Goal: Task Accomplishment & Management: Use online tool/utility

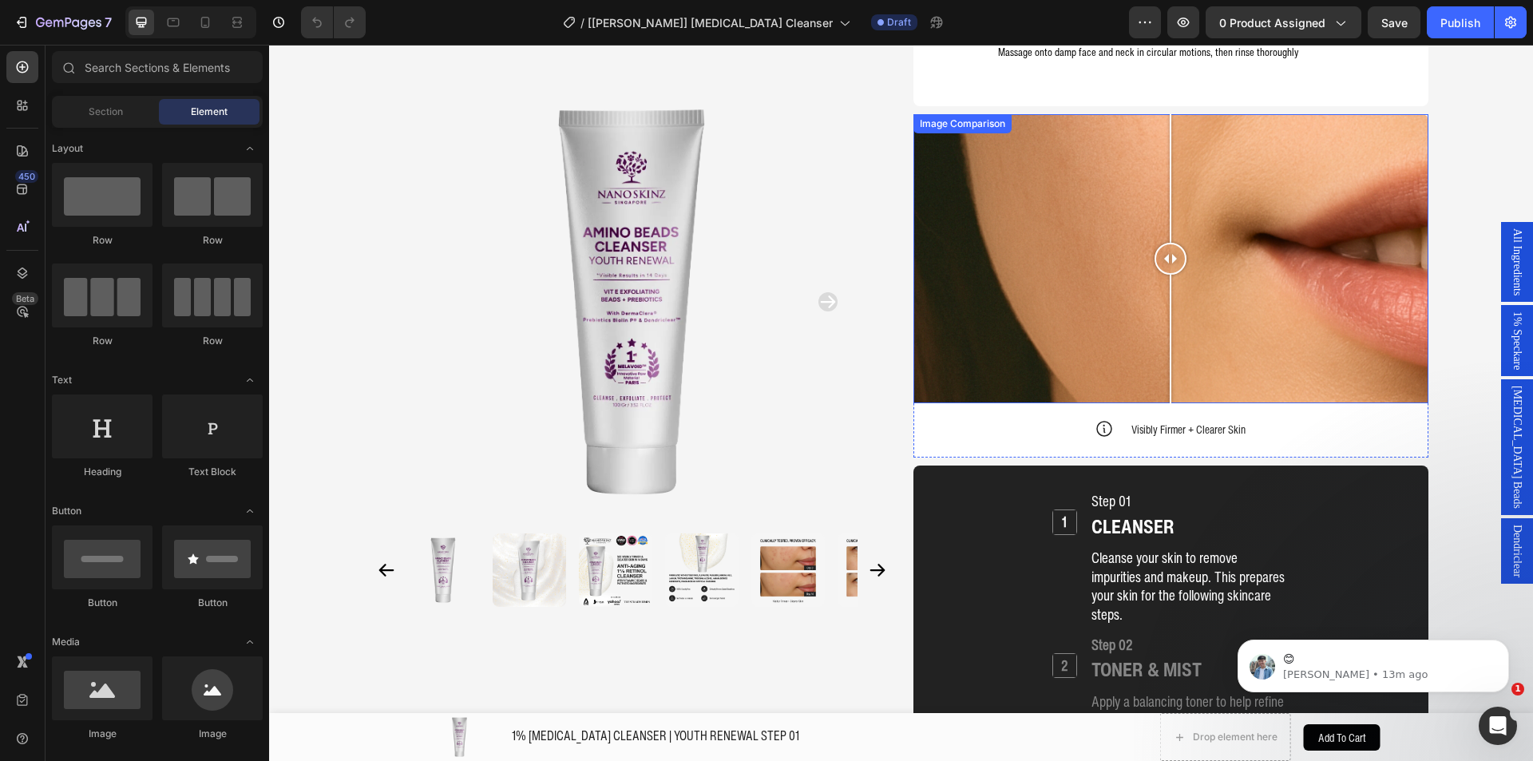
scroll to position [1597, 0]
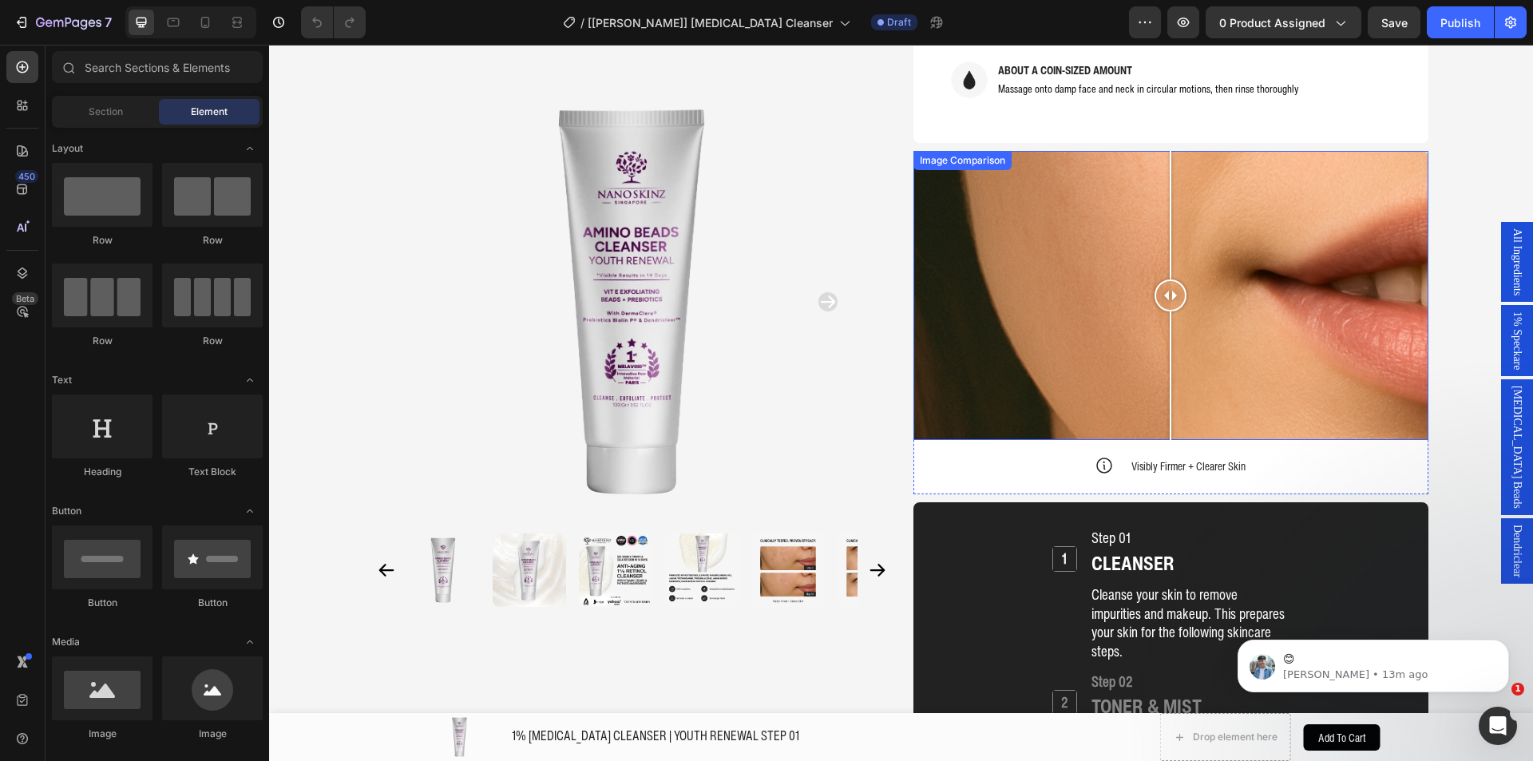
click at [1027, 263] on div at bounding box center [1170, 296] width 515 height 290
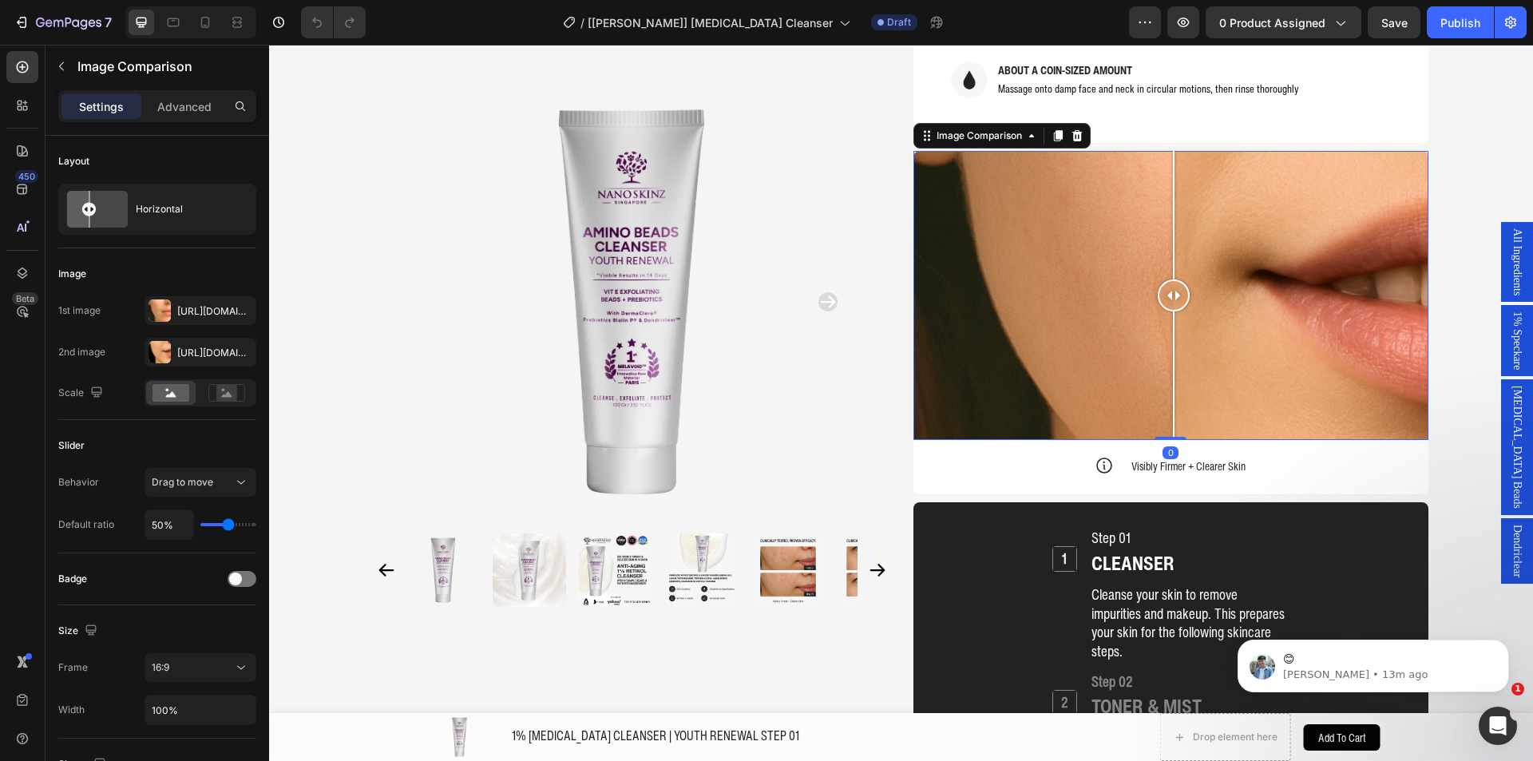
drag, startPoint x: 1035, startPoint y: 255, endPoint x: 1167, endPoint y: 253, distance: 131.7
click at [1167, 279] on div at bounding box center [1174, 295] width 32 height 32
click at [1506, 643] on icon "Dismiss notification" at bounding box center [1504, 643] width 9 height 9
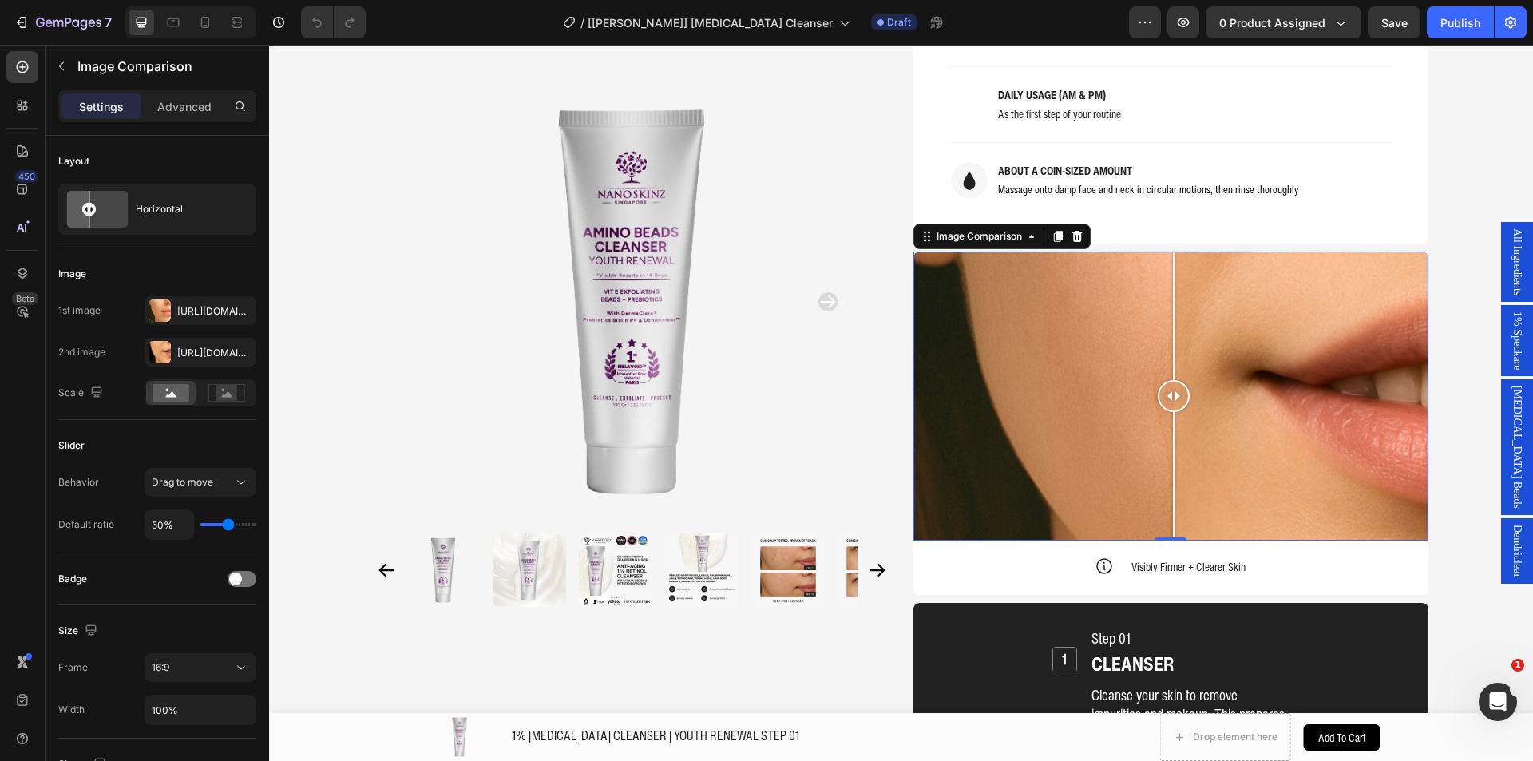
scroll to position [1518, 0]
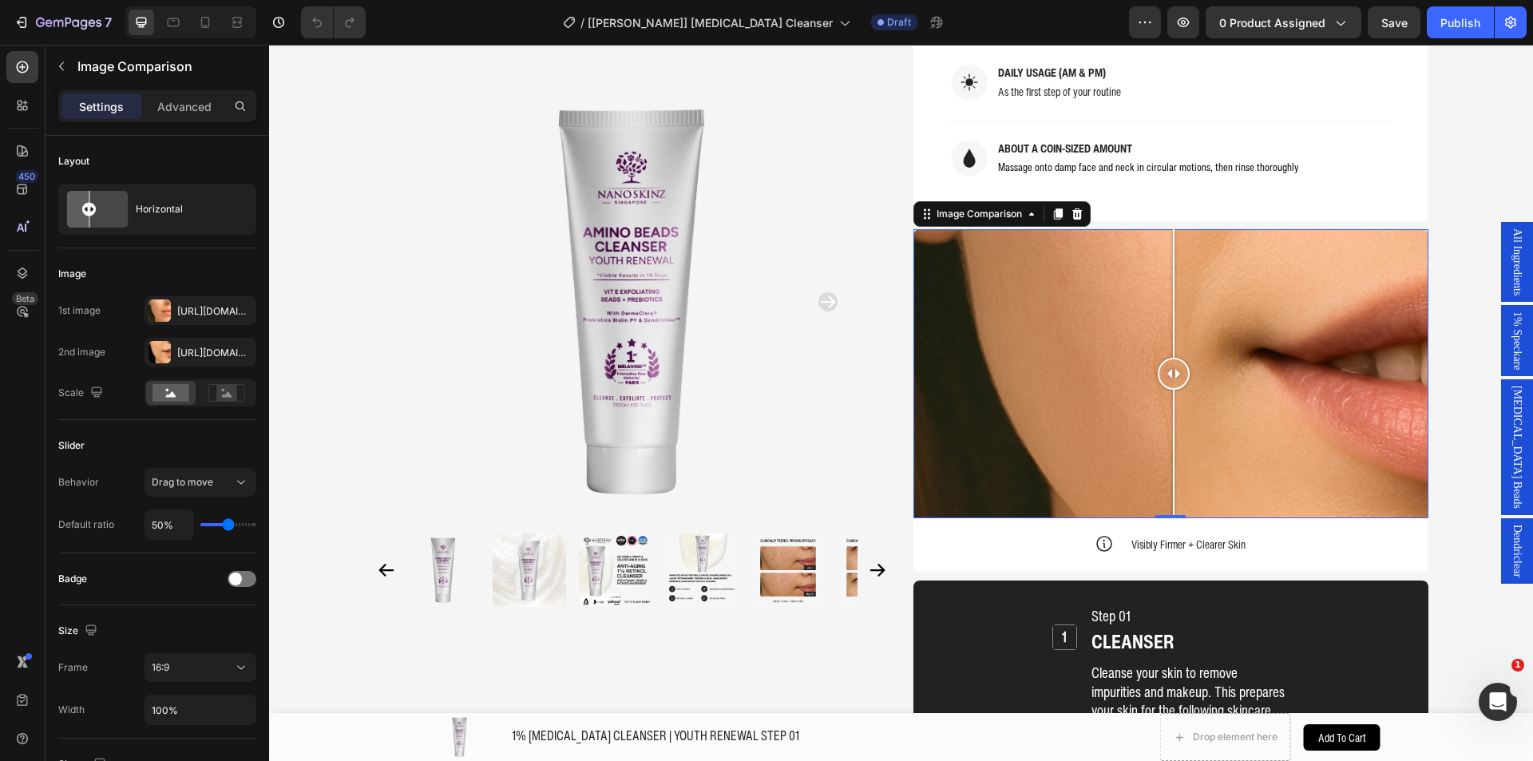
click at [1069, 320] on div at bounding box center [1170, 374] width 515 height 290
drag, startPoint x: 1099, startPoint y: 310, endPoint x: 1171, endPoint y: 315, distance: 72.0
click at [1171, 315] on div at bounding box center [1170, 374] width 515 height 290
click at [946, 207] on div "Image Comparison" at bounding box center [979, 214] width 92 height 14
click at [951, 477] on div "Image Comparison Row 1 col Row 1 col Product 0 Icon Visibly Firmer + Clearer Sk…" at bounding box center [1170, 391] width 515 height 325
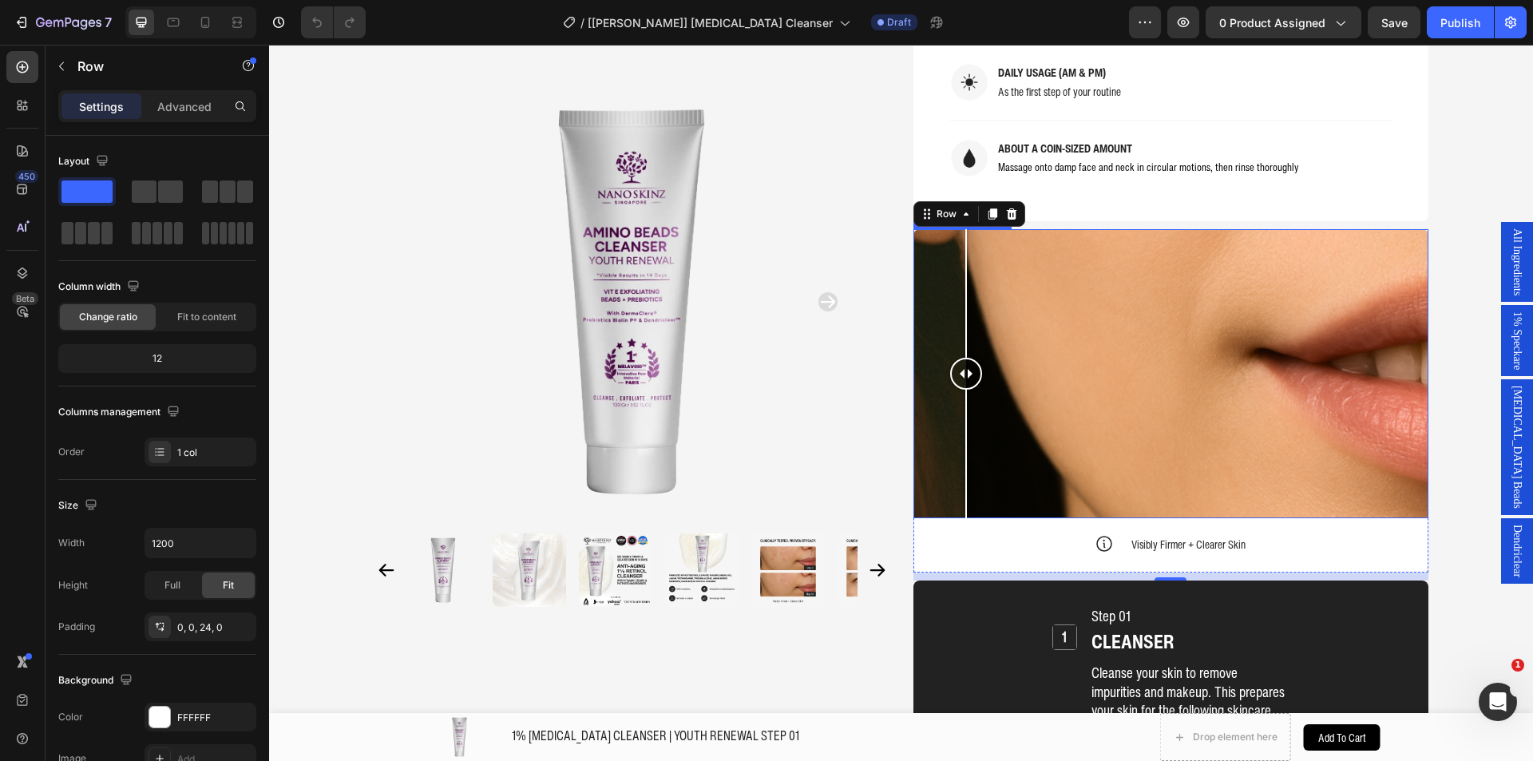
click at [960, 415] on div at bounding box center [1170, 374] width 515 height 290
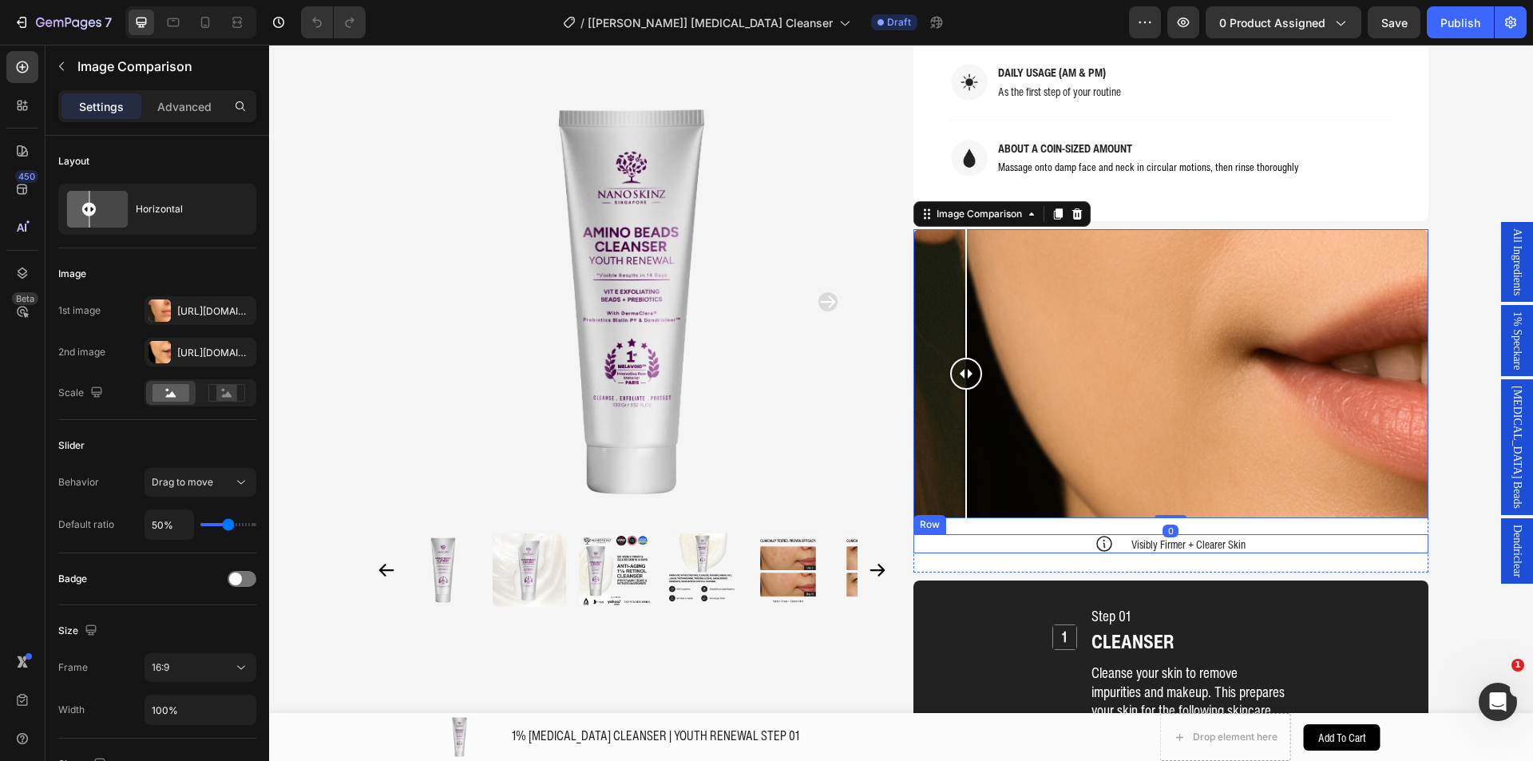
click at [948, 534] on div "Icon Visibly Firmer + Clearer Skin Text Block Row" at bounding box center [1170, 543] width 515 height 19
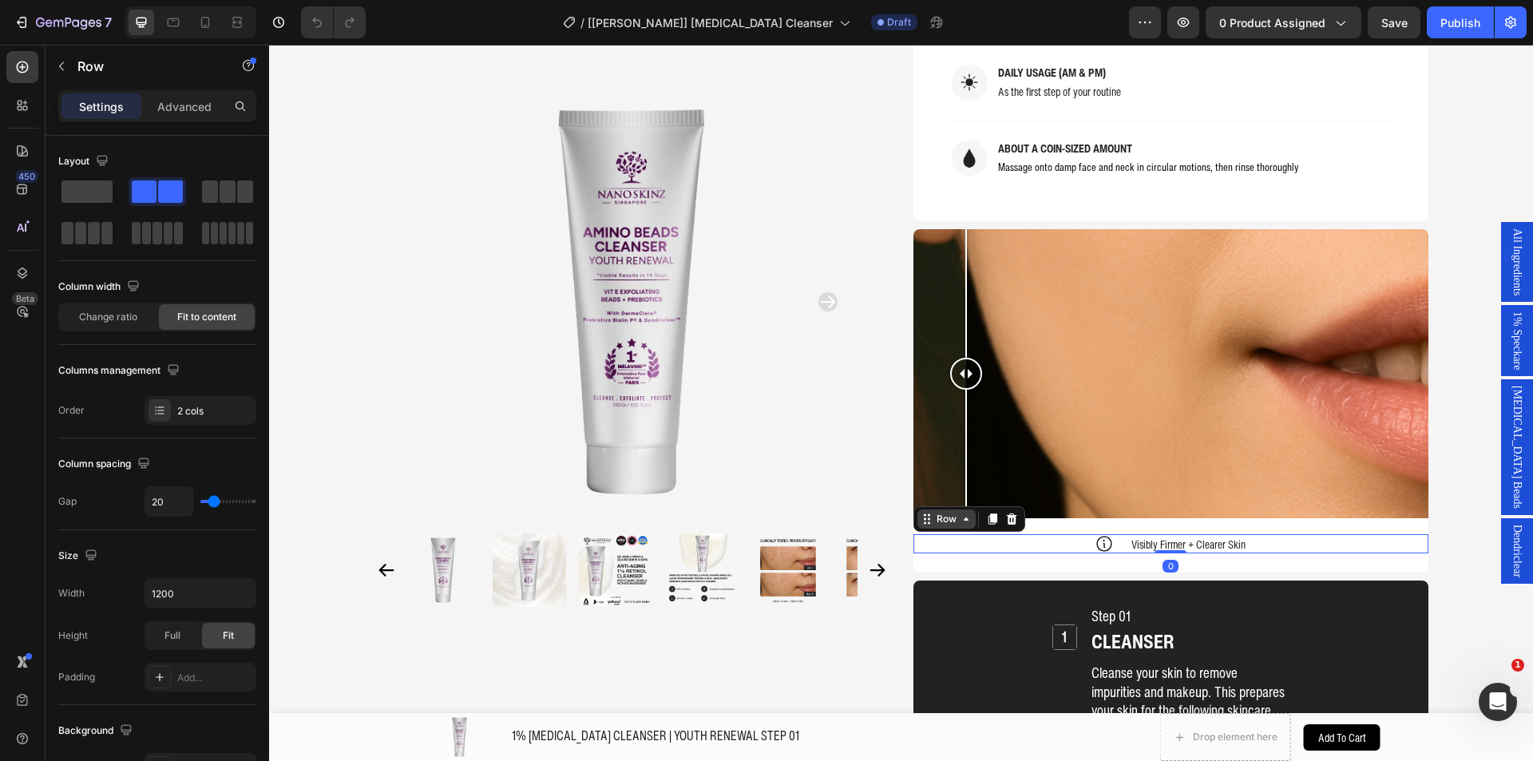
click at [942, 512] on div "Row" at bounding box center [946, 519] width 26 height 14
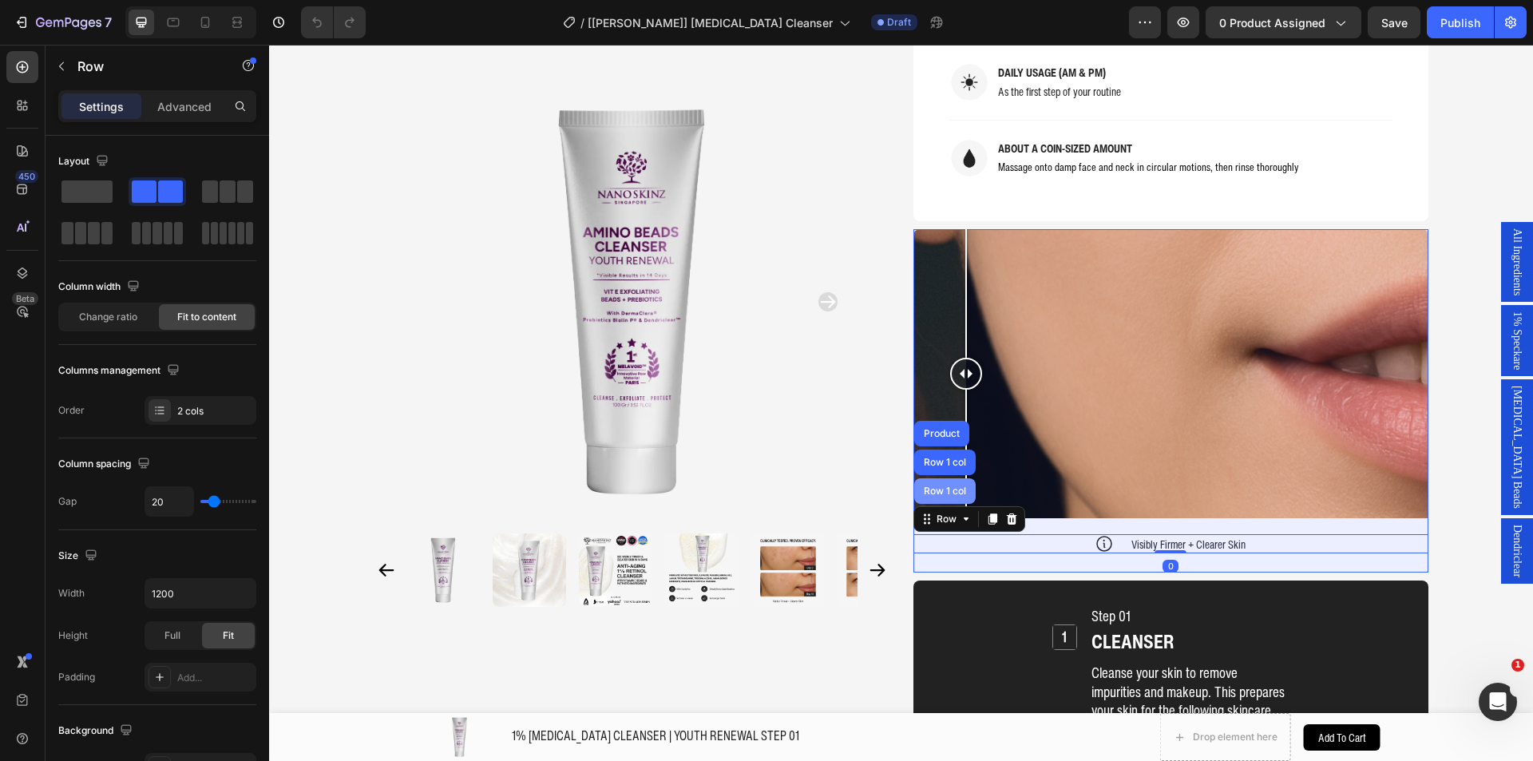
click at [935, 478] on div "Row 1 col" at bounding box center [944, 491] width 61 height 26
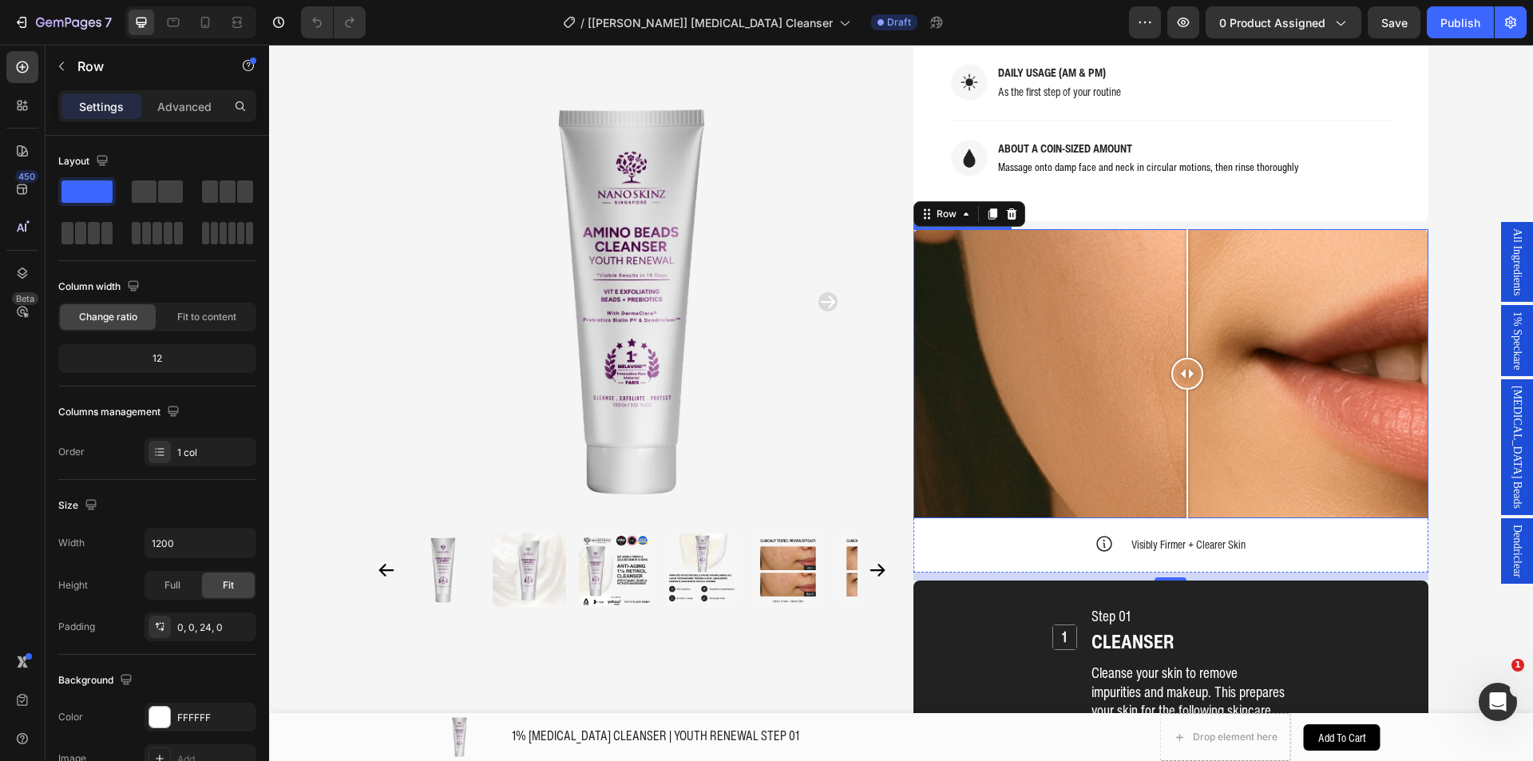
drag, startPoint x: 966, startPoint y: 331, endPoint x: 1181, endPoint y: 335, distance: 214.8
click at [1181, 358] on div at bounding box center [1187, 374] width 32 height 32
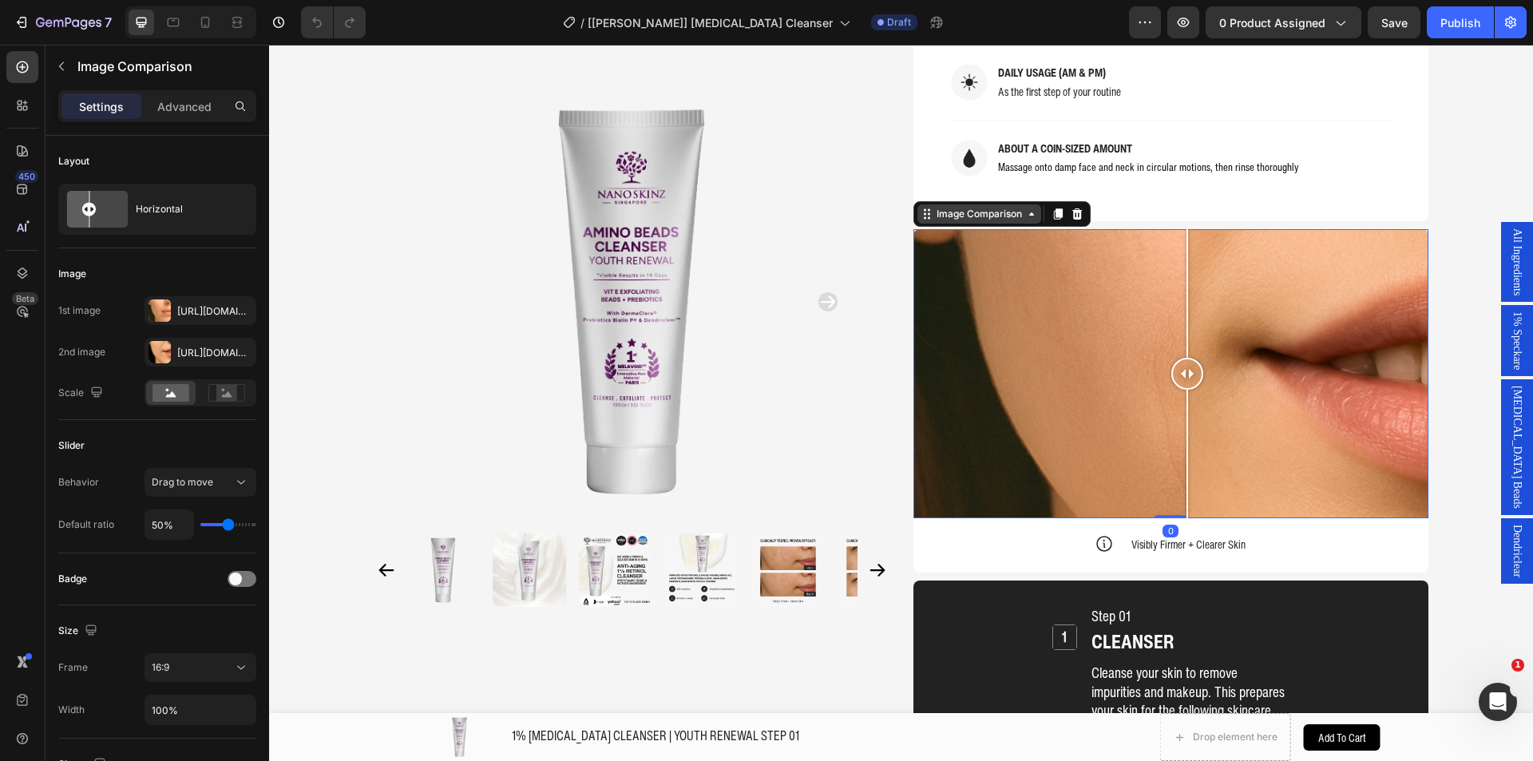
click at [960, 207] on div "Image Comparison" at bounding box center [979, 214] width 92 height 14
click at [61, 58] on button "button" at bounding box center [62, 66] width 26 height 26
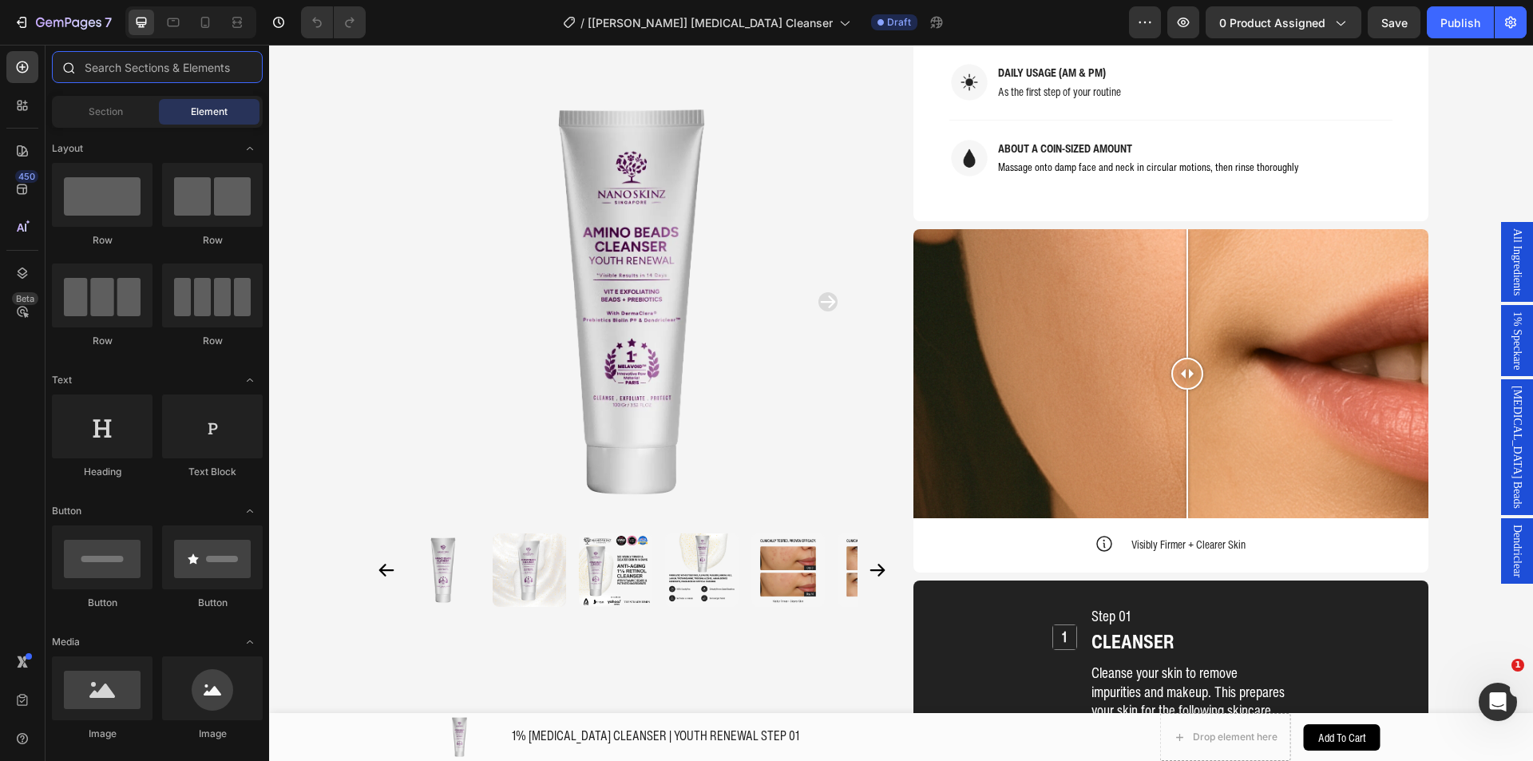
click at [180, 75] on input "text" at bounding box center [157, 67] width 211 height 32
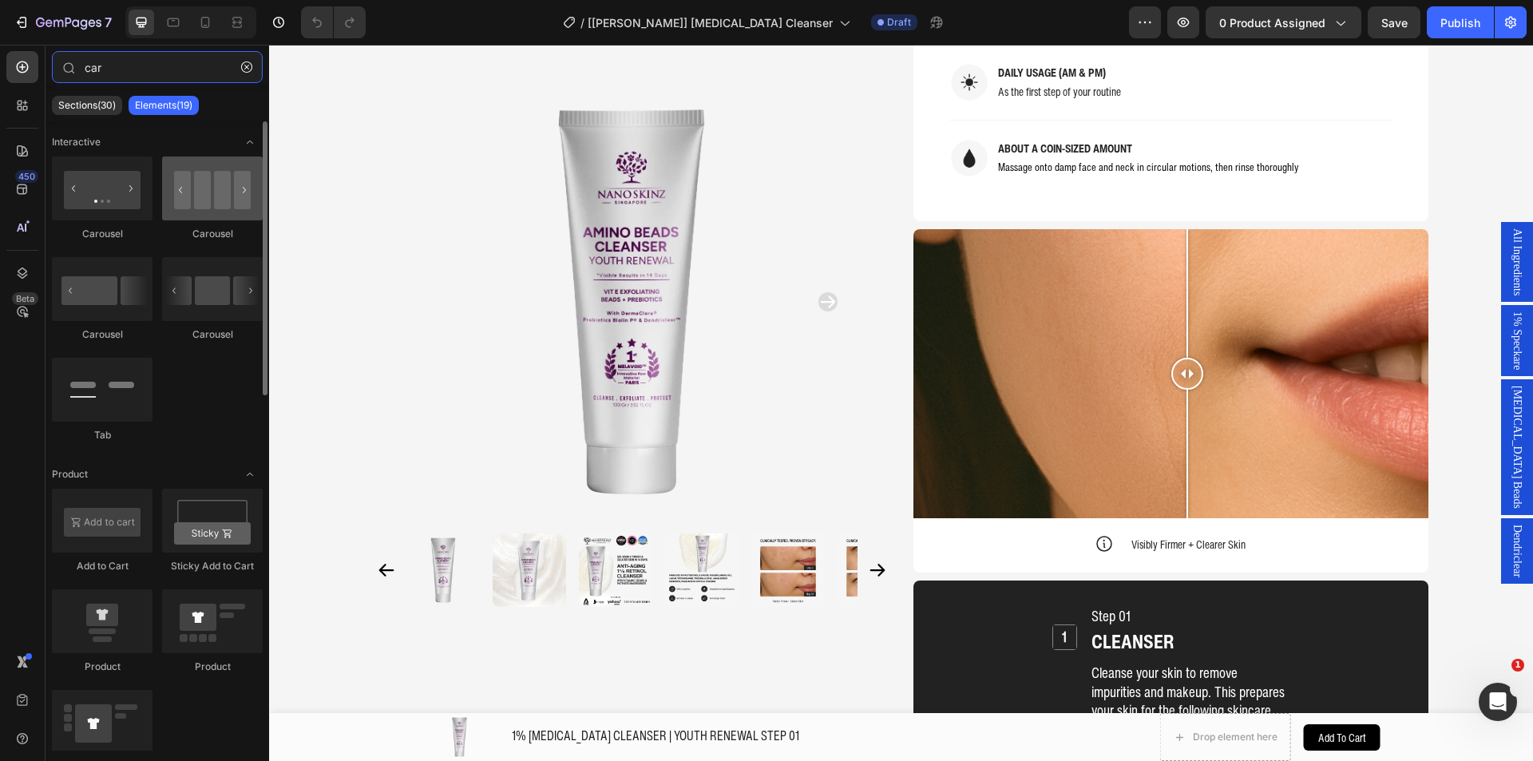
type input "car"
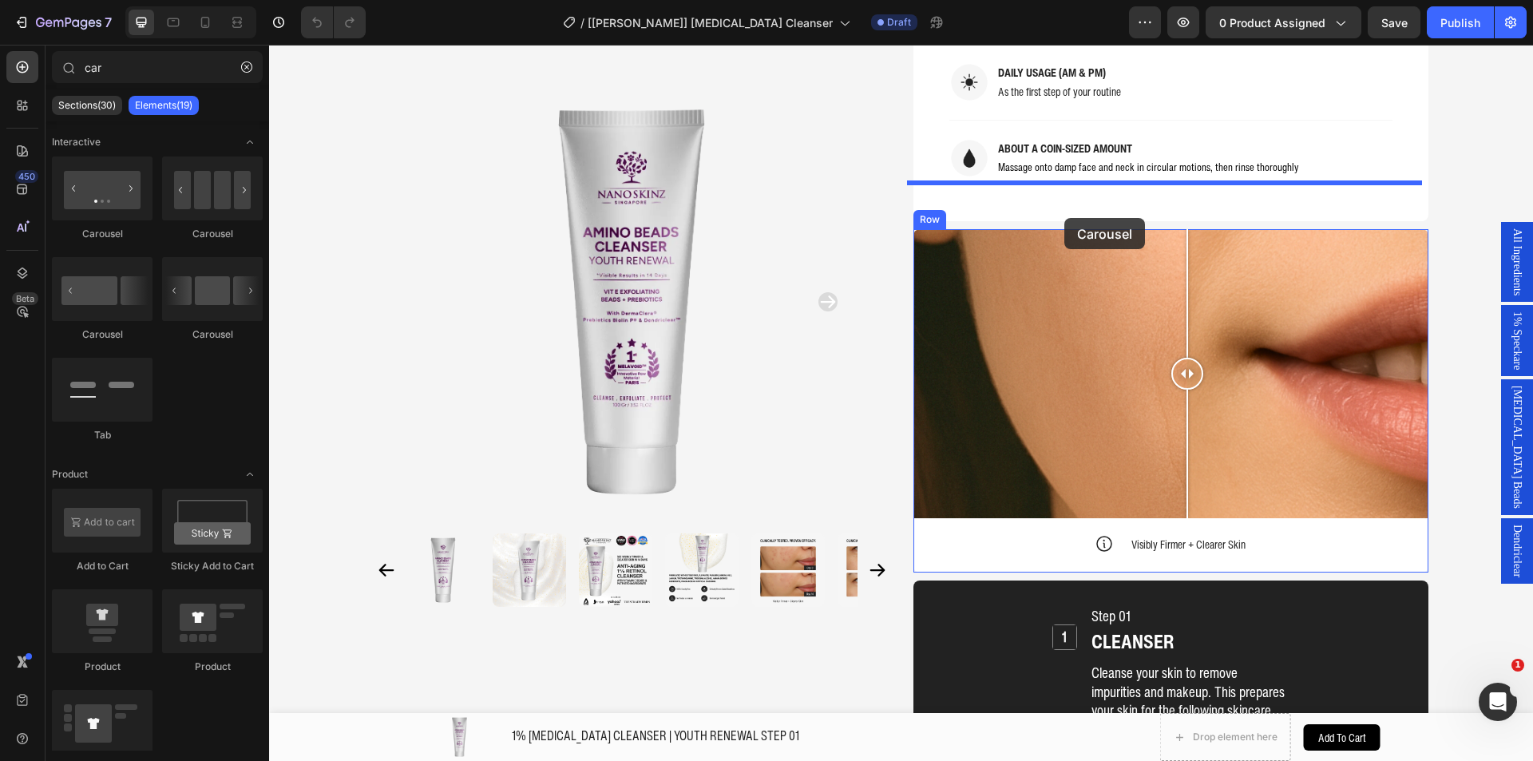
drag, startPoint x: 471, startPoint y: 247, endPoint x: 1064, endPoint y: 218, distance: 593.9
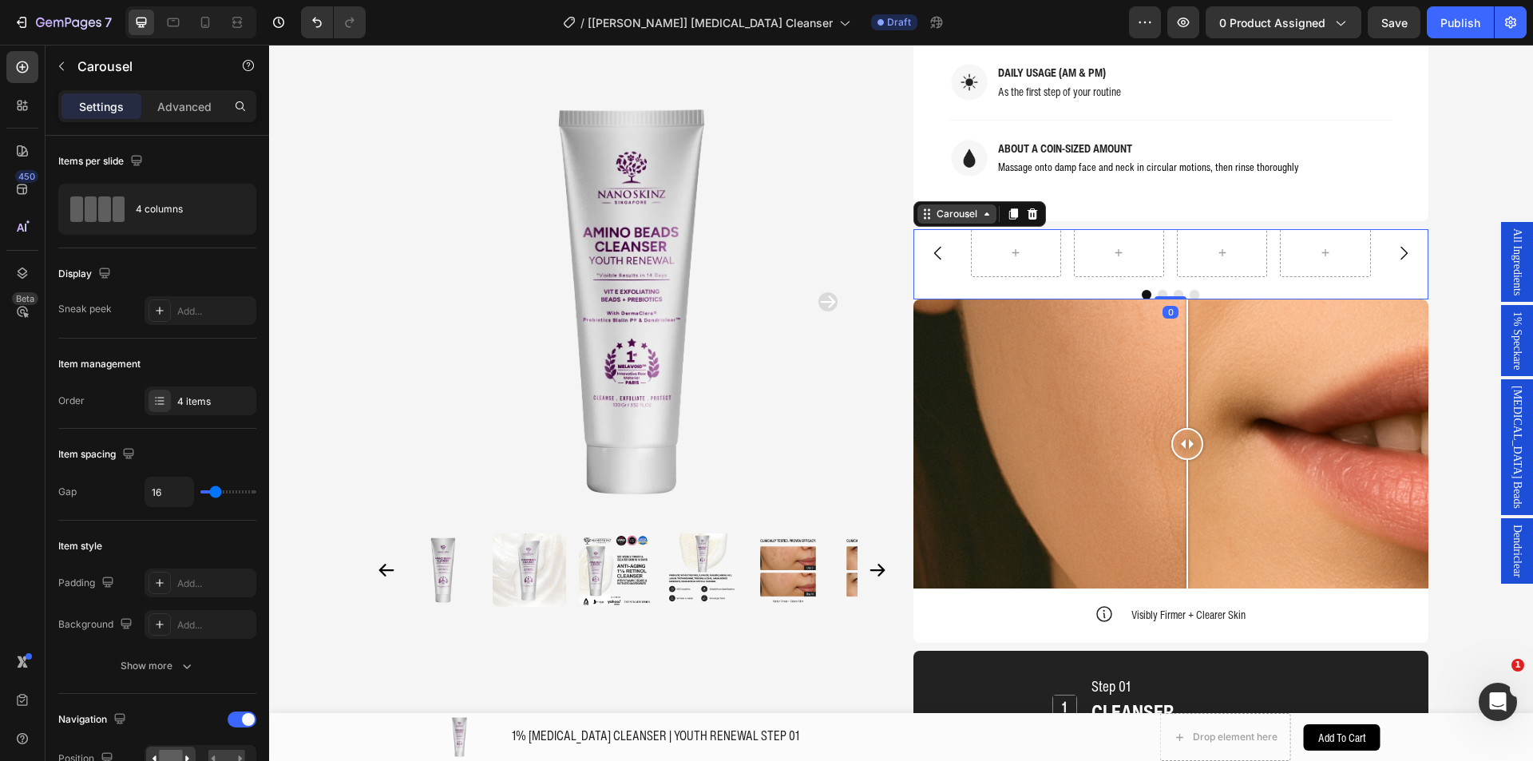
click at [941, 207] on div "Carousel" at bounding box center [956, 214] width 47 height 14
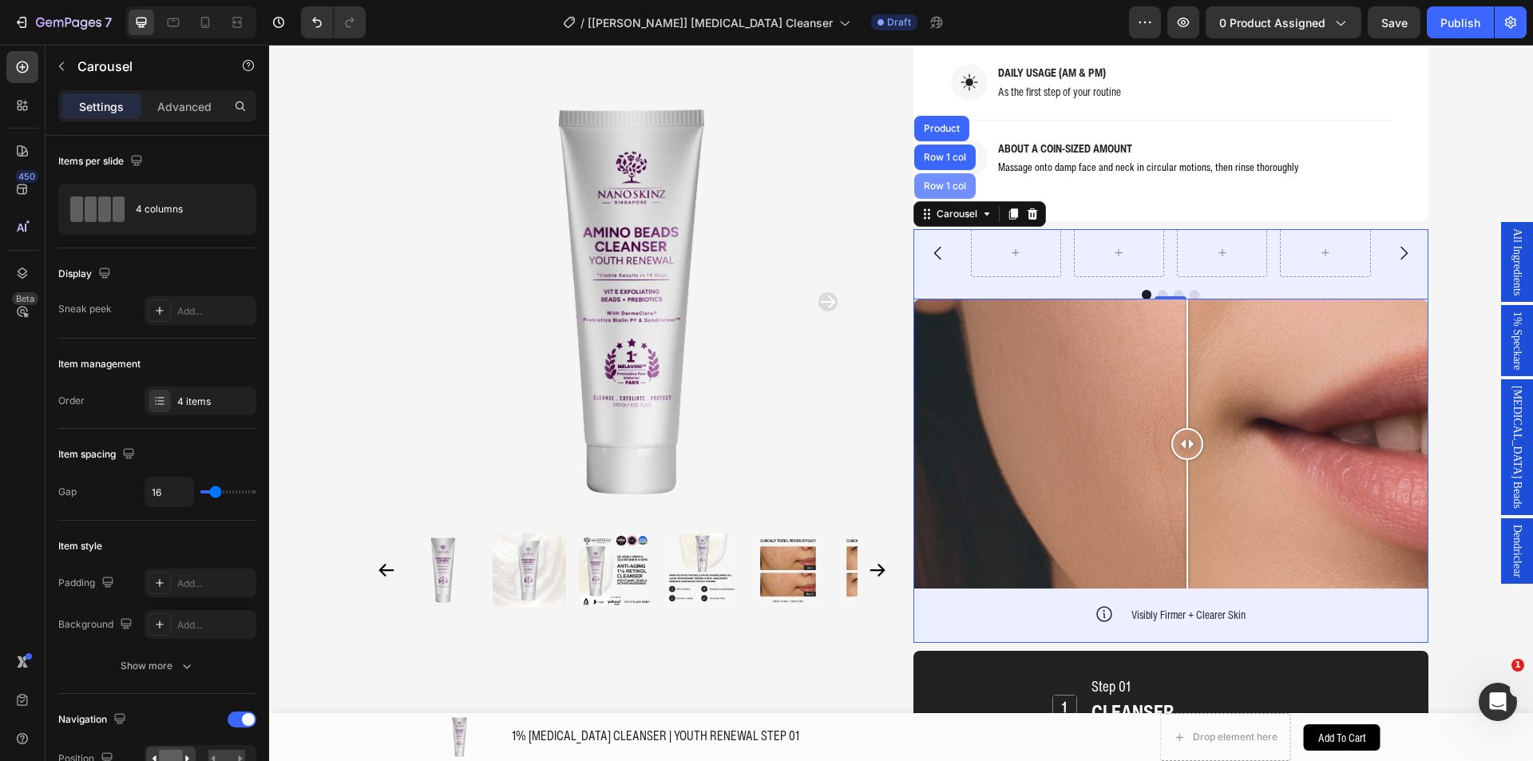
click at [936, 181] on div "Row 1 col" at bounding box center [944, 186] width 49 height 10
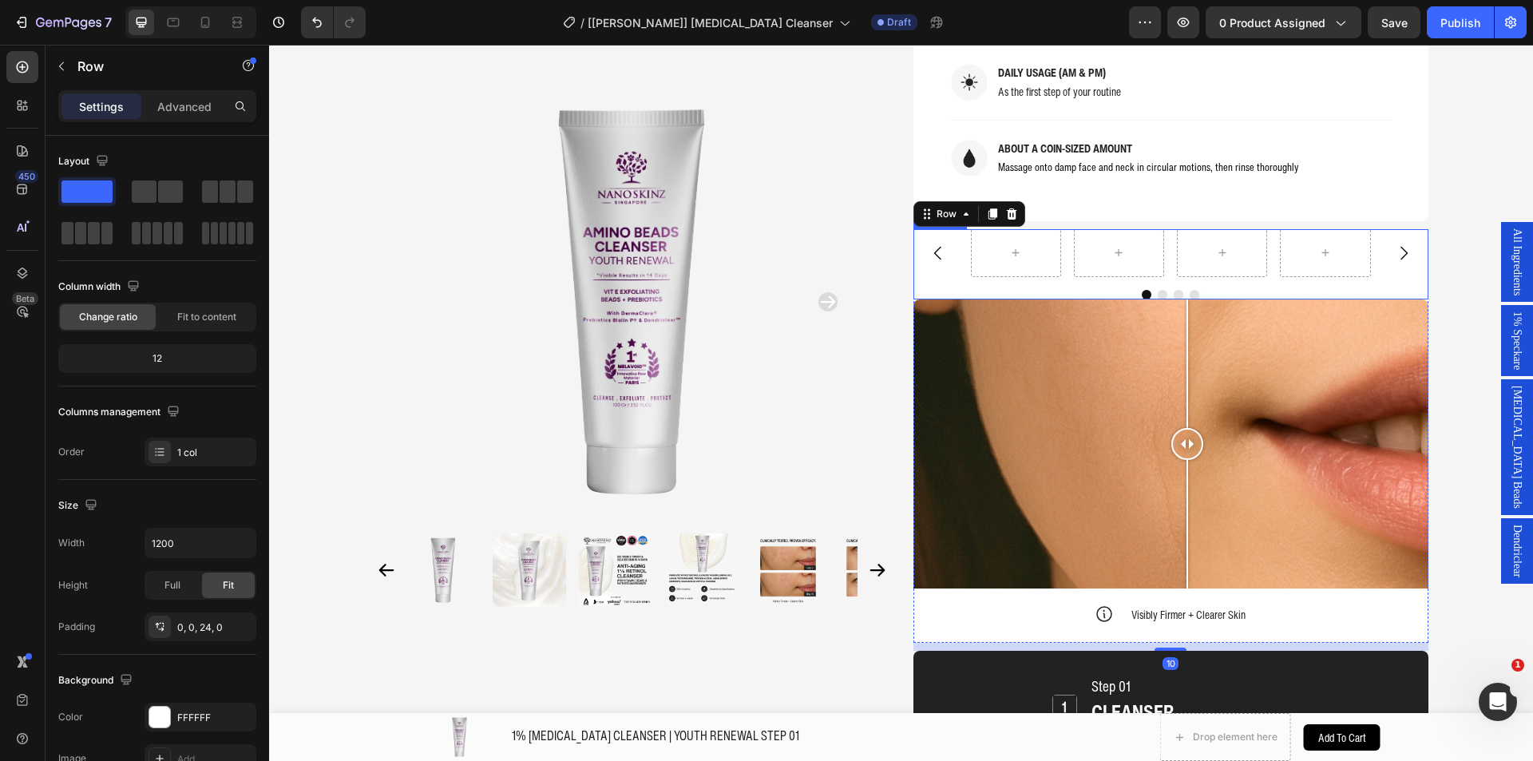
click at [997, 239] on div "Carousel" at bounding box center [1170, 264] width 515 height 70
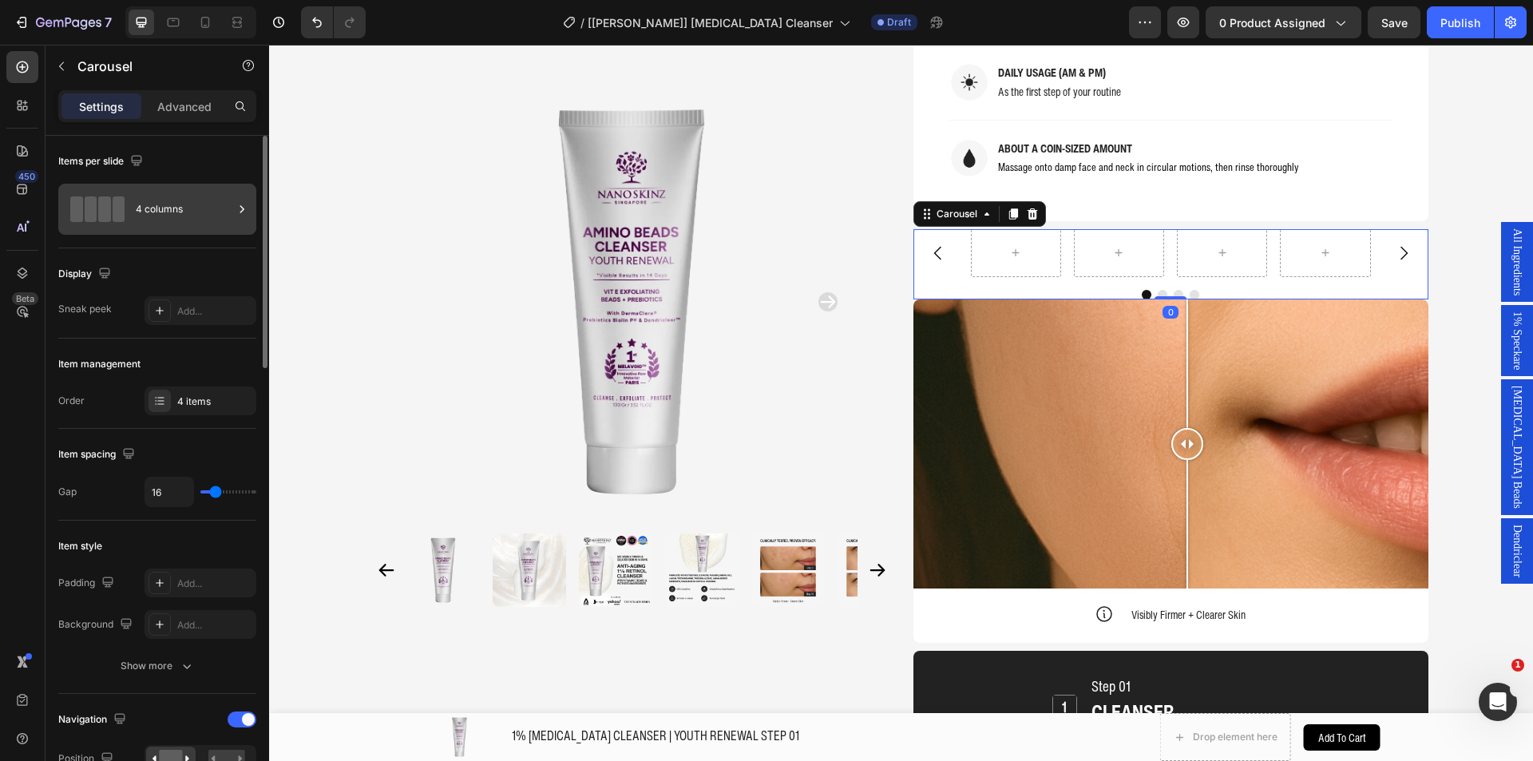
click at [195, 211] on div "4 columns" at bounding box center [184, 209] width 97 height 37
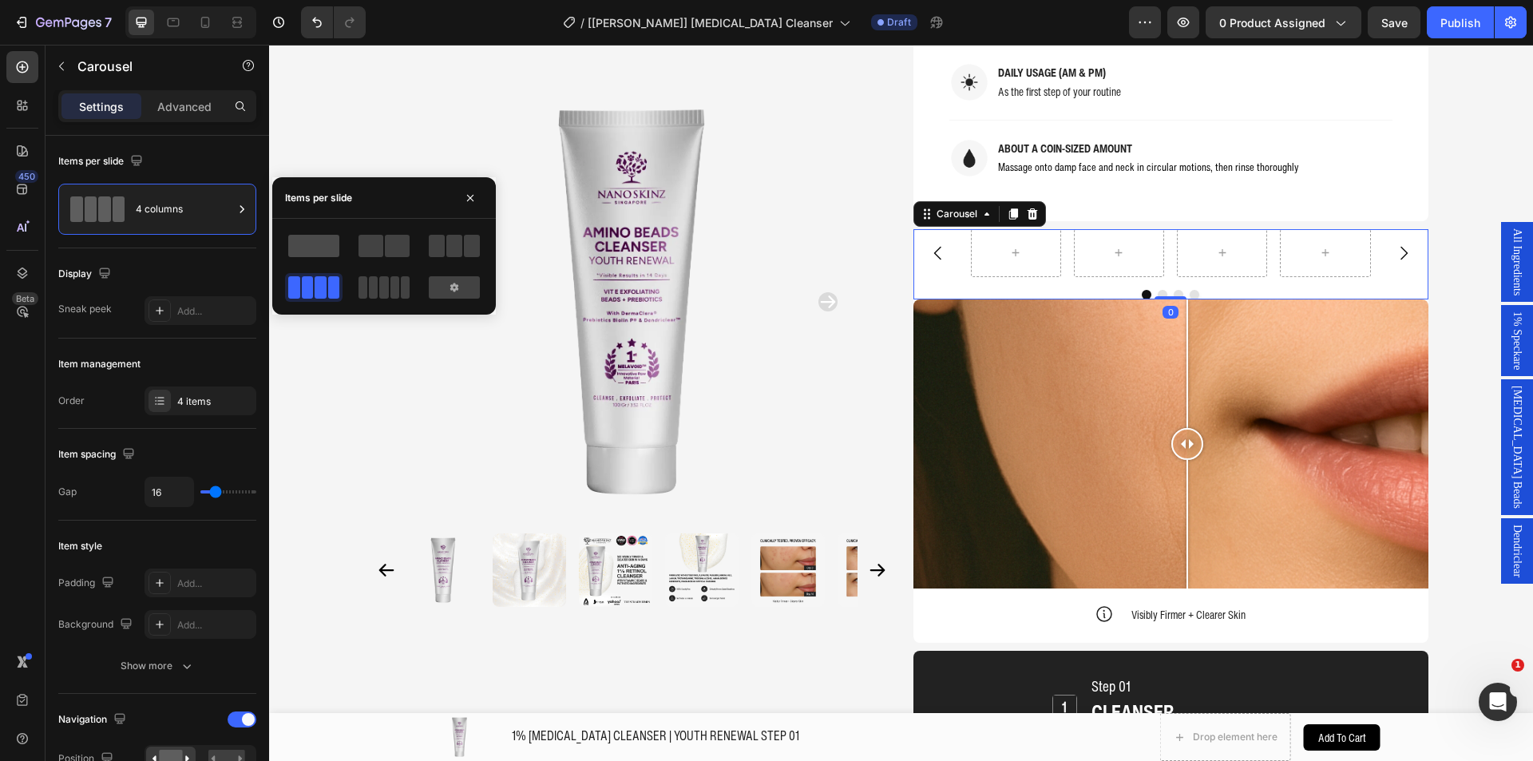
click at [330, 250] on span at bounding box center [313, 246] width 51 height 22
click at [466, 283] on div at bounding box center [454, 287] width 51 height 22
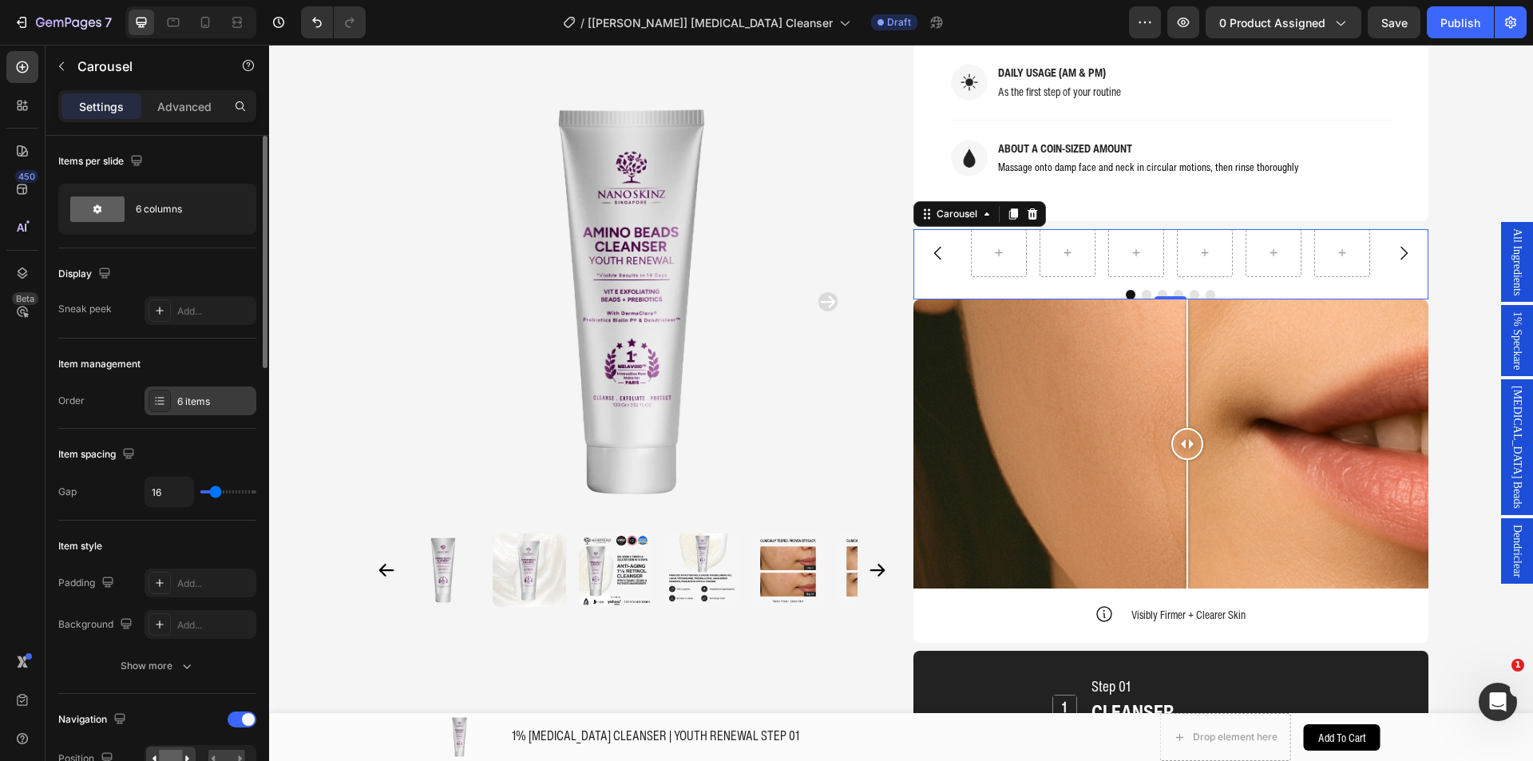
click at [184, 395] on div "6 items" at bounding box center [214, 401] width 75 height 14
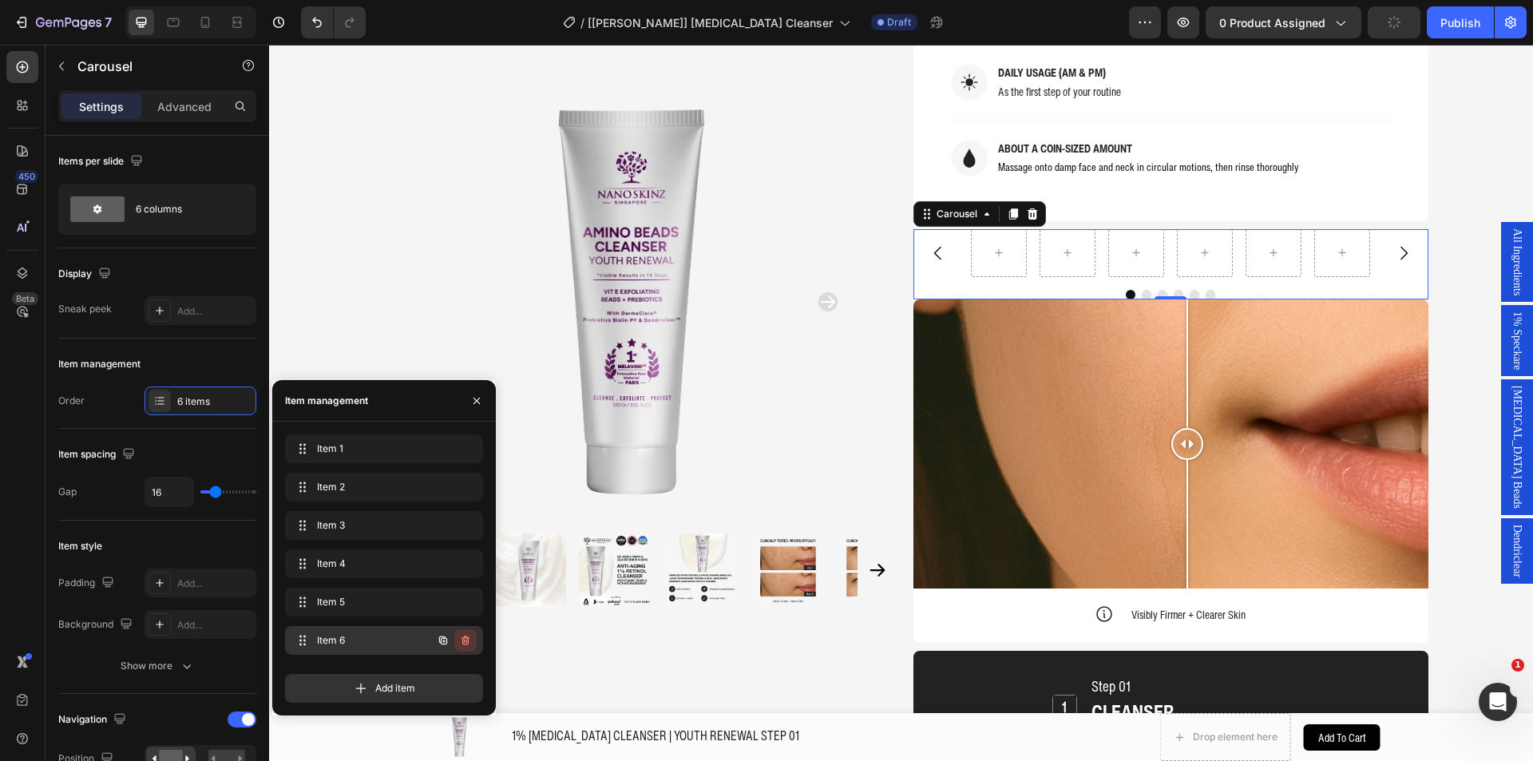
click at [466, 643] on icon "button" at bounding box center [465, 640] width 13 height 13
click at [466, 636] on div "Delete" at bounding box center [455, 640] width 30 height 14
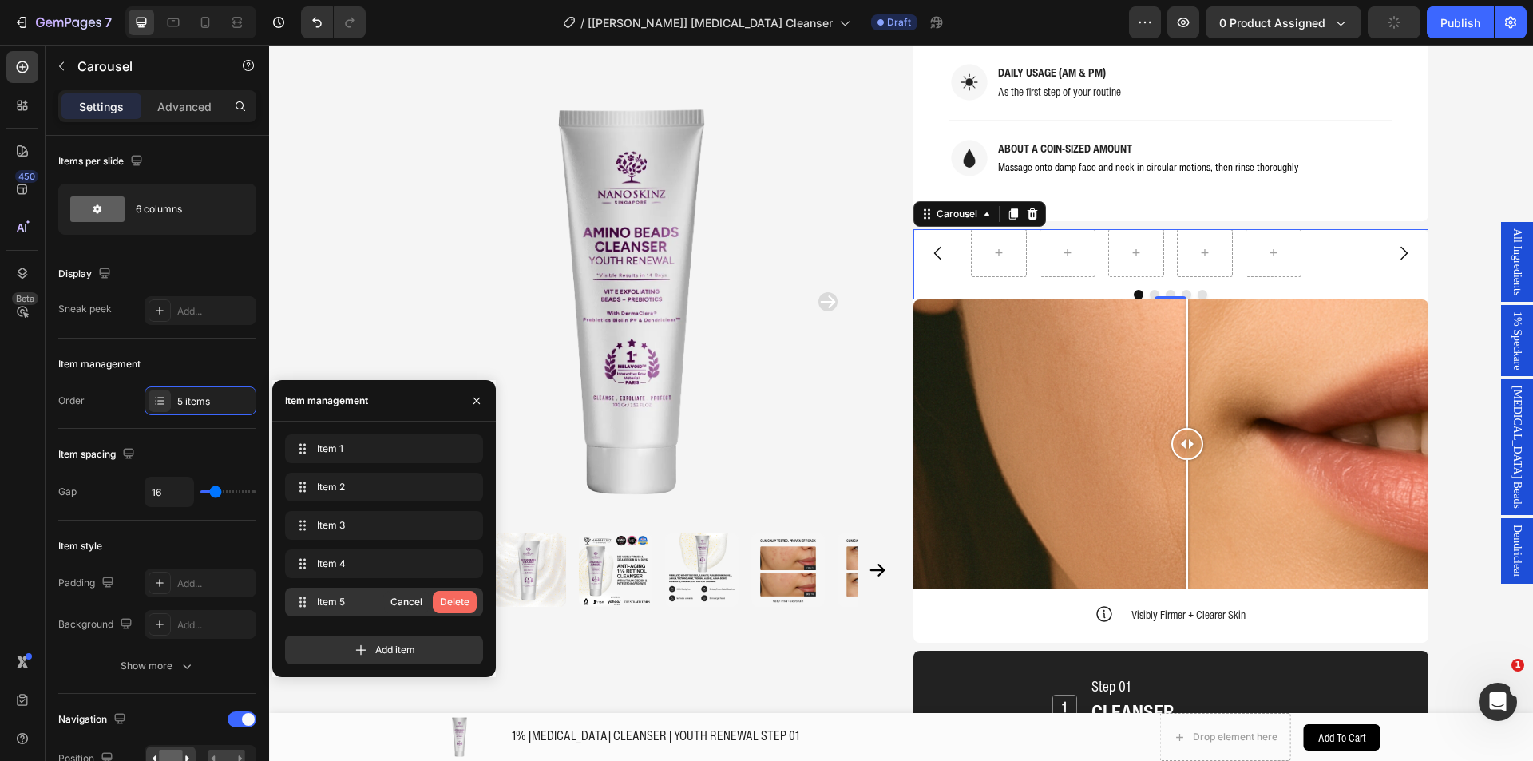
click at [463, 598] on div "Delete" at bounding box center [455, 602] width 30 height 14
click at [466, 623] on div "Add item" at bounding box center [384, 644] width 198 height 42
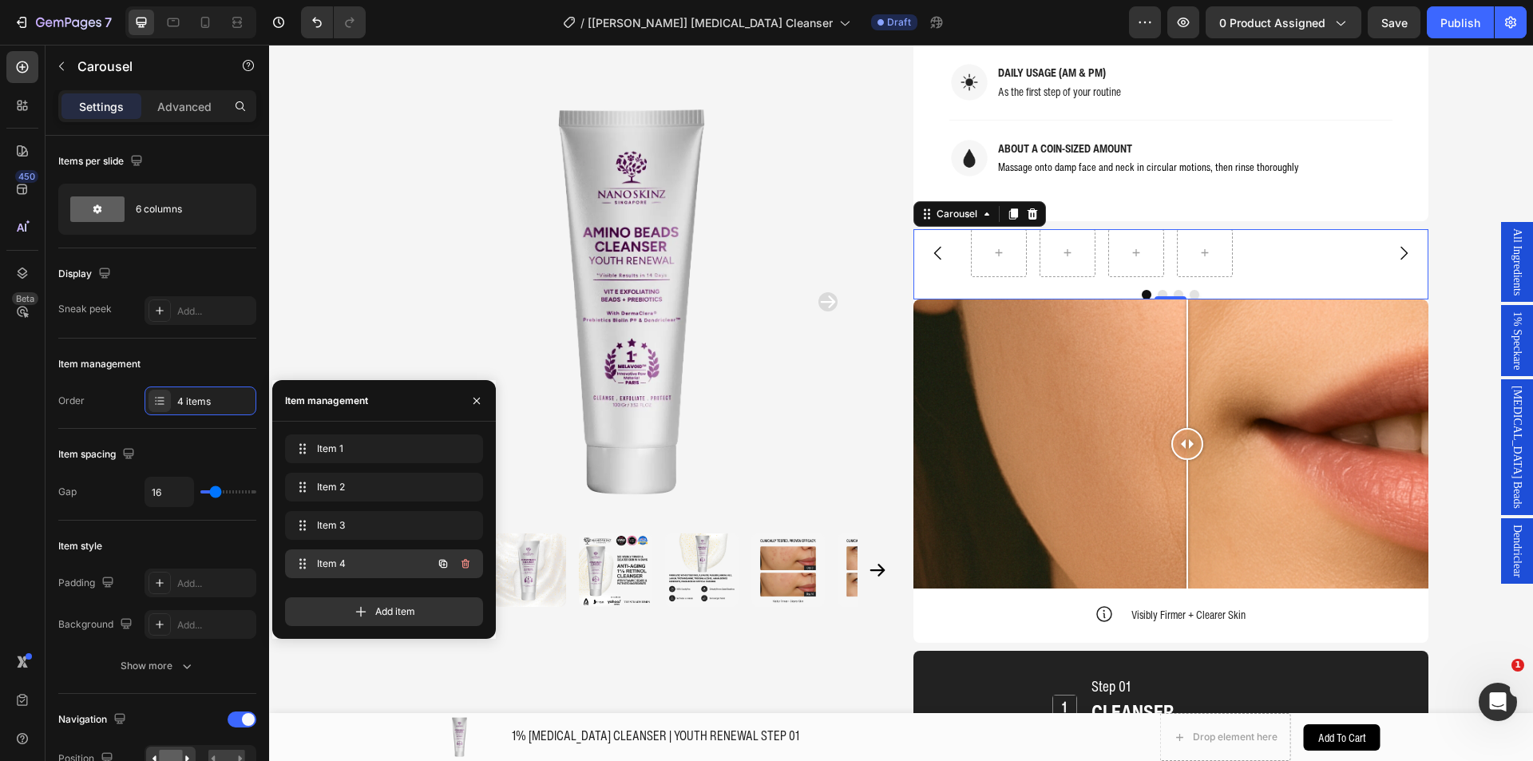
click at [468, 560] on icon "button" at bounding box center [465, 563] width 13 height 13
click at [467, 560] on div "Delete" at bounding box center [455, 563] width 30 height 14
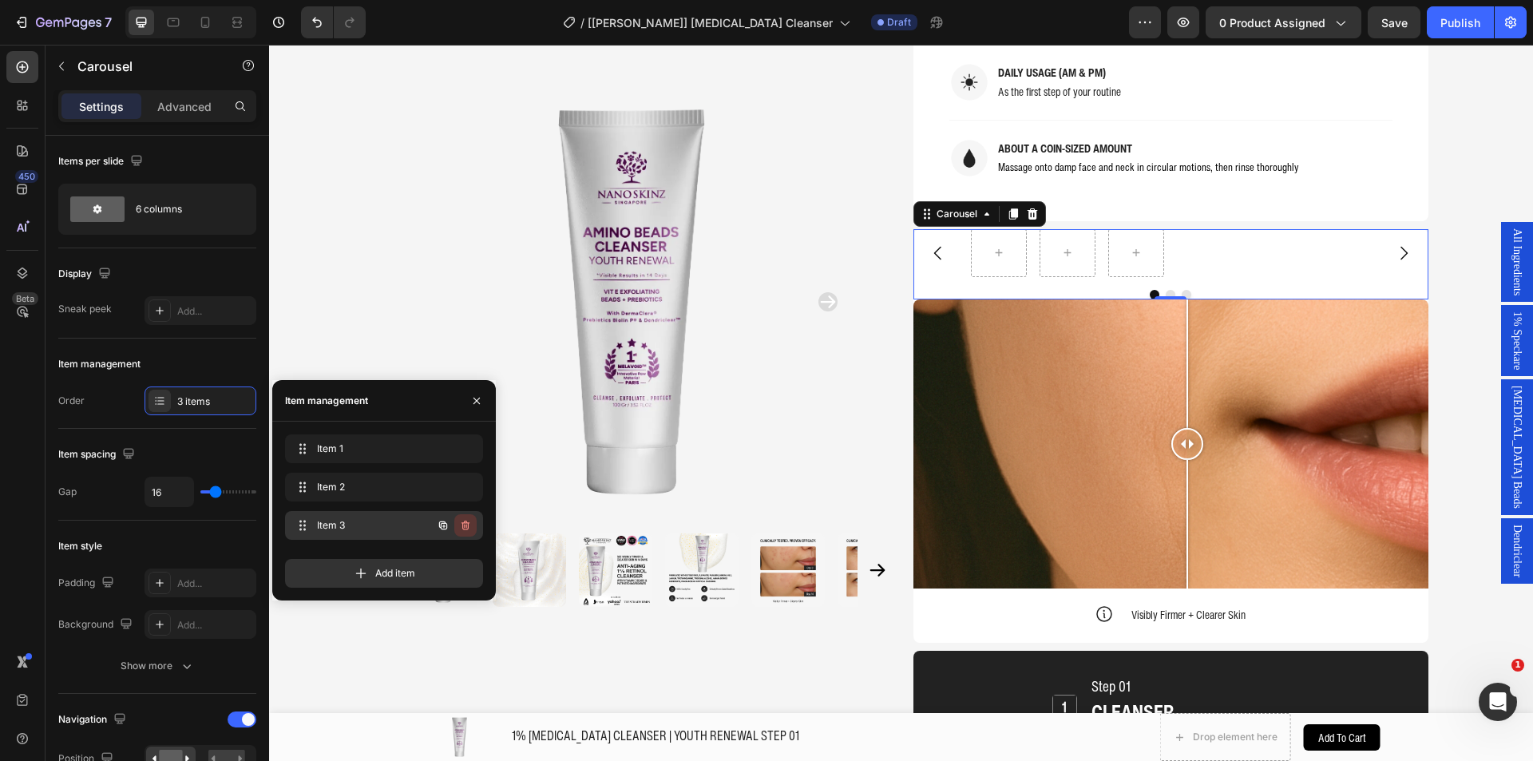
click at [465, 525] on icon "button" at bounding box center [464, 526] width 1 height 4
click at [463, 525] on div "Delete" at bounding box center [455, 525] width 30 height 14
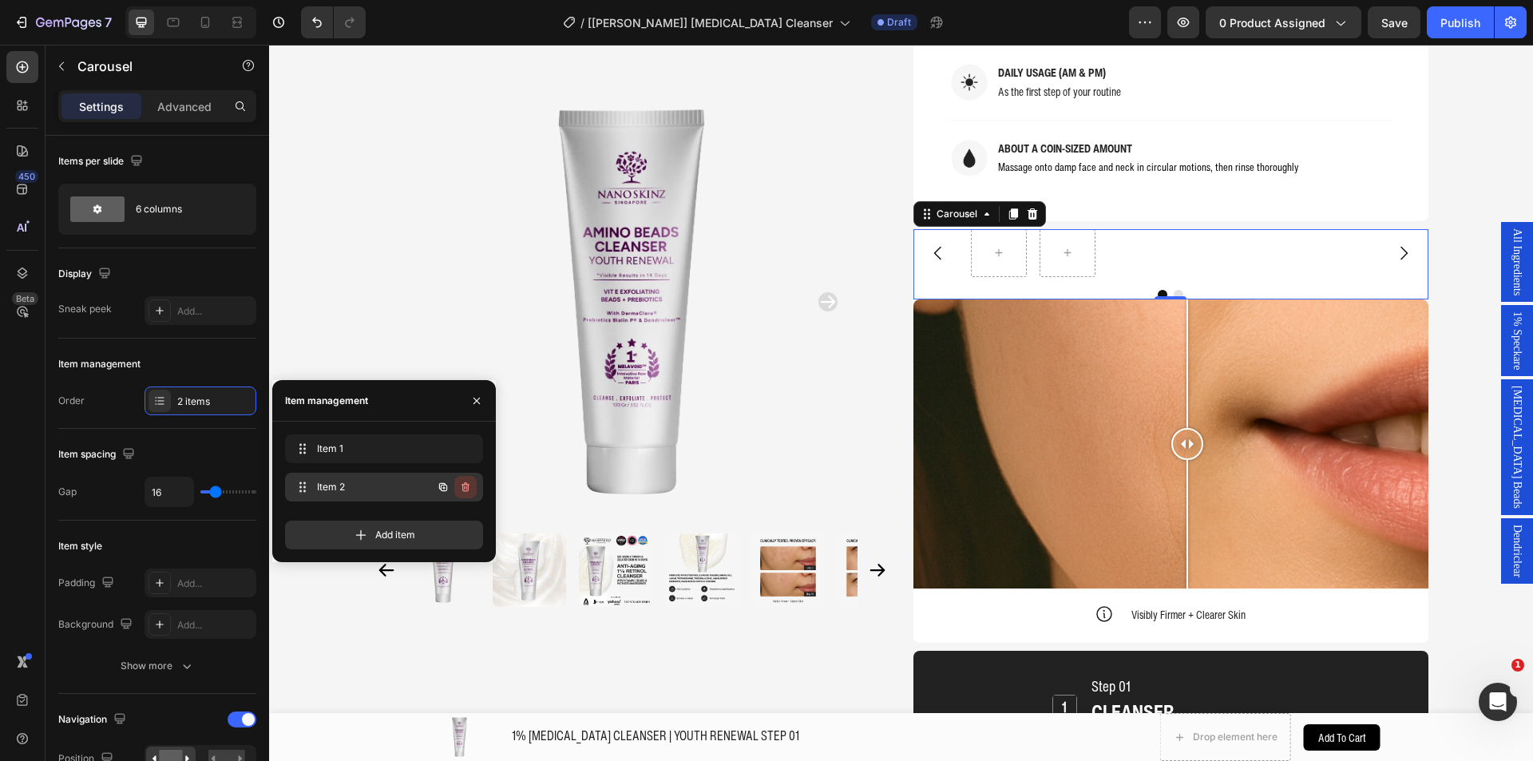
click at [465, 485] on icon "button" at bounding box center [465, 487] width 13 height 13
click at [465, 485] on div "Delete" at bounding box center [455, 487] width 30 height 14
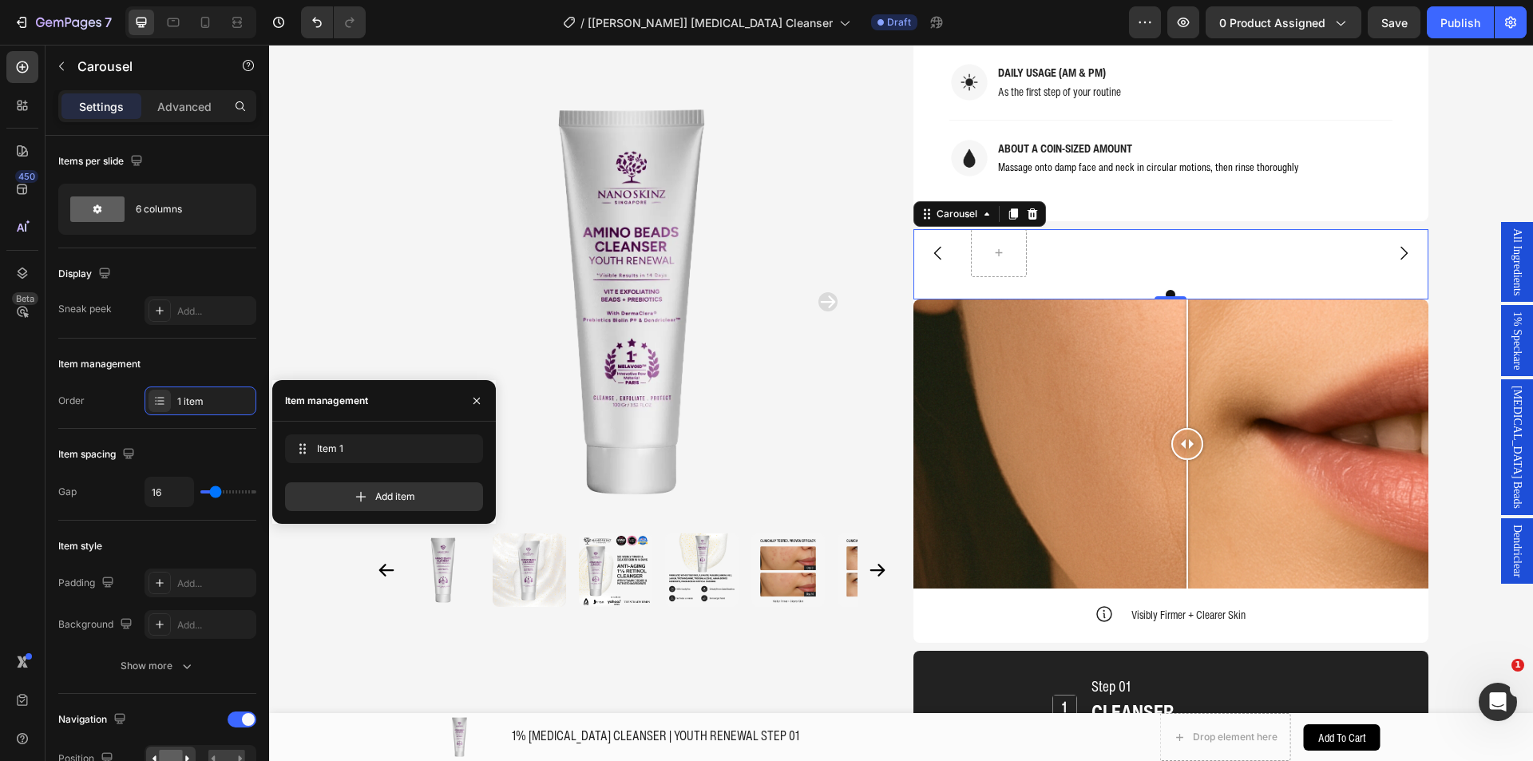
click at [29, 609] on div "450 Beta" at bounding box center [22, 348] width 32 height 595
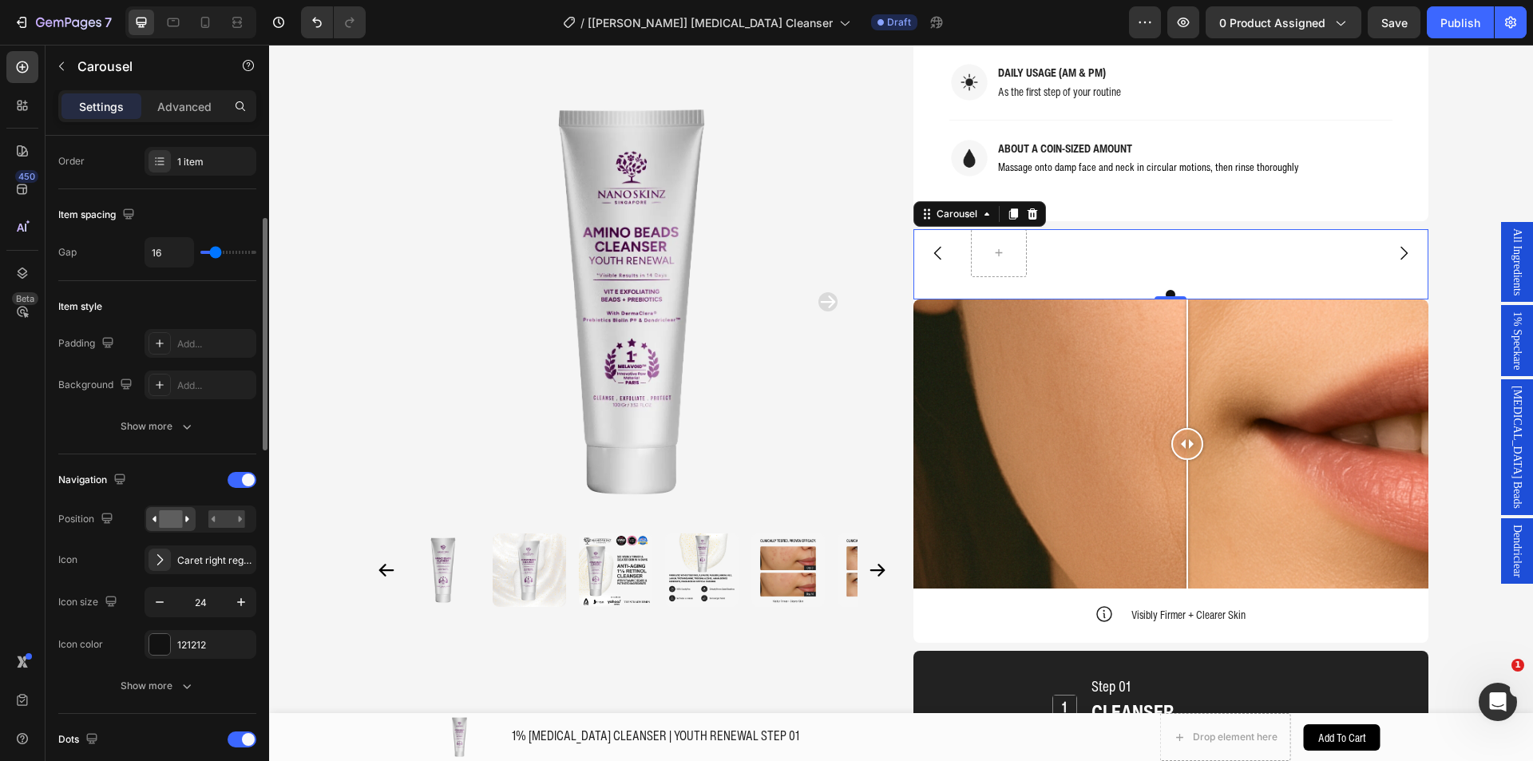
scroll to position [399, 0]
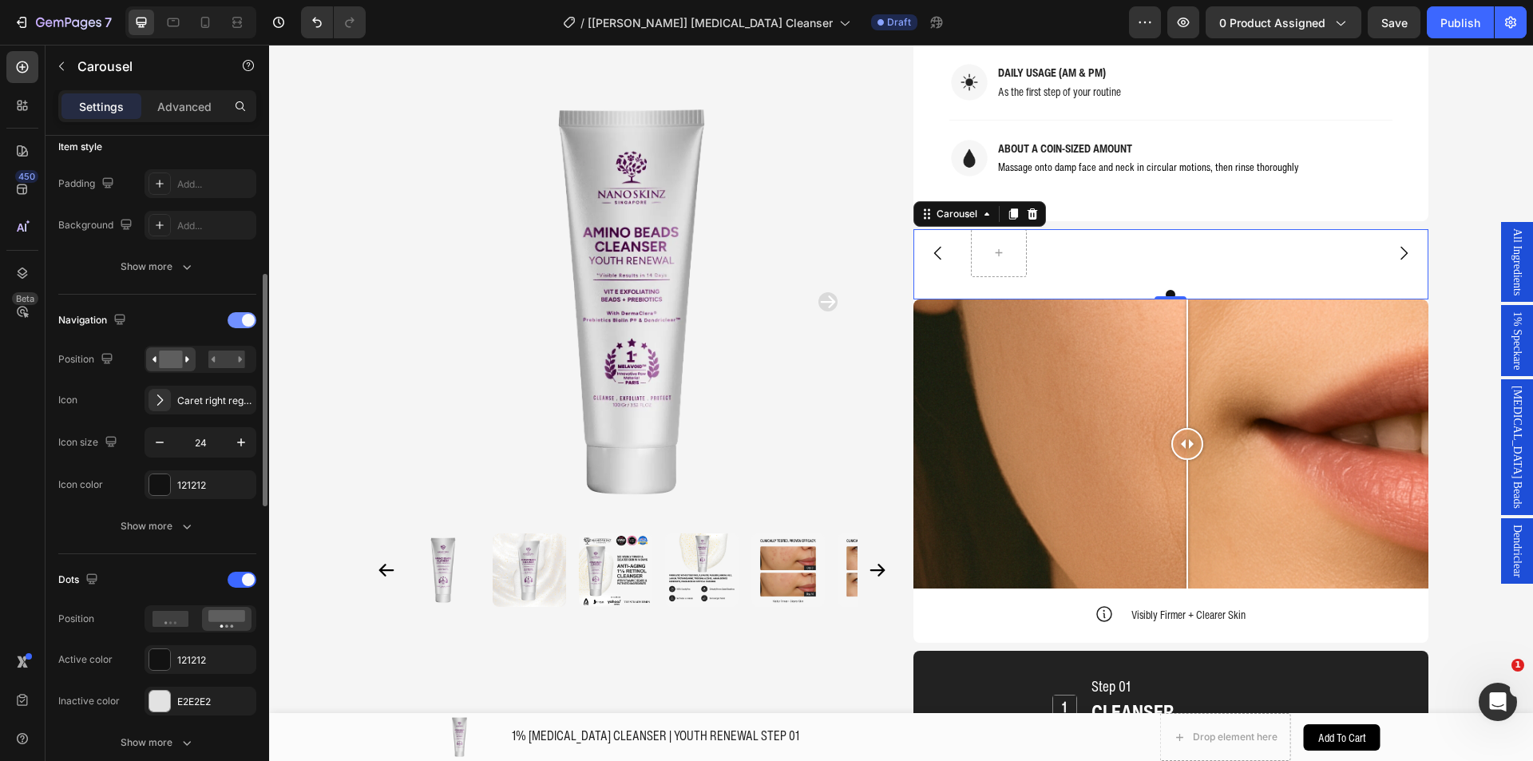
click at [234, 316] on div at bounding box center [242, 320] width 29 height 16
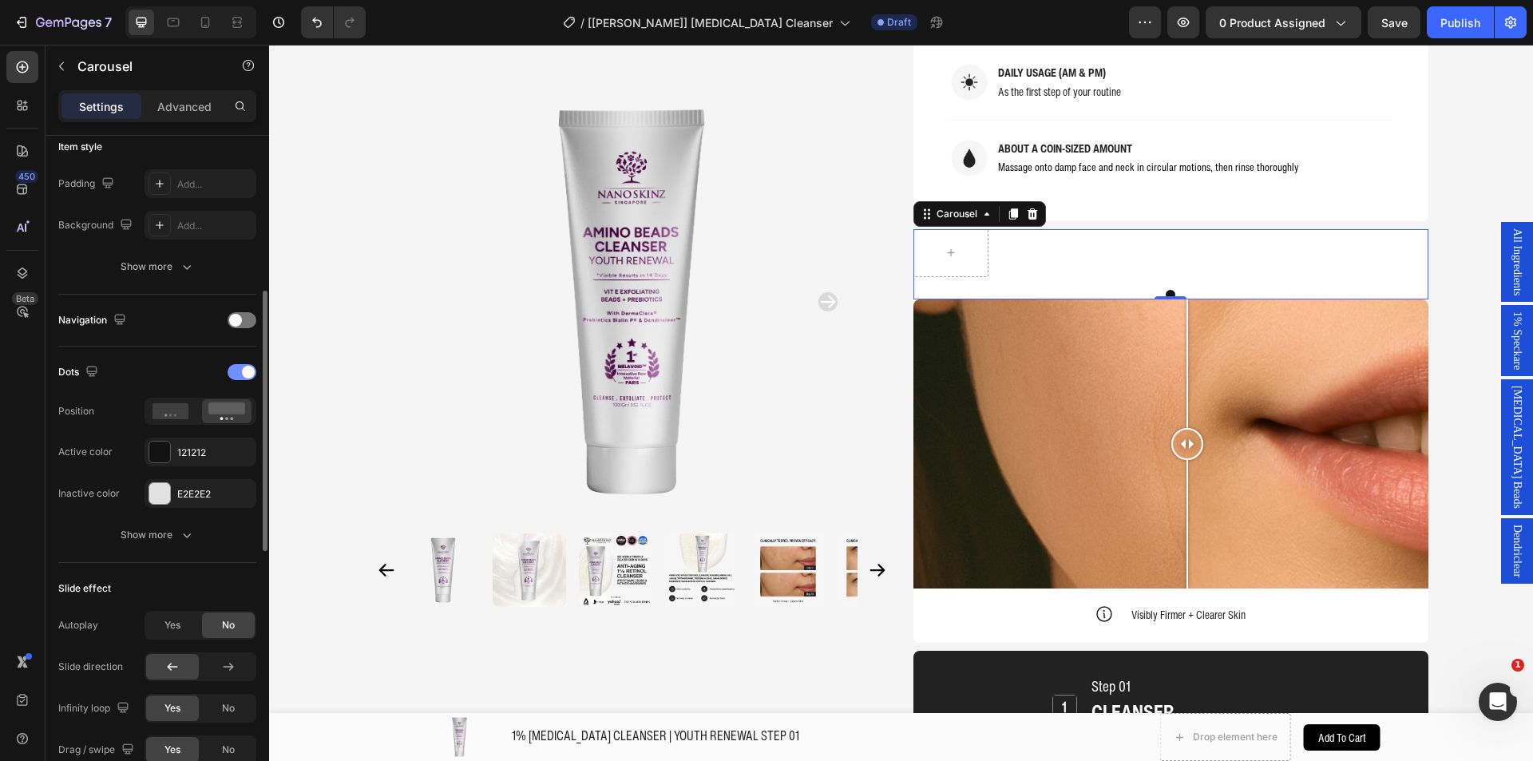
click at [251, 374] on span at bounding box center [248, 372] width 13 height 13
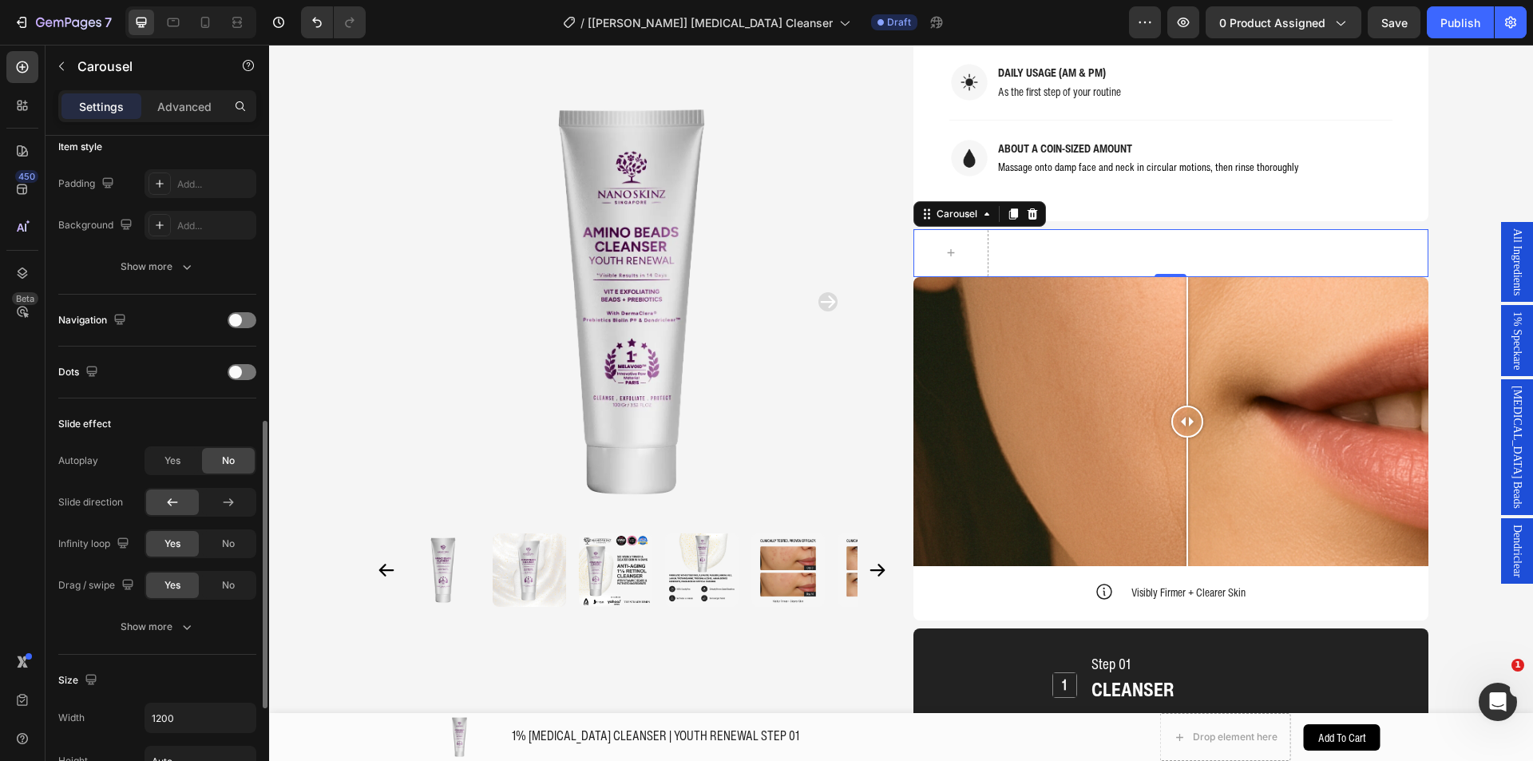
scroll to position [479, 0]
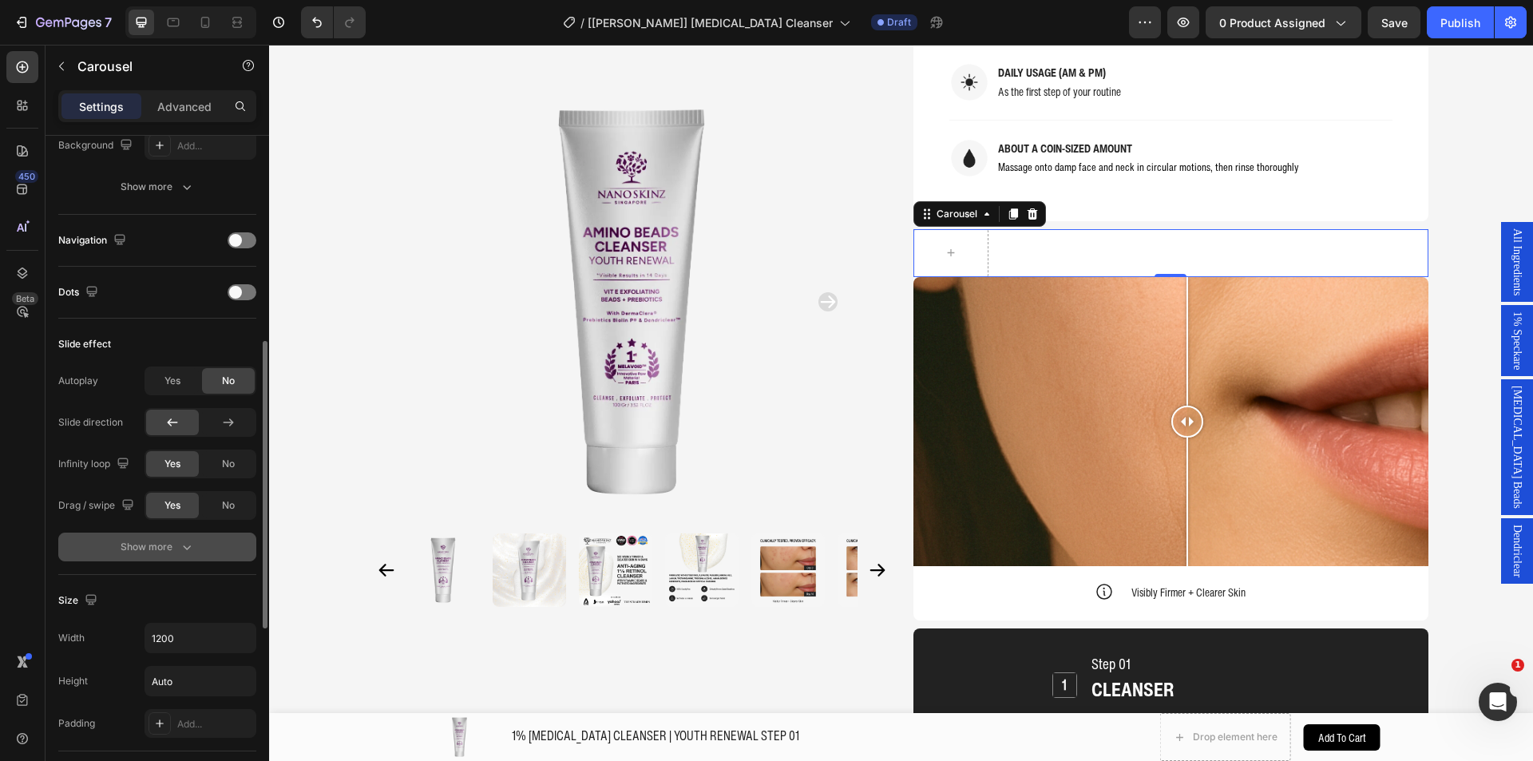
click at [168, 539] on div "Show more" at bounding box center [158, 547] width 74 height 16
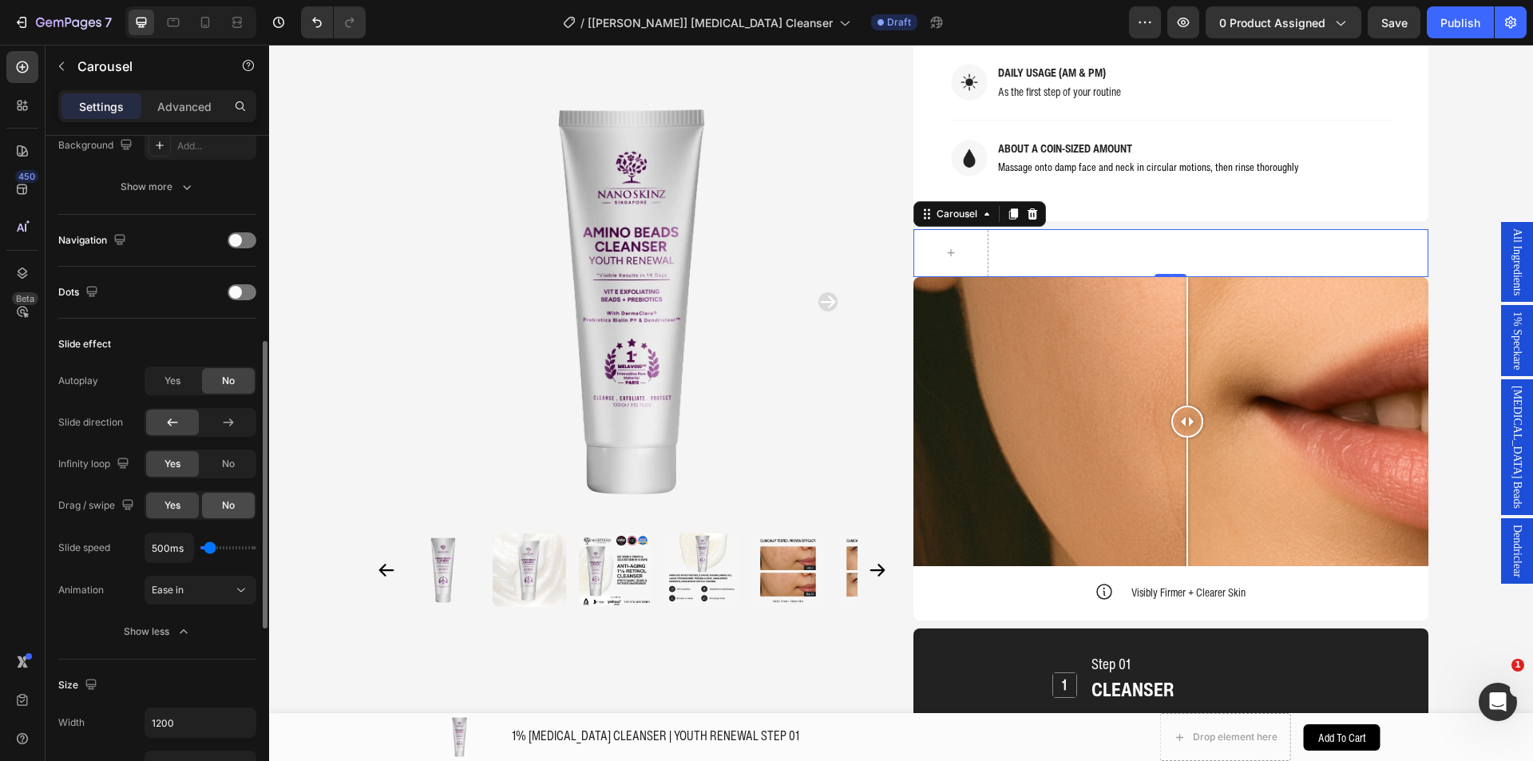
click at [218, 508] on div "No" at bounding box center [228, 506] width 53 height 26
click at [218, 463] on div "No" at bounding box center [228, 464] width 53 height 26
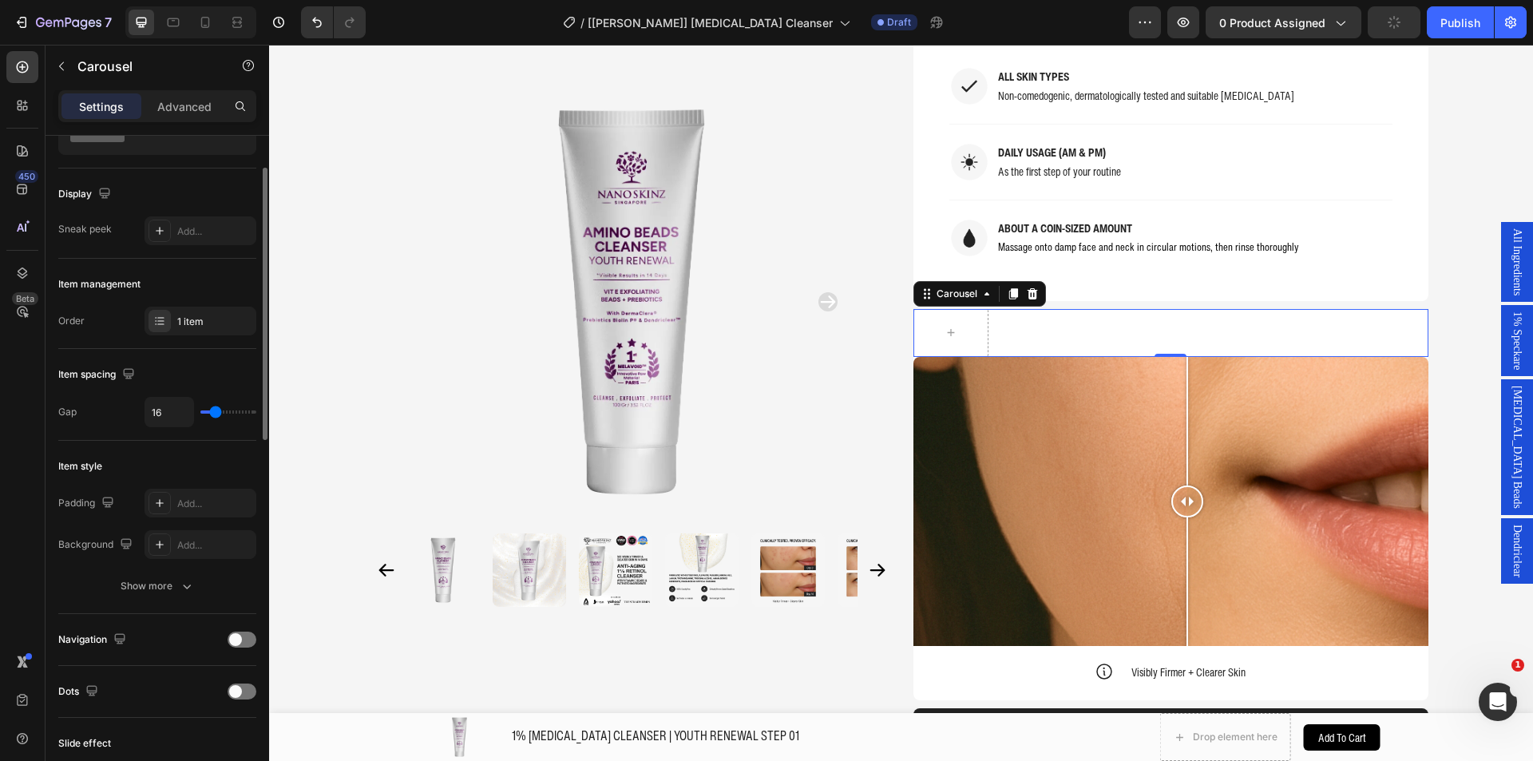
scroll to position [0, 0]
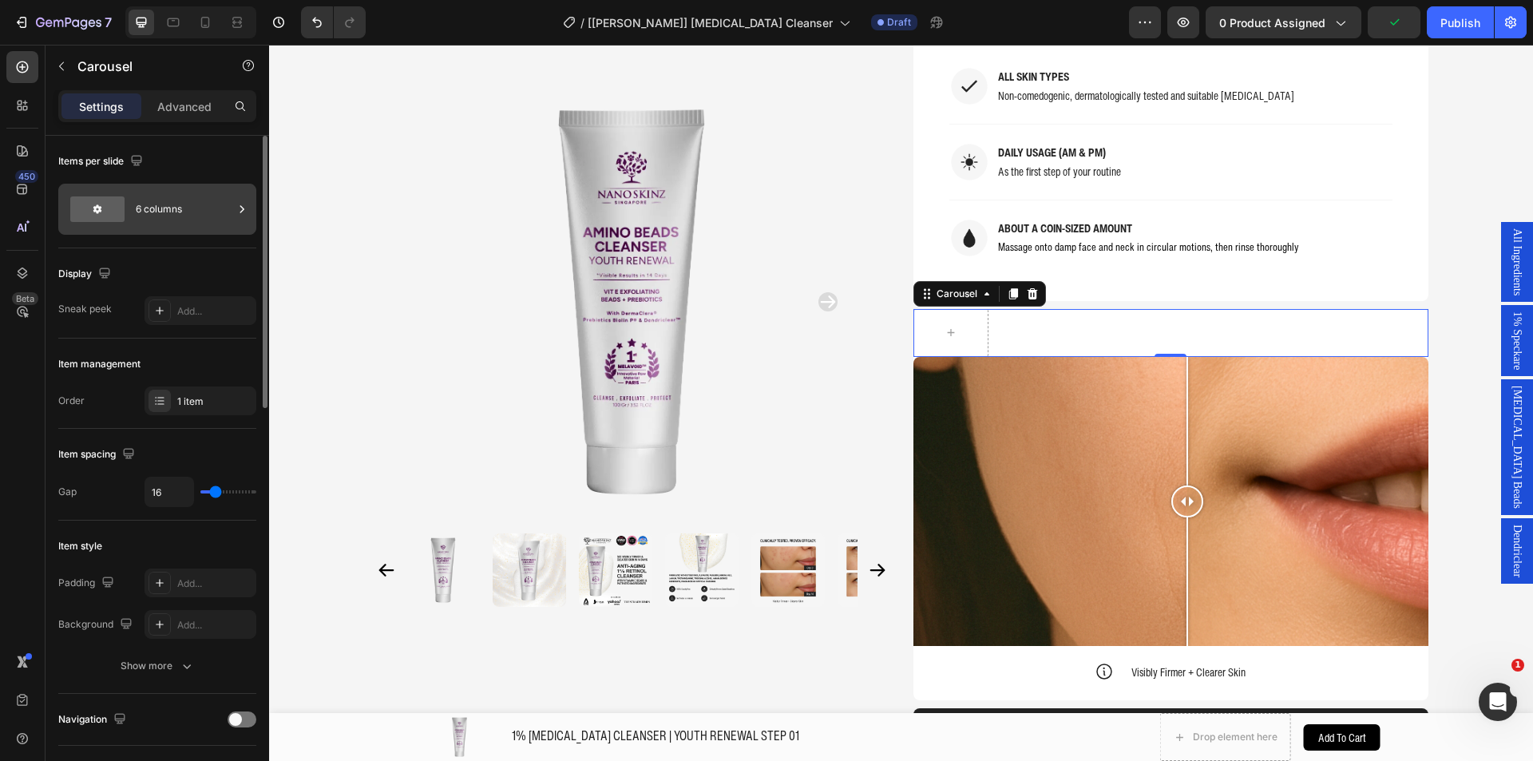
click at [140, 221] on div "6 columns" at bounding box center [184, 209] width 97 height 37
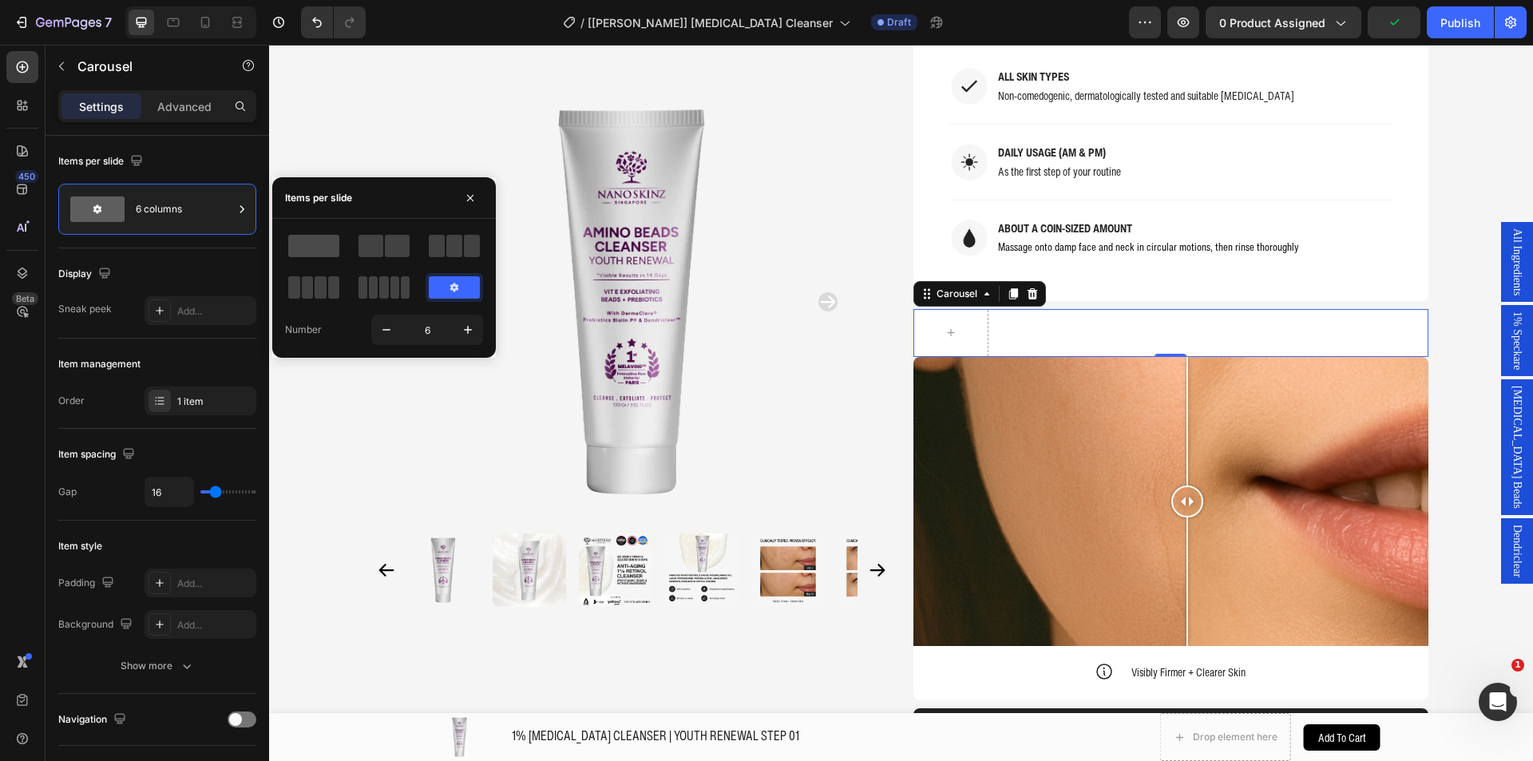
click at [310, 245] on span at bounding box center [313, 246] width 51 height 22
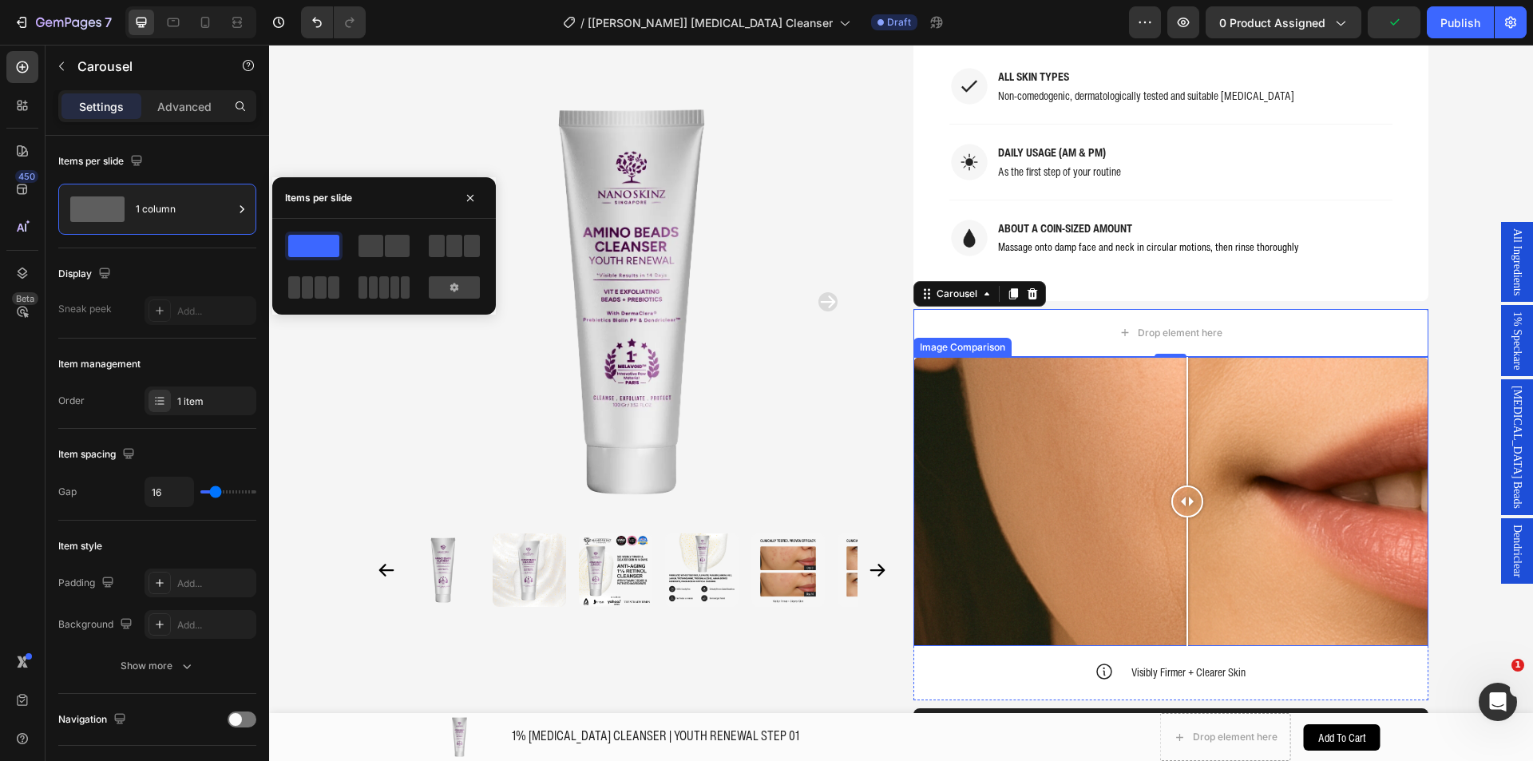
click at [985, 357] on div at bounding box center [1170, 502] width 515 height 290
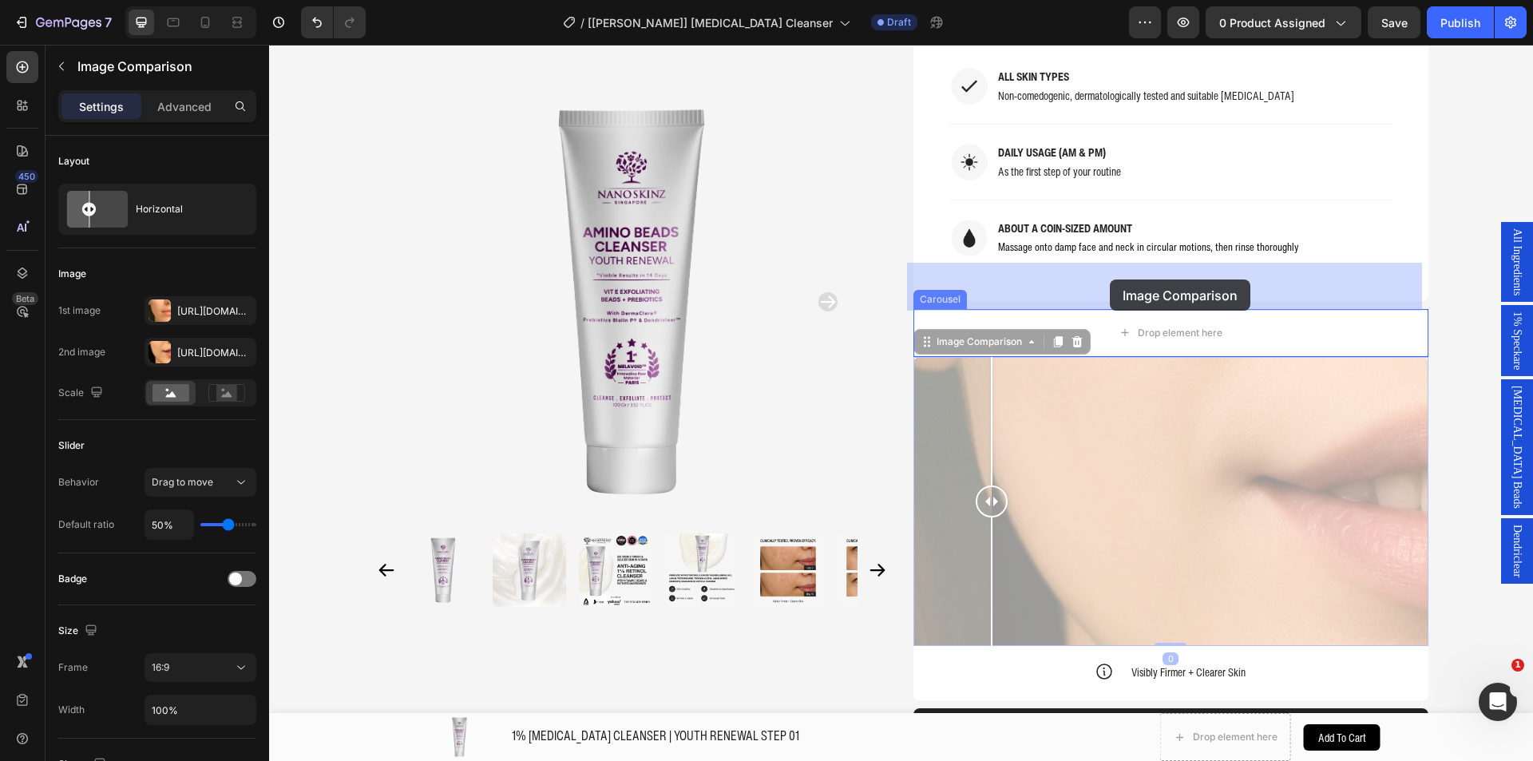
drag, startPoint x: 953, startPoint y: 303, endPoint x: 1109, endPoint y: 280, distance: 157.3
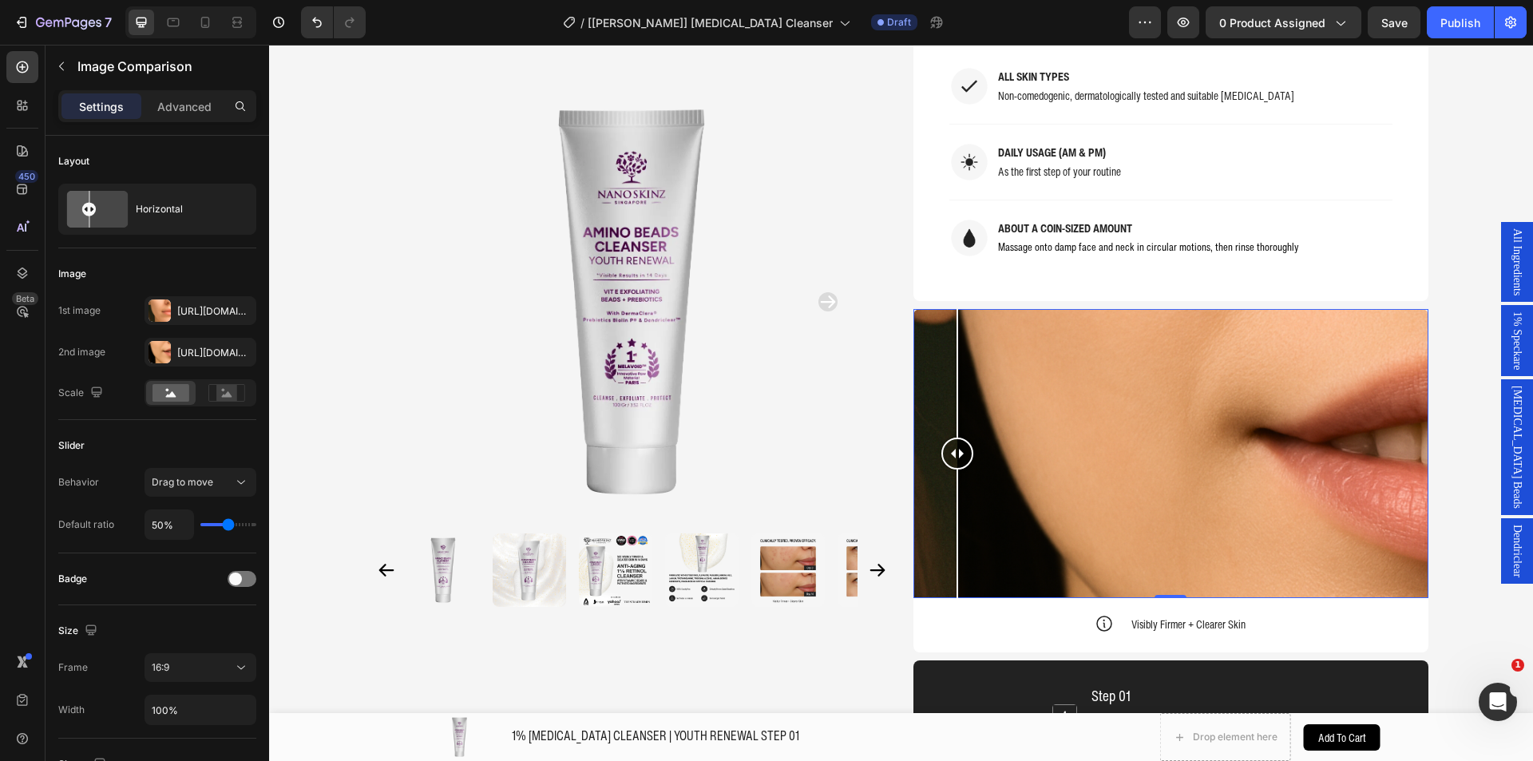
click at [951, 309] on div at bounding box center [1170, 454] width 515 height 290
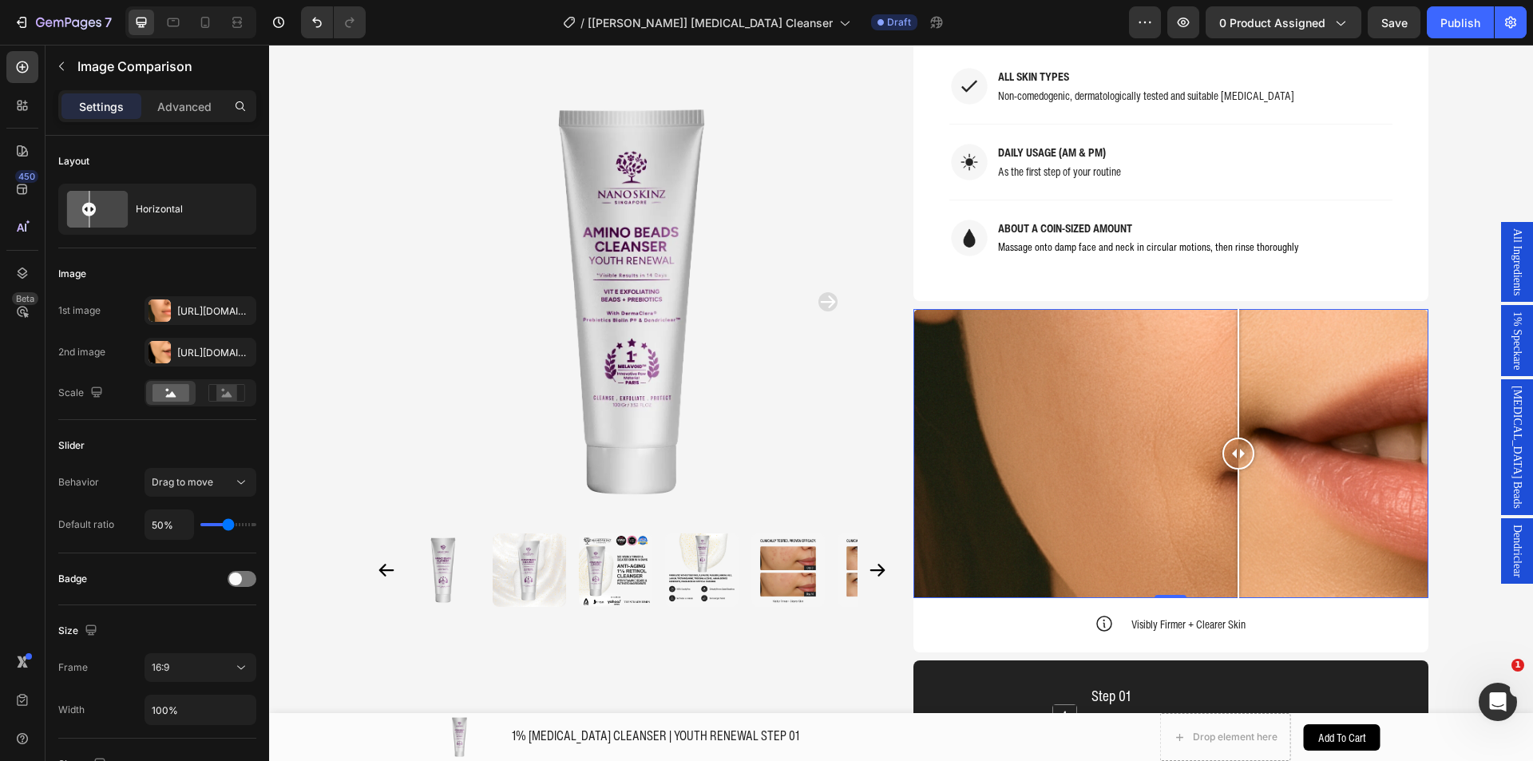
drag, startPoint x: 997, startPoint y: 317, endPoint x: 1232, endPoint y: 325, distance: 234.8
click at [1232, 325] on div at bounding box center [1238, 454] width 32 height 290
click at [852, 236] on div at bounding box center [631, 301] width 515 height 437
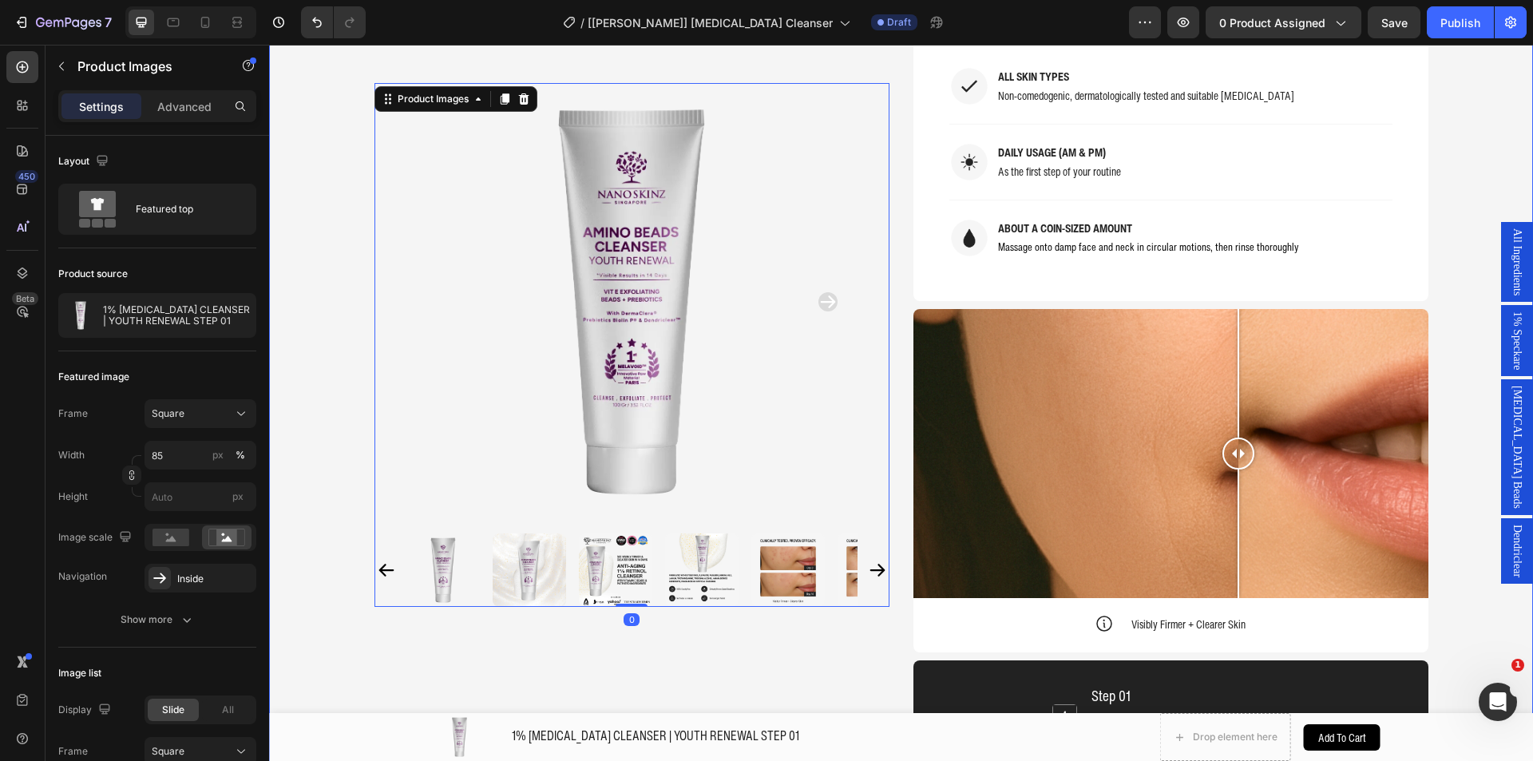
click at [1450, 450] on div "Product Images 0 Home 1% [MEDICAL_DATA] CLEANSER | YOUTH RENEWAL STEP 01 Breadc…" at bounding box center [901, 373] width 1264 height 3469
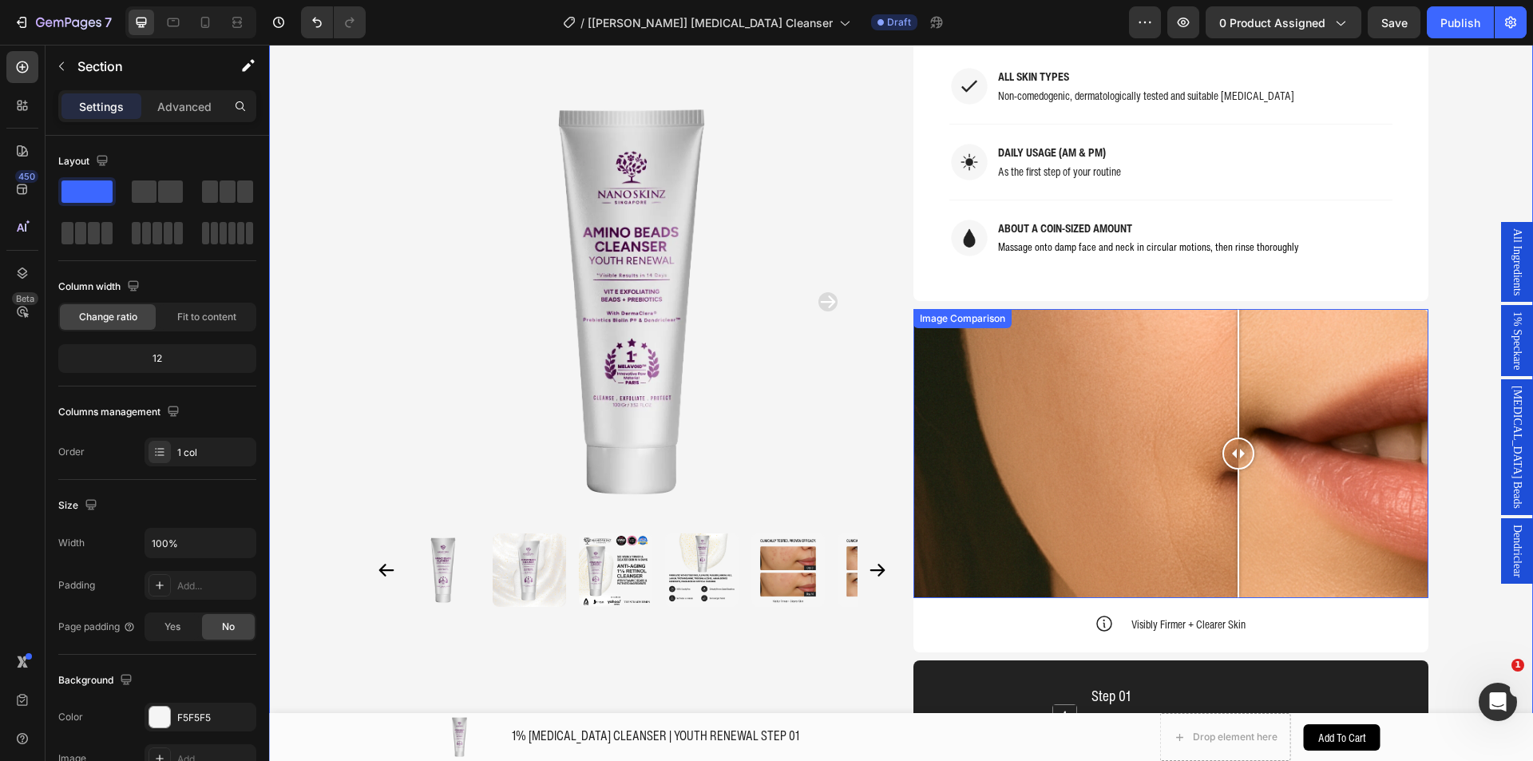
click at [1054, 346] on div at bounding box center [1170, 454] width 515 height 290
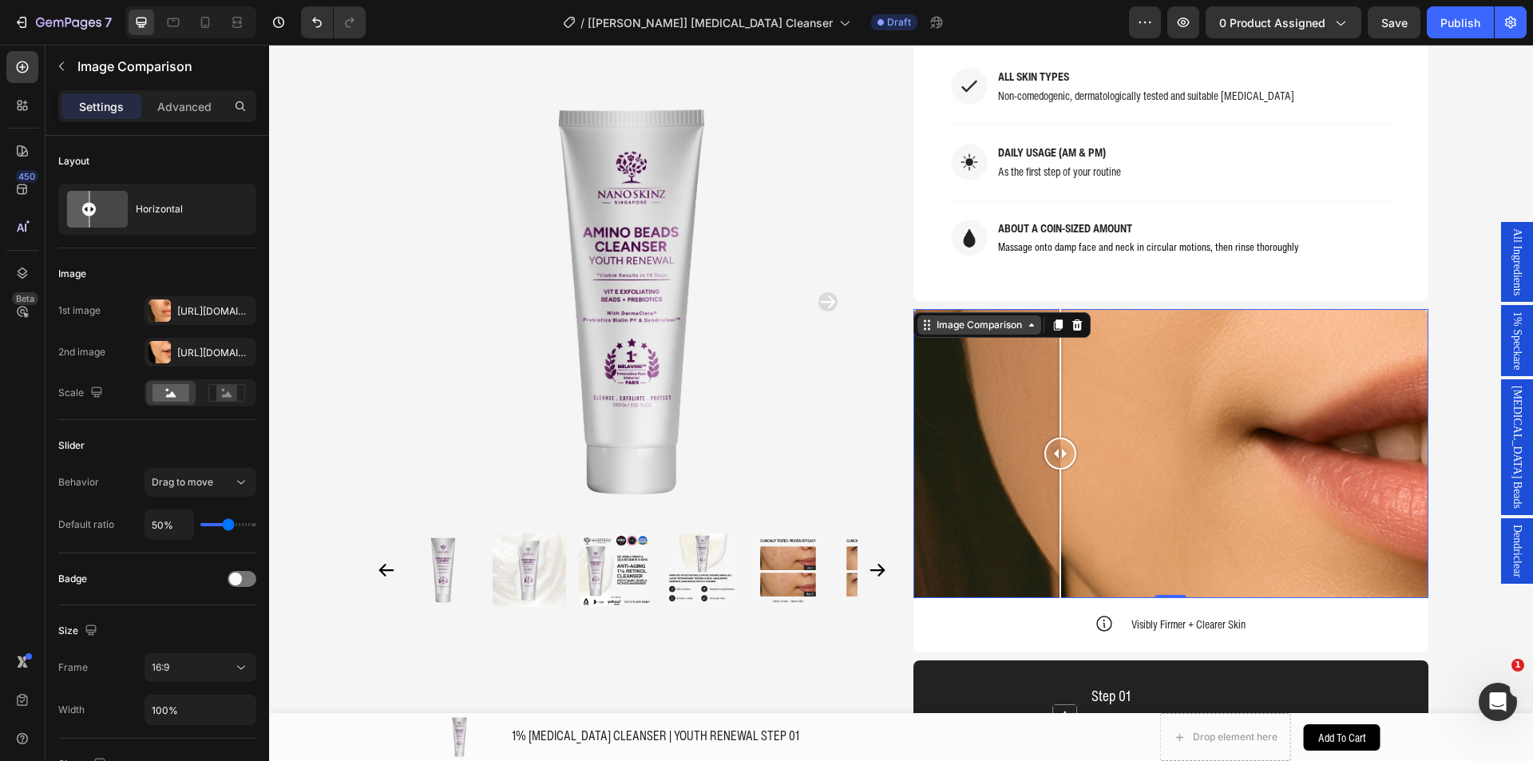
click at [935, 318] on div "Image Comparison" at bounding box center [979, 325] width 92 height 14
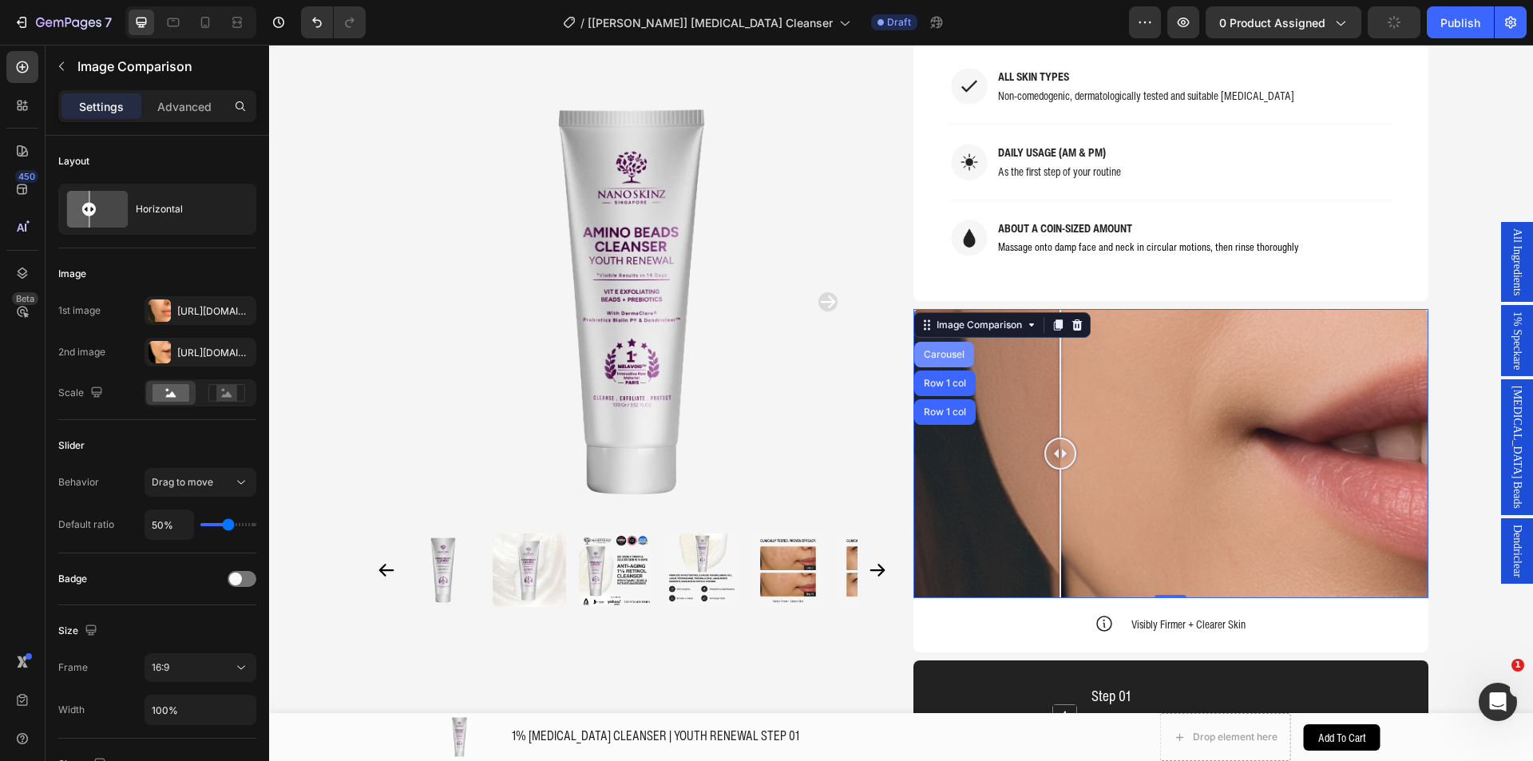
click at [934, 350] on div "Carousel" at bounding box center [943, 355] width 47 height 10
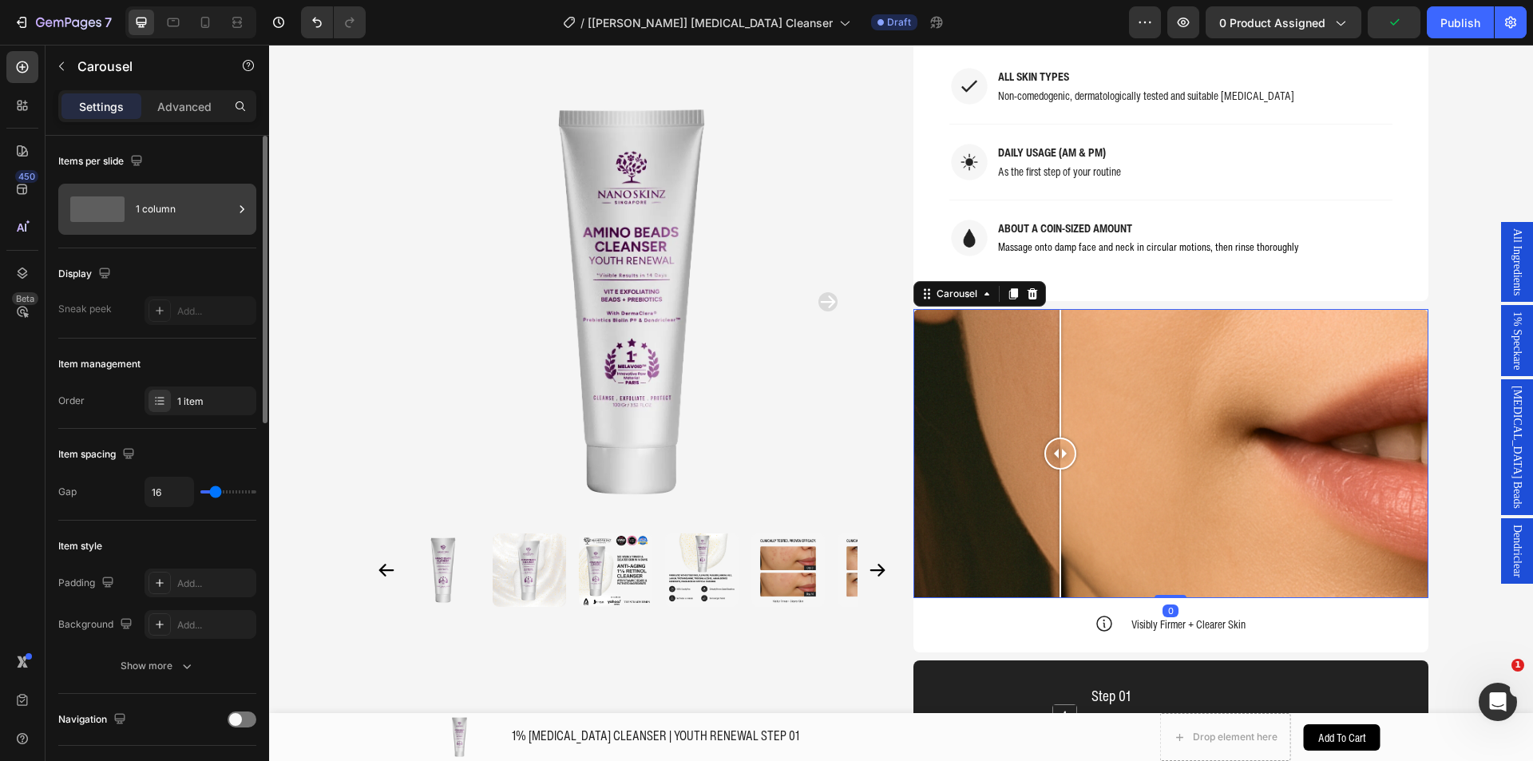
click at [143, 217] on div "1 column" at bounding box center [184, 209] width 97 height 37
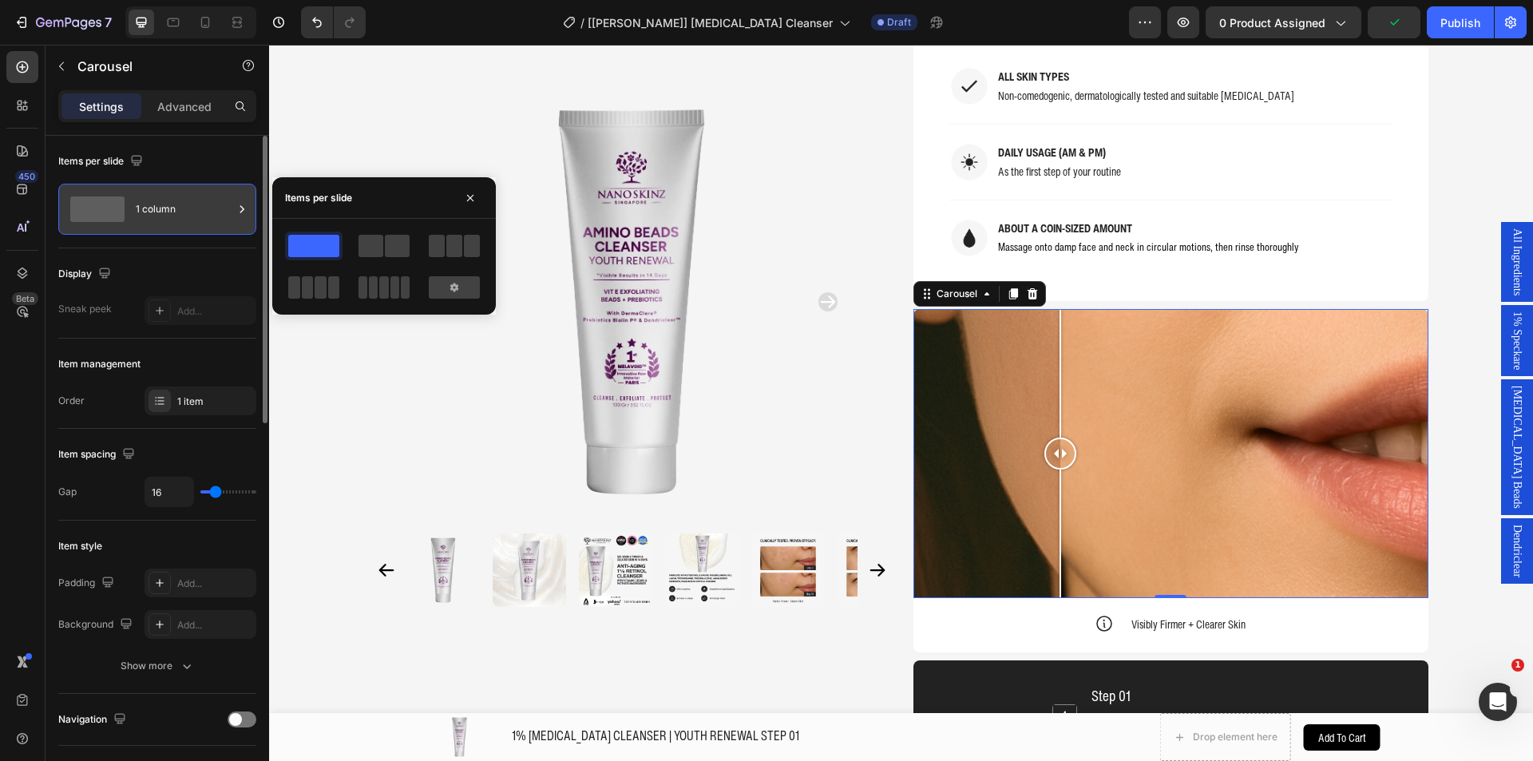
click at [141, 212] on div "1 column" at bounding box center [184, 209] width 97 height 37
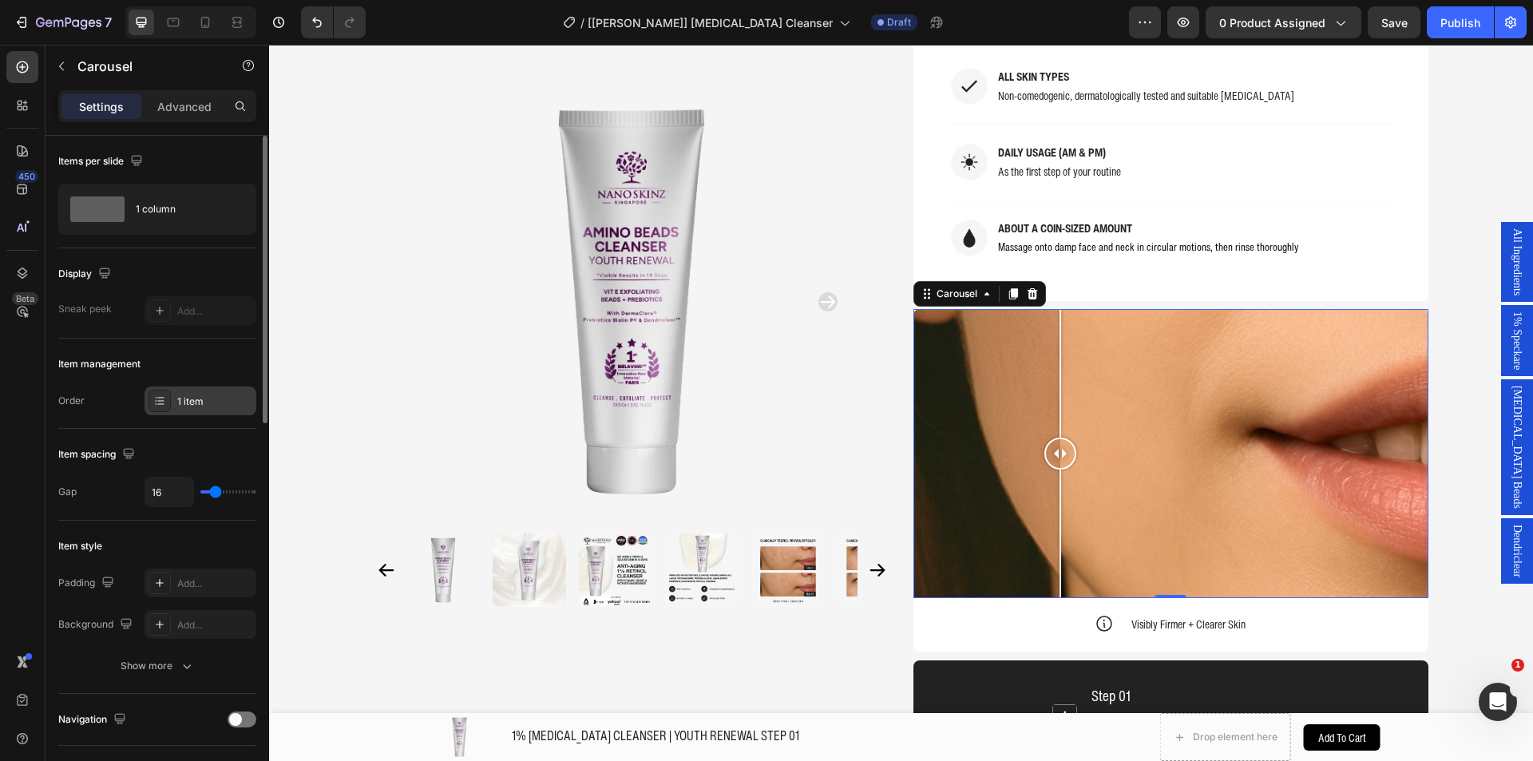
click at [176, 394] on div "1 item" at bounding box center [200, 400] width 112 height 29
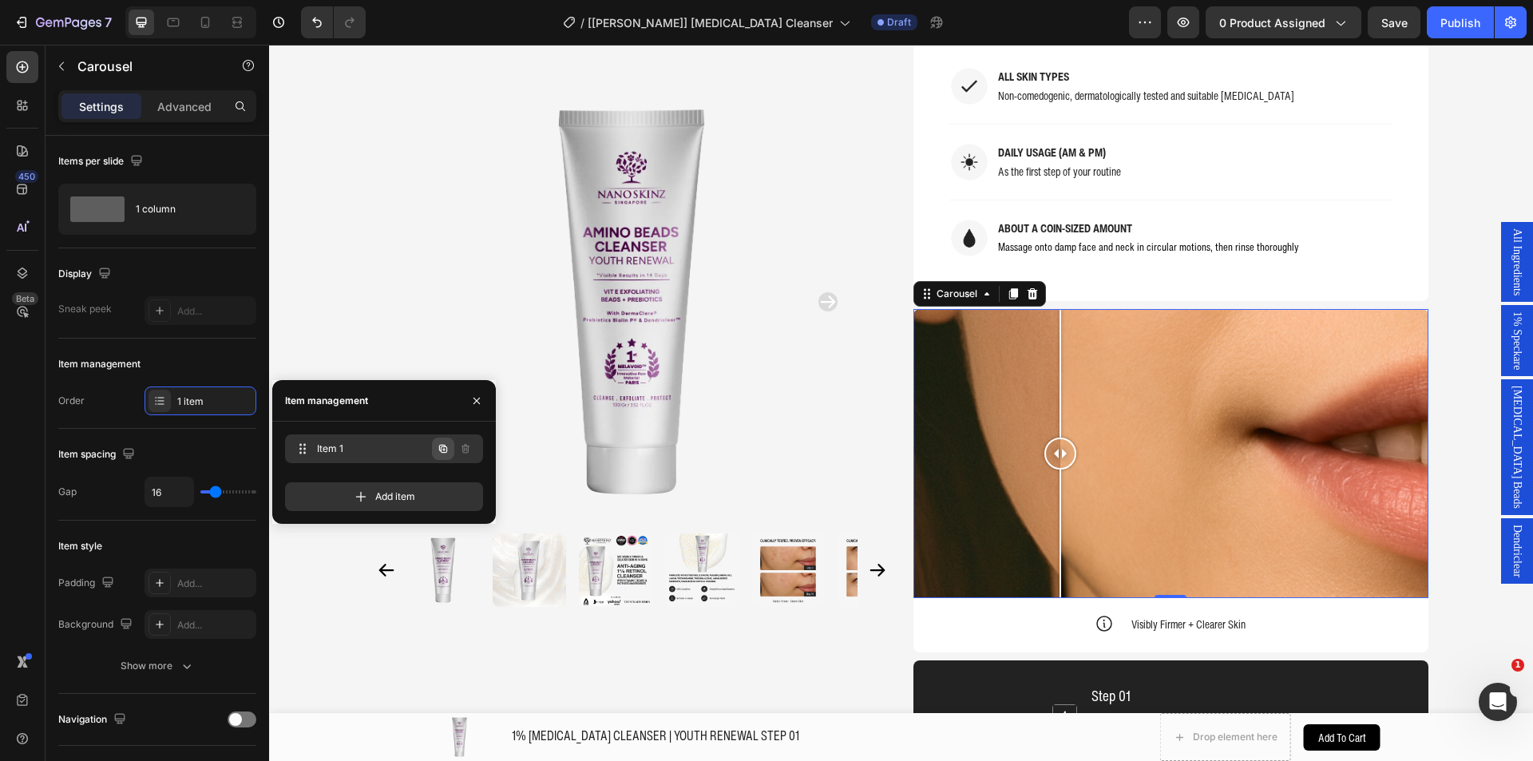
click at [444, 452] on icon "button" at bounding box center [443, 449] width 8 height 8
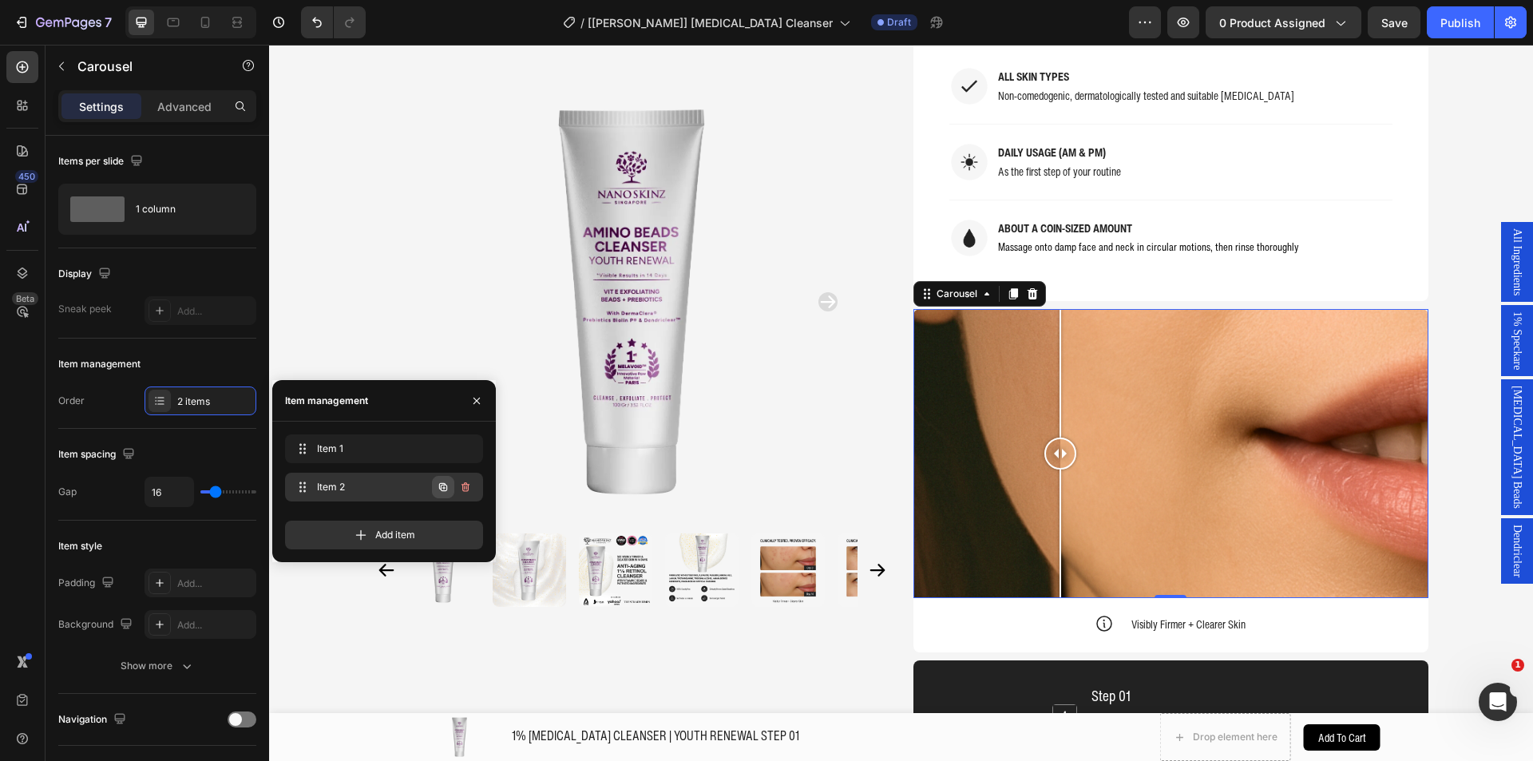
click at [440, 494] on button "button" at bounding box center [443, 487] width 22 height 22
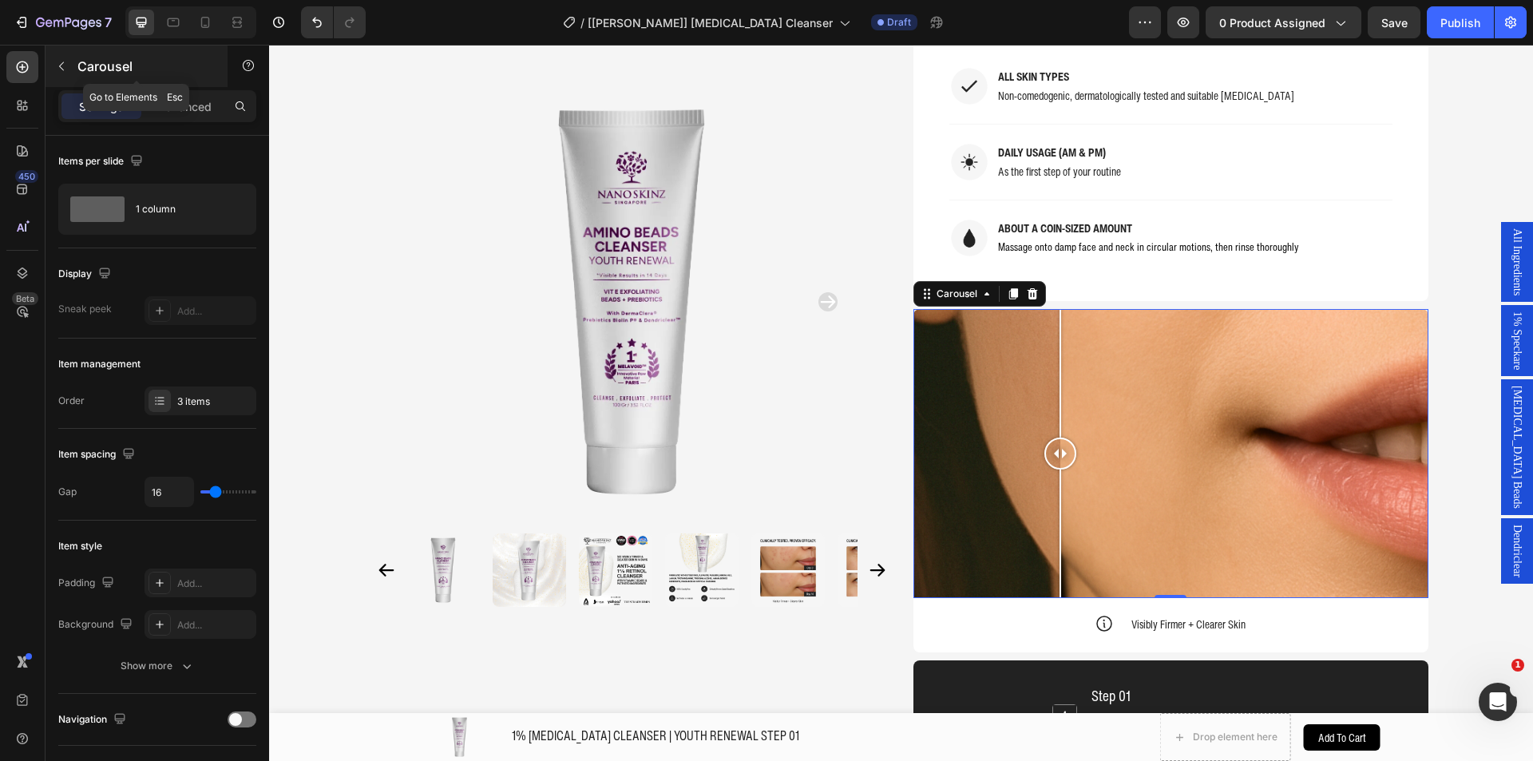
click at [70, 73] on button "button" at bounding box center [62, 66] width 26 height 26
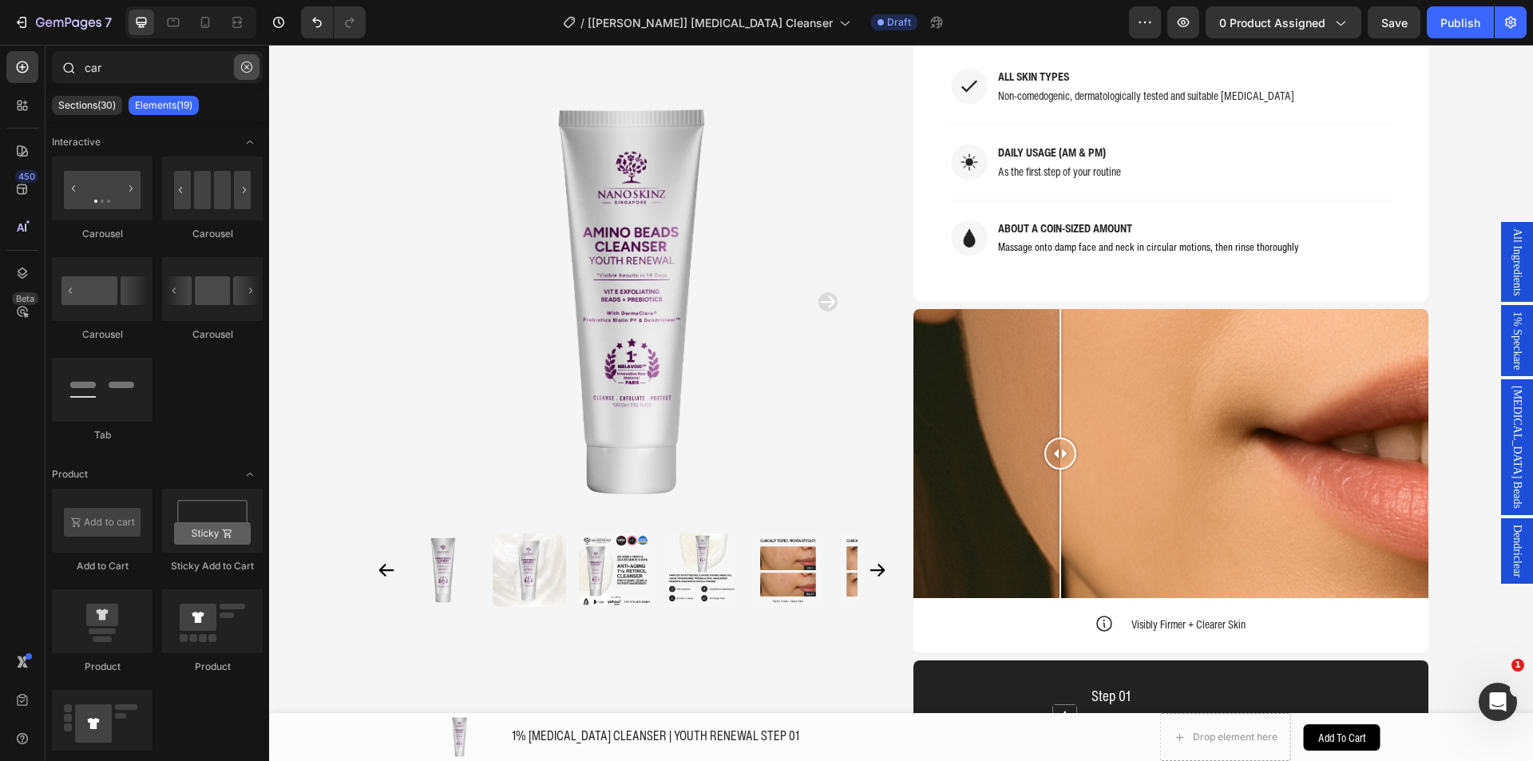
click at [247, 73] on button "button" at bounding box center [247, 67] width 26 height 26
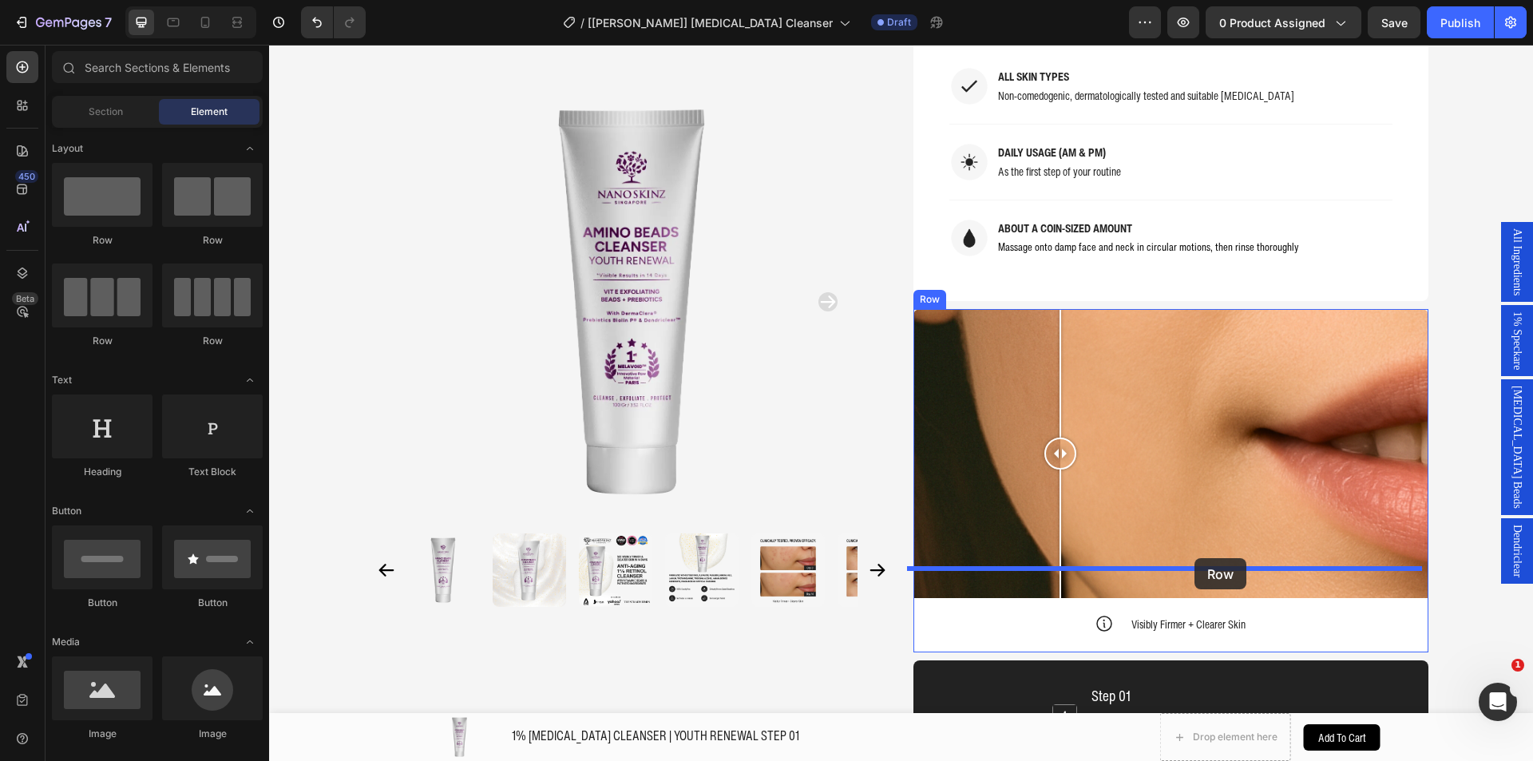
drag, startPoint x: 426, startPoint y: 367, endPoint x: 1194, endPoint y: 558, distance: 791.3
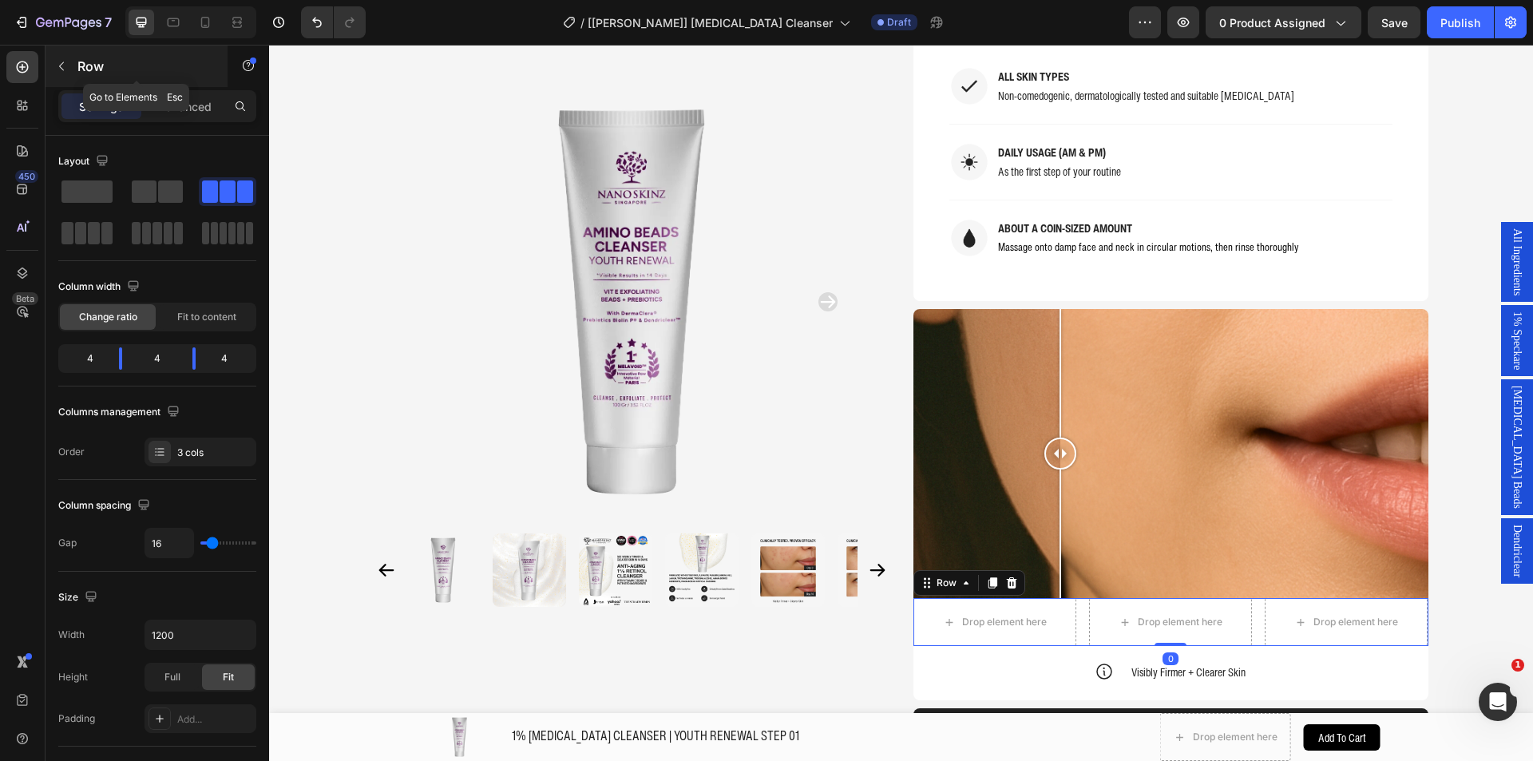
click at [65, 59] on button "button" at bounding box center [62, 66] width 26 height 26
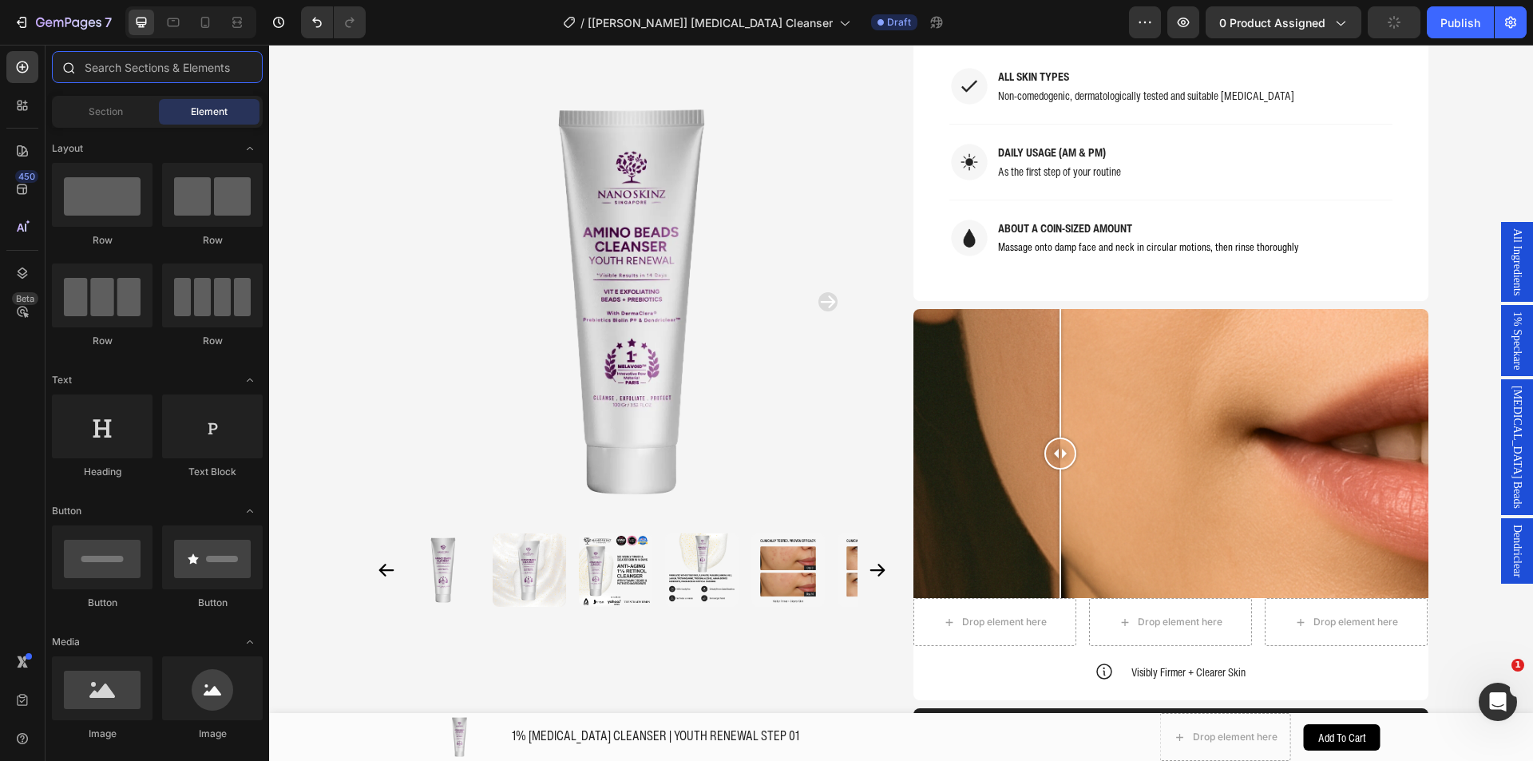
click at [120, 65] on input "text" at bounding box center [157, 67] width 211 height 32
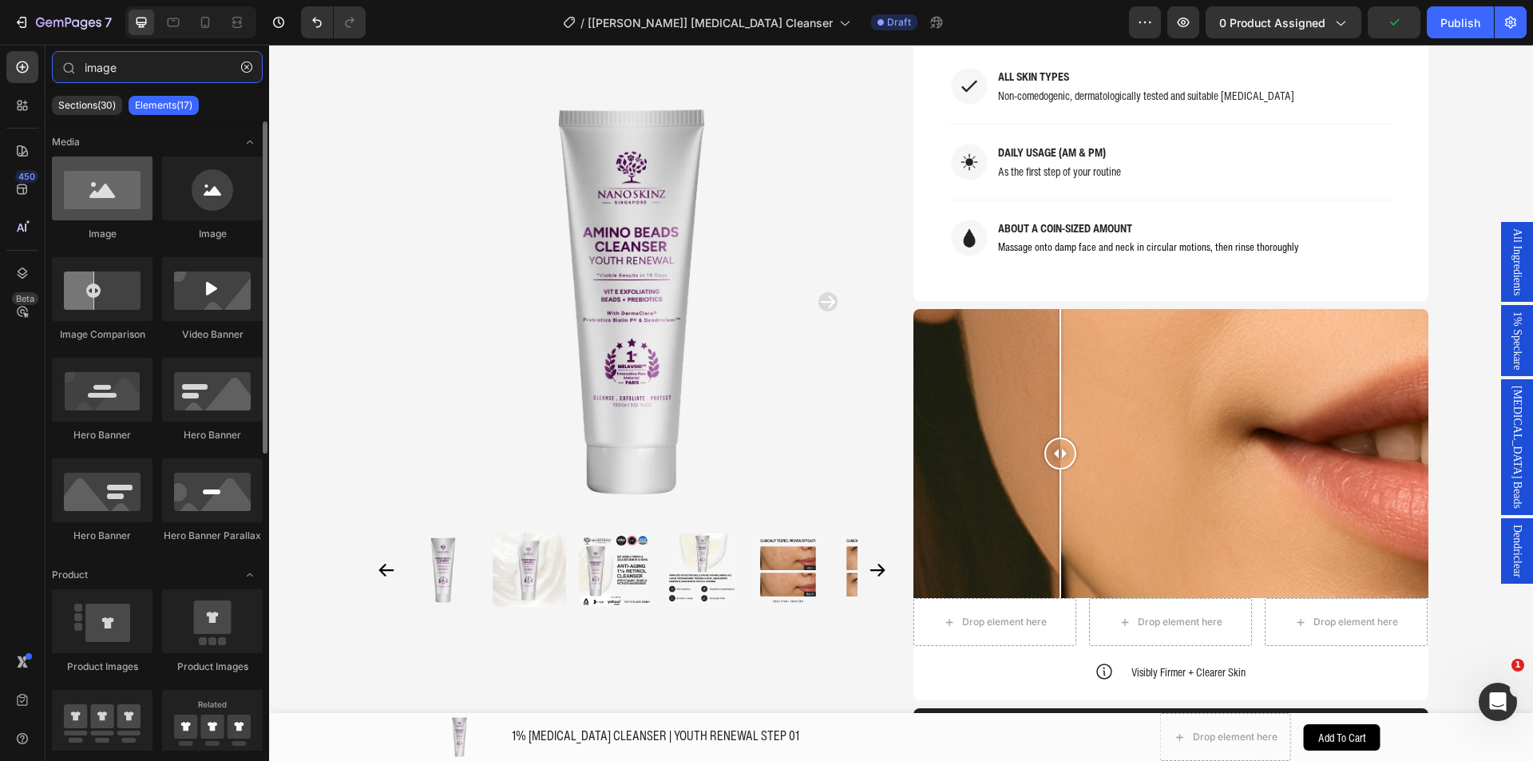
type input "image"
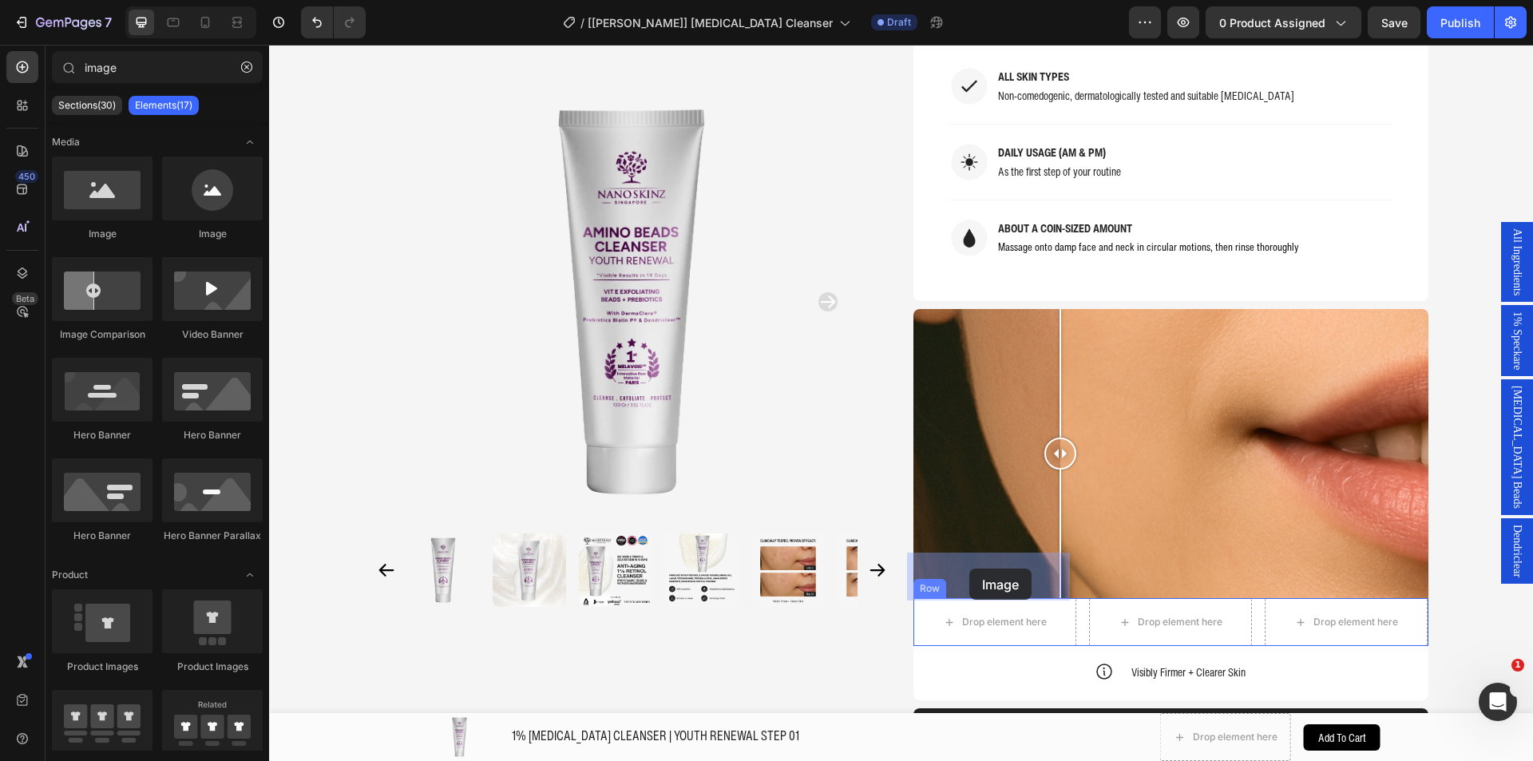
drag, startPoint x: 377, startPoint y: 235, endPoint x: 969, endPoint y: 568, distance: 679.5
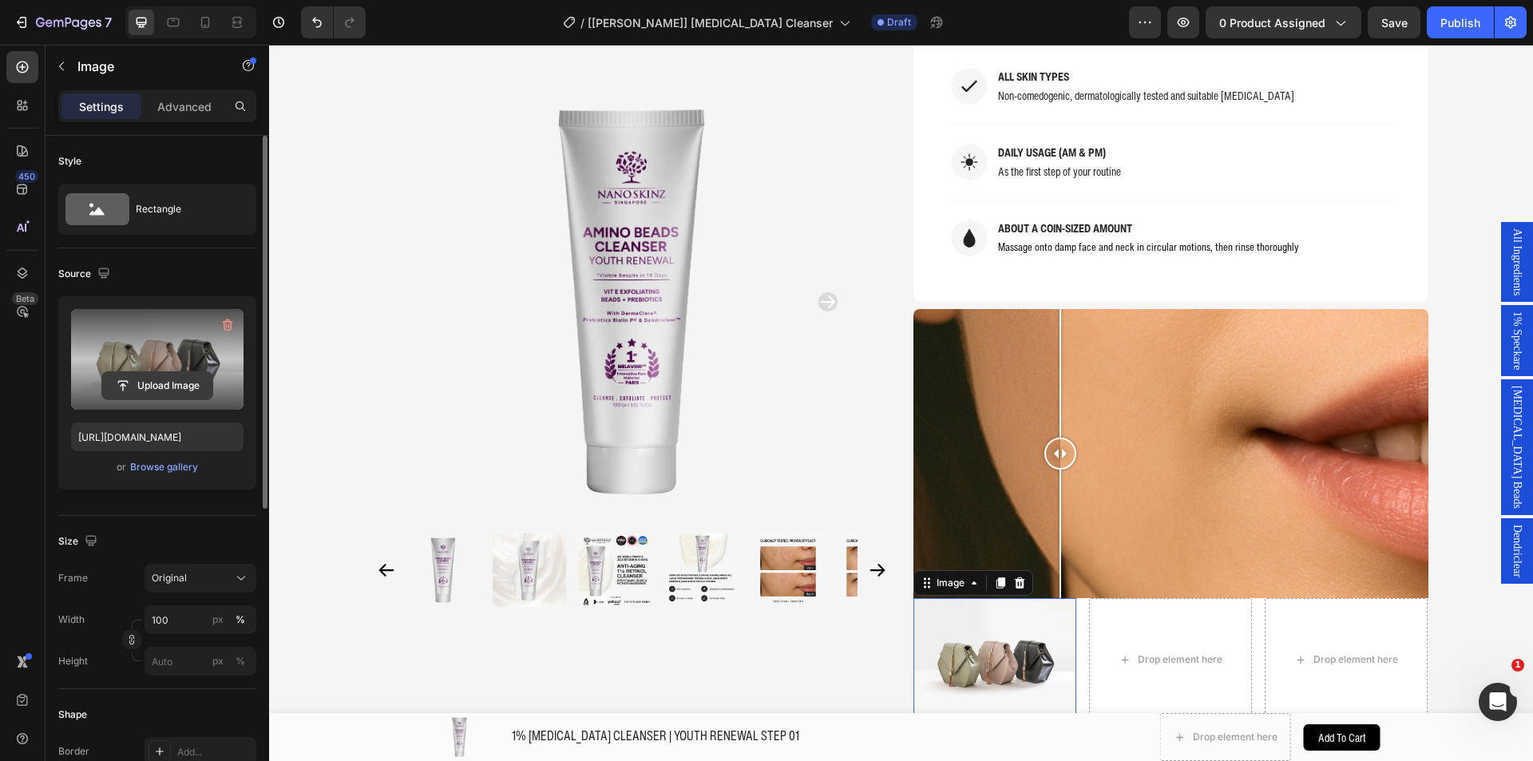
click at [156, 383] on input "file" at bounding box center [157, 385] width 110 height 27
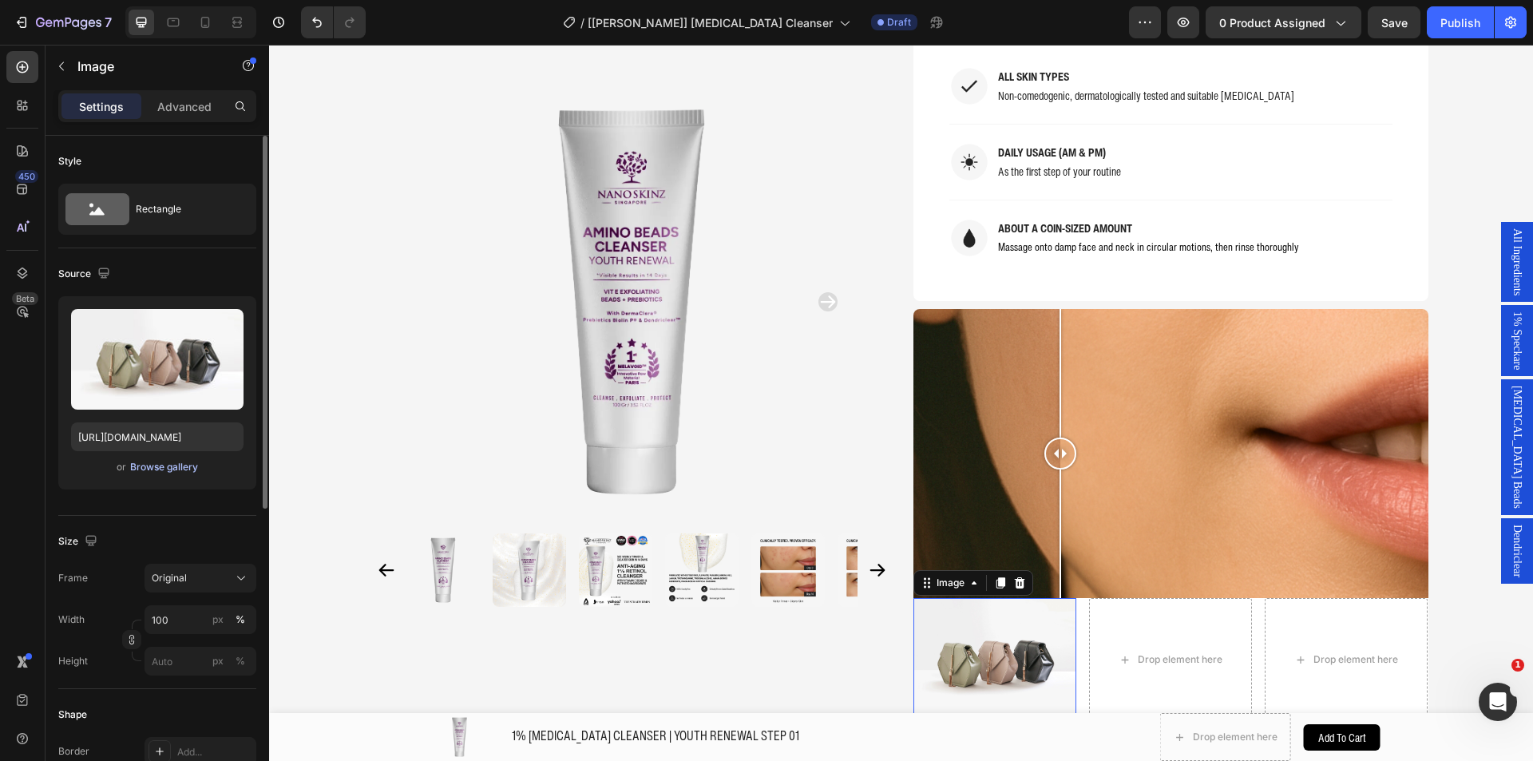
click at [158, 469] on div "Browse gallery" at bounding box center [164, 467] width 68 height 14
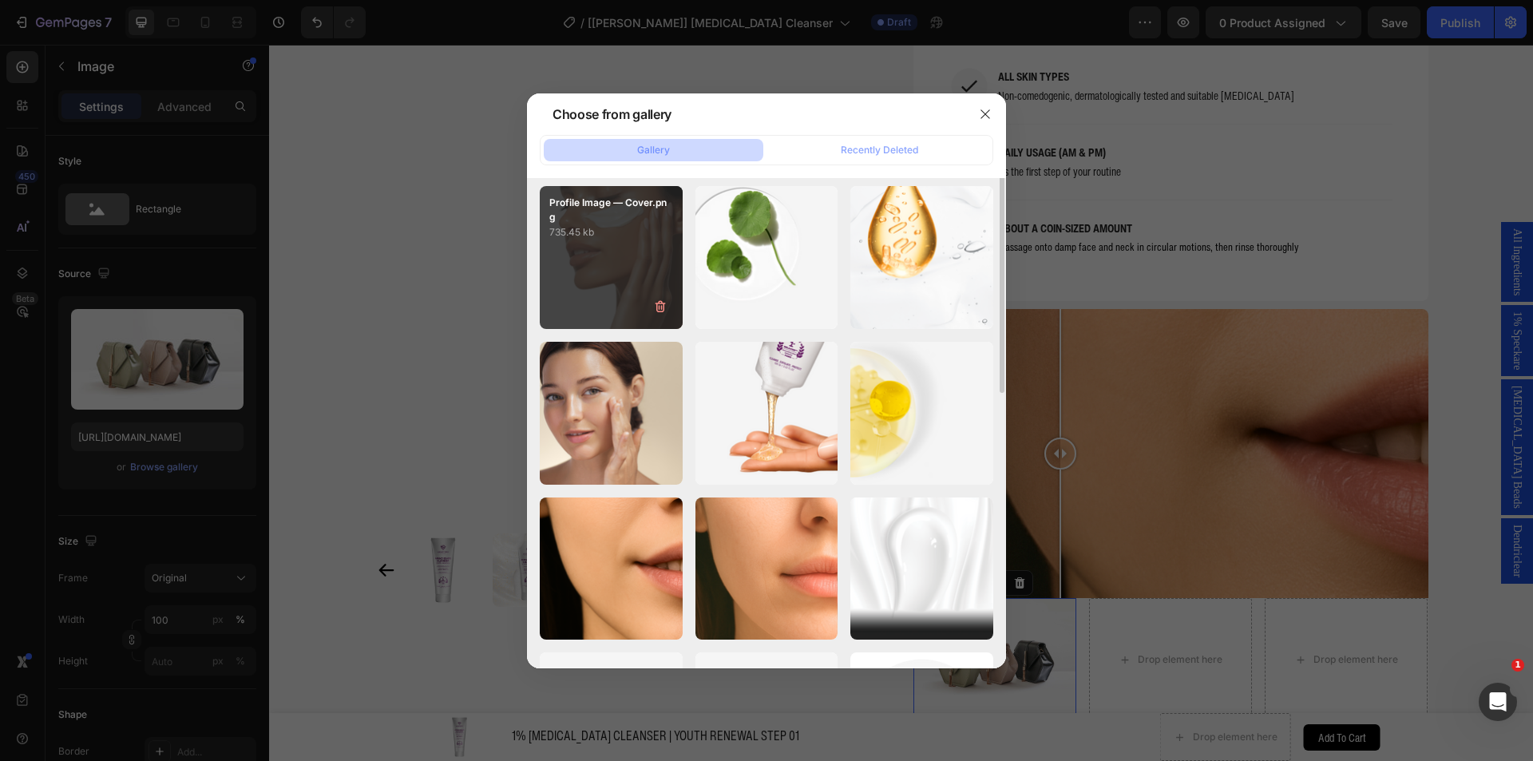
scroll to position [239, 0]
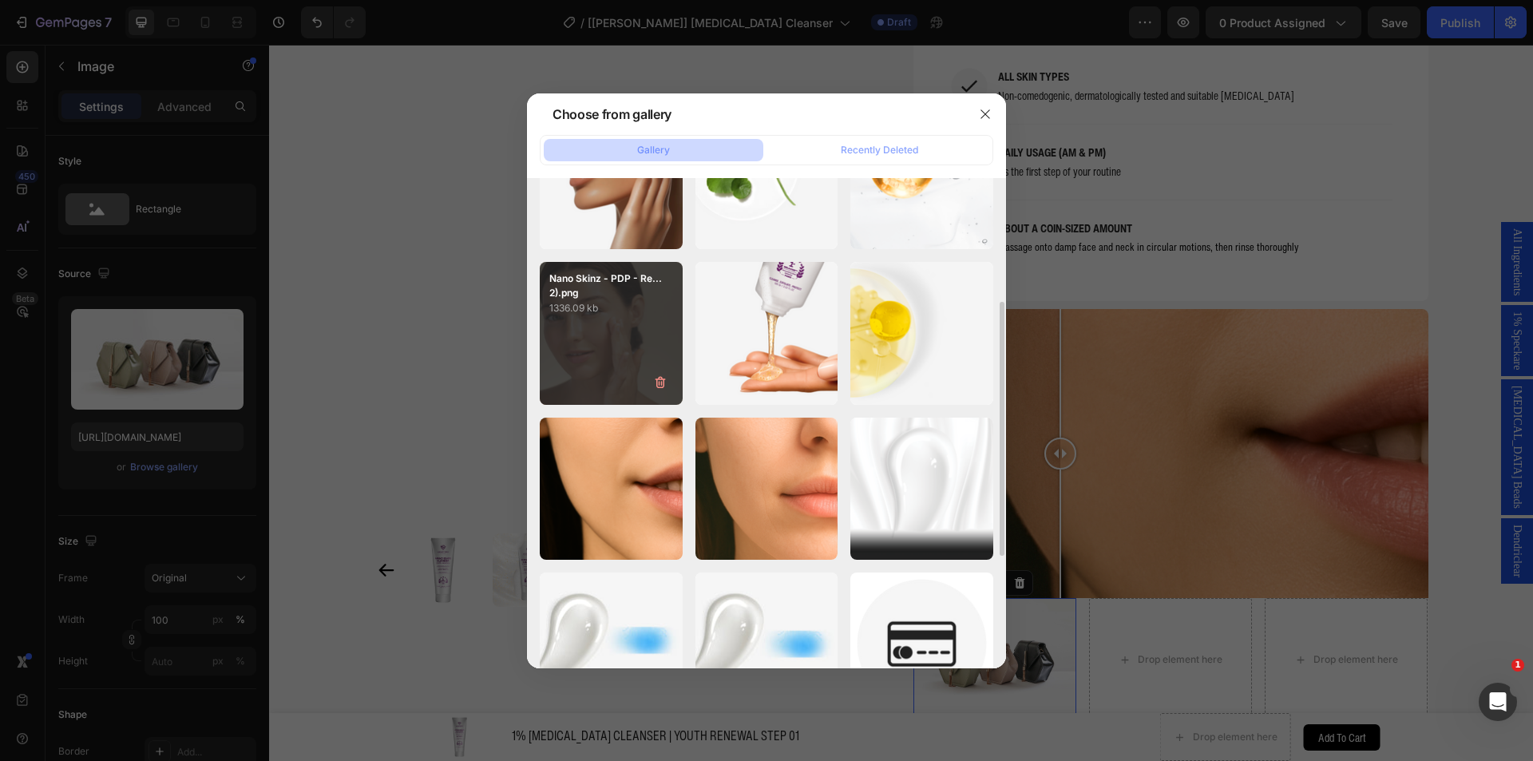
click at [606, 345] on div "Nano Skinz - PDP - Re...2).png 1336.09 kb" at bounding box center [611, 333] width 143 height 143
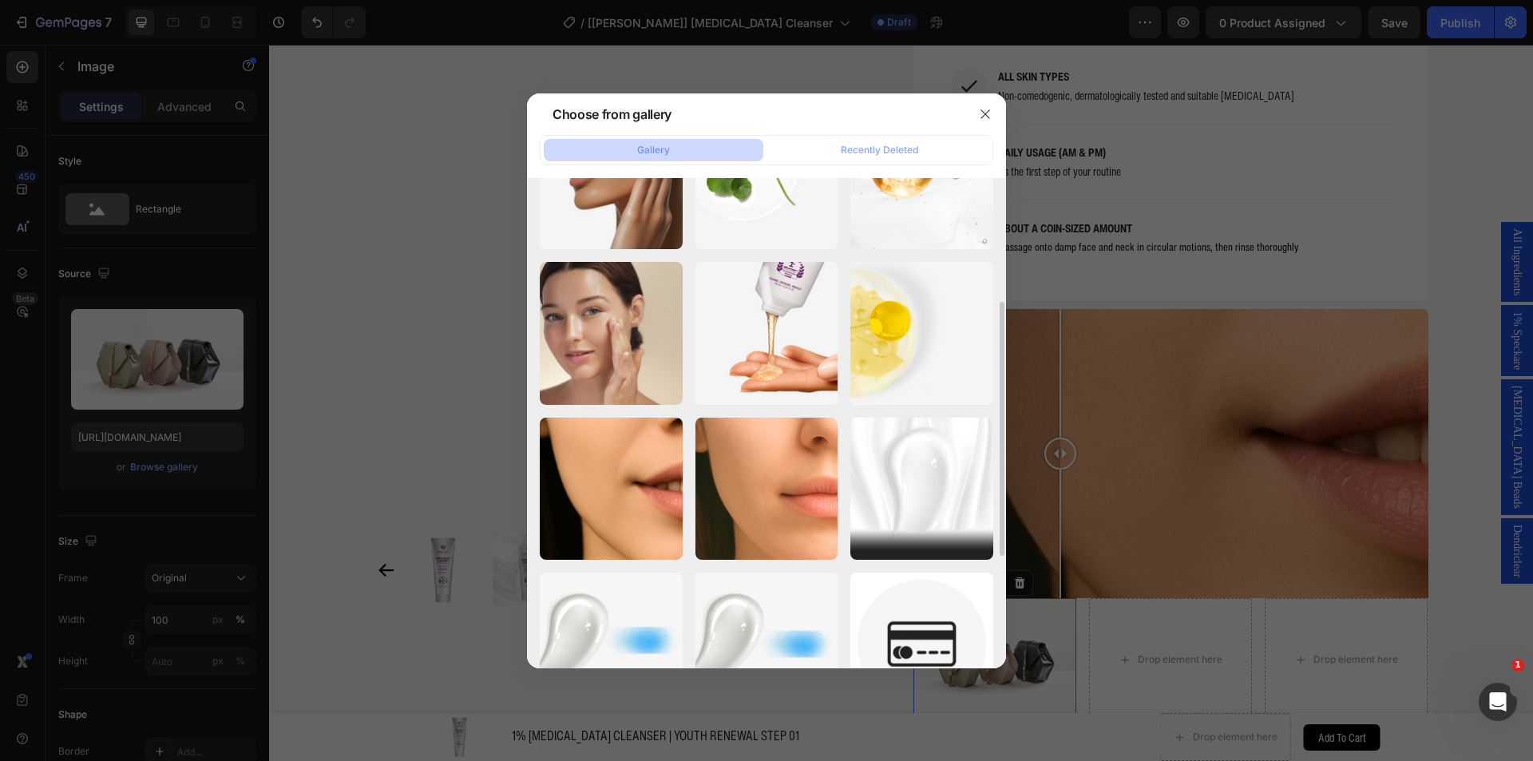
type input "[URL][DOMAIN_NAME]"
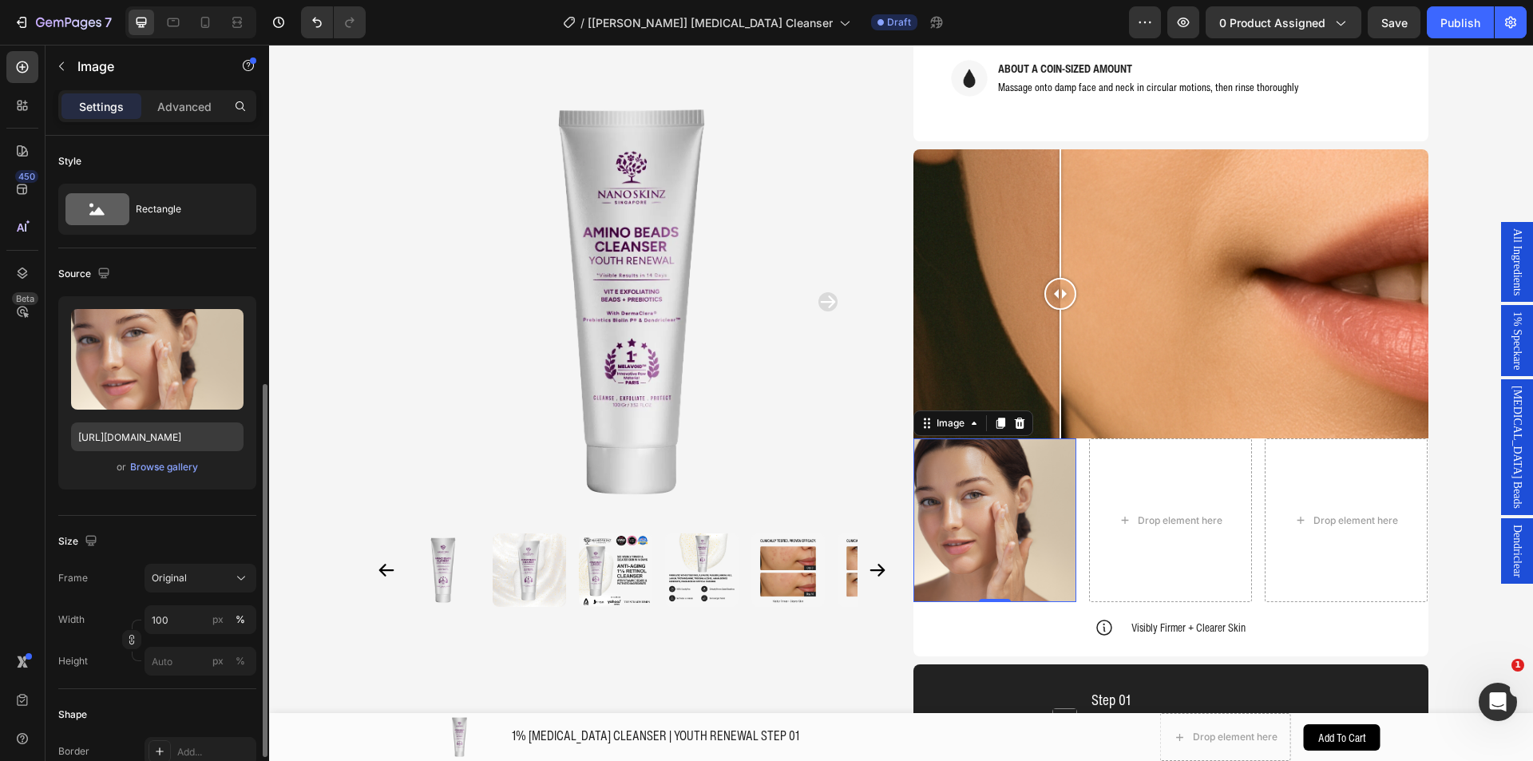
scroll to position [160, 0]
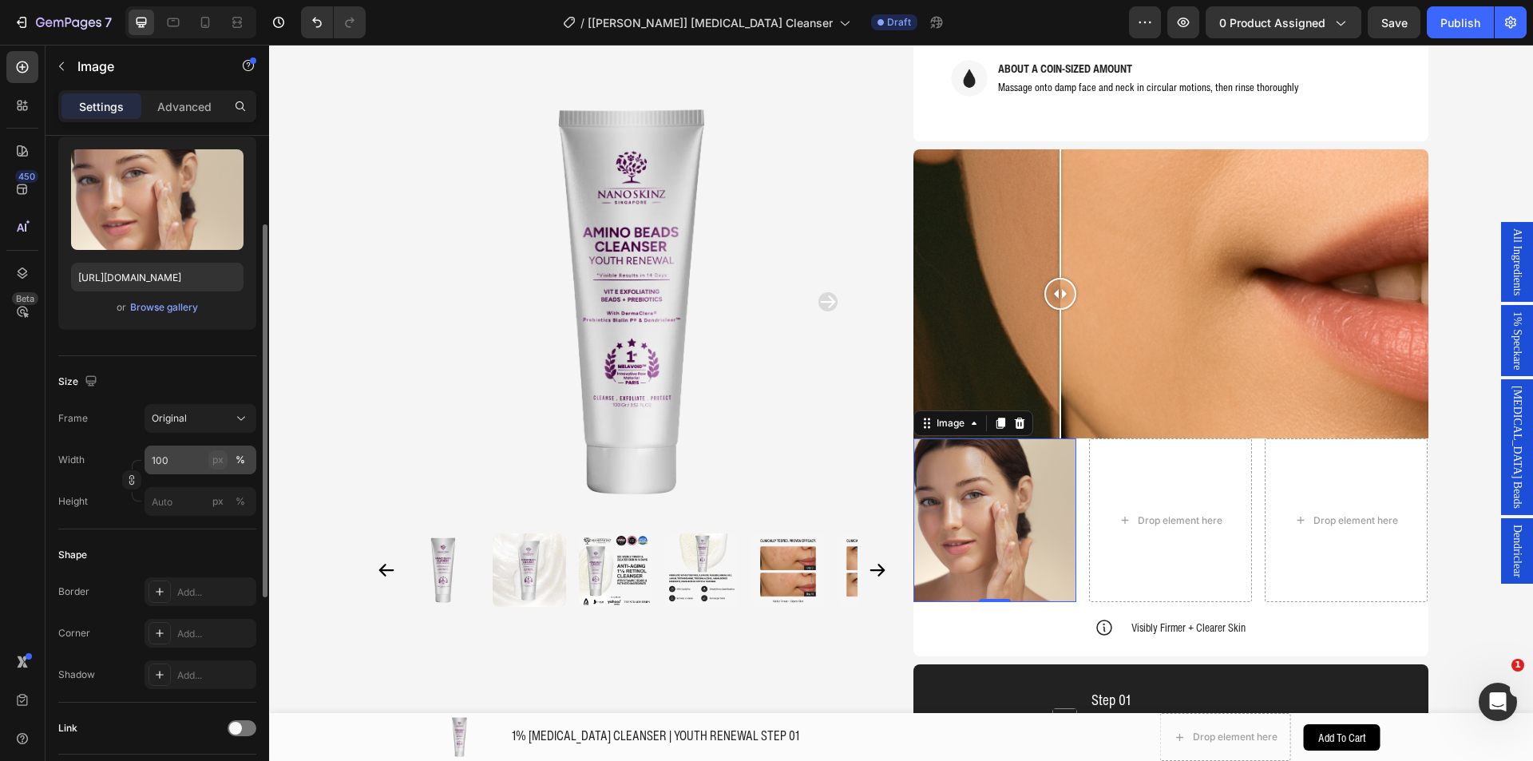
click at [219, 454] on div "px" at bounding box center [217, 460] width 11 height 14
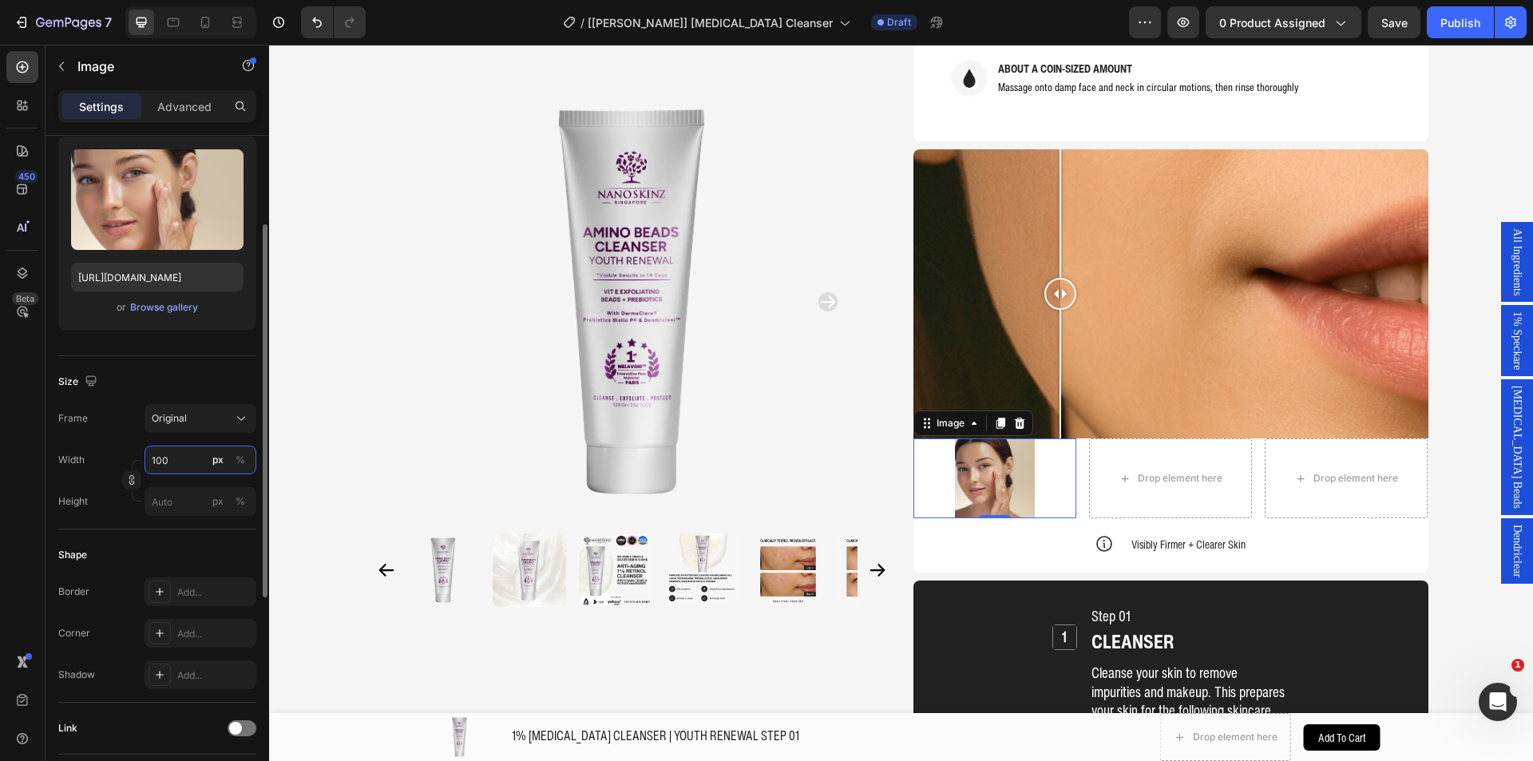
click at [187, 456] on input "100" at bounding box center [200, 459] width 112 height 29
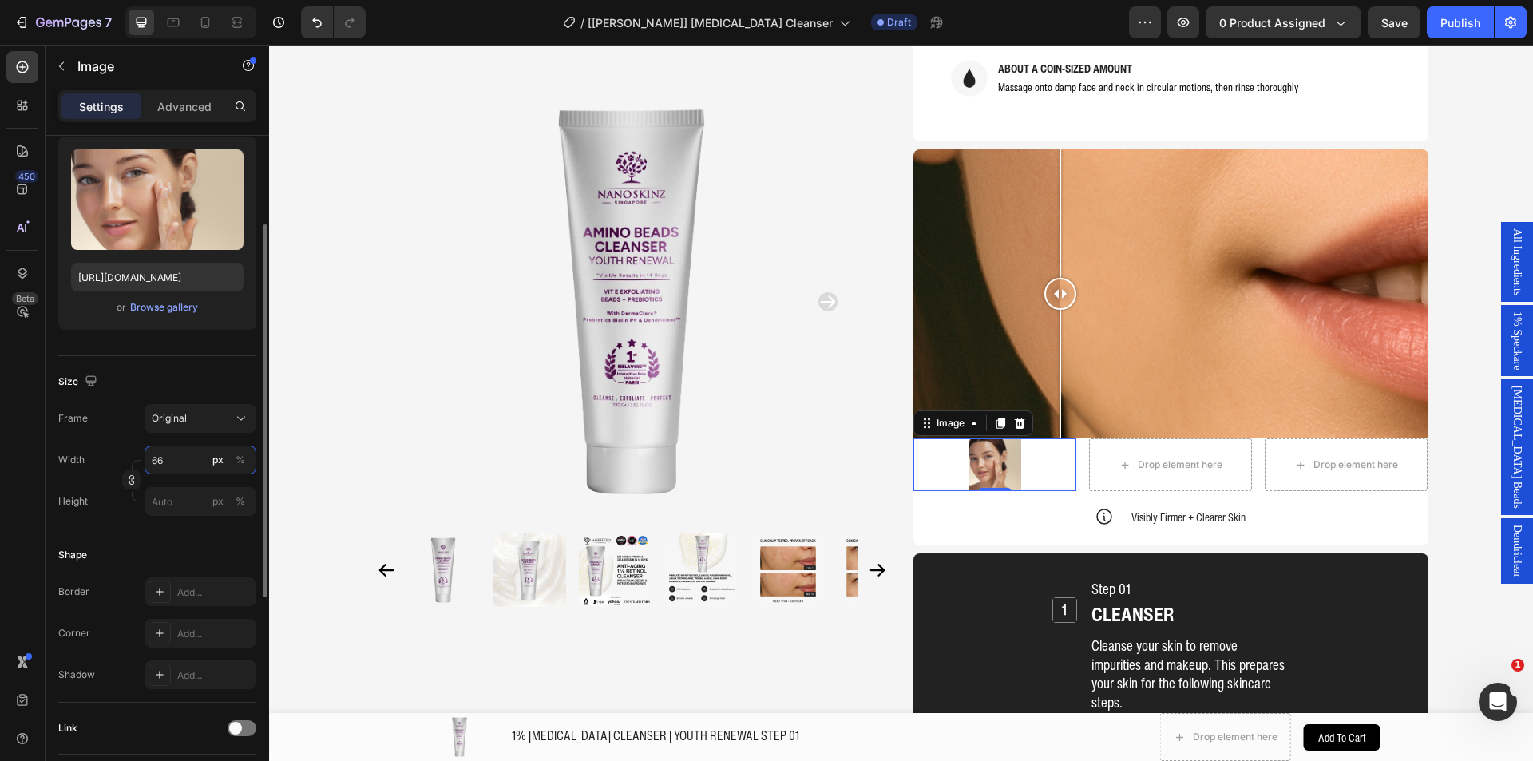
type input "66"
click at [163, 378] on div "Size" at bounding box center [157, 382] width 198 height 26
click at [185, 368] on div "Size Frame Original Width 66 px % Height px %" at bounding box center [157, 442] width 198 height 173
click at [161, 623] on div at bounding box center [159, 633] width 22 height 22
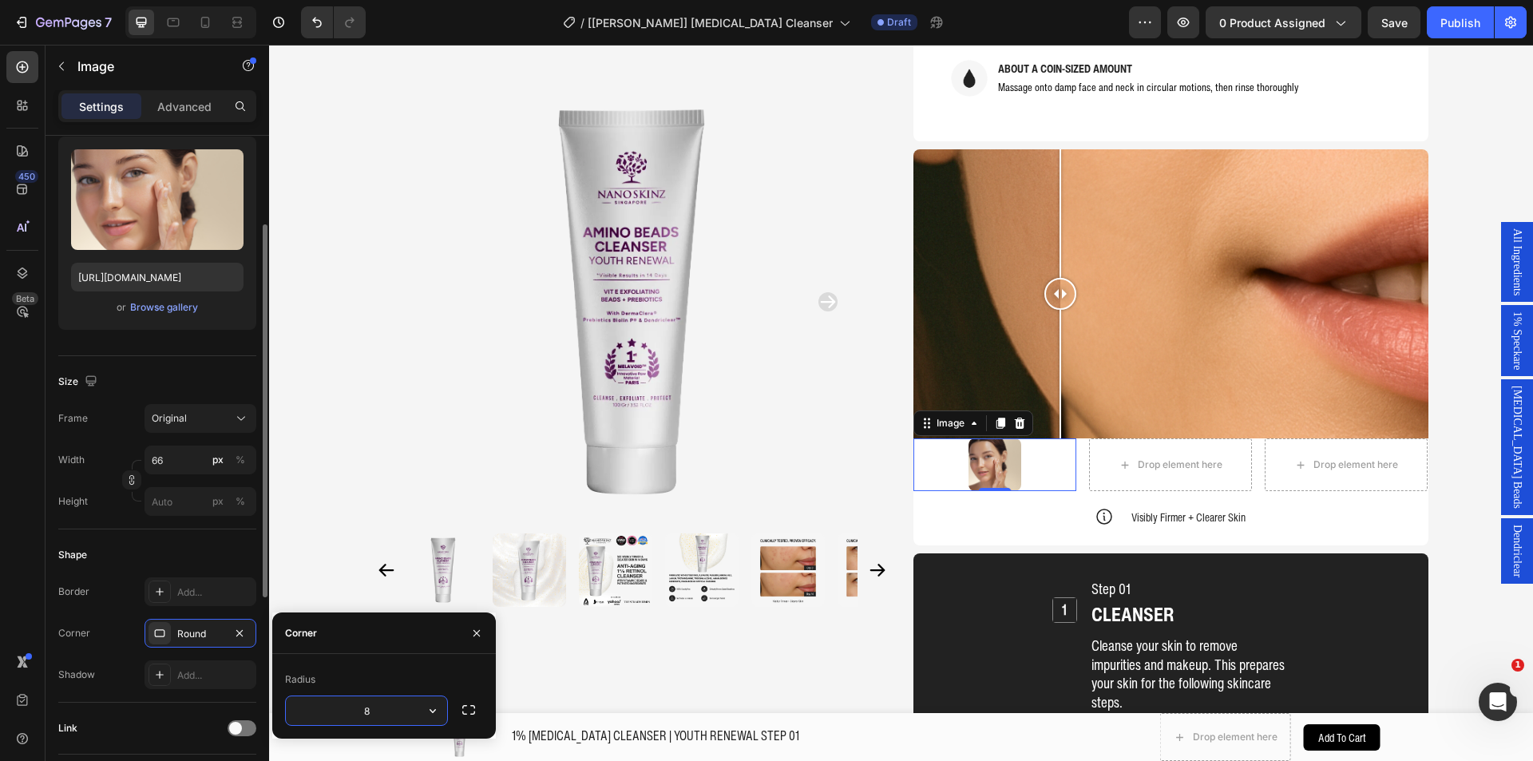
click at [168, 556] on div "Shape" at bounding box center [157, 555] width 198 height 26
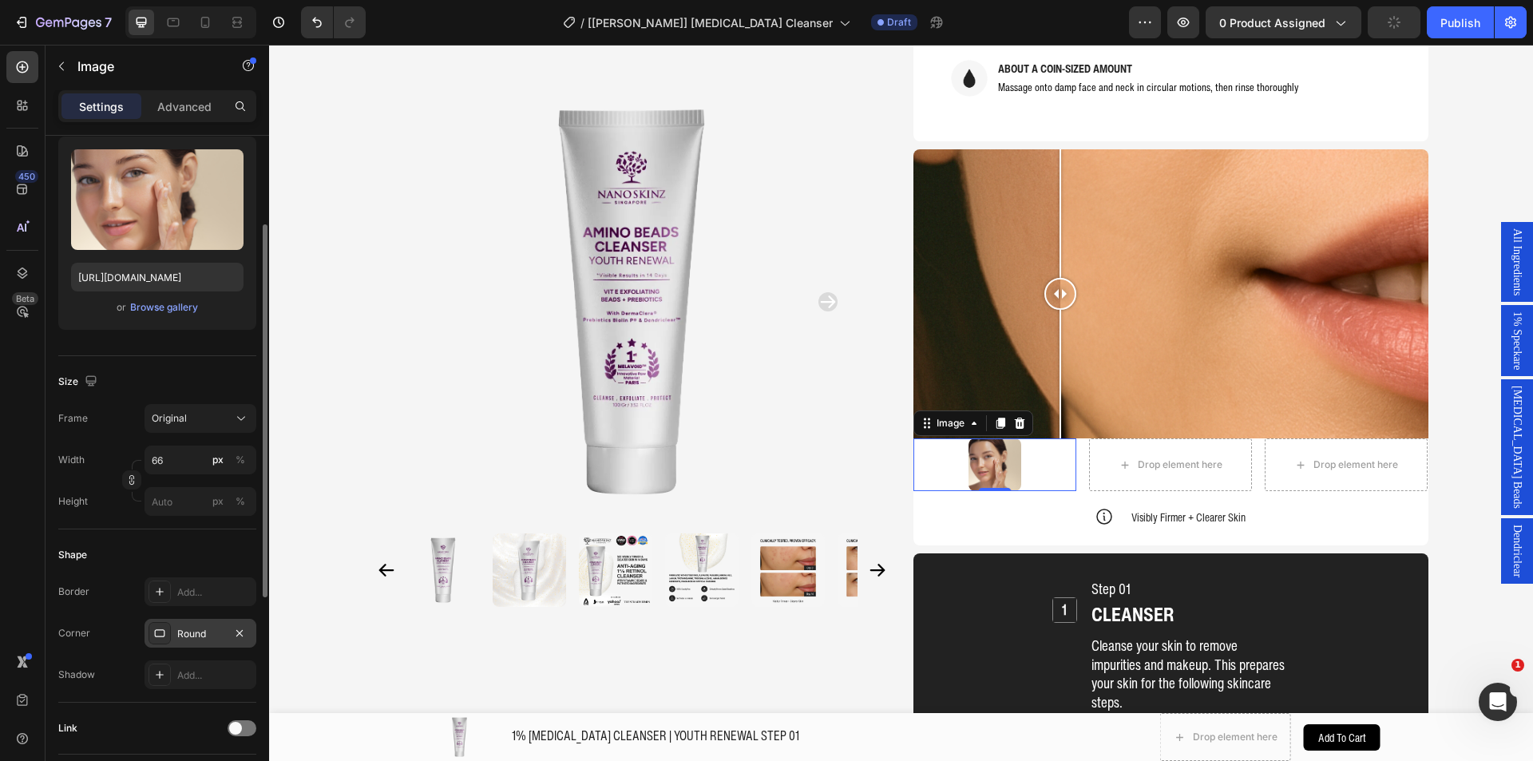
click at [177, 627] on div "Round" at bounding box center [200, 634] width 46 height 14
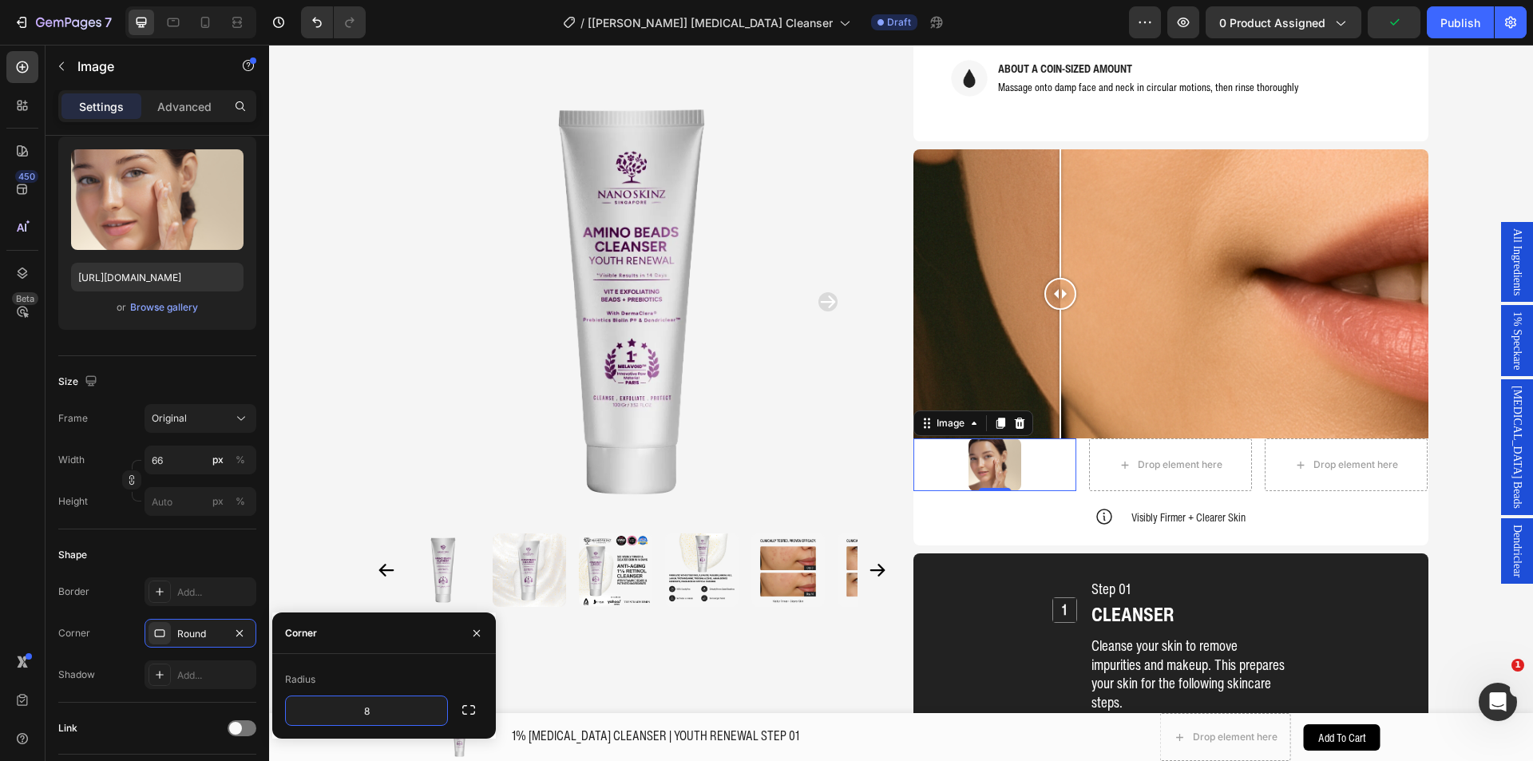
type input "4"
click at [156, 540] on div "Shape Border Add... Corner Round Shadow Add..." at bounding box center [157, 615] width 198 height 173
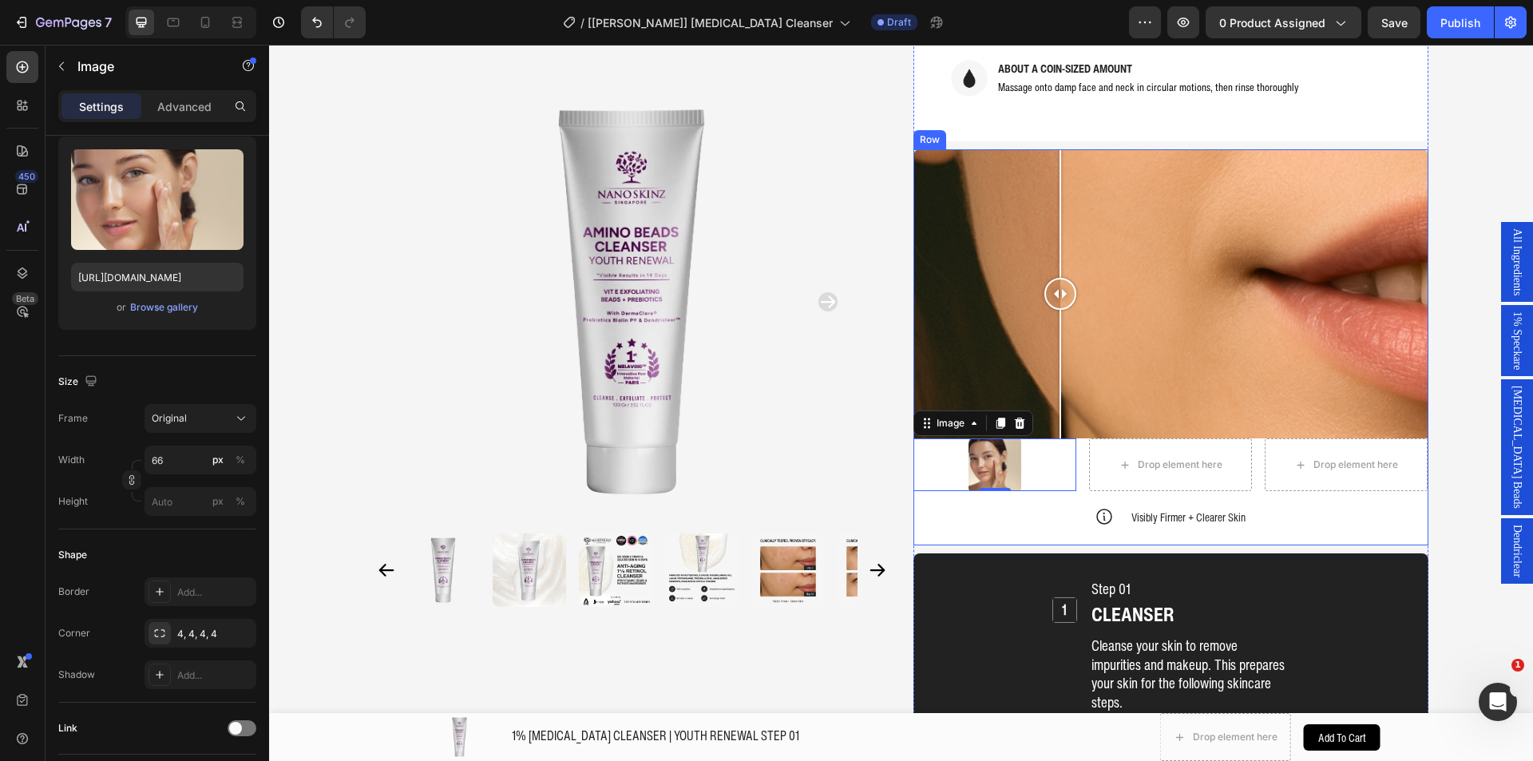
click at [1442, 441] on div "Product Images Home 1% [MEDICAL_DATA] CLEANSER | YOUTH RENEWAL STEP 01 Breadcru…" at bounding box center [901, 240] width 1264 height 3522
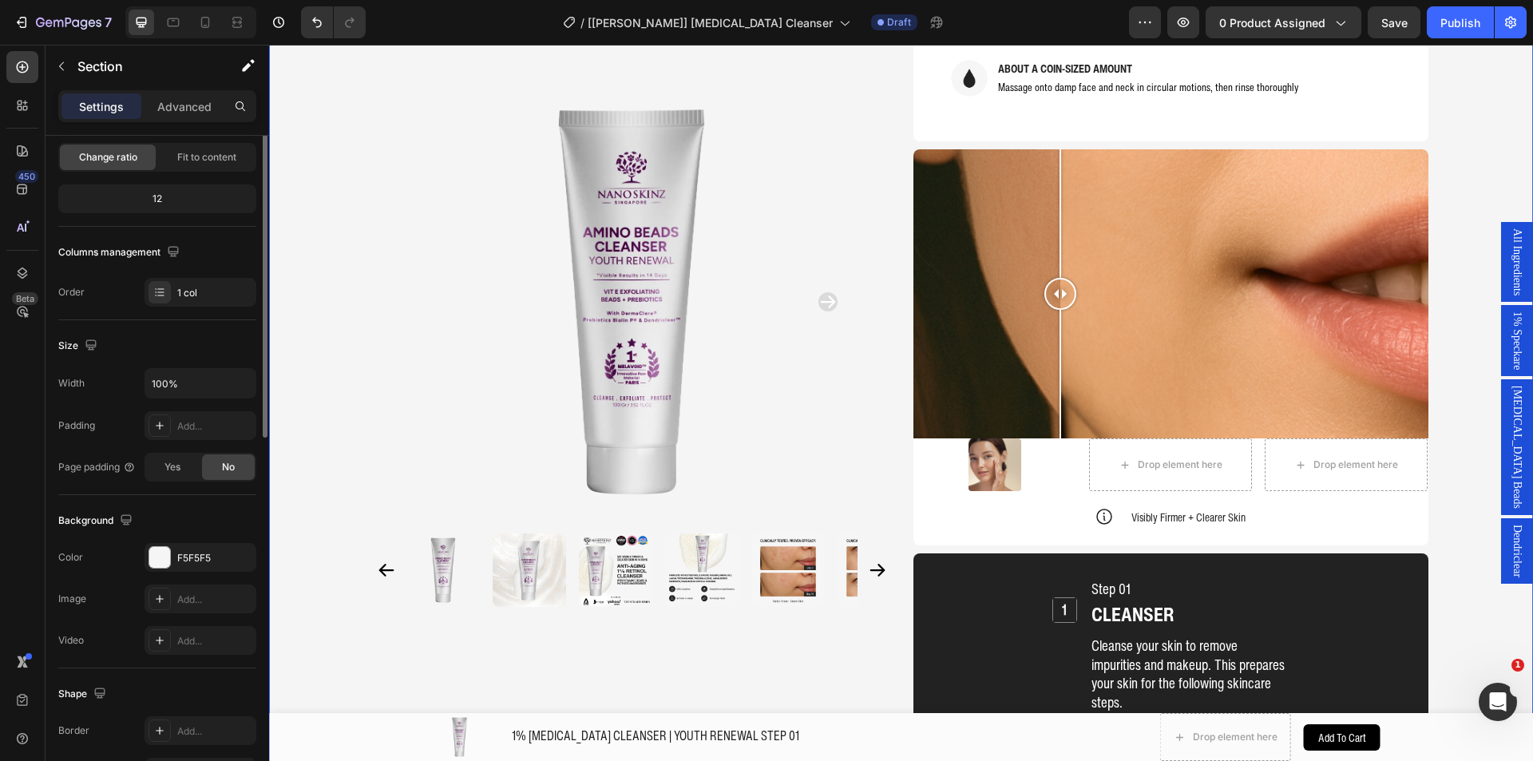
scroll to position [0, 0]
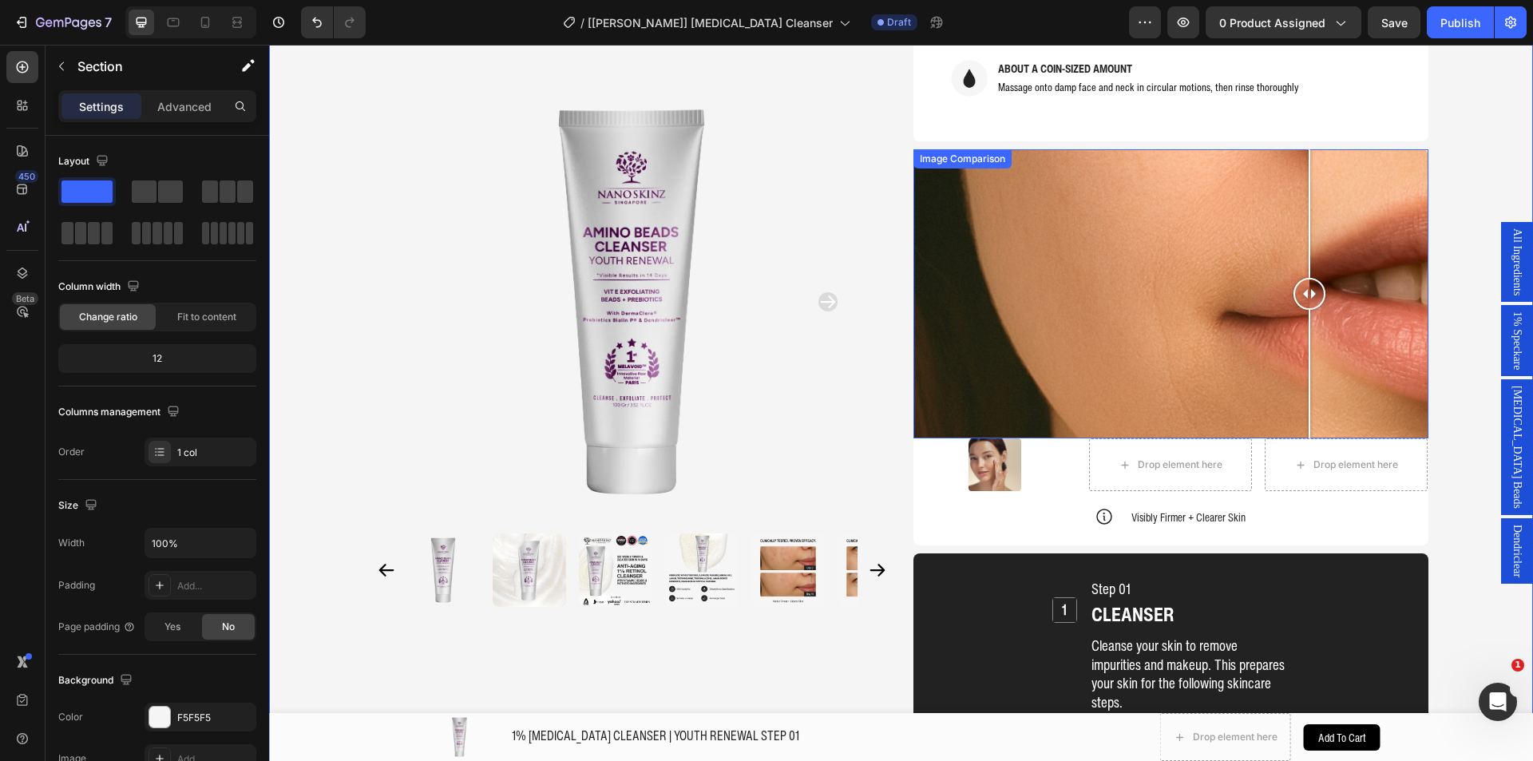
click at [1303, 345] on div at bounding box center [1170, 294] width 515 height 290
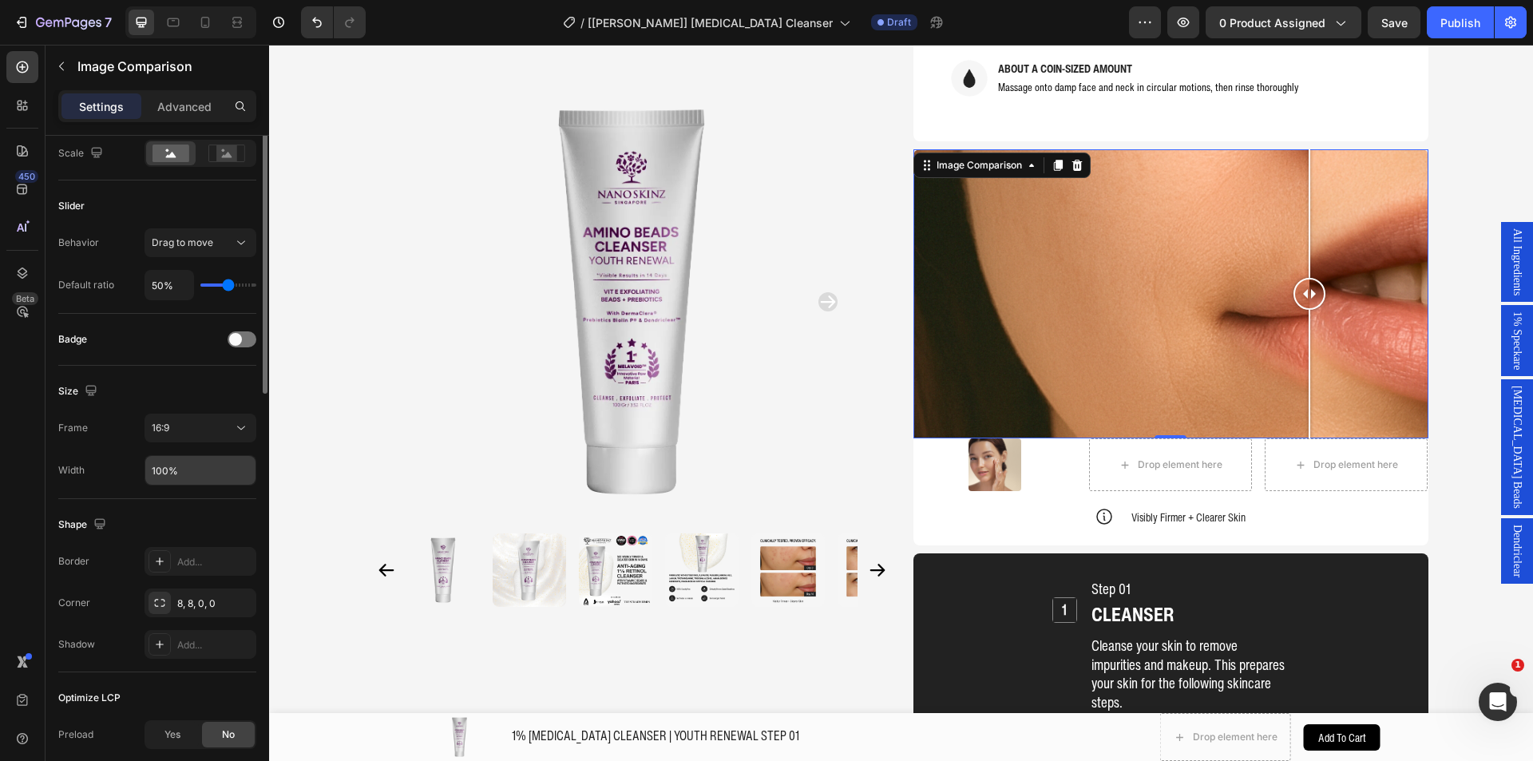
scroll to position [319, 0]
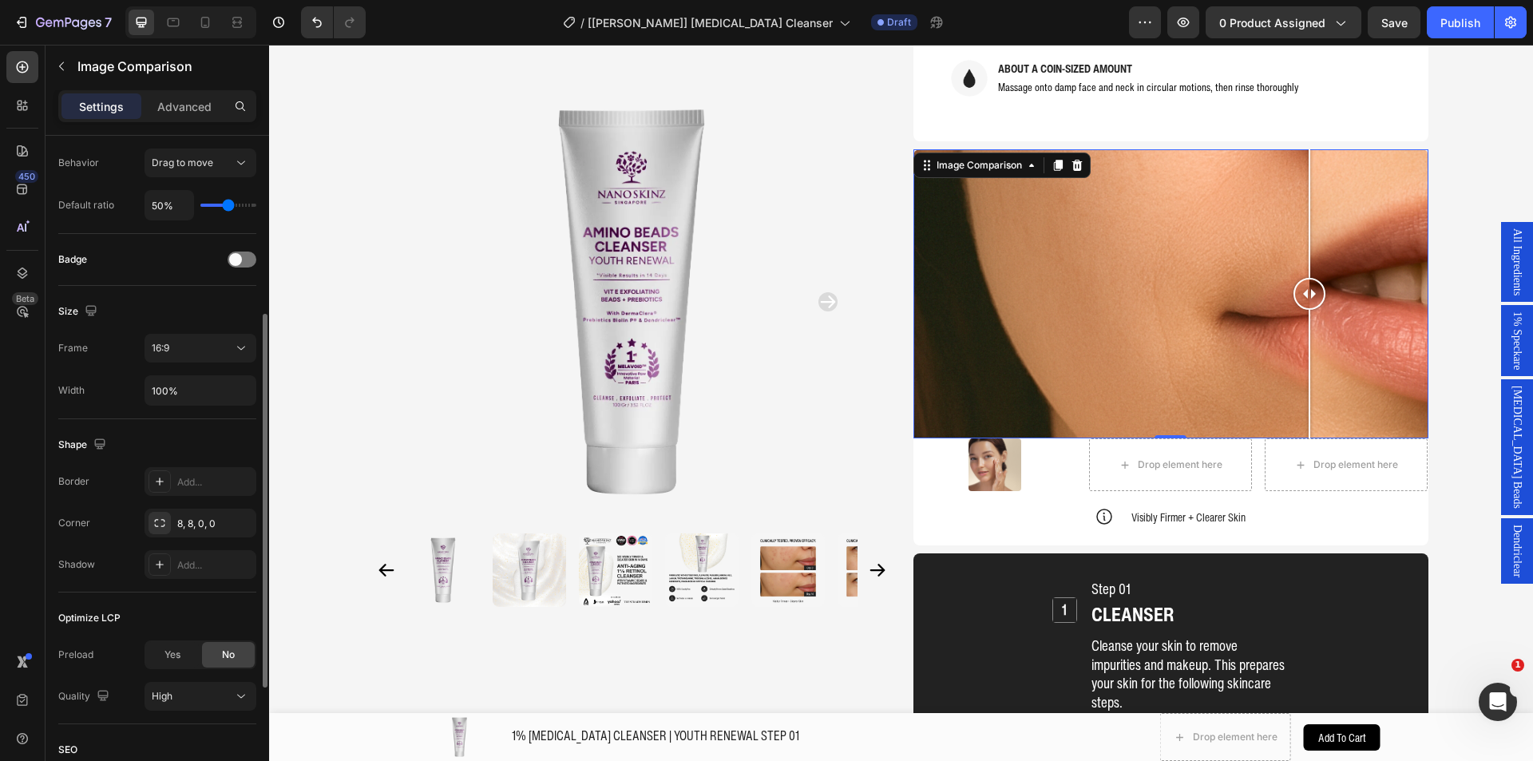
click at [160, 437] on div "Shape" at bounding box center [157, 445] width 198 height 26
click at [1034, 438] on div at bounding box center [994, 464] width 163 height 53
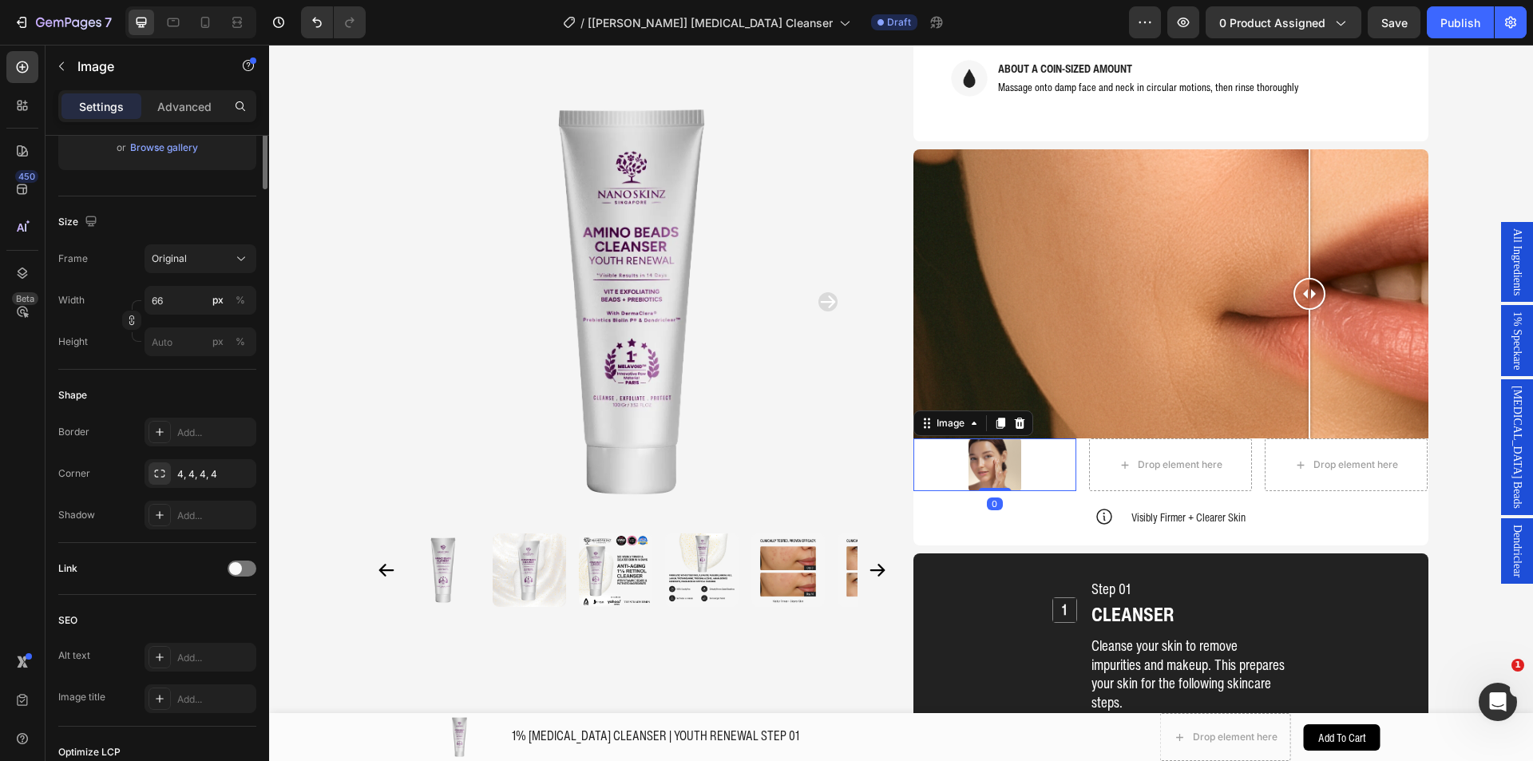
scroll to position [0, 0]
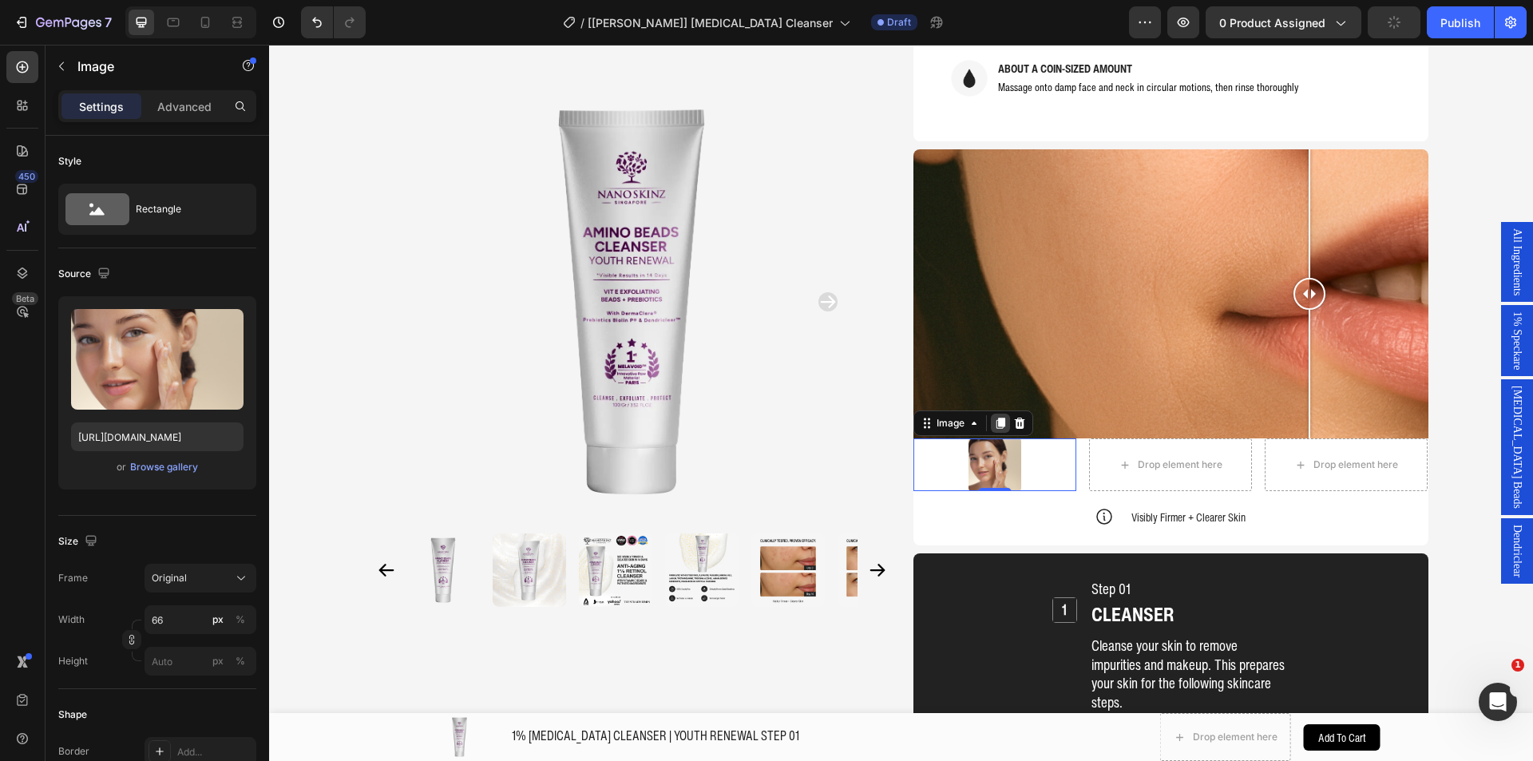
click at [996, 414] on div at bounding box center [1000, 423] width 19 height 19
click at [1173, 418] on icon at bounding box center [1176, 423] width 9 height 11
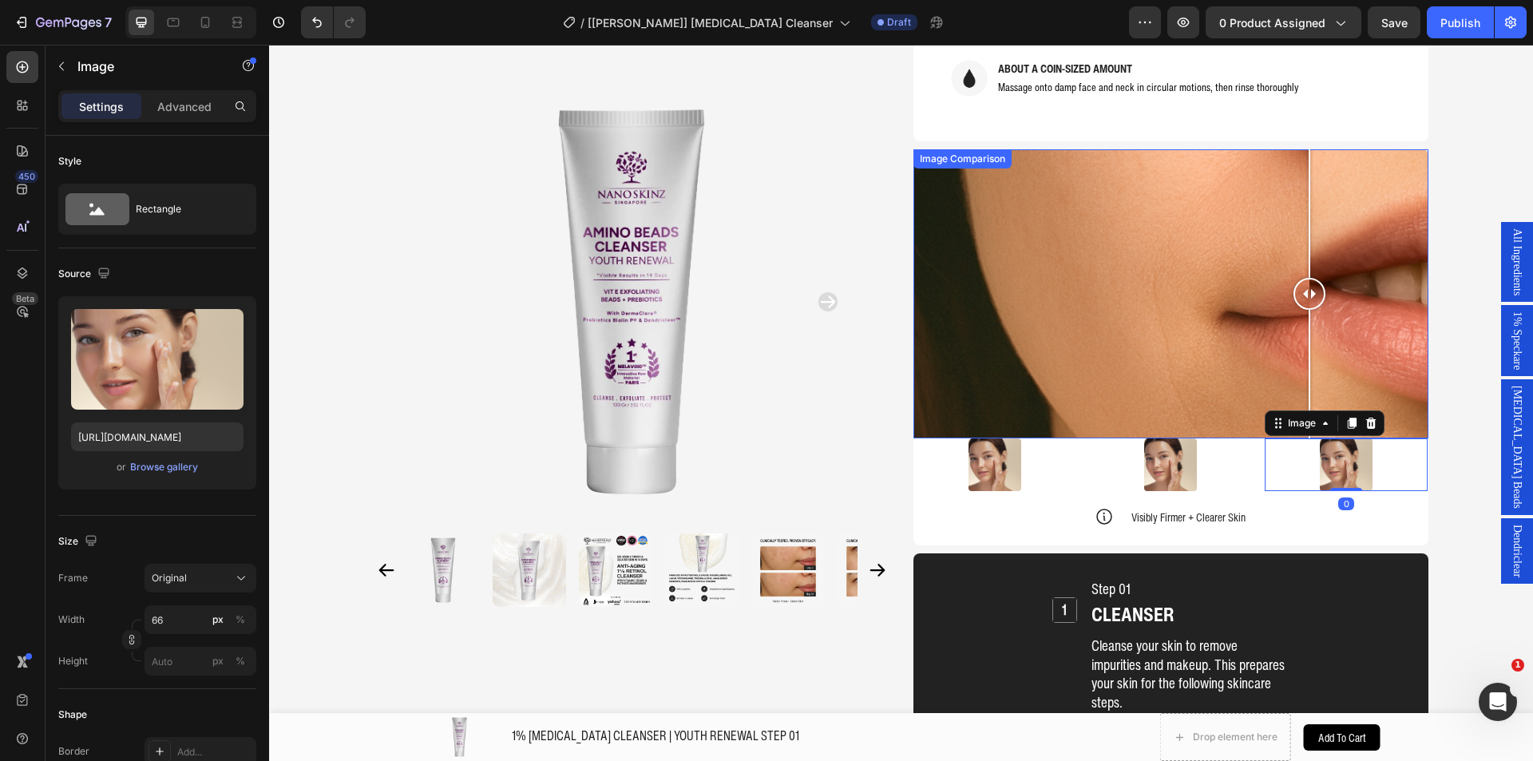
click at [1081, 346] on div at bounding box center [1170, 294] width 515 height 290
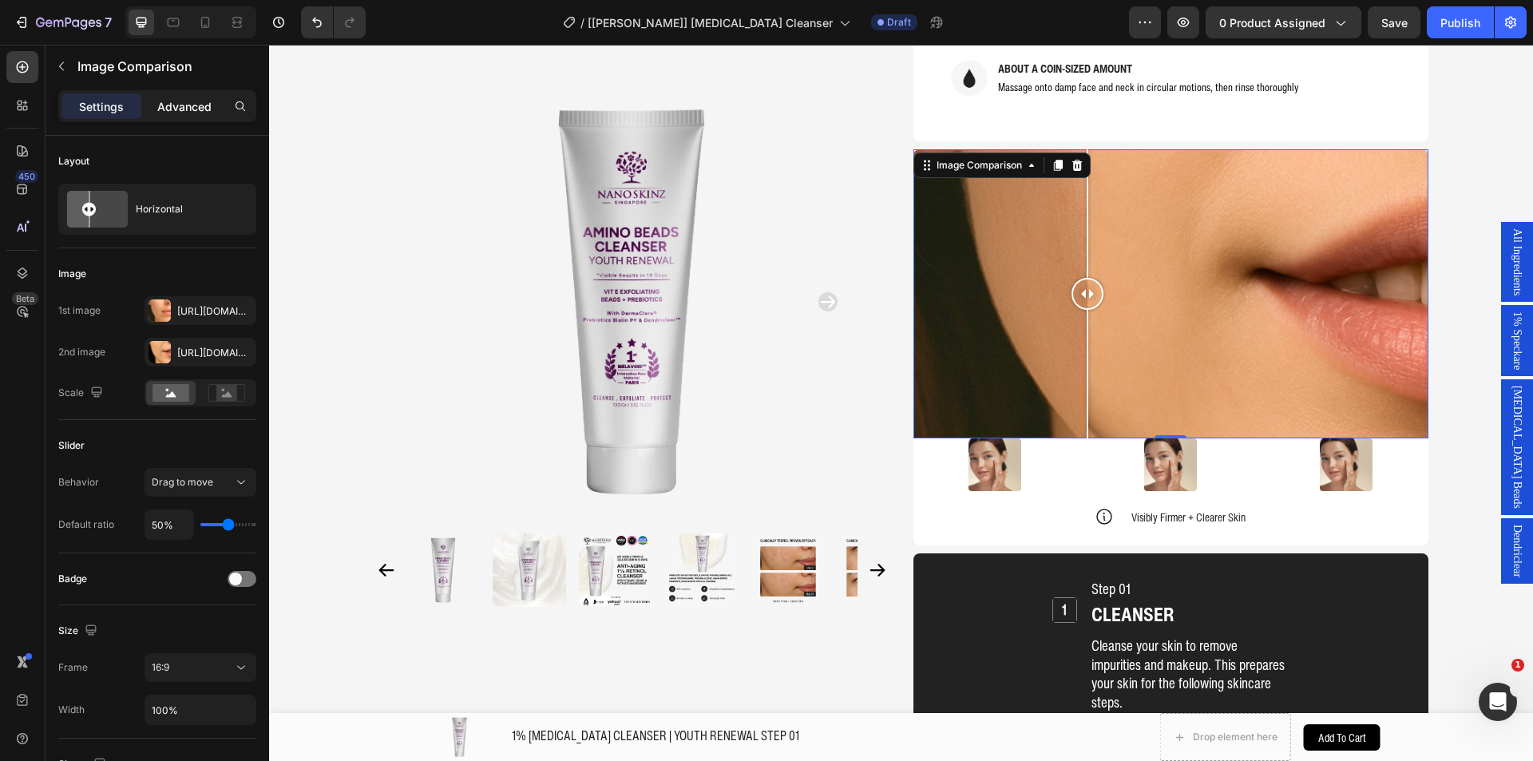
click at [168, 104] on p "Advanced" at bounding box center [184, 106] width 54 height 17
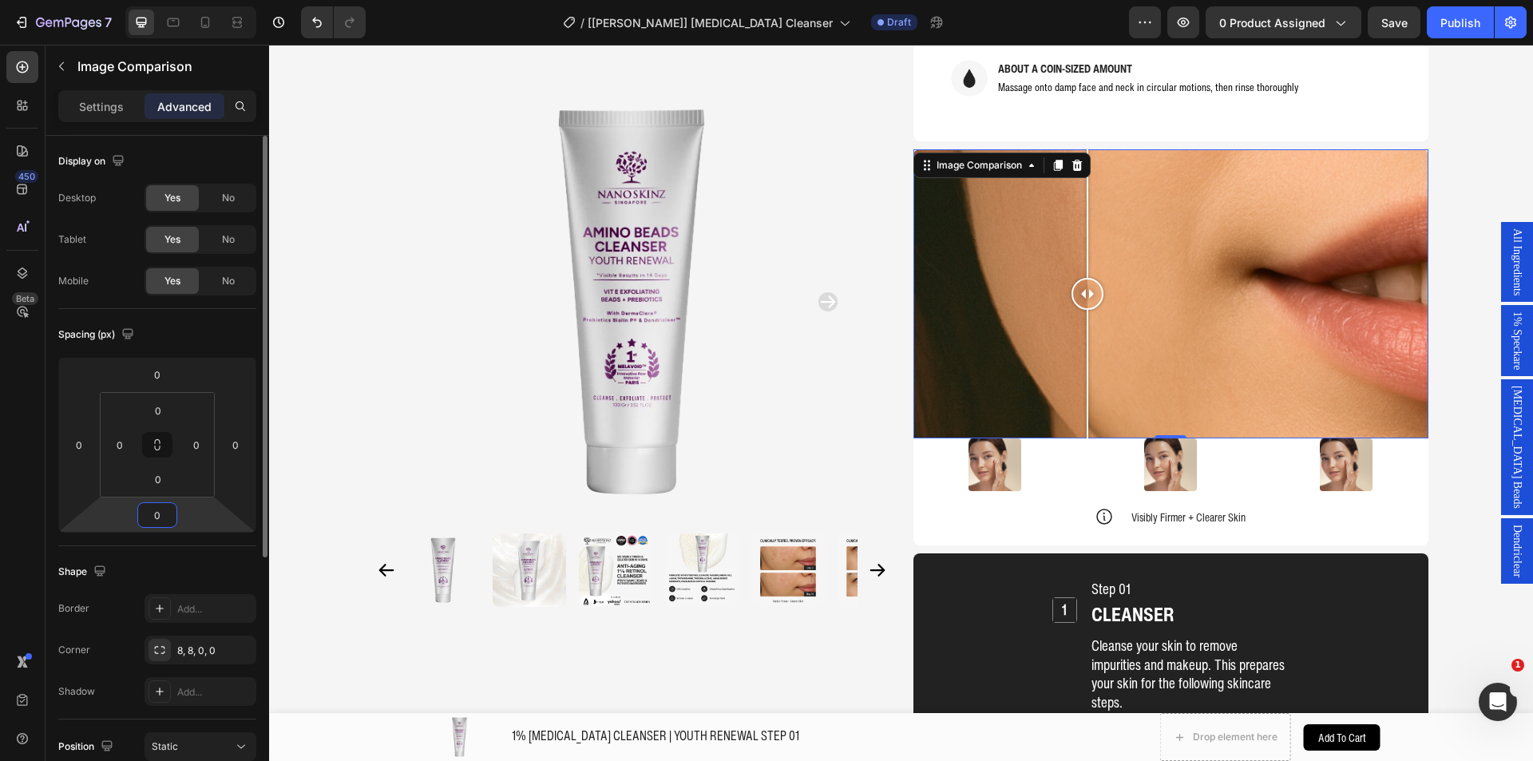
click at [157, 516] on input "0" at bounding box center [157, 515] width 32 height 24
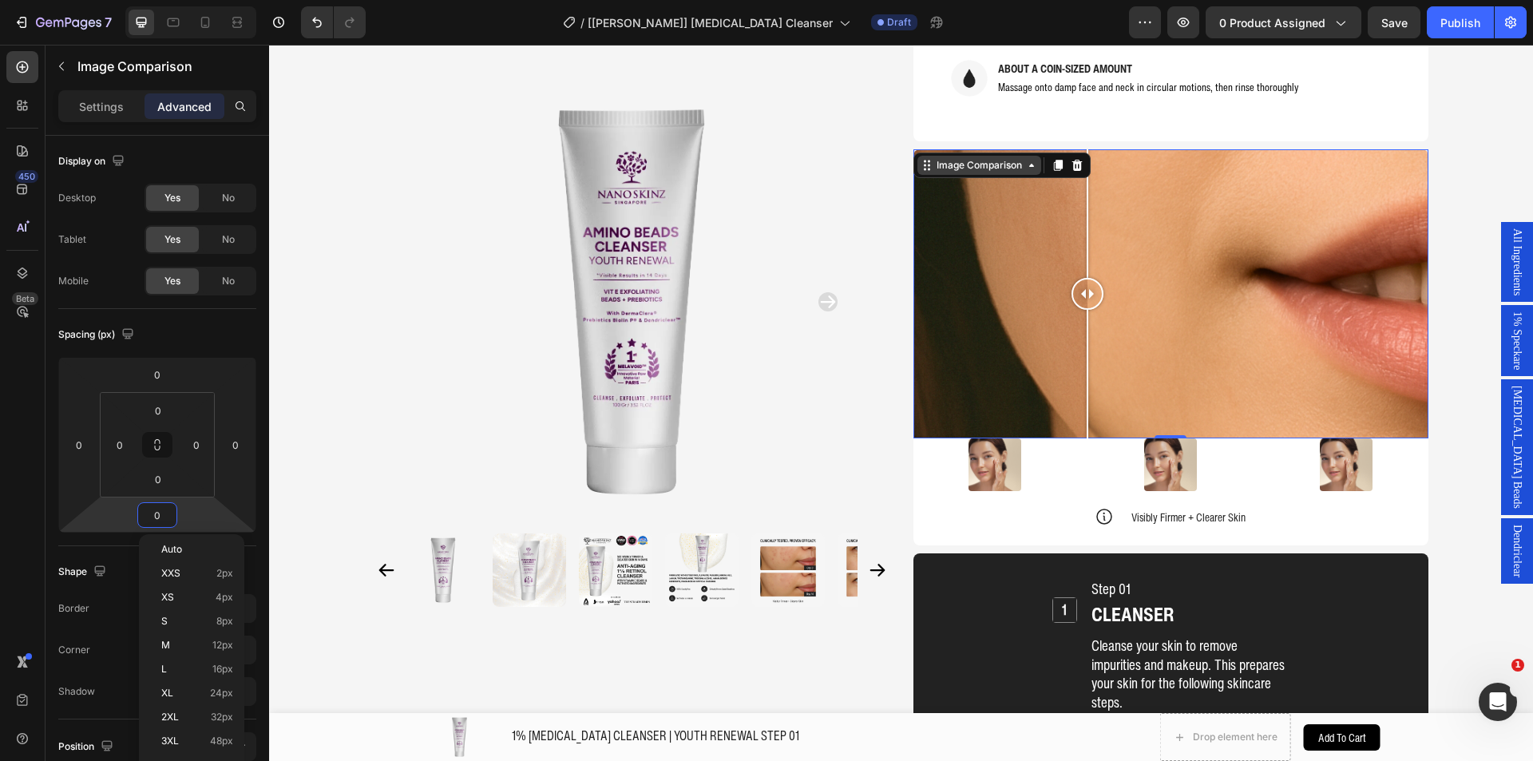
click at [940, 158] on div "Image Comparison" at bounding box center [979, 165] width 92 height 14
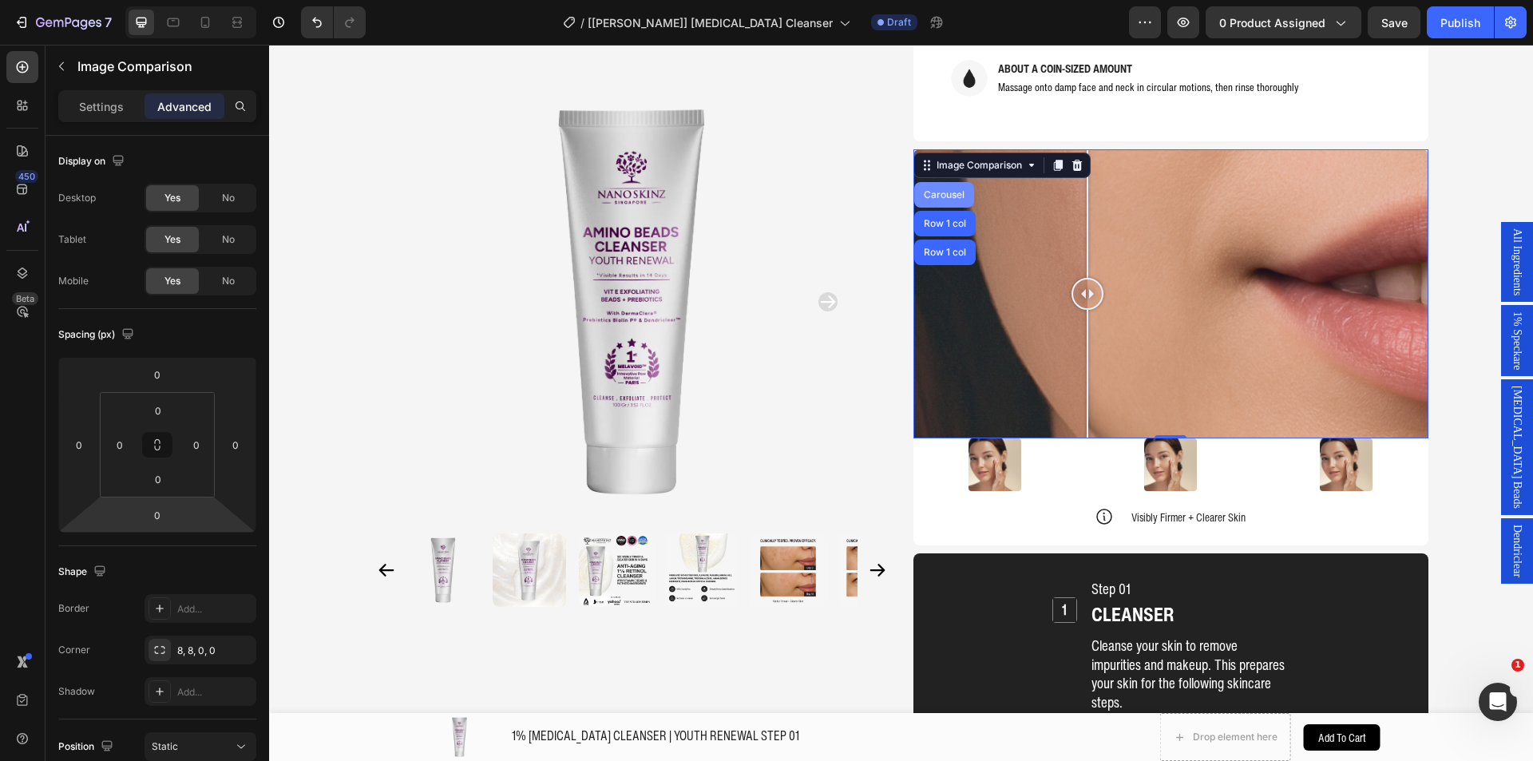
click at [940, 182] on div "Carousel" at bounding box center [944, 195] width 60 height 26
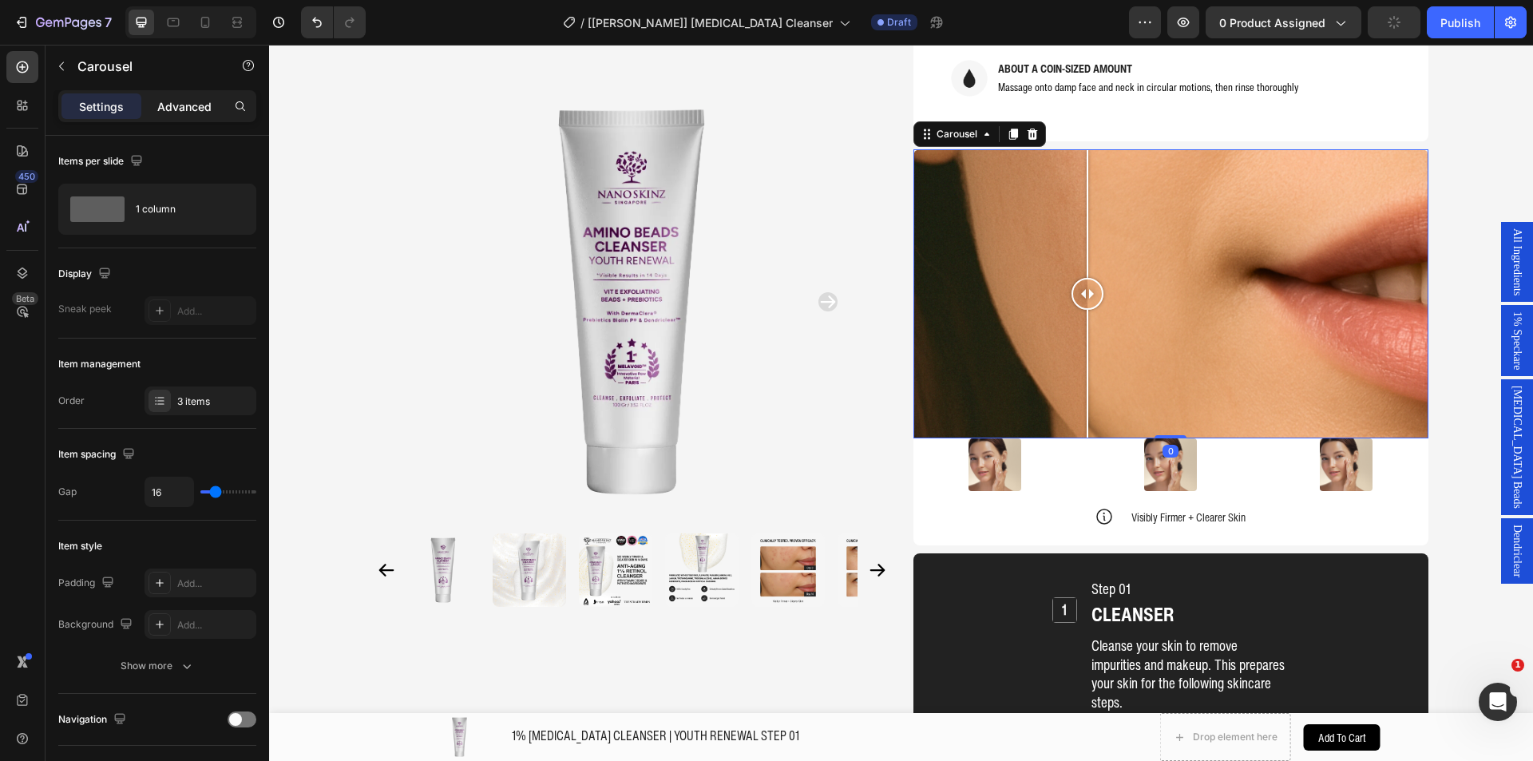
click at [178, 117] on div "Advanced" at bounding box center [184, 106] width 80 height 26
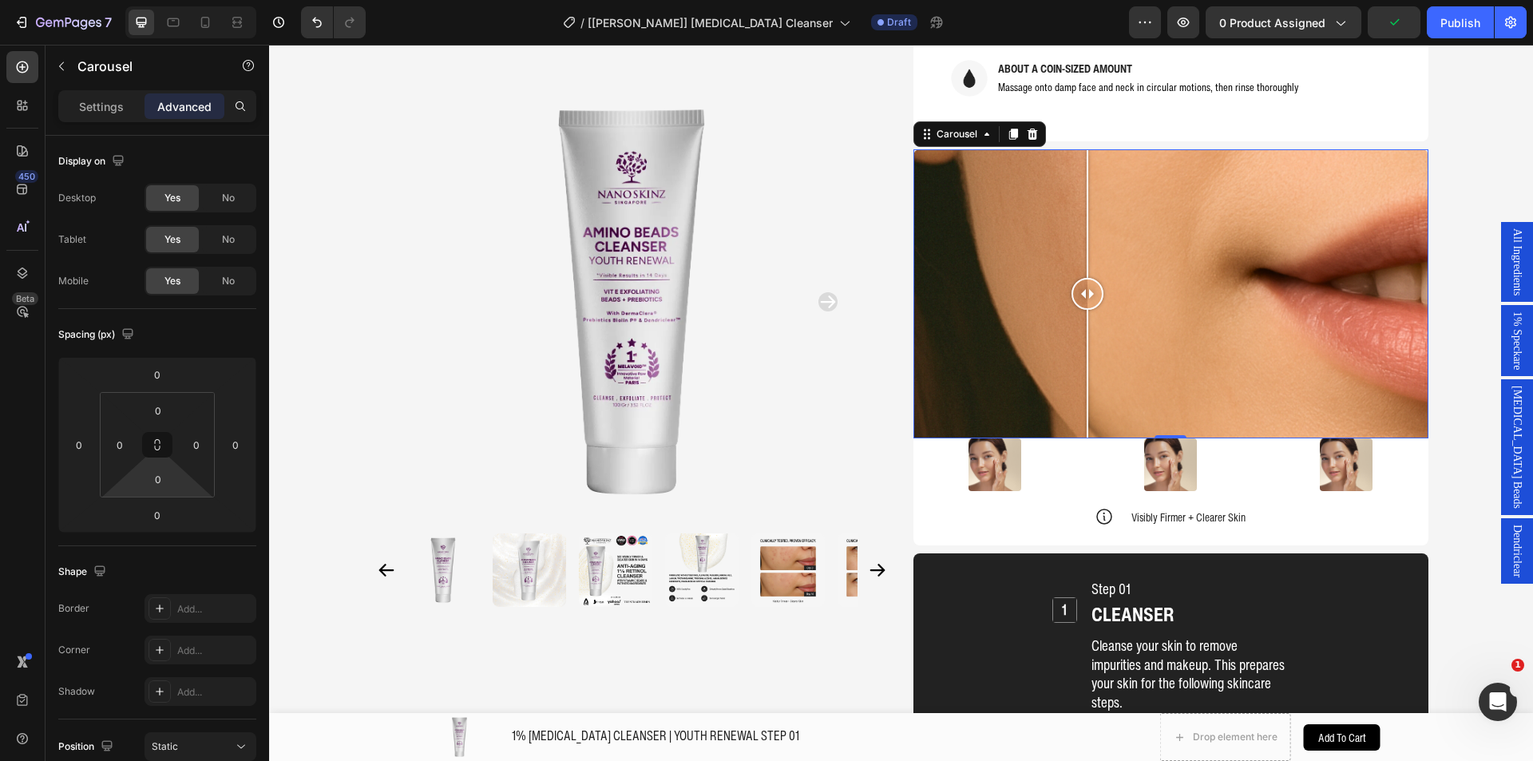
click at [157, 507] on input "0" at bounding box center [157, 515] width 32 height 24
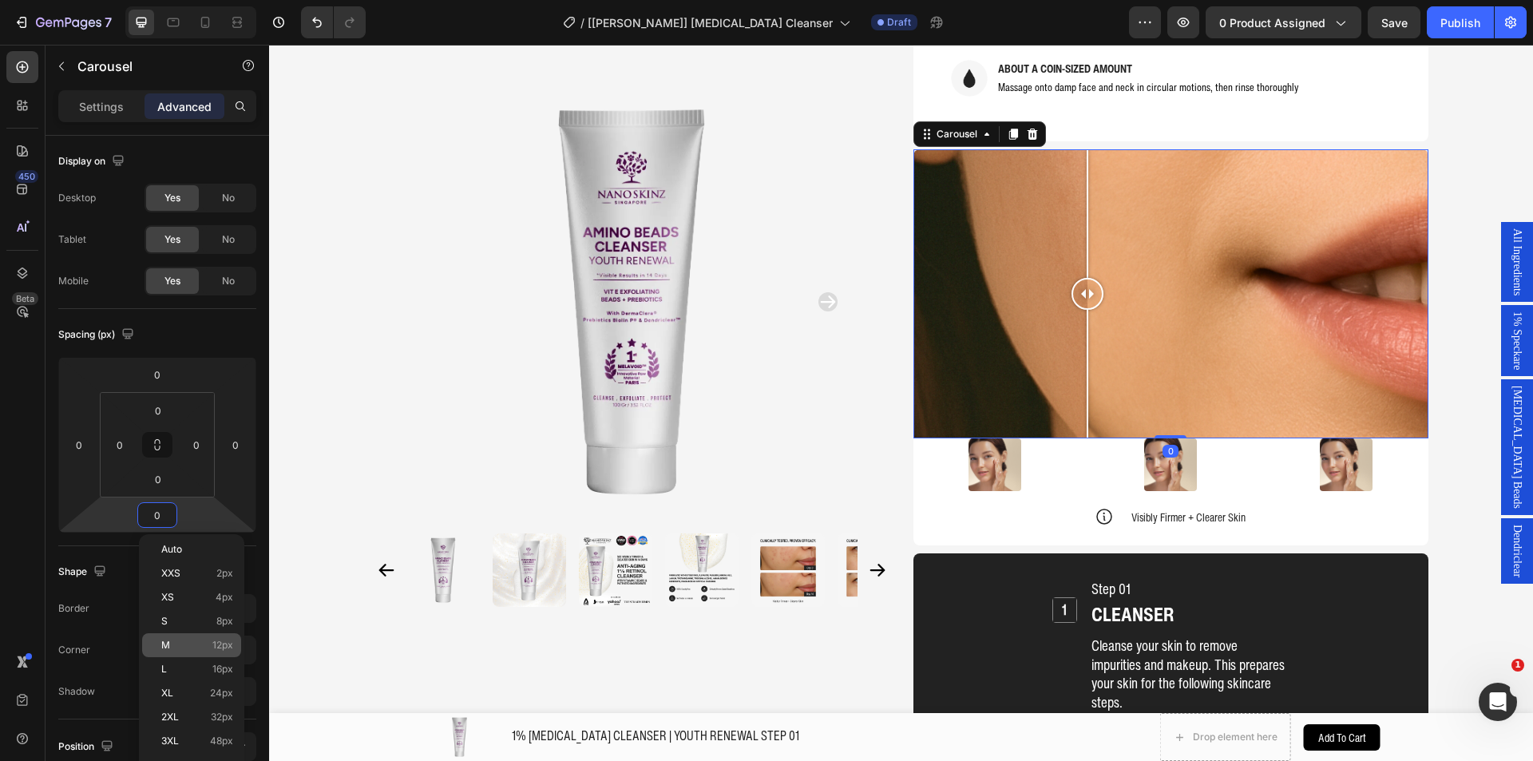
click at [193, 647] on p "M 12px" at bounding box center [197, 644] width 72 height 11
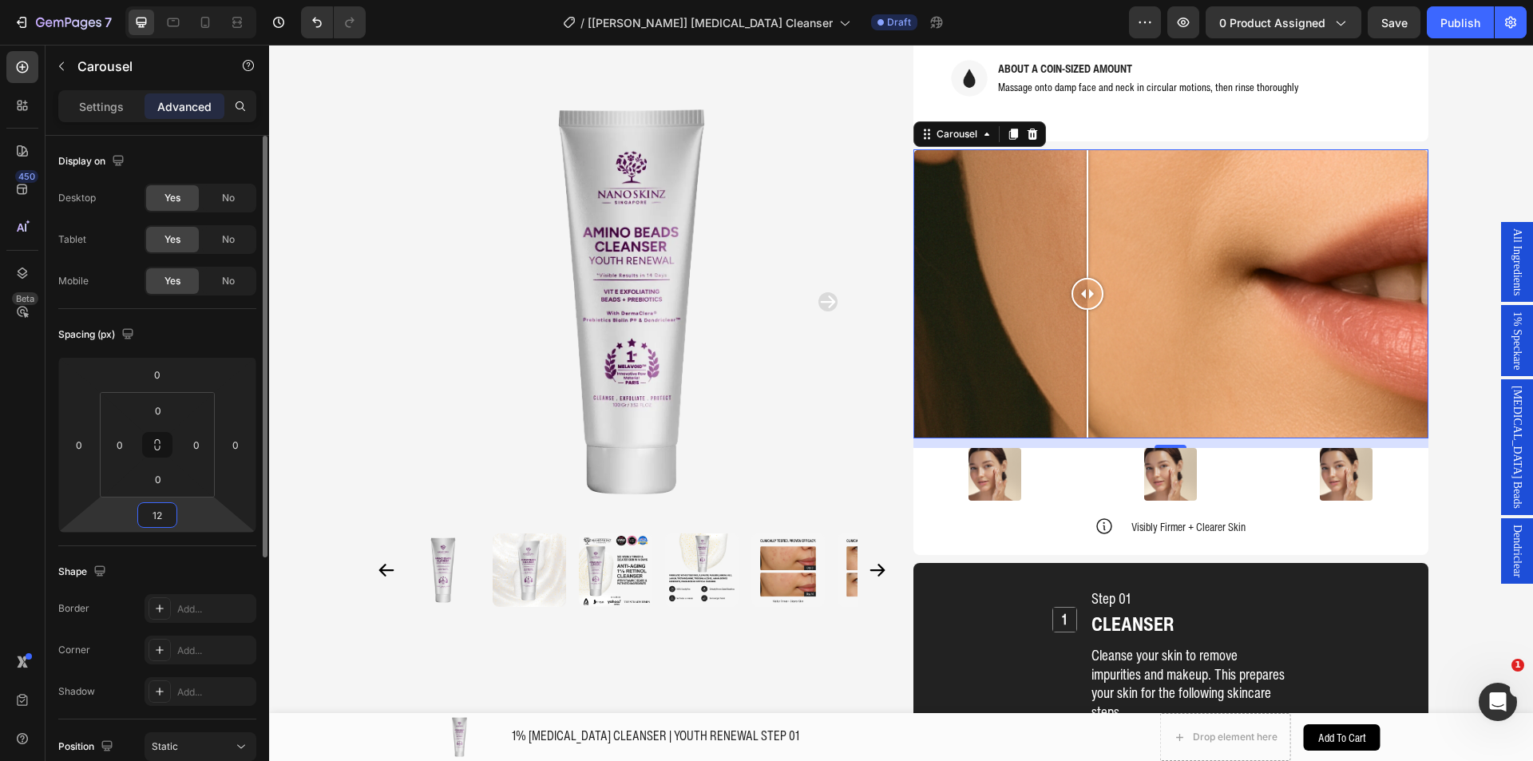
click at [164, 512] on input "12" at bounding box center [157, 515] width 32 height 24
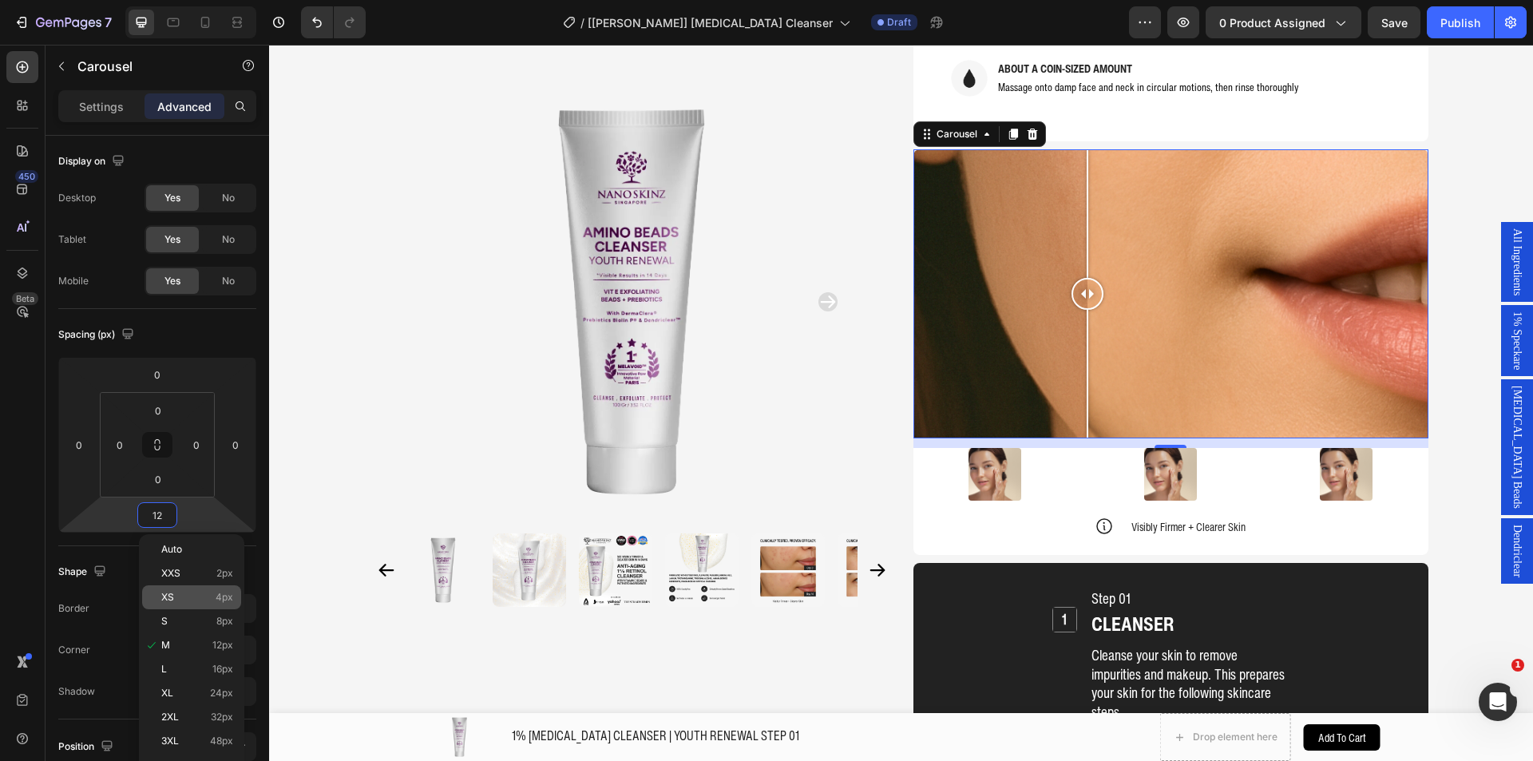
click at [184, 602] on p "XS 4px" at bounding box center [197, 597] width 72 height 11
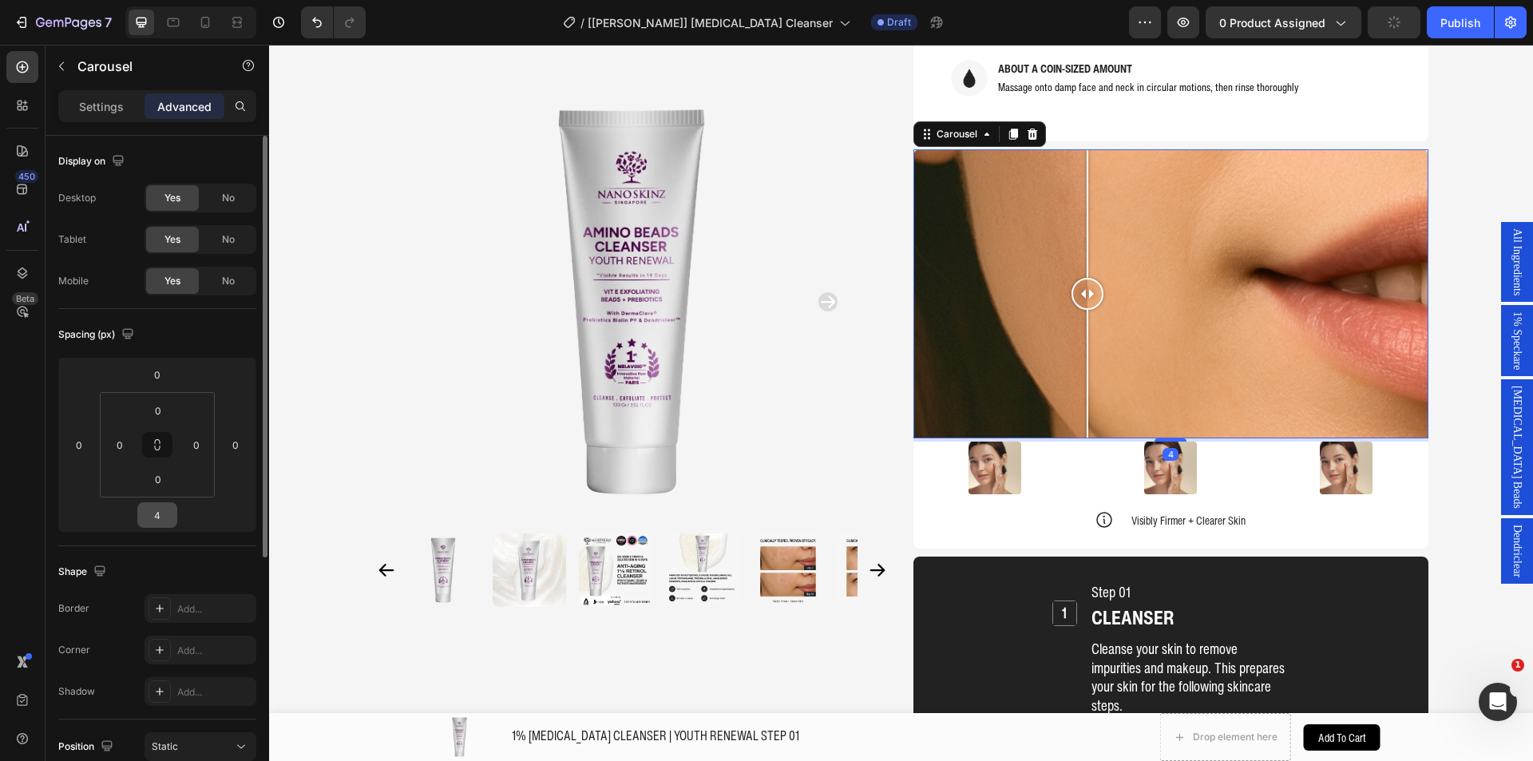
click at [155, 515] on input "4" at bounding box center [157, 515] width 32 height 24
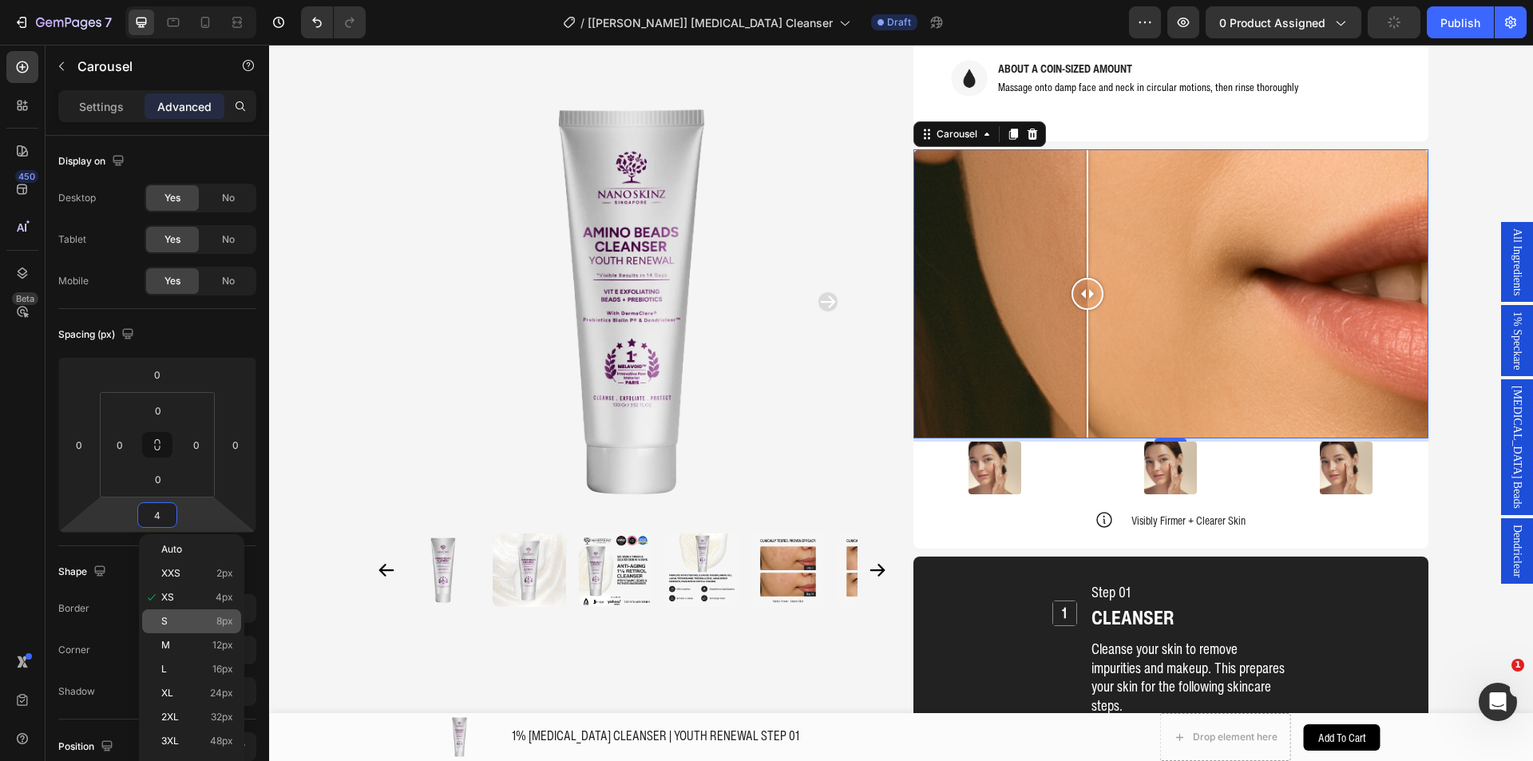
click at [182, 619] on p "S 8px" at bounding box center [197, 620] width 72 height 11
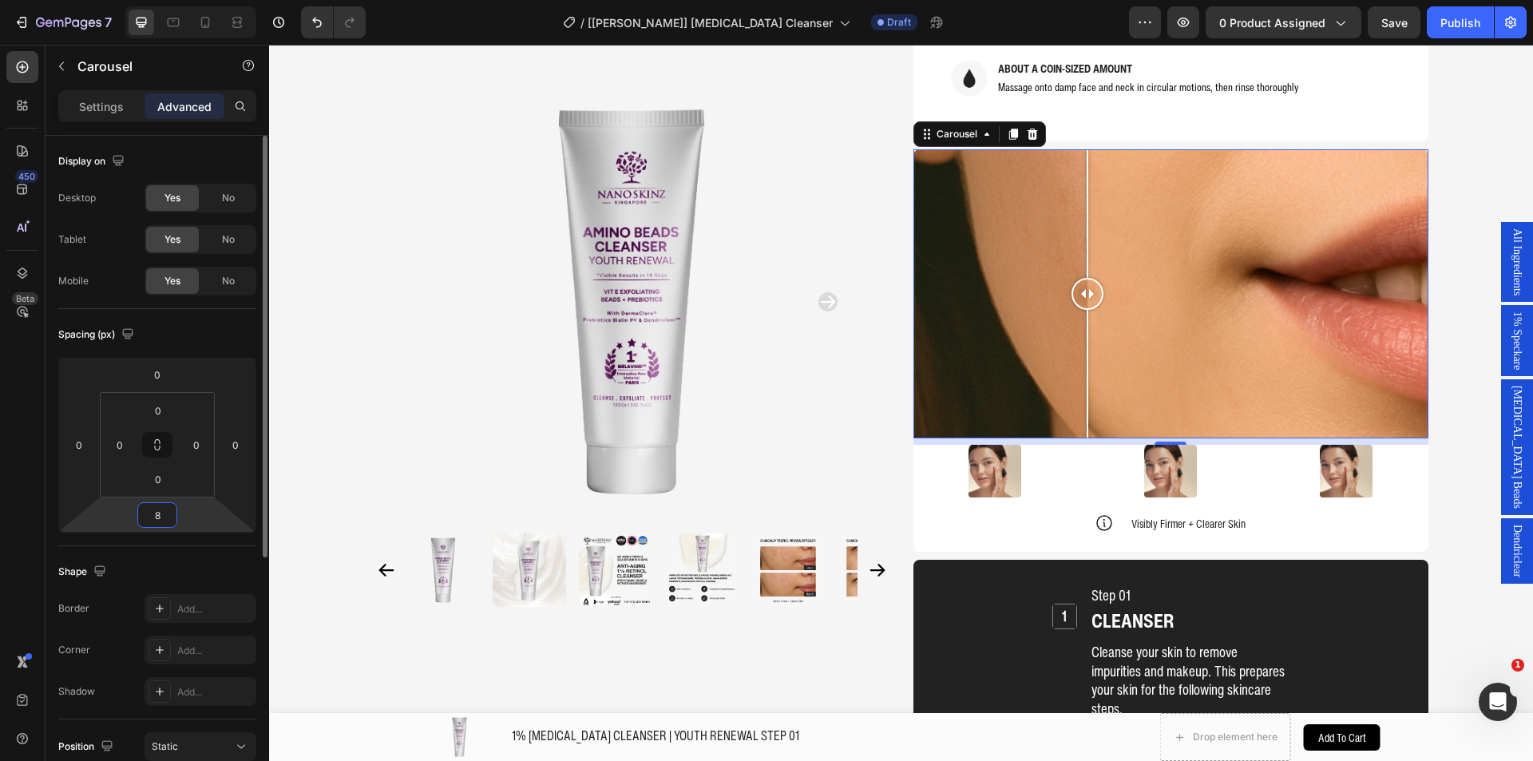
click at [166, 525] on input "8" at bounding box center [157, 515] width 32 height 24
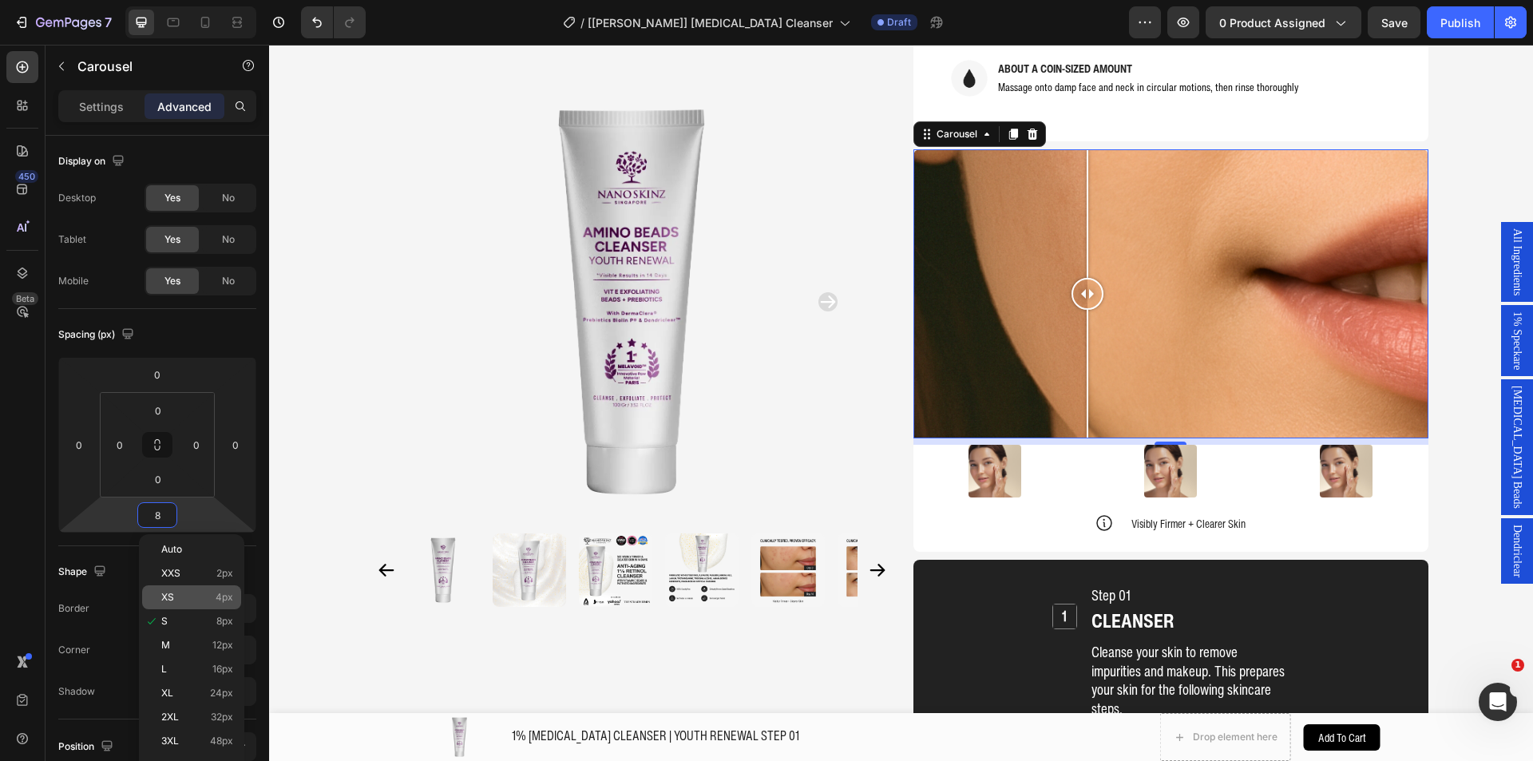
click at [170, 603] on div "XS 4px" at bounding box center [191, 597] width 99 height 24
type input "4"
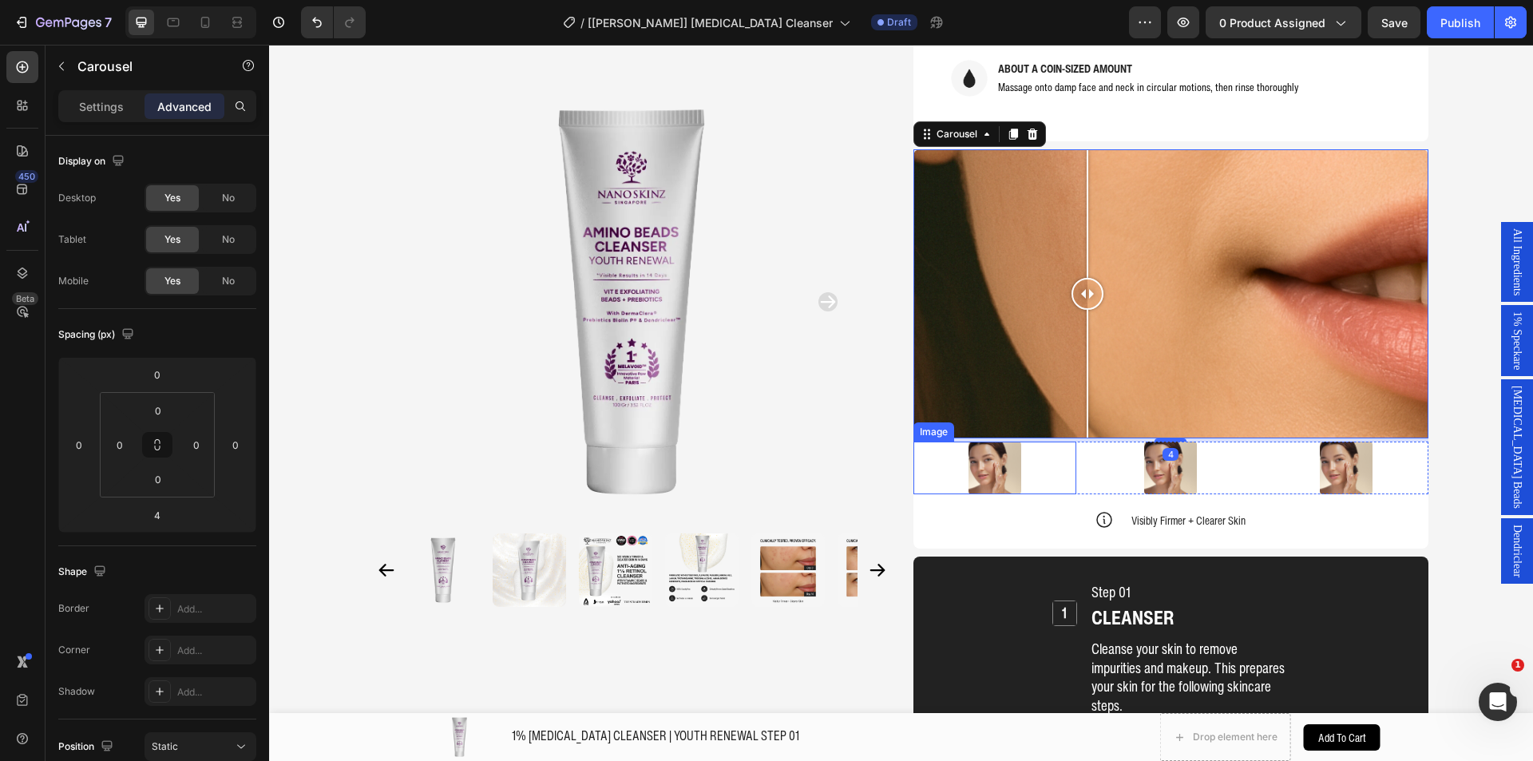
click at [935, 441] on div at bounding box center [994, 467] width 163 height 53
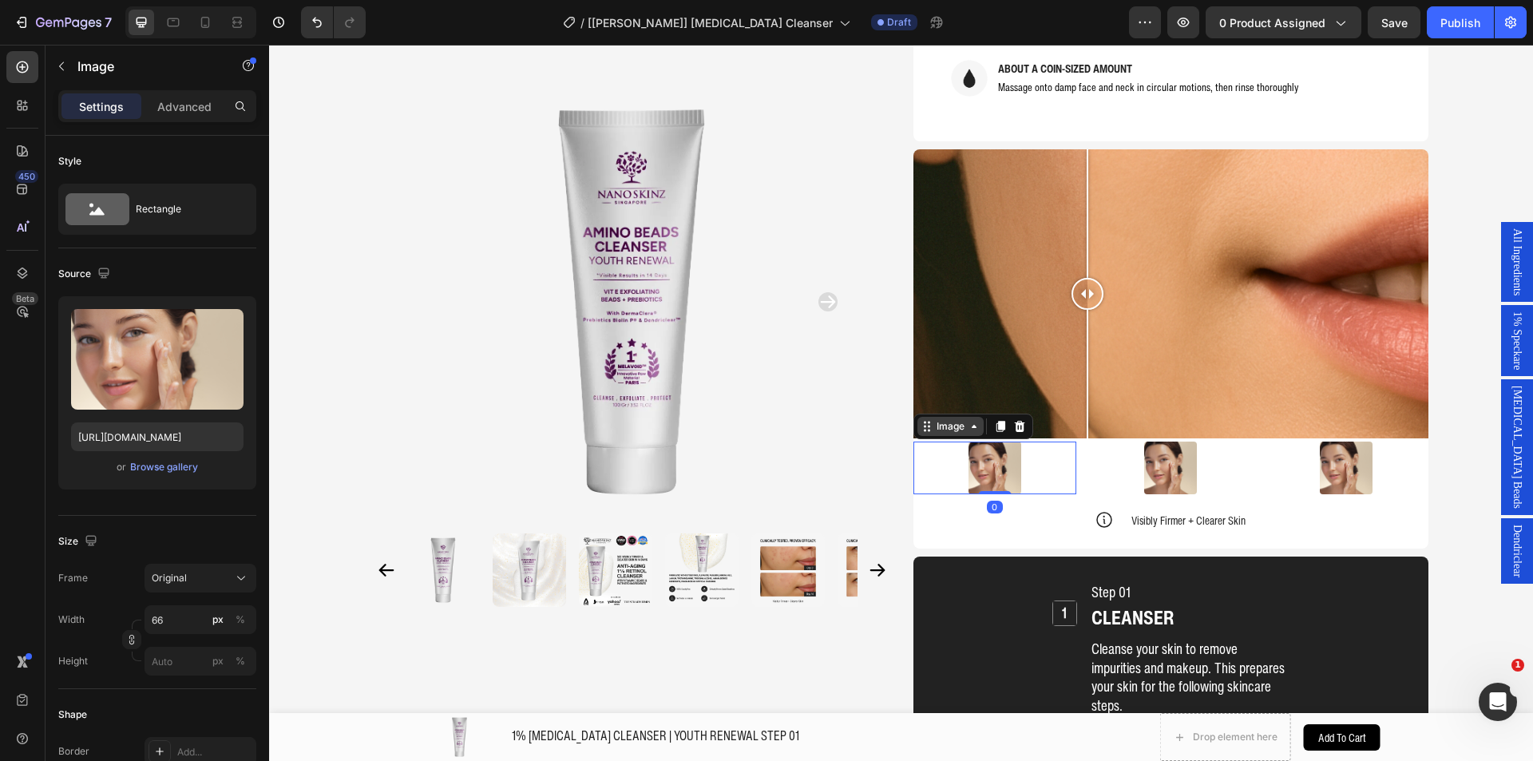
click at [934, 419] on div "Image" at bounding box center [950, 426] width 34 height 14
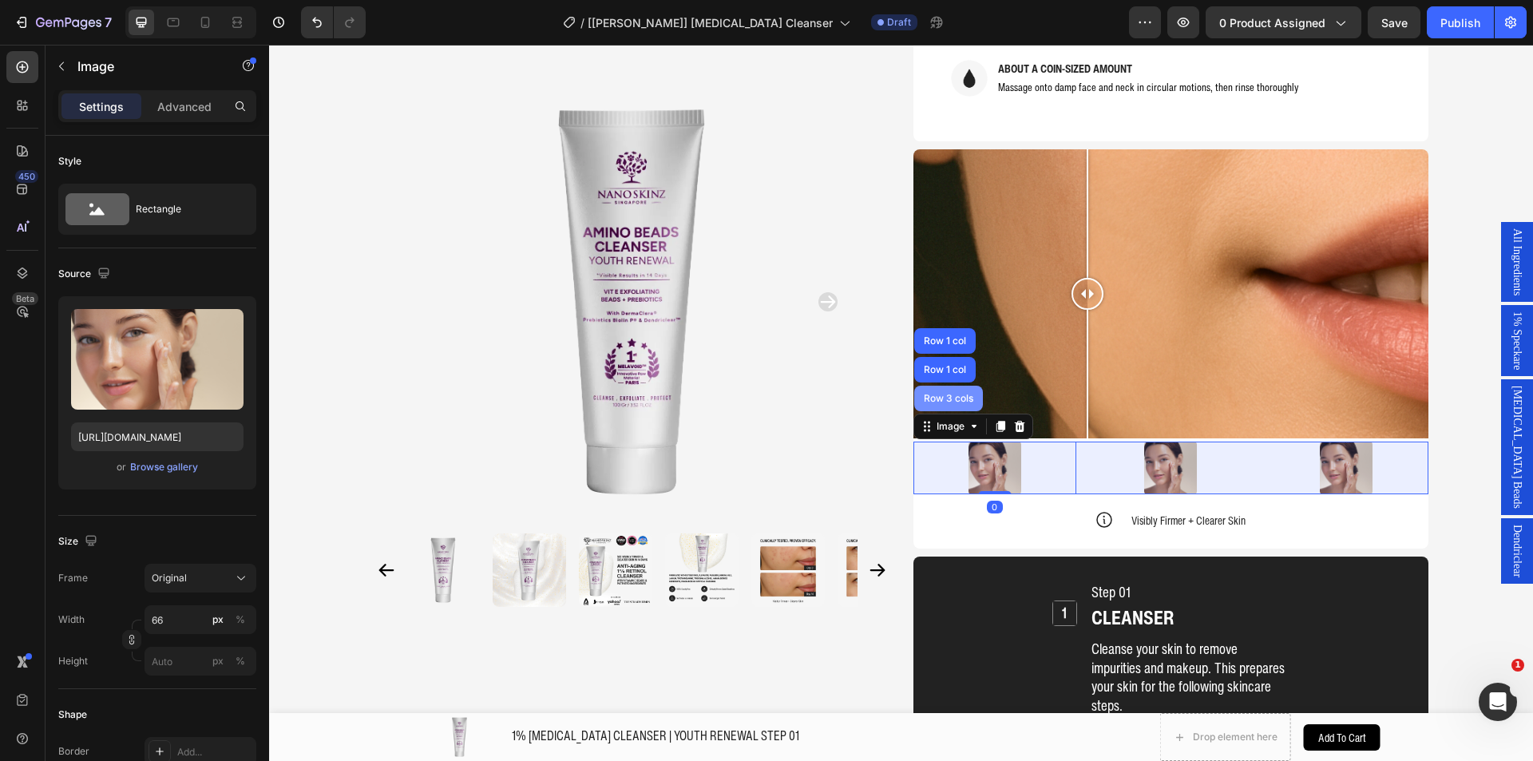
click at [936, 394] on div "Row 3 cols" at bounding box center [948, 399] width 56 height 10
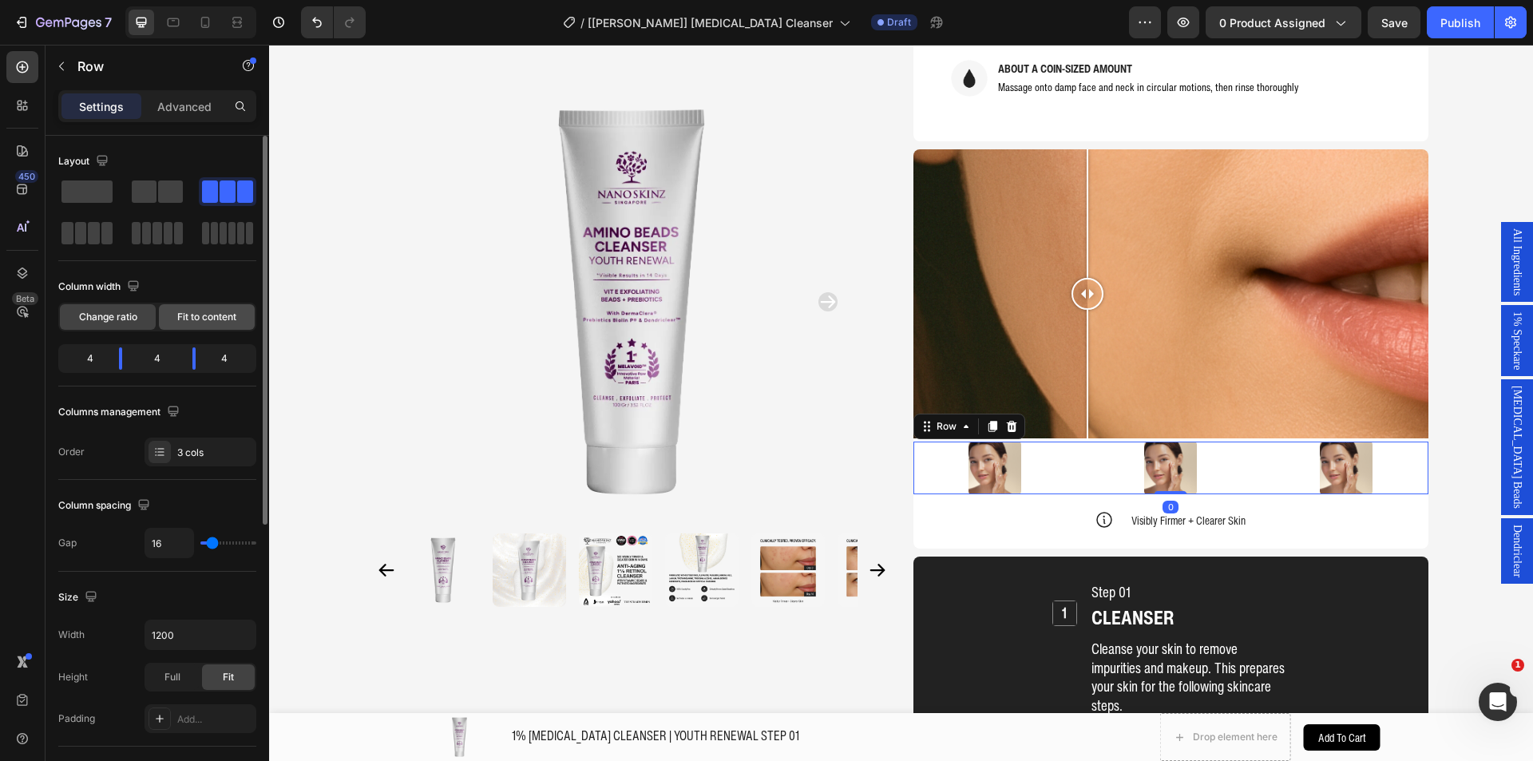
click at [195, 316] on span "Fit to content" at bounding box center [206, 317] width 59 height 14
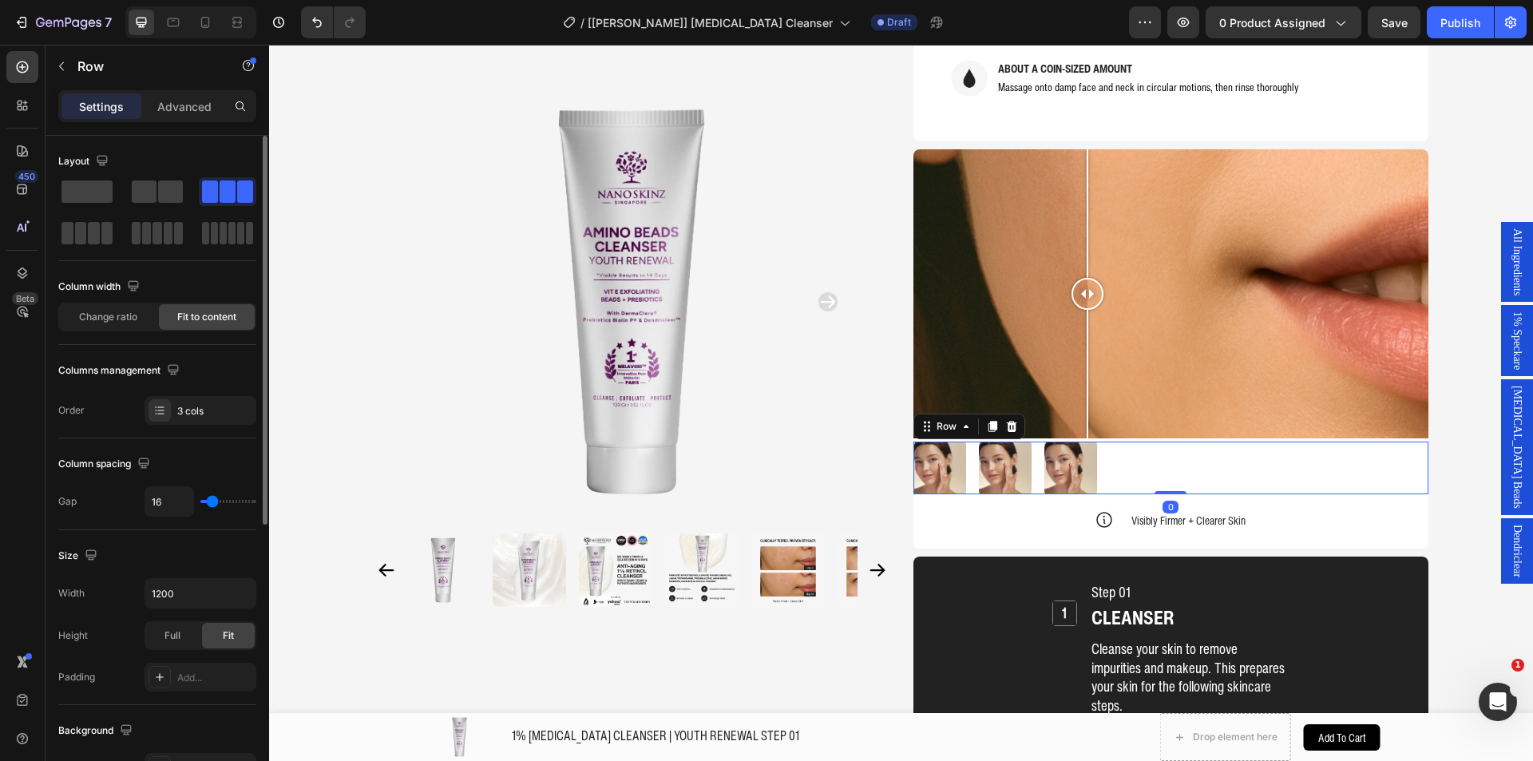
scroll to position [160, 0]
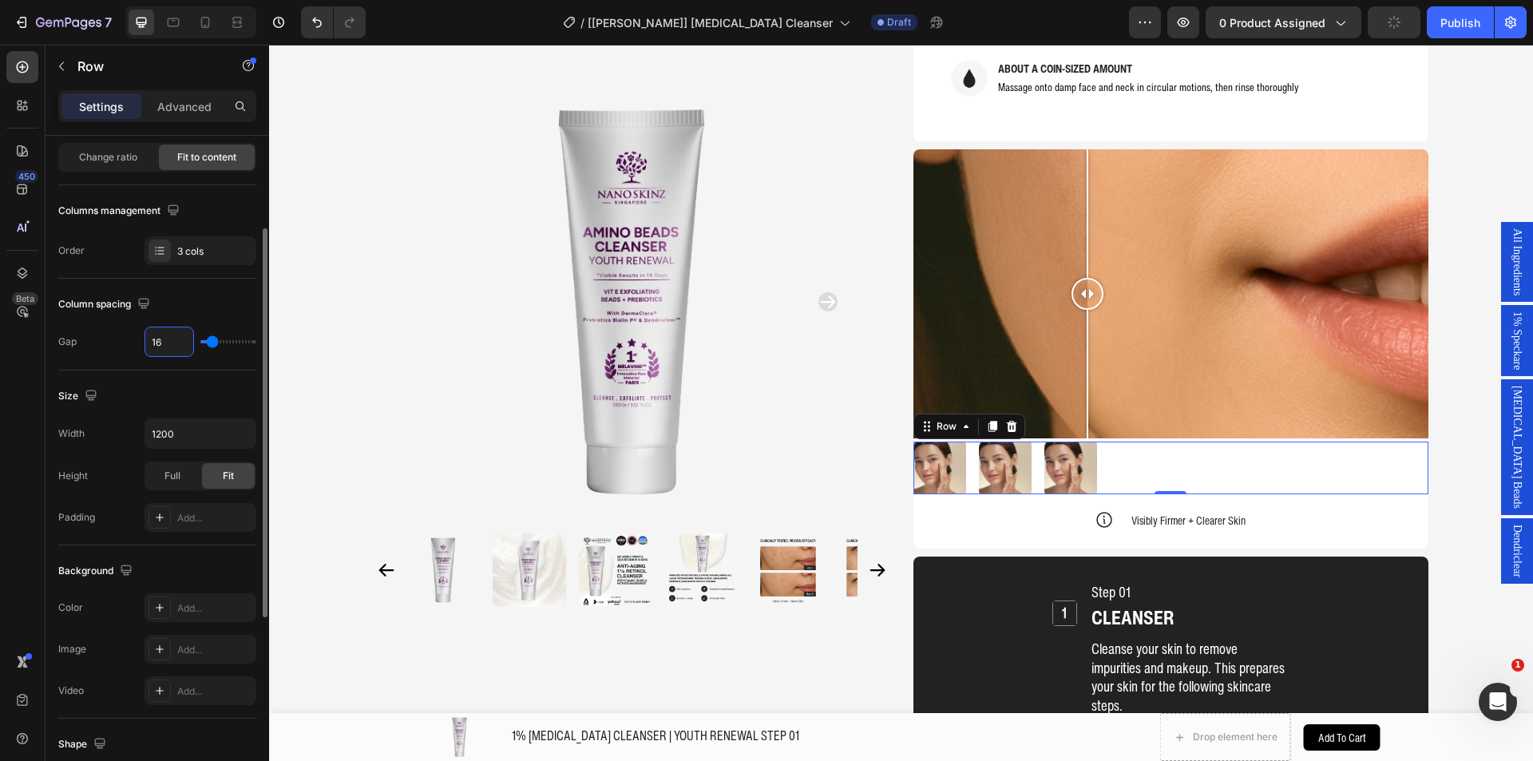
click at [168, 352] on input "16" at bounding box center [169, 341] width 48 height 29
type input "4"
click at [194, 301] on div "Column spacing" at bounding box center [157, 304] width 198 height 26
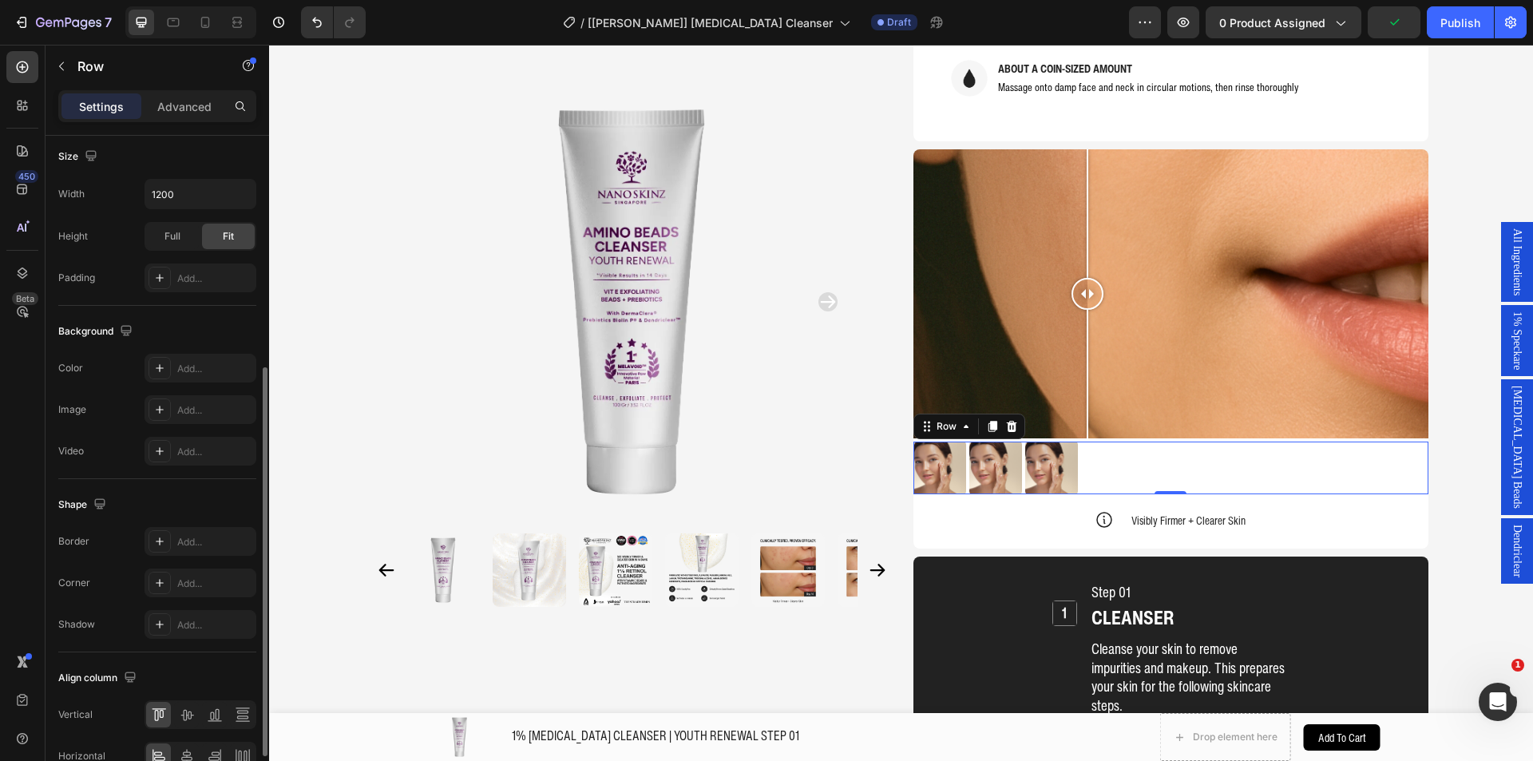
scroll to position [485, 0]
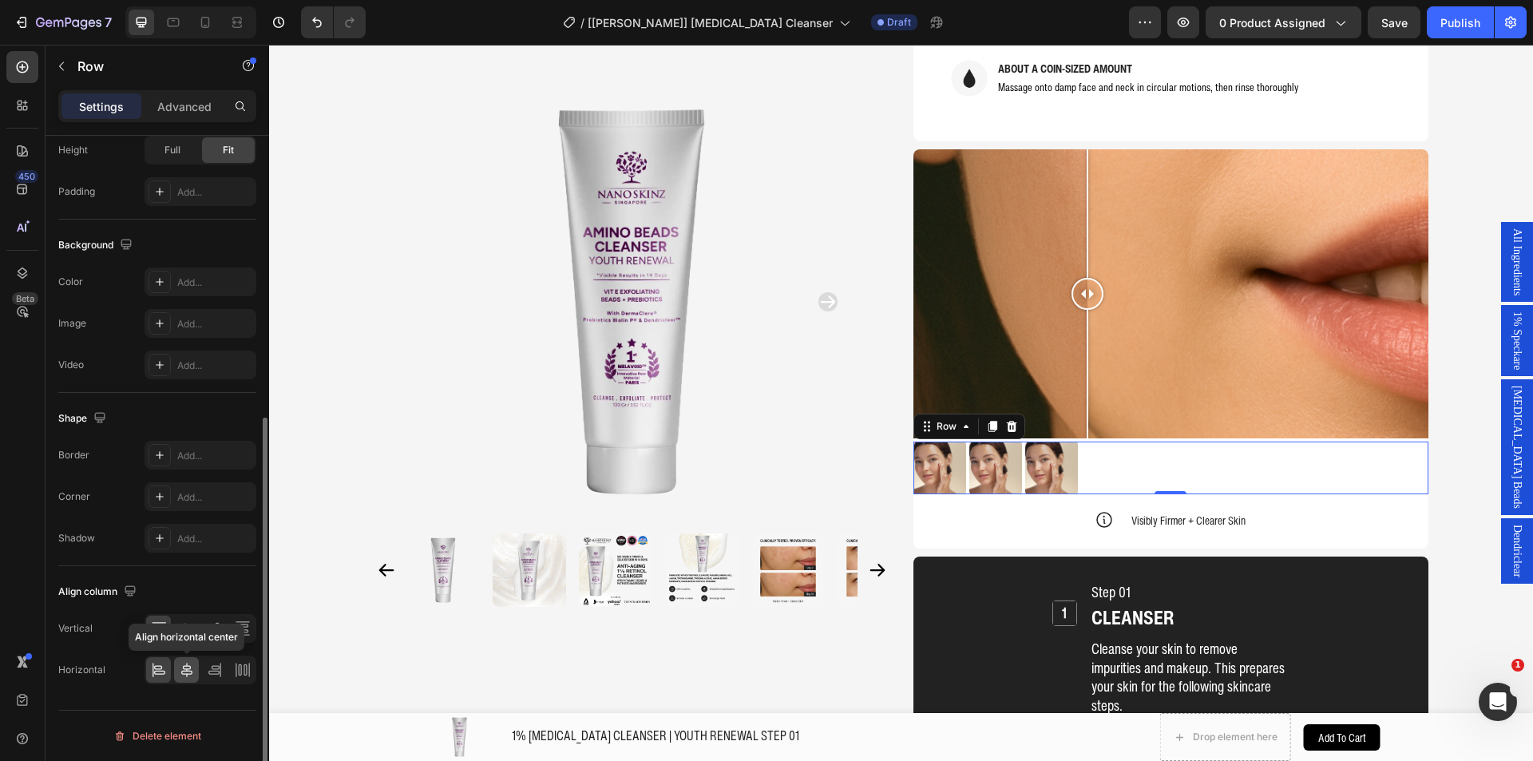
click at [186, 664] on icon at bounding box center [187, 670] width 16 height 16
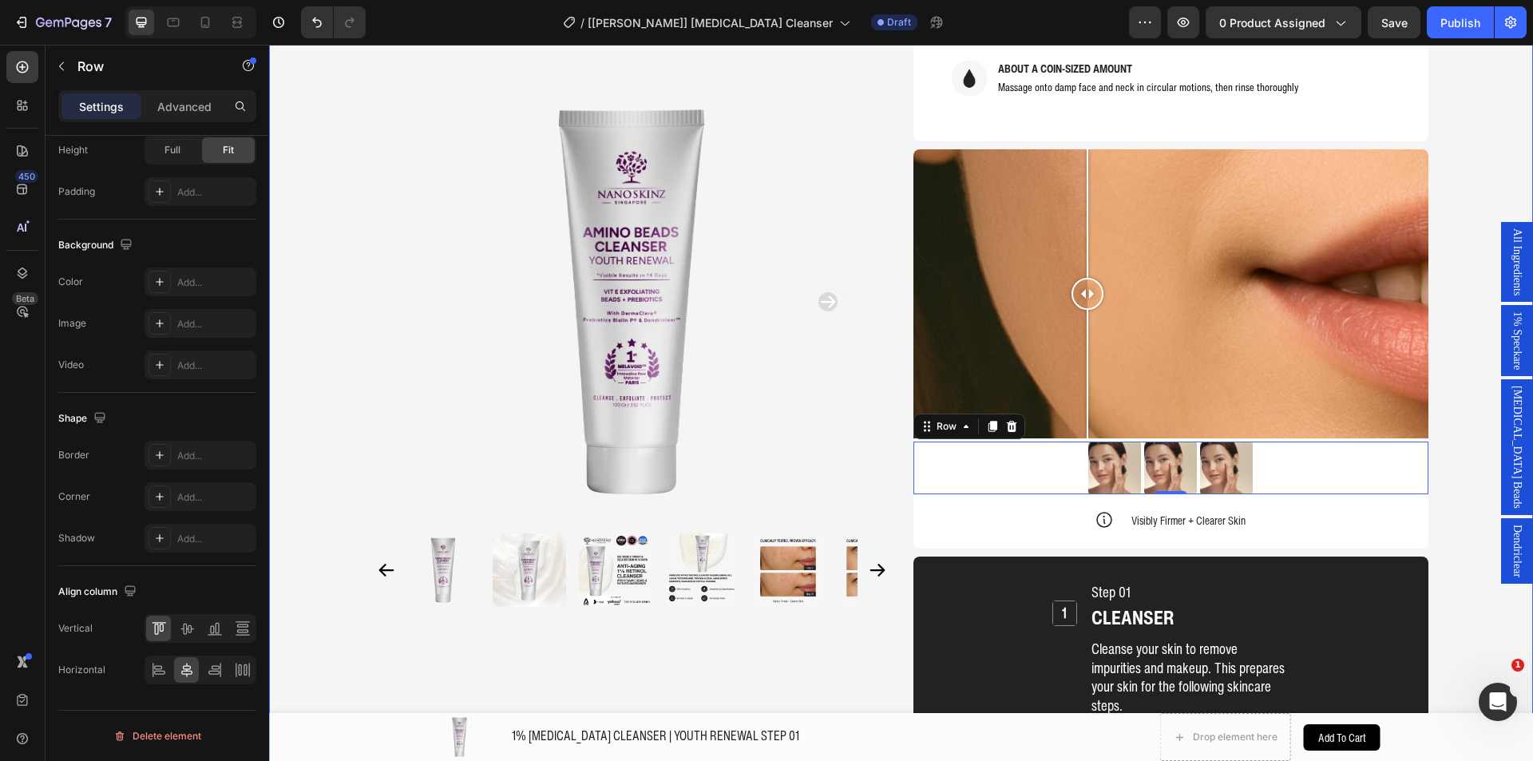
click at [1453, 393] on div "Product Images Home 1% [MEDICAL_DATA] CLEANSER | YOUTH RENEWAL STEP 01 Breadcru…" at bounding box center [901, 241] width 1264 height 3525
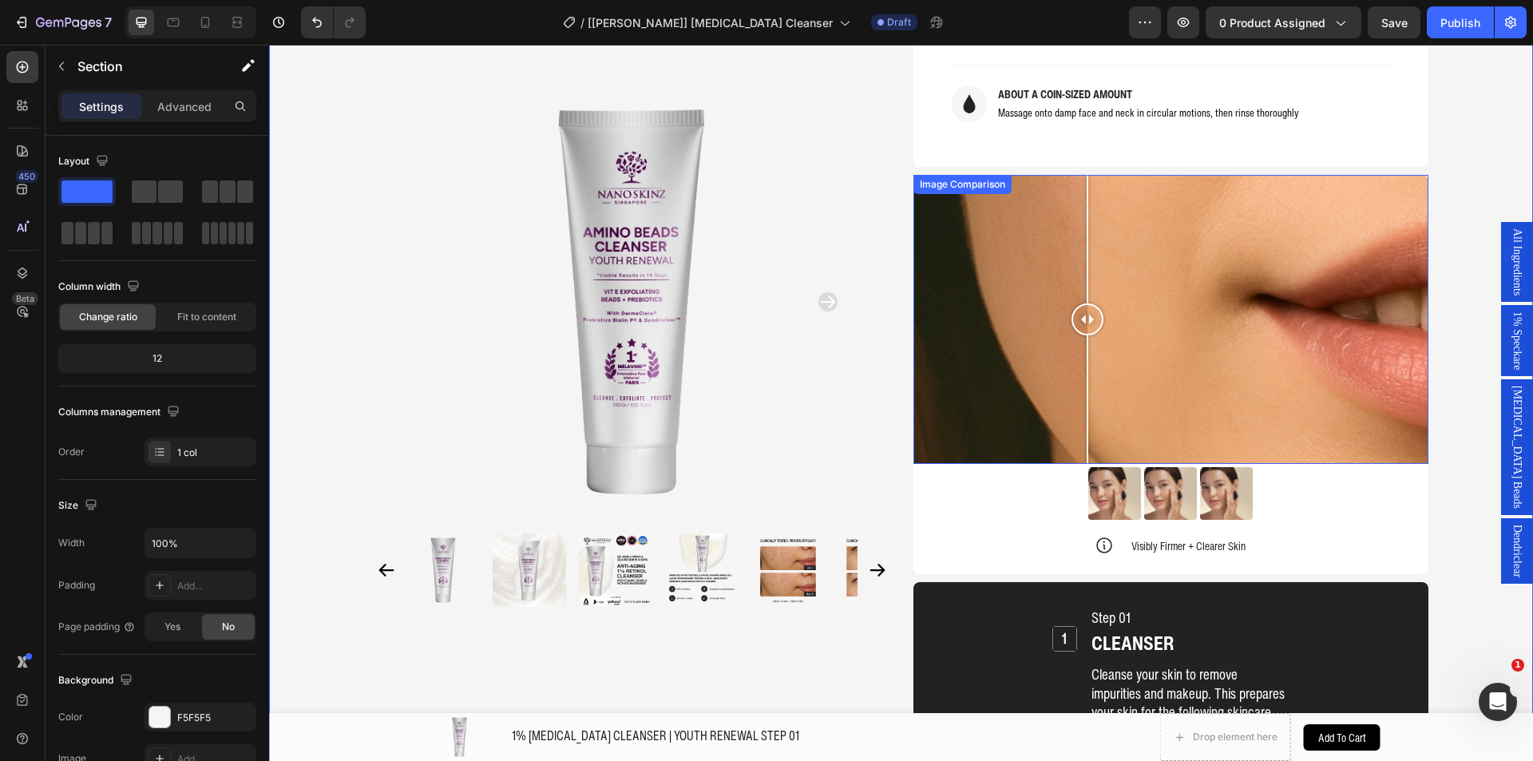
scroll to position [1598, 0]
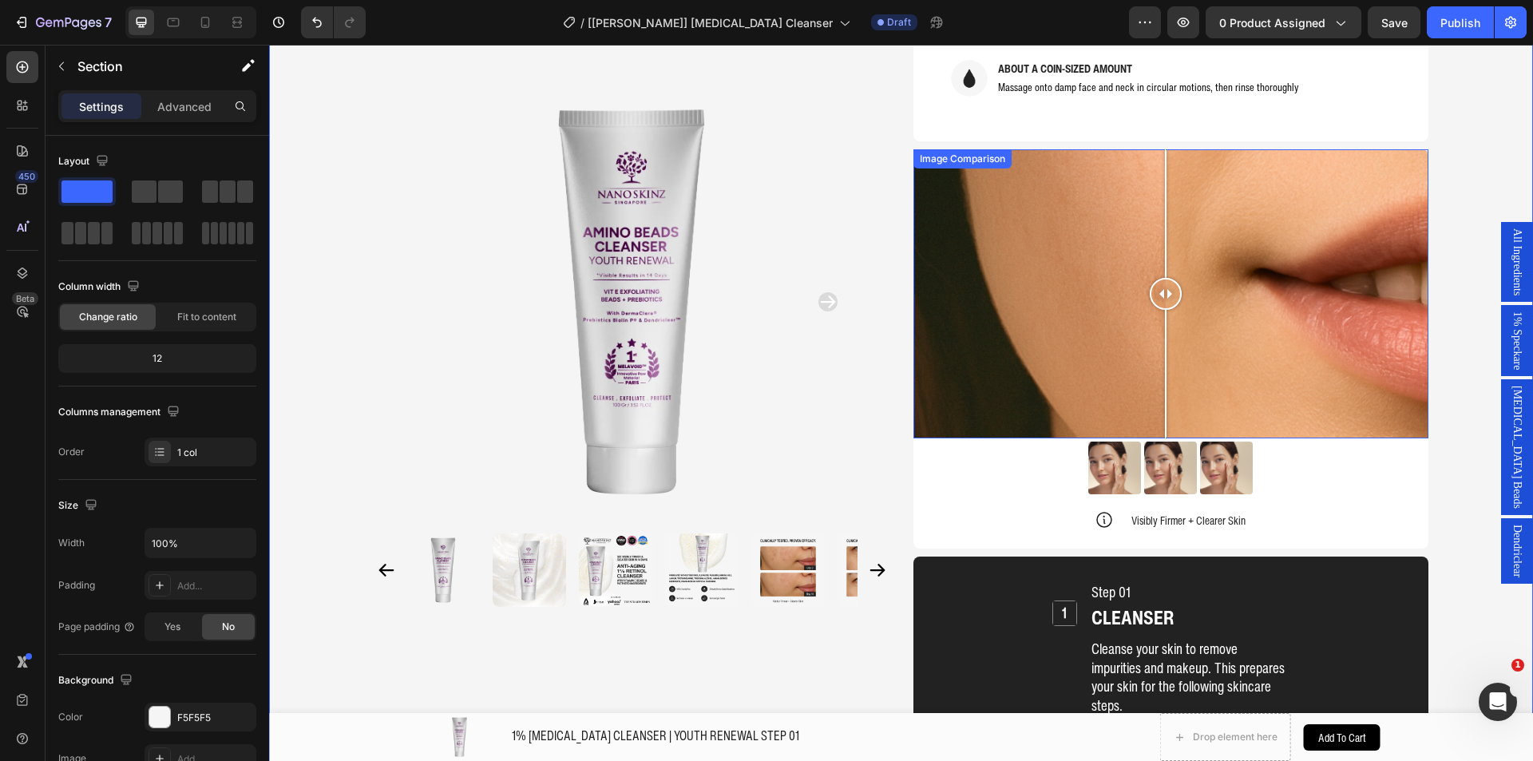
drag, startPoint x: 1074, startPoint y: 255, endPoint x: 1159, endPoint y: 254, distance: 85.4
click at [1159, 278] on div at bounding box center [1166, 294] width 32 height 32
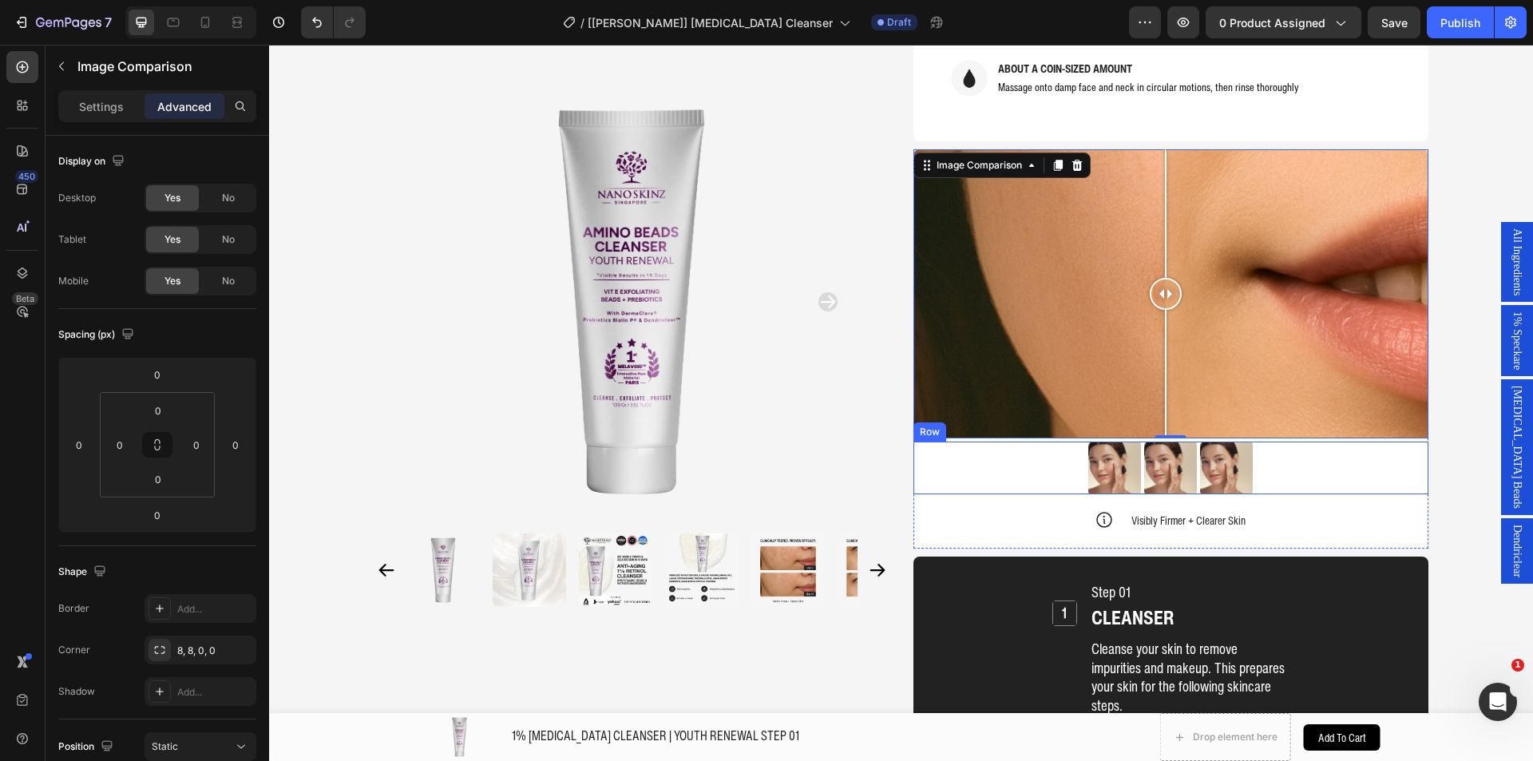
click at [1022, 441] on div "Image Image Image Row" at bounding box center [1170, 467] width 515 height 53
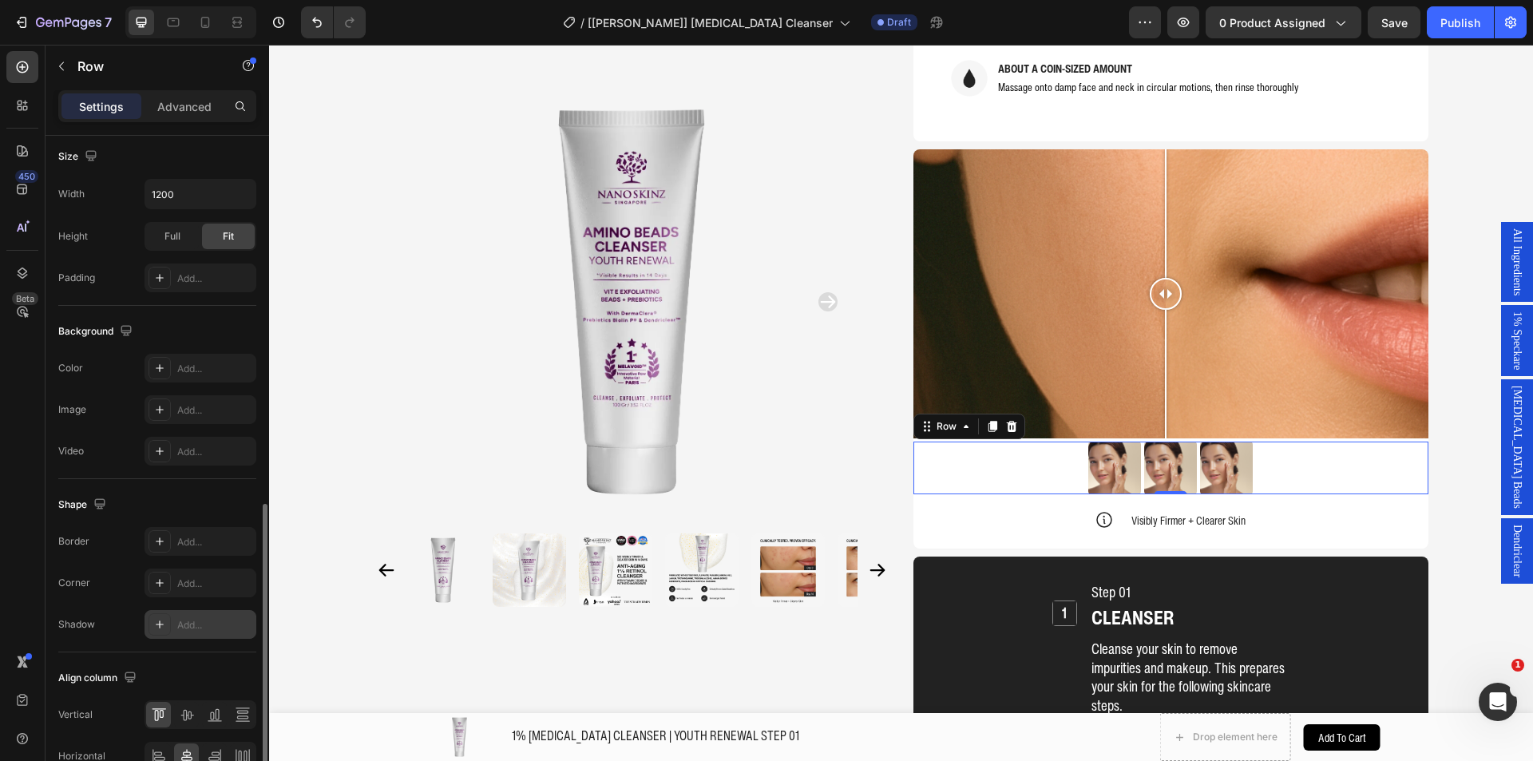
scroll to position [485, 0]
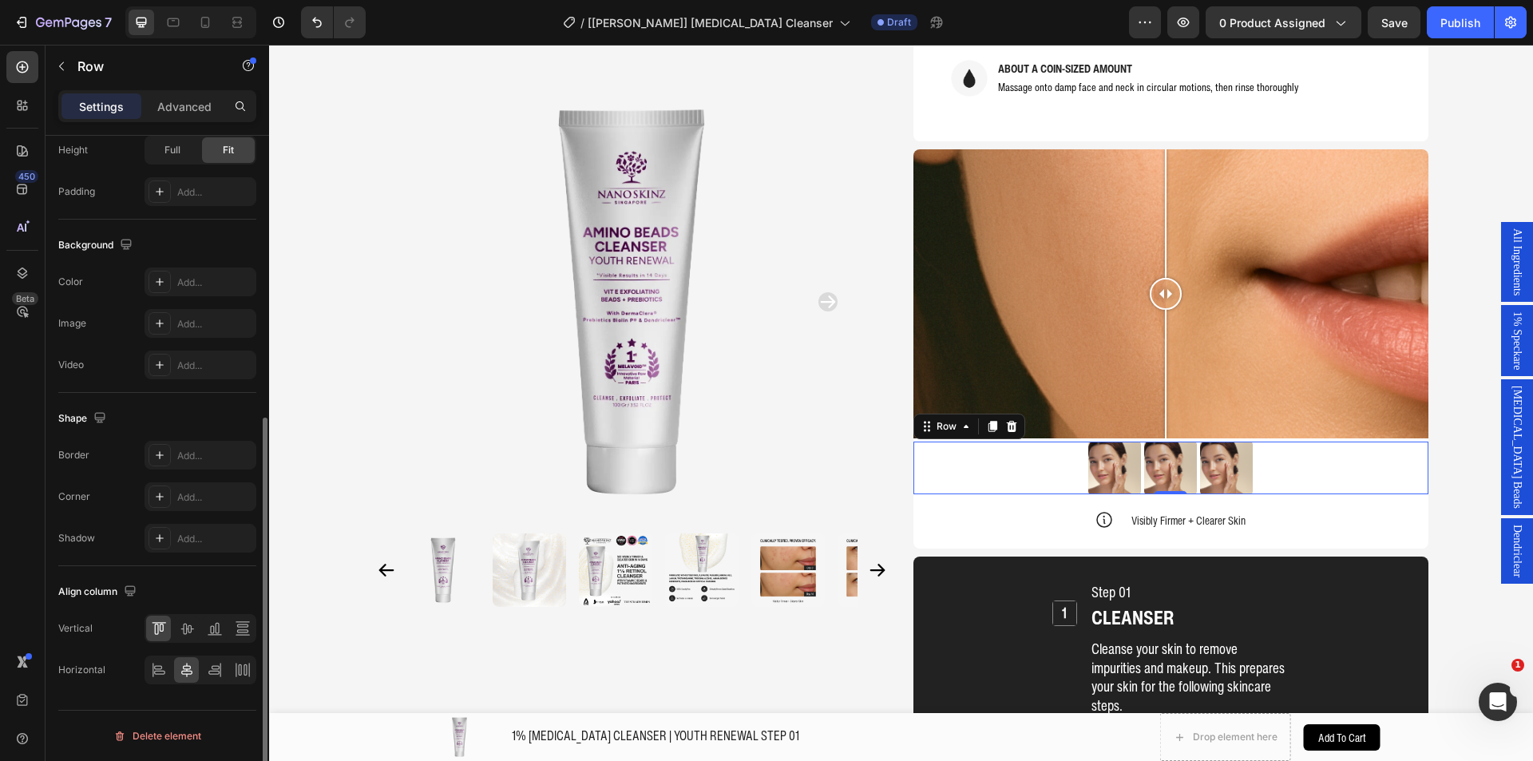
click at [166, 97] on div "Advanced" at bounding box center [184, 106] width 80 height 26
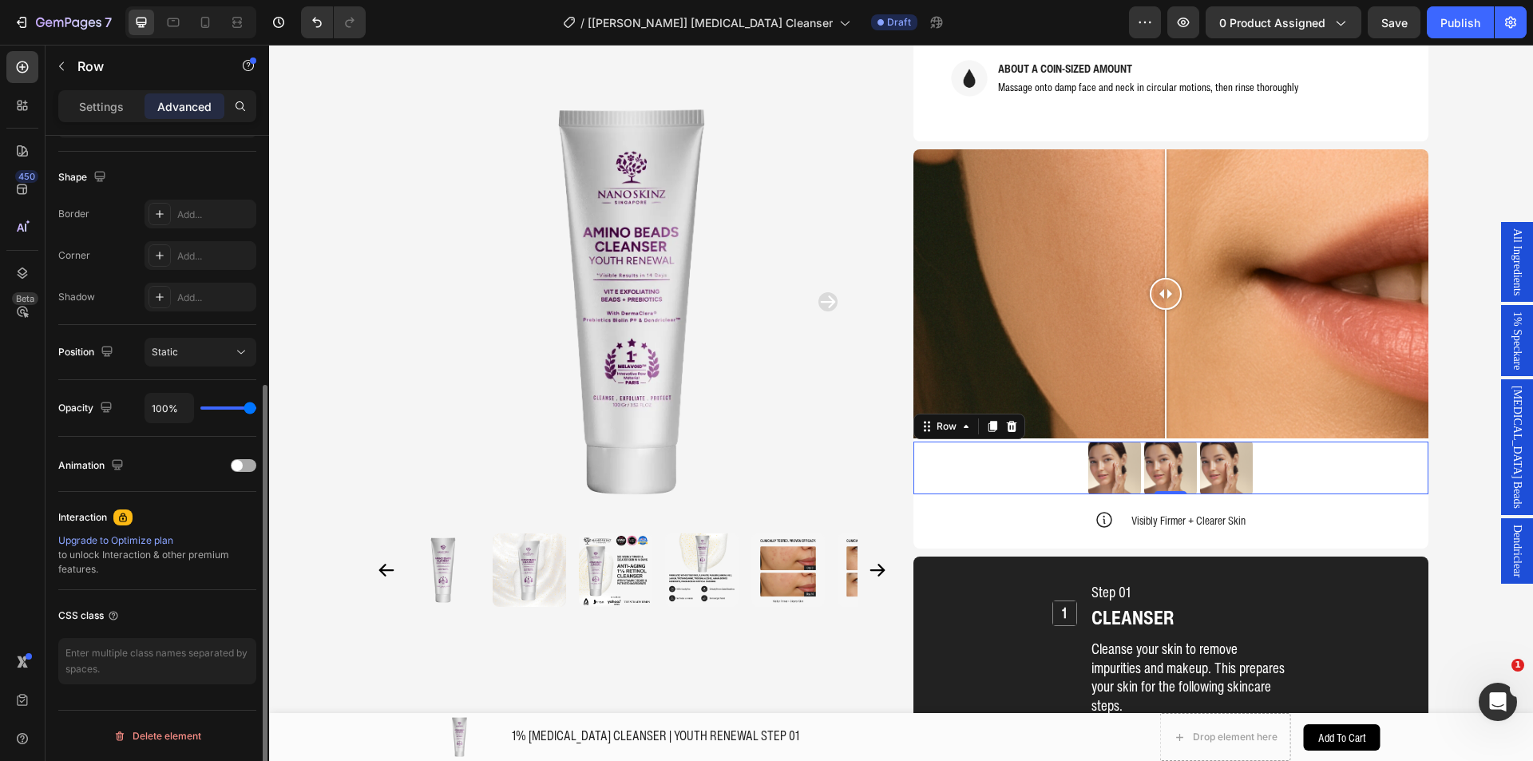
scroll to position [394, 0]
click at [133, 656] on textarea at bounding box center [157, 661] width 198 height 46
paste textarea "gp_button-list"
click at [83, 655] on textarea "gp_button-list" at bounding box center [157, 661] width 198 height 46
click at [109, 655] on textarea "gp_button-list" at bounding box center [157, 661] width 198 height 46
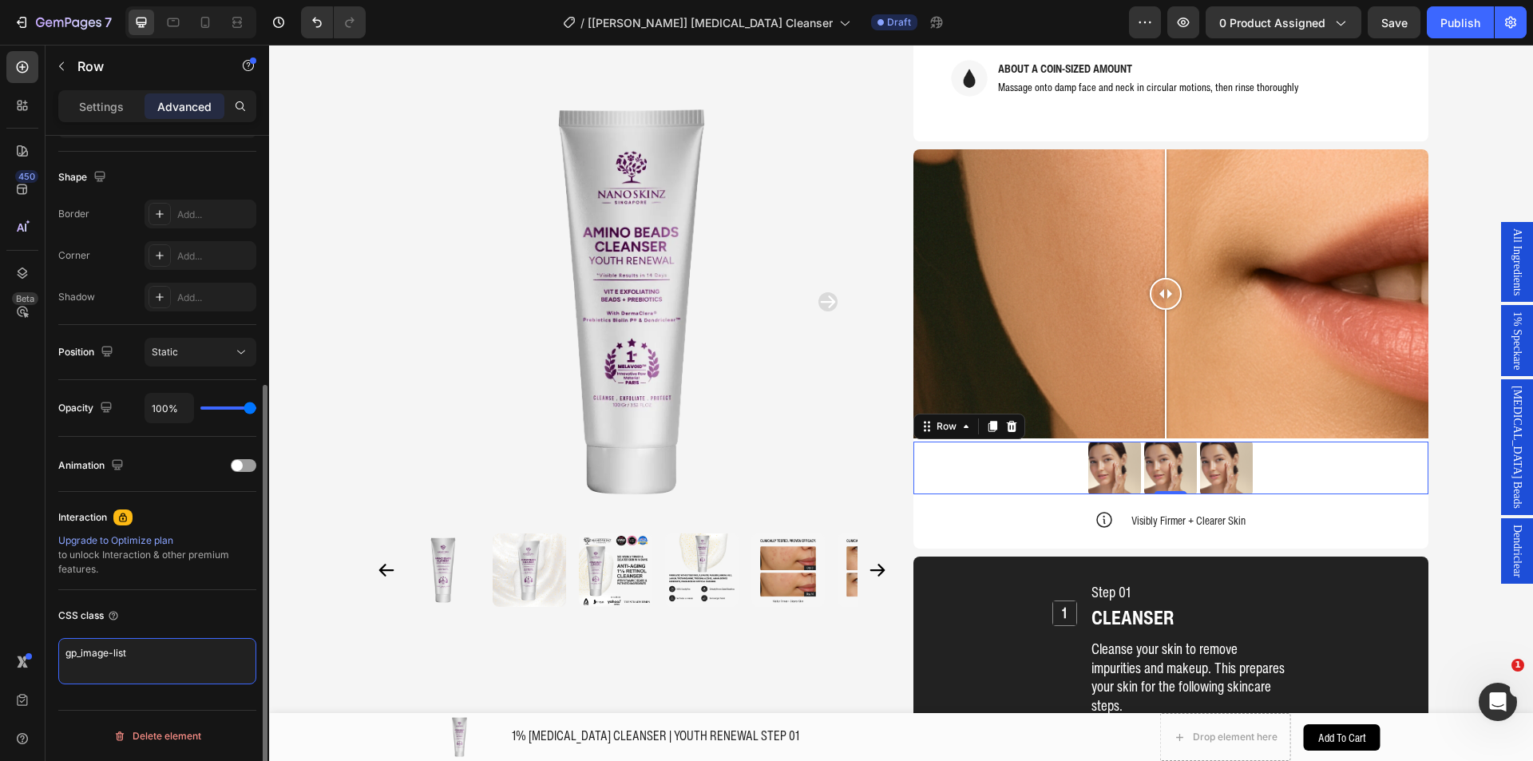
type textarea "gp_image-list"
click at [143, 630] on div "CSS class gp_image-list" at bounding box center [157, 643] width 198 height 107
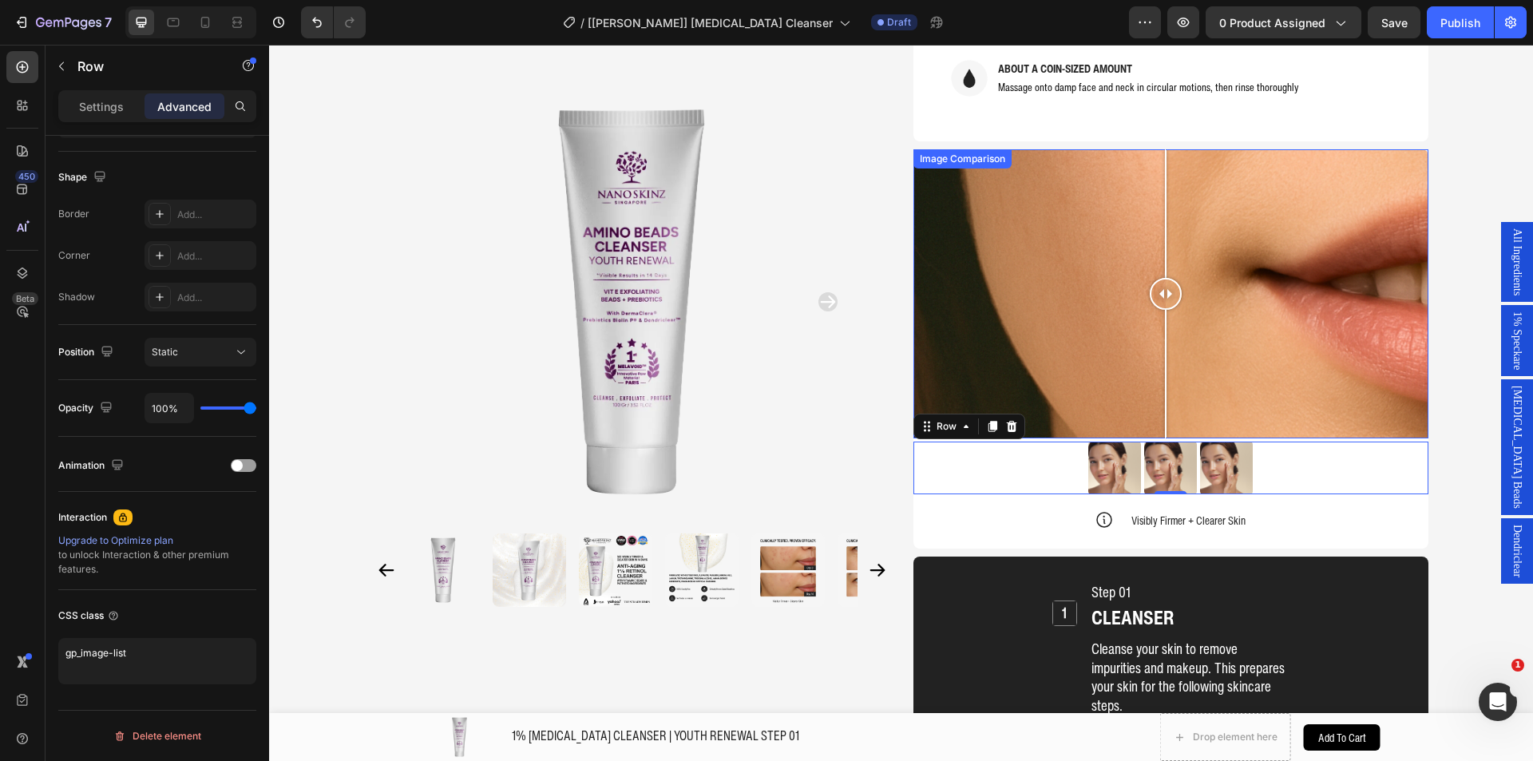
click at [951, 152] on div "Image Comparison" at bounding box center [962, 159] width 92 height 14
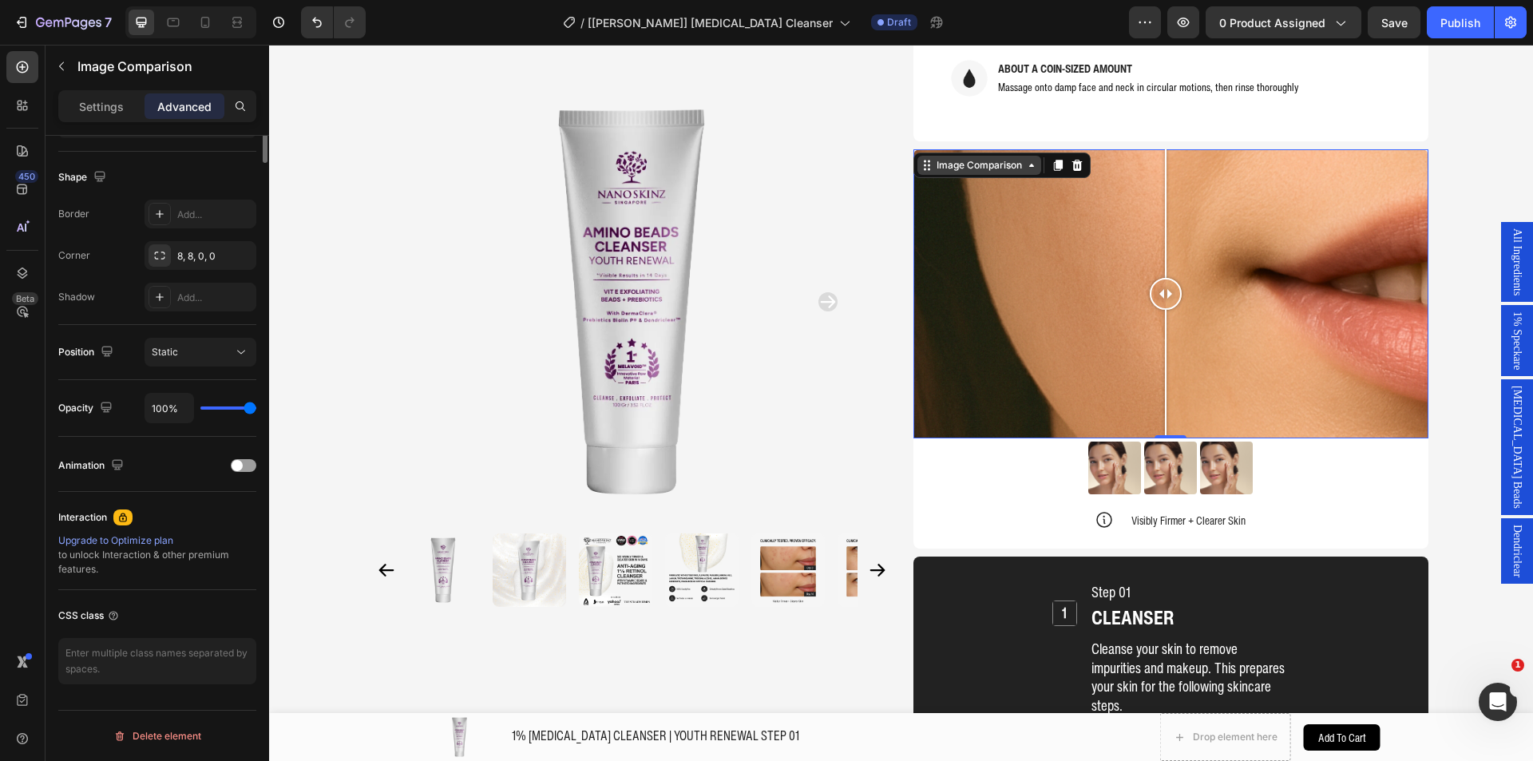
scroll to position [0, 0]
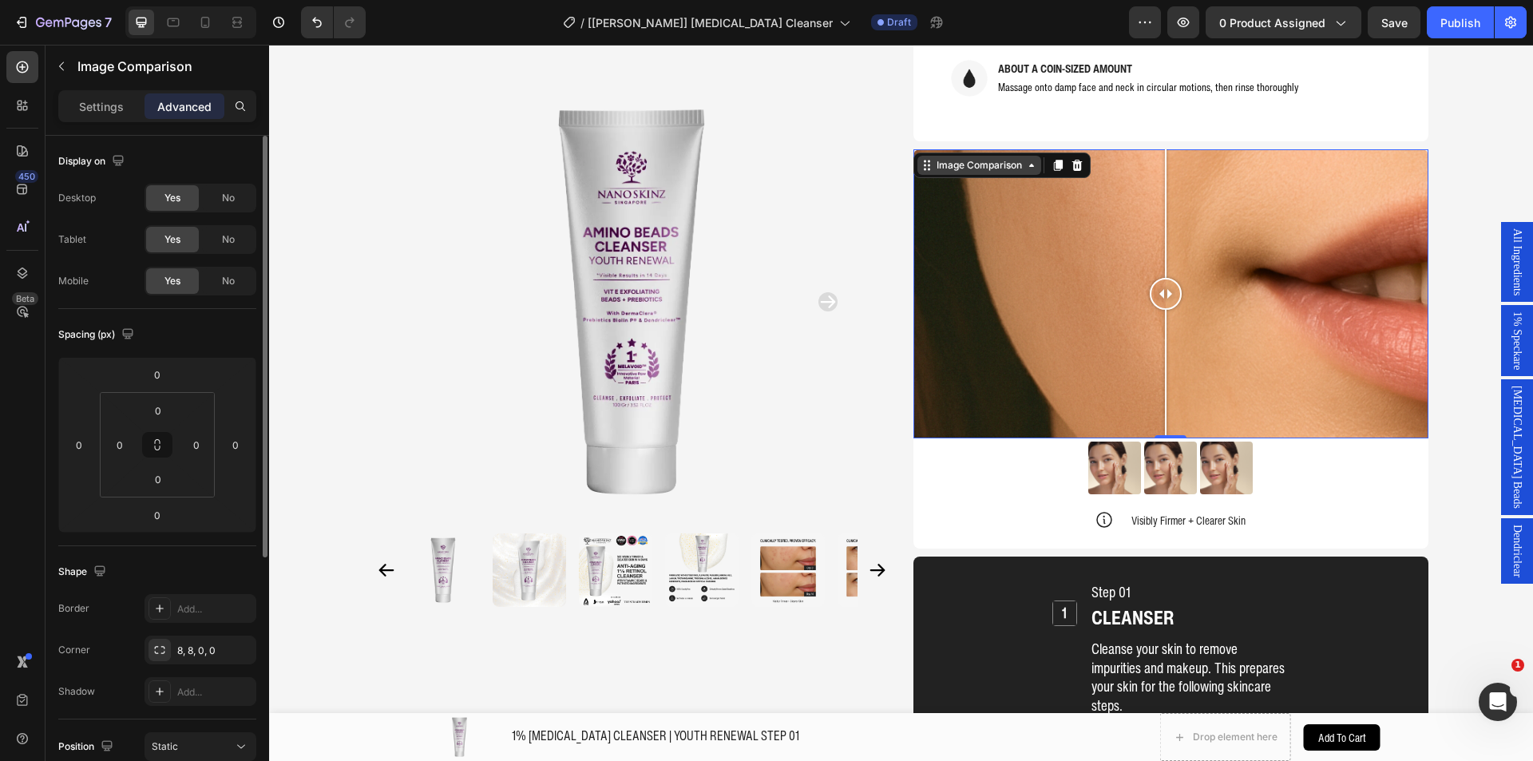
click at [951, 158] on div "Image Comparison" at bounding box center [979, 165] width 92 height 14
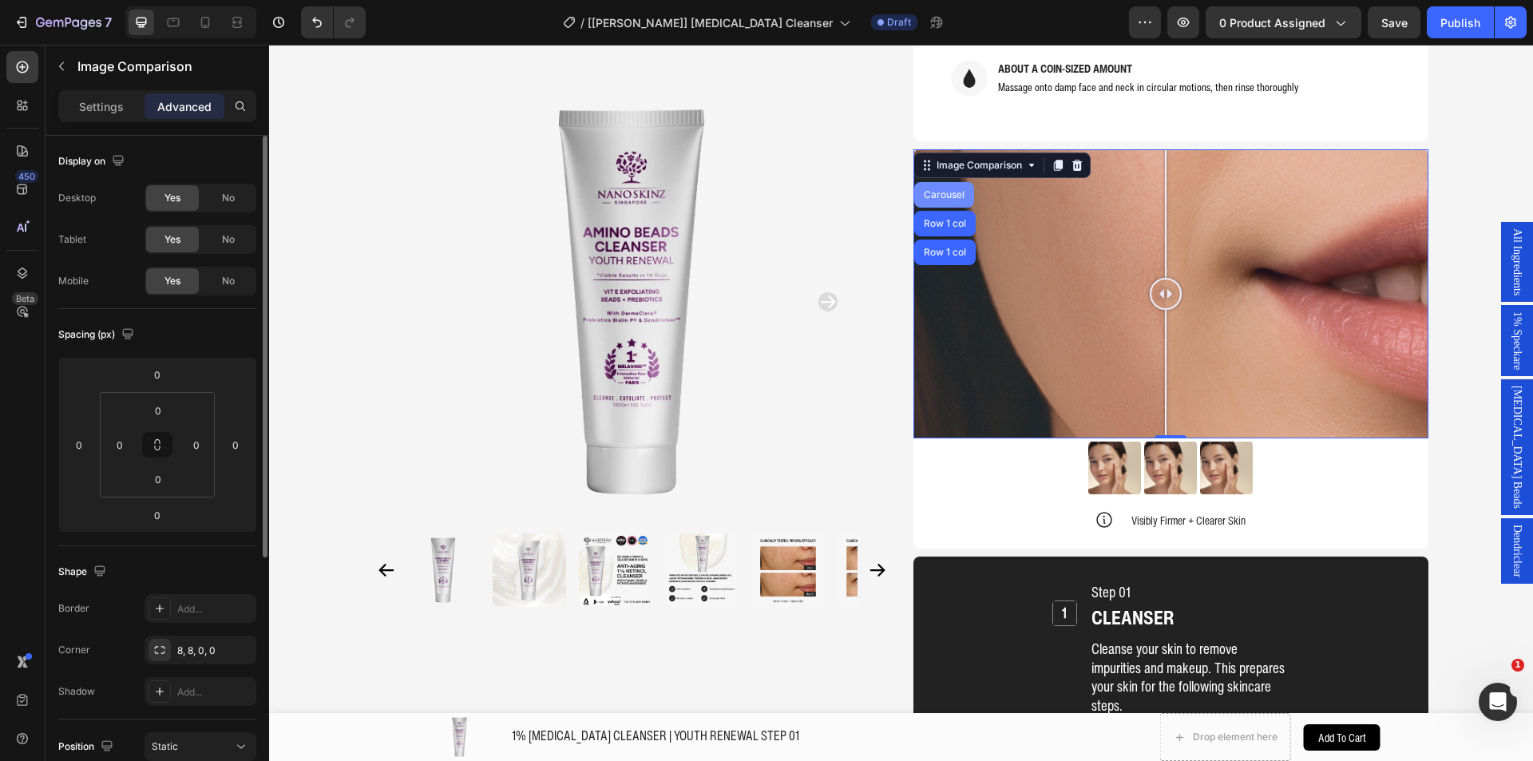
click at [941, 190] on div "Carousel" at bounding box center [943, 195] width 47 height 10
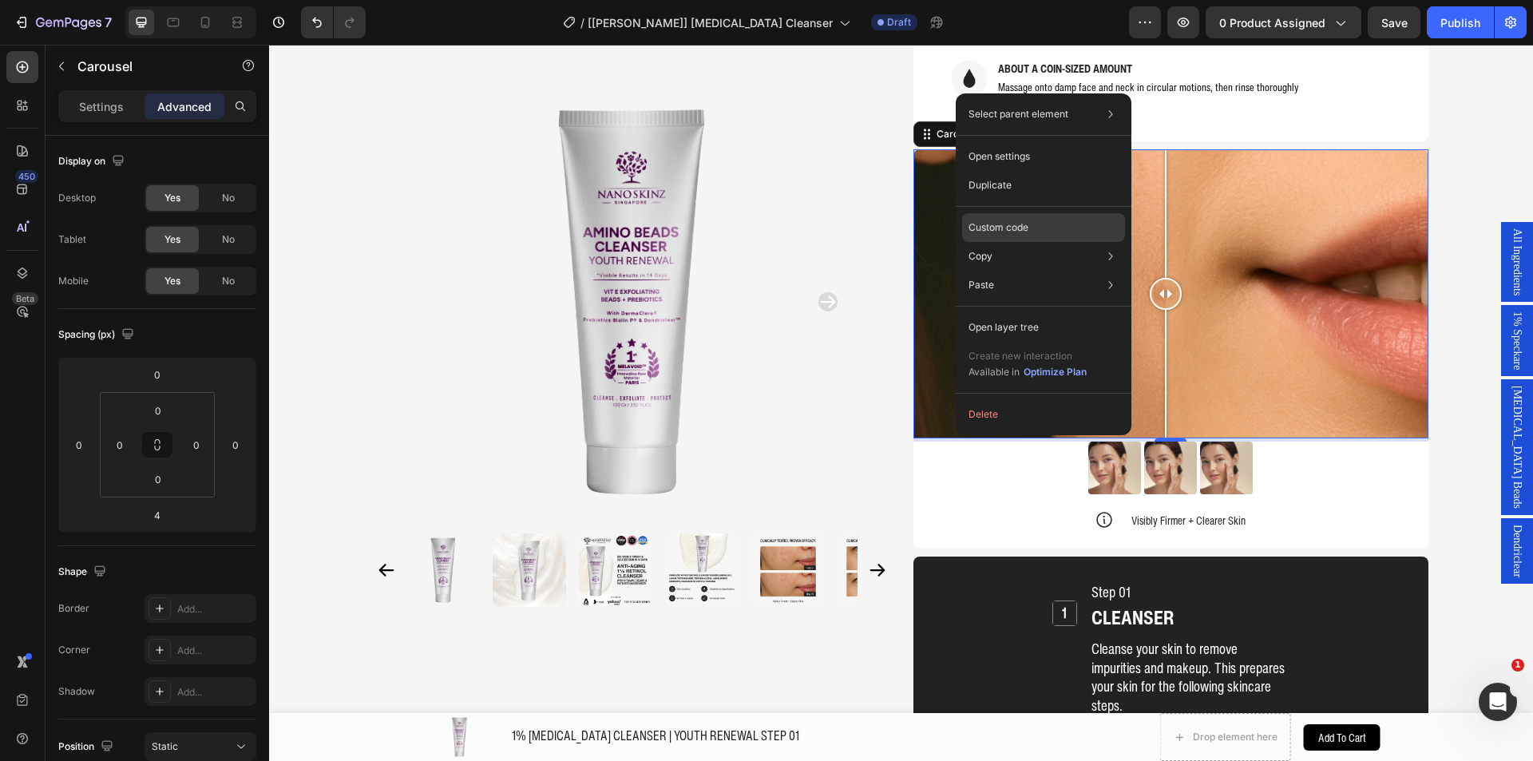
click at [1003, 271] on div "Custom code" at bounding box center [1043, 285] width 163 height 29
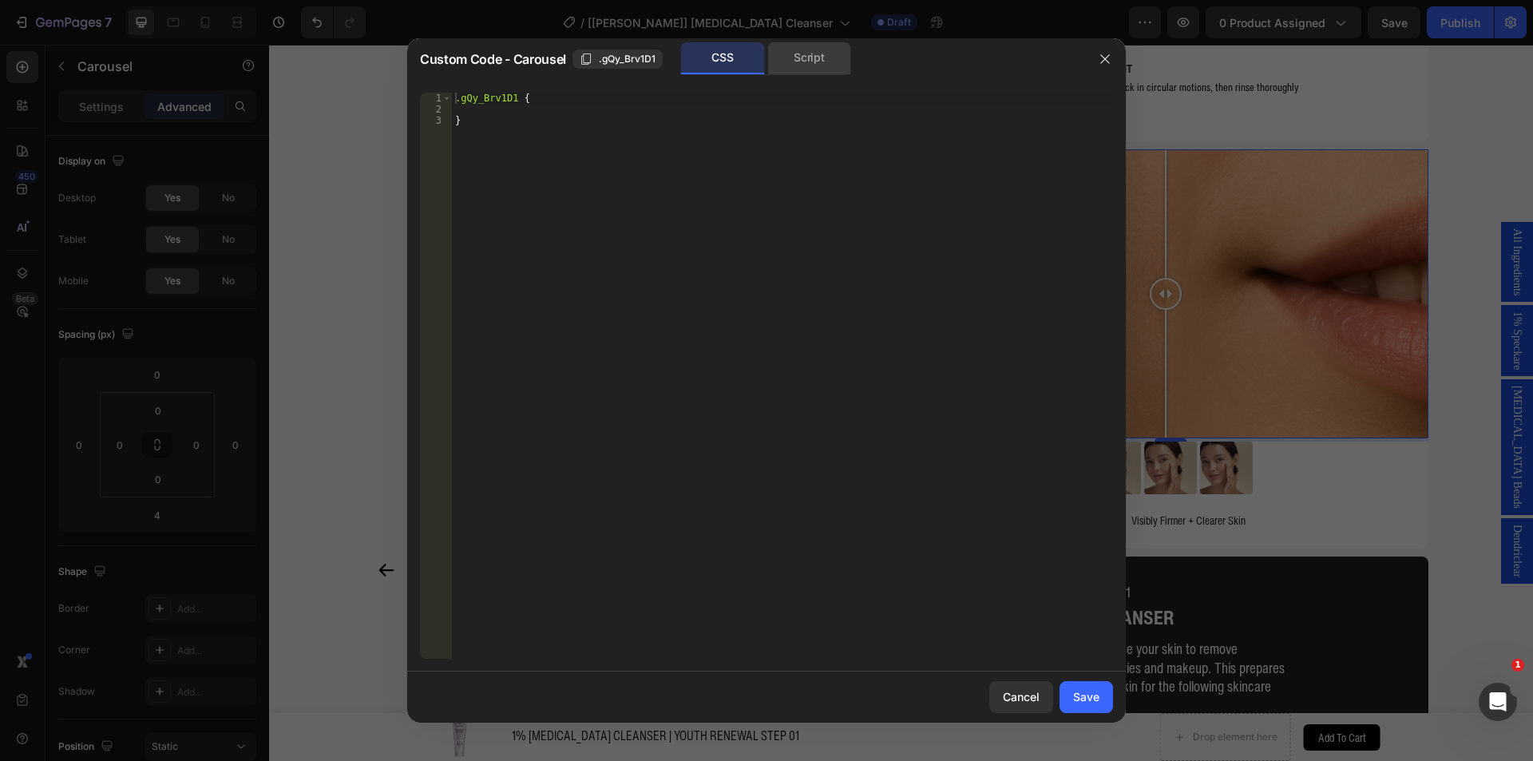
click at [813, 65] on div "Script" at bounding box center [809, 58] width 84 height 32
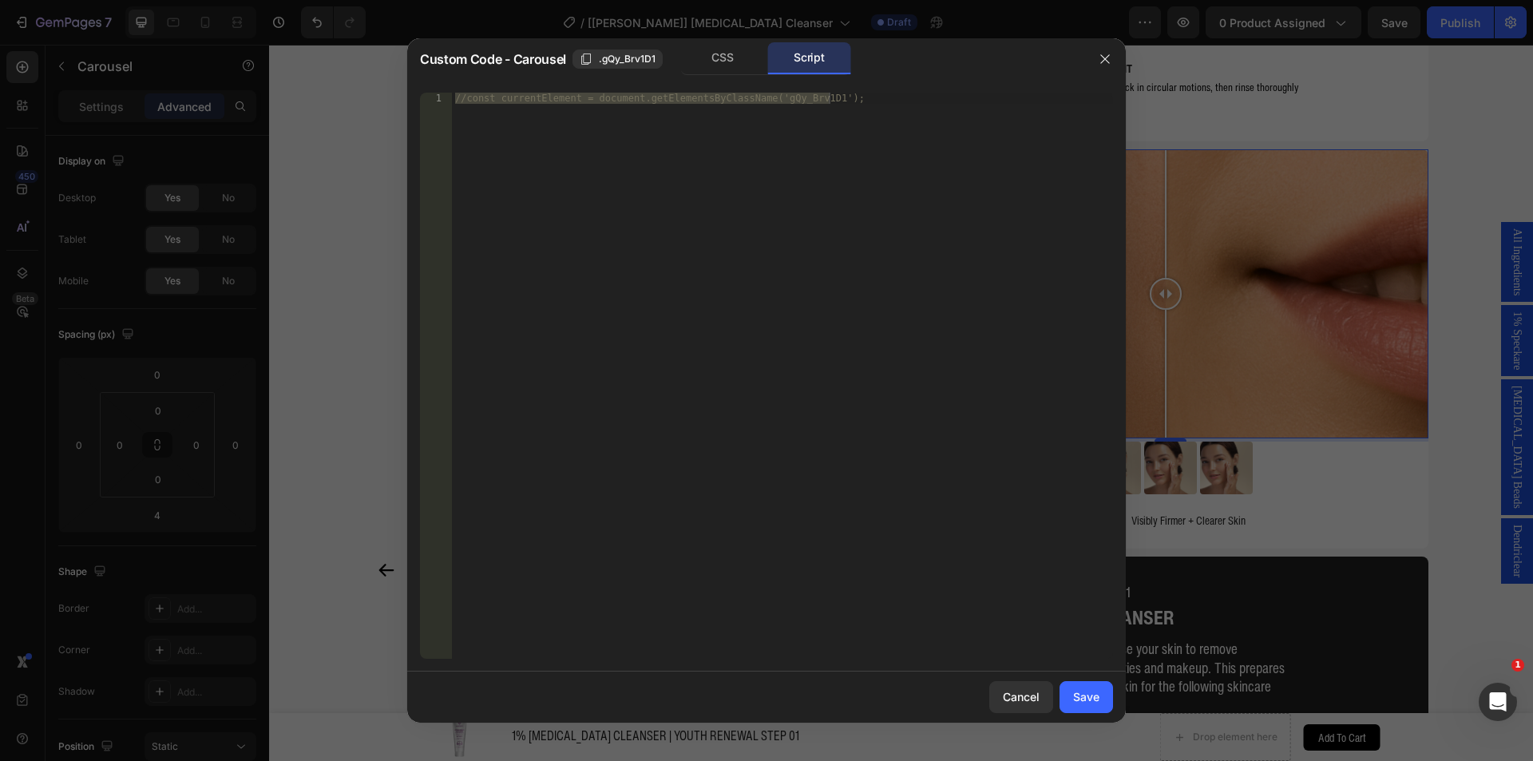
click at [703, 253] on div "//const currentElement = document.getElementsByClassName('gQy_Brv1D1');" at bounding box center [782, 376] width 661 height 566
paste textarea "});"
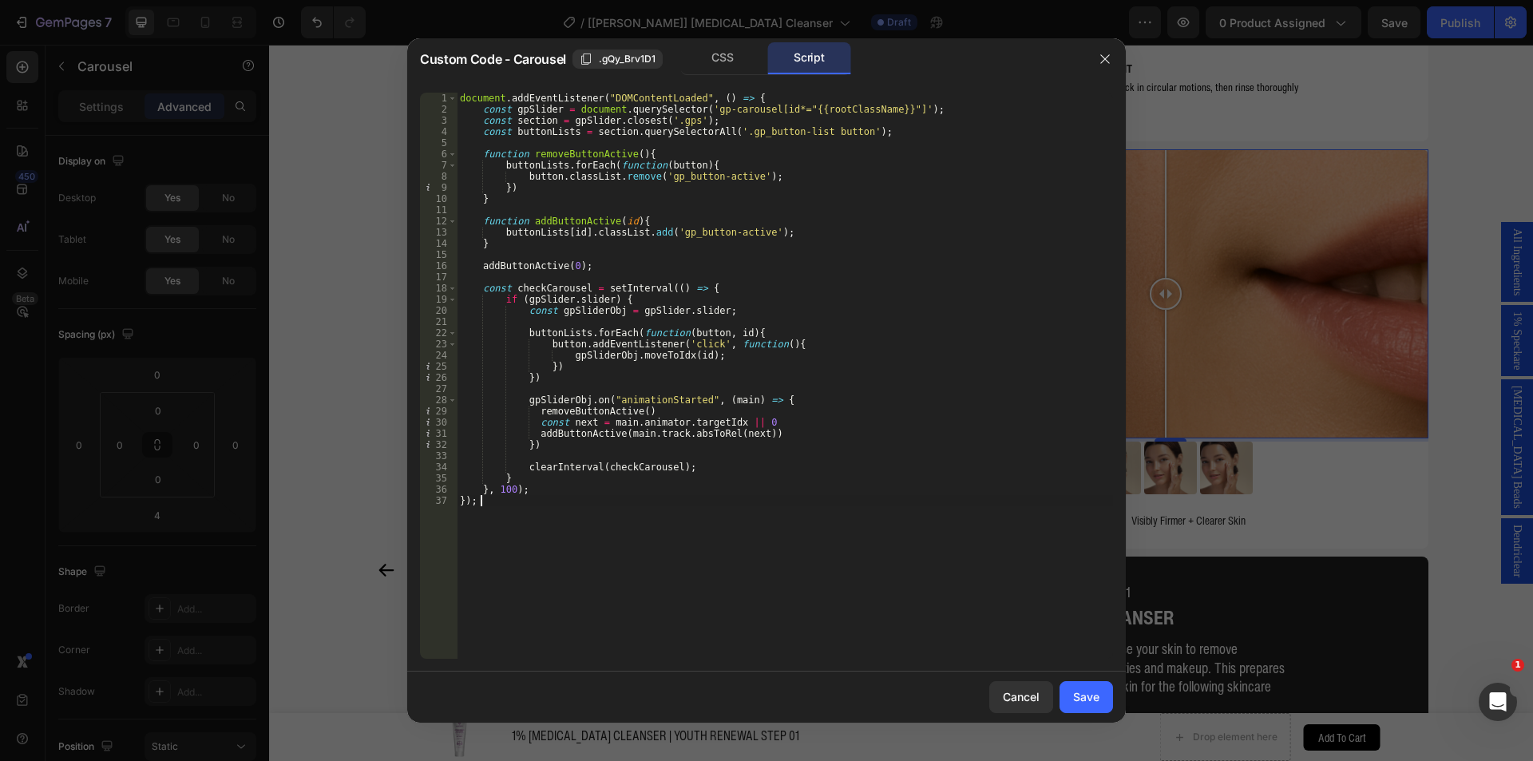
click at [743, 130] on div "document . addEventListener ( "DOMContentLoaded" , ( ) => { const gpSlider = do…" at bounding box center [785, 387] width 656 height 588
click at [774, 134] on div "document . addEventListener ( "DOMContentLoaded" , ( ) => { const gpSlider = do…" at bounding box center [785, 387] width 656 height 588
click at [793, 133] on div "document . addEventListener ( "DOMContentLoaded" , ( ) => { const gpSlider = do…" at bounding box center [785, 387] width 656 height 588
click at [669, 177] on div "document . addEventListener ( "DOMContentLoaded" , ( ) => { const gpSlider = do…" at bounding box center [785, 387] width 656 height 588
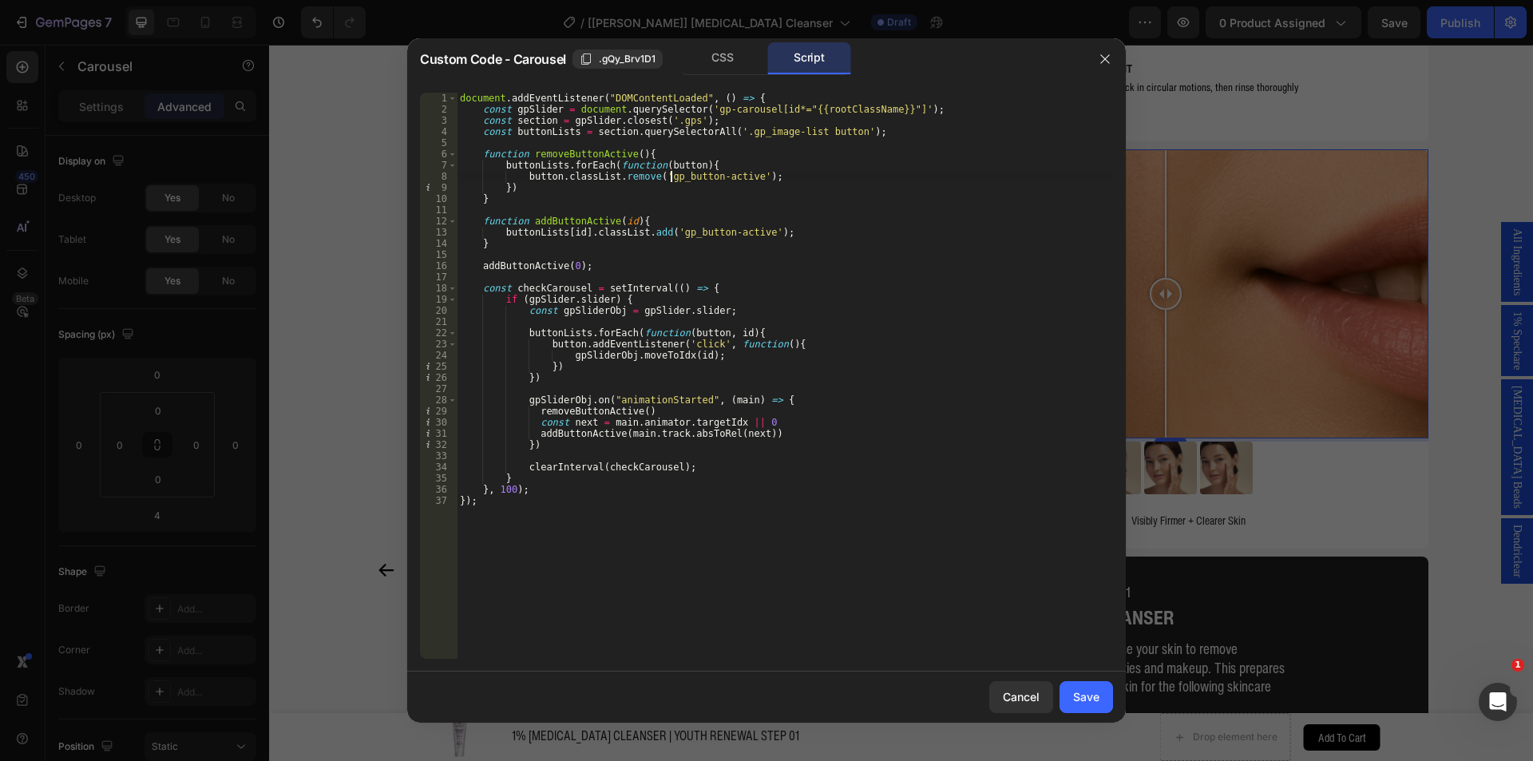
scroll to position [0, 24]
click at [701, 177] on div "document . addEventListener ( "DOMContentLoaded" , ( ) => { const gpSlider = do…" at bounding box center [785, 387] width 656 height 588
click at [774, 151] on div "document . addEventListener ( "DOMContentLoaded" , ( ) => { const gpSlider = do…" at bounding box center [785, 387] width 656 height 588
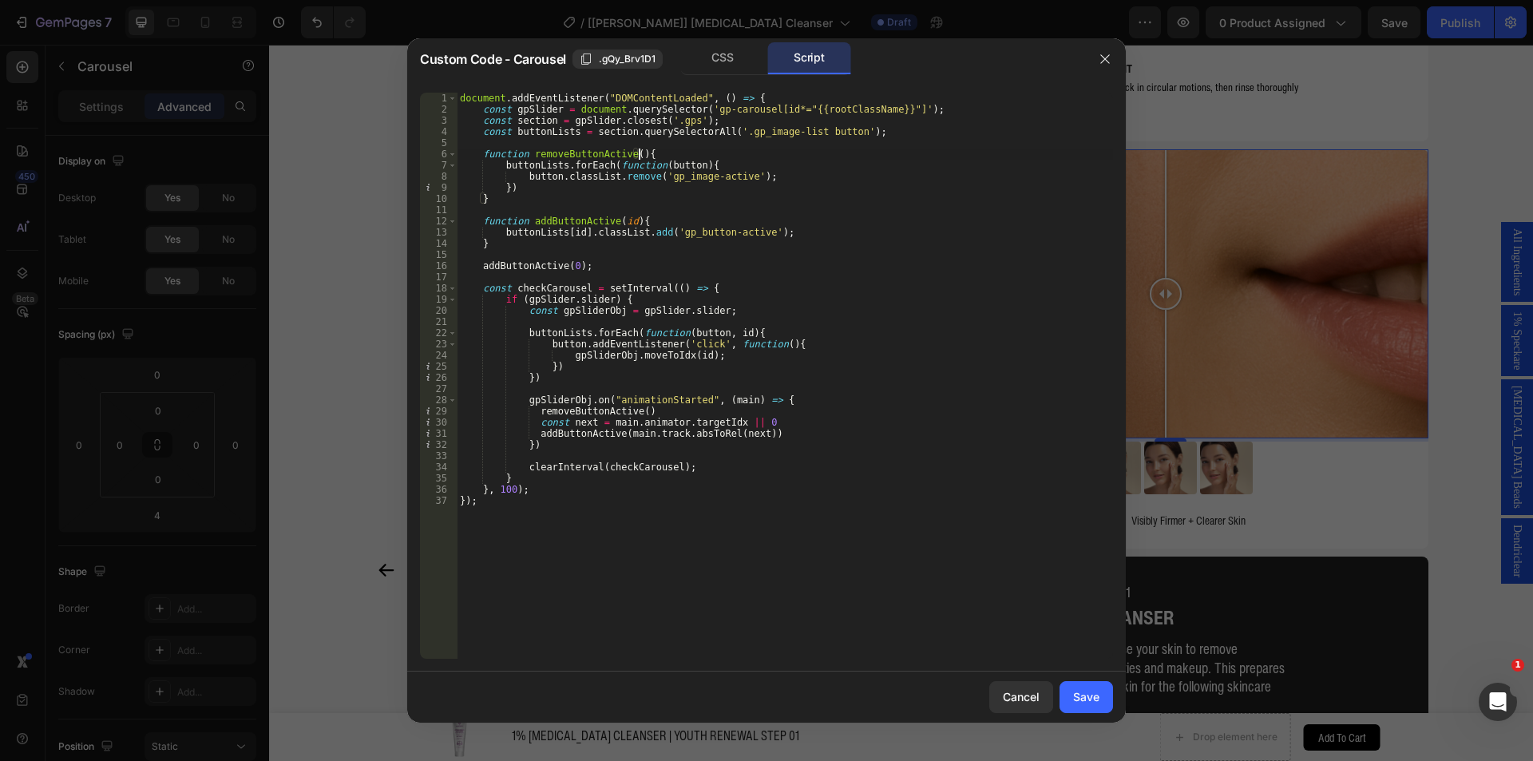
click at [714, 229] on div "document . addEventListener ( "DOMContentLoaded" , ( ) => { const gpSlider = do…" at bounding box center [785, 387] width 656 height 588
type textarea "buttonLists[id].classList.add('gp_image-active');"
click at [955, 207] on div "document . addEventListener ( "DOMContentLoaded" , ( ) => { const gpSlider = do…" at bounding box center [785, 387] width 656 height 588
click at [804, 133] on div "document . addEventListener ( "DOMContentLoaded" , ( ) => { const gpSlider = do…" at bounding box center [785, 387] width 656 height 588
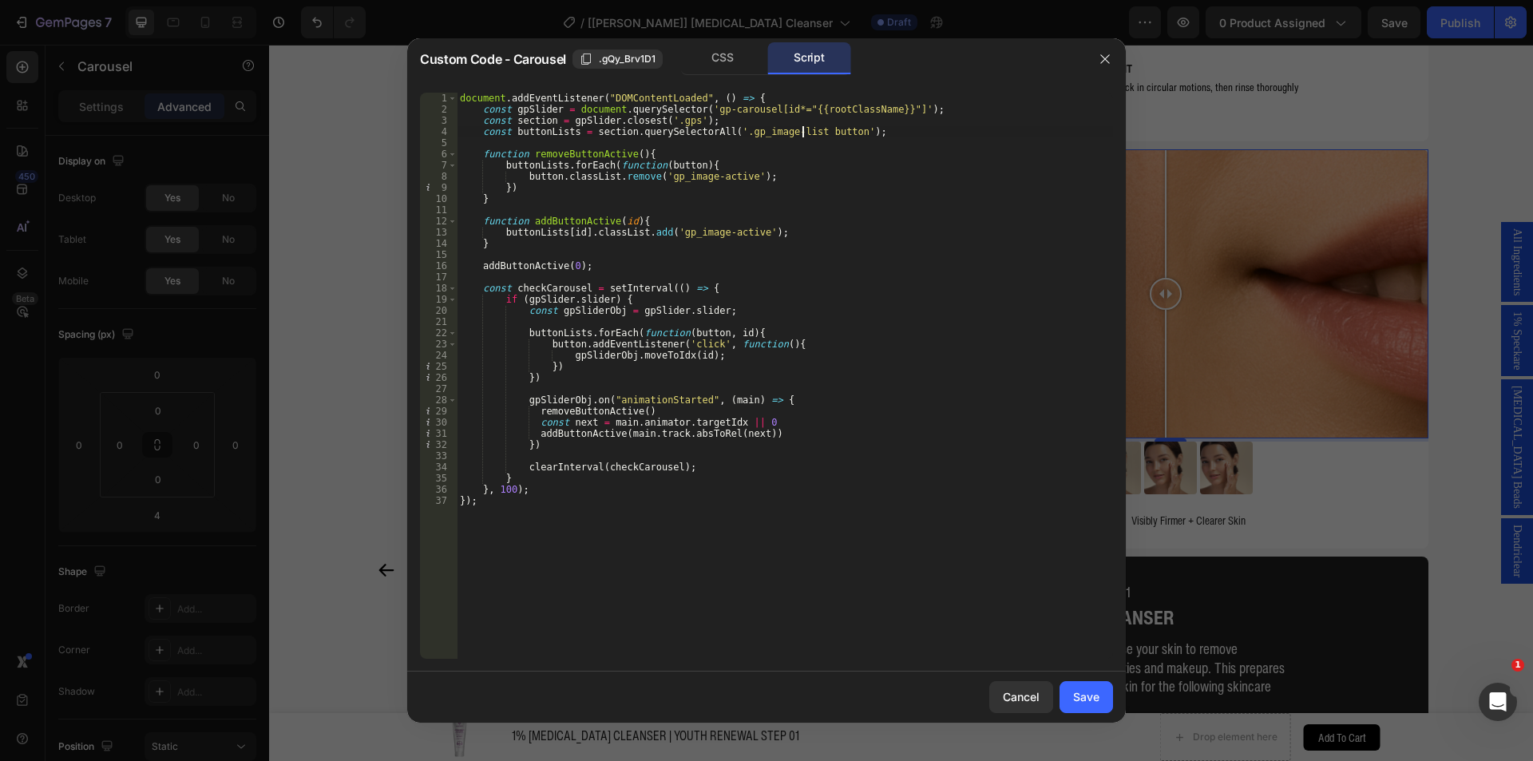
click at [832, 133] on div "document . addEventListener ( "DOMContentLoaded" , ( ) => { const gpSlider = do…" at bounding box center [785, 387] width 656 height 588
click at [873, 310] on div "document . addEventListener ( "DOMContentLoaded" , ( ) => { const gpSlider = do…" at bounding box center [785, 387] width 656 height 588
click at [803, 129] on div "document . addEventListener ( "DOMContentLoaded" , ( ) => { const gpSlider = do…" at bounding box center [785, 387] width 656 height 588
click at [833, 127] on div "document . addEventListener ( "DOMContentLoaded" , ( ) => { const gpSlider = do…" at bounding box center [785, 387] width 656 height 588
click at [936, 307] on div "document . addEventListener ( "DOMContentLoaded" , ( ) => { const gpSlider = do…" at bounding box center [785, 387] width 656 height 588
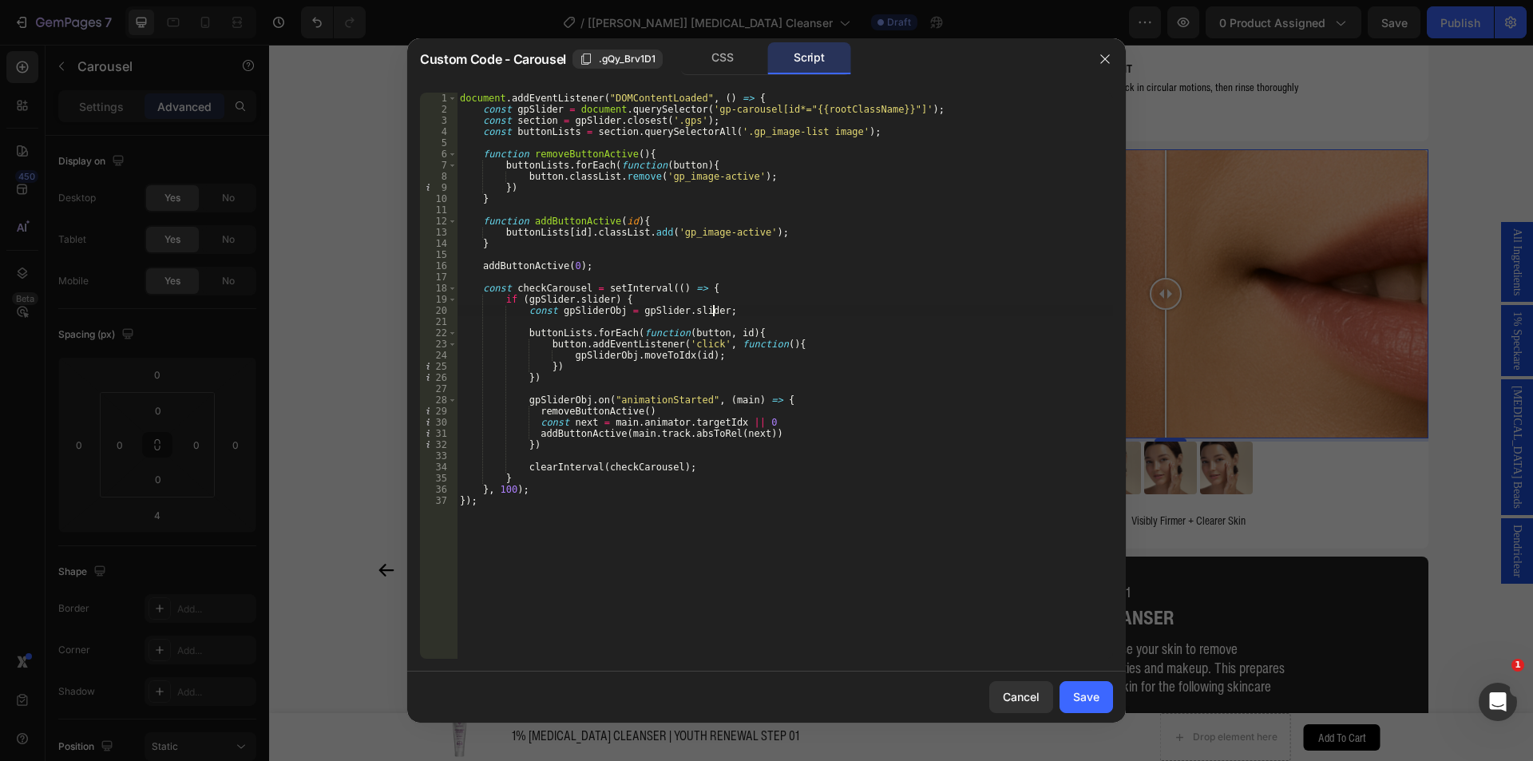
scroll to position [0, 20]
click at [512, 129] on div "document . addEventListener ( "DOMContentLoaded" , ( ) => { const gpSlider = do…" at bounding box center [785, 387] width 656 height 588
click at [545, 130] on div "document . addEventListener ( "DOMContentLoaded" , ( ) => { const gpSlider = do…" at bounding box center [785, 387] width 656 height 588
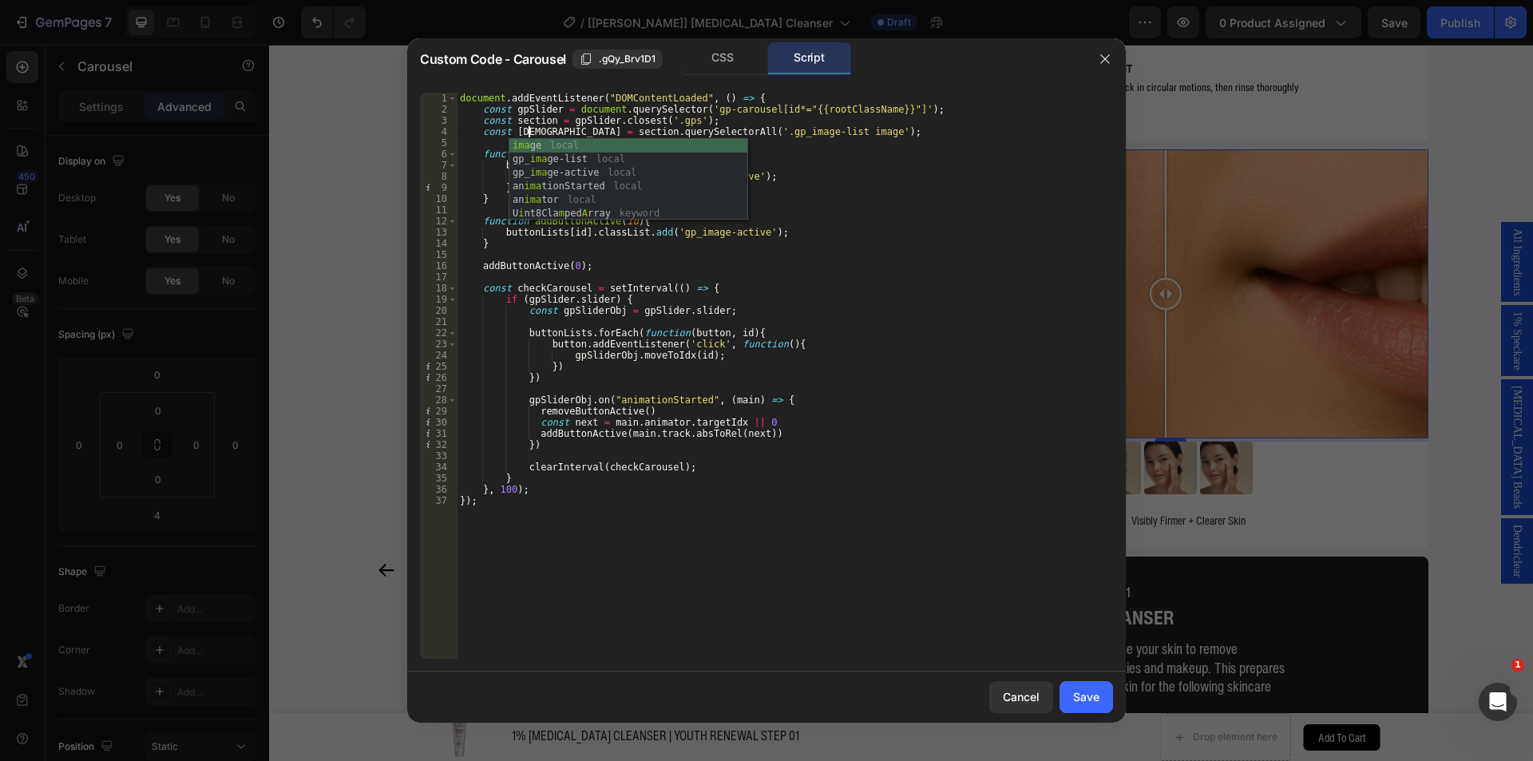
scroll to position [0, 6]
click at [556, 124] on div "document . addEventListener ( "DOMContentLoaded" , ( ) => { const gpSlider = do…" at bounding box center [785, 387] width 656 height 588
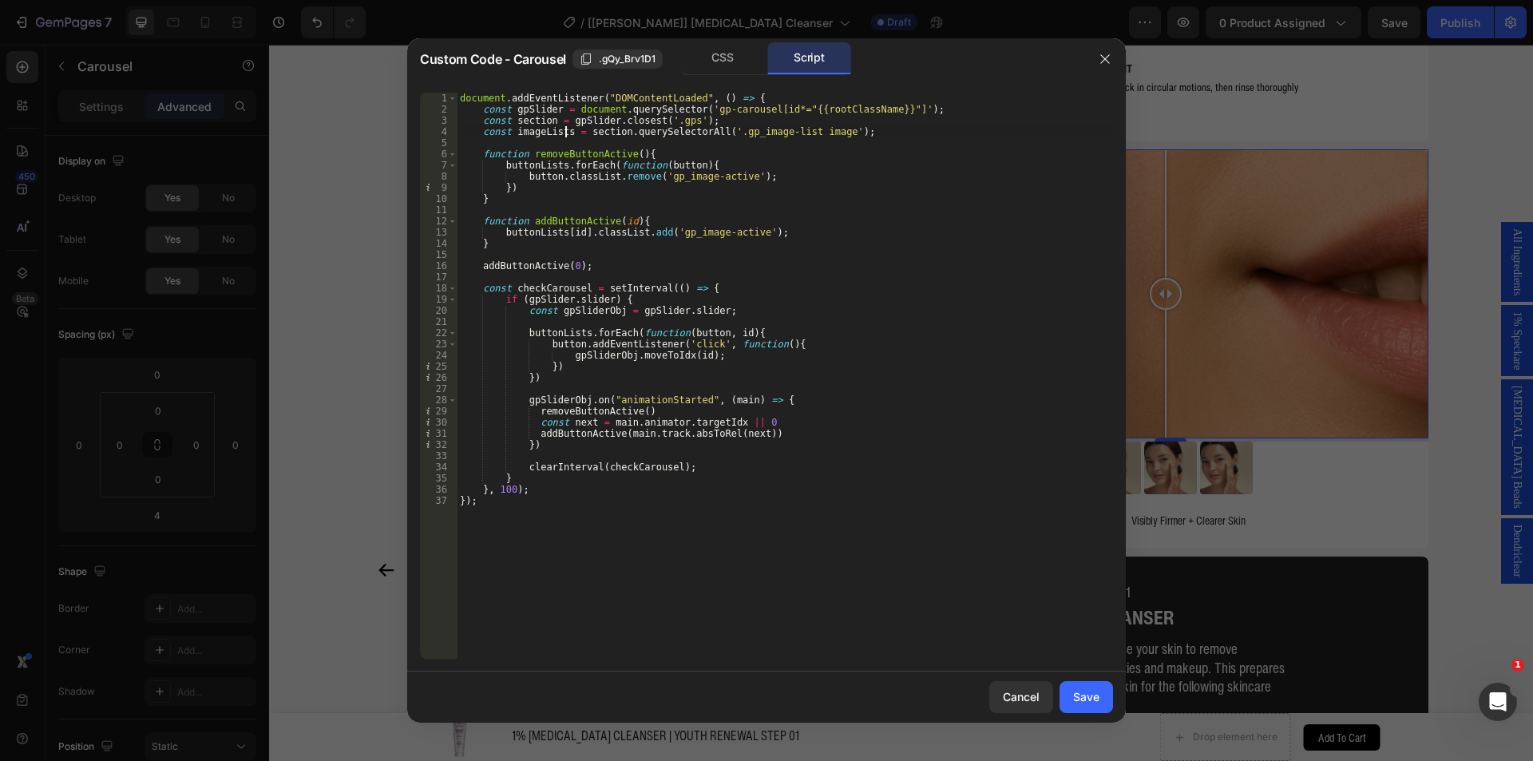
click at [565, 133] on div "document . addEventListener ( "DOMContentLoaded" , ( ) => { const gpSlider = do…" at bounding box center [785, 387] width 656 height 588
click at [515, 133] on div "document . addEventListener ( "DOMContentLoaded" , ( ) => { const gpSlider = do…" at bounding box center [785, 387] width 656 height 588
click at [796, 263] on div "document . addEventListener ( "DOMContentLoaded" , ( ) => { const gpSlider = do…" at bounding box center [785, 387] width 656 height 588
click at [526, 331] on div "document . addEventListener ( "DOMContentLoaded" , ( ) => { const gpSlider = do…" at bounding box center [785, 387] width 656 height 588
click at [519, 332] on div "document . addEventListener ( "DOMContentLoaded" , ( ) => { const gpSlider = do…" at bounding box center [785, 387] width 656 height 588
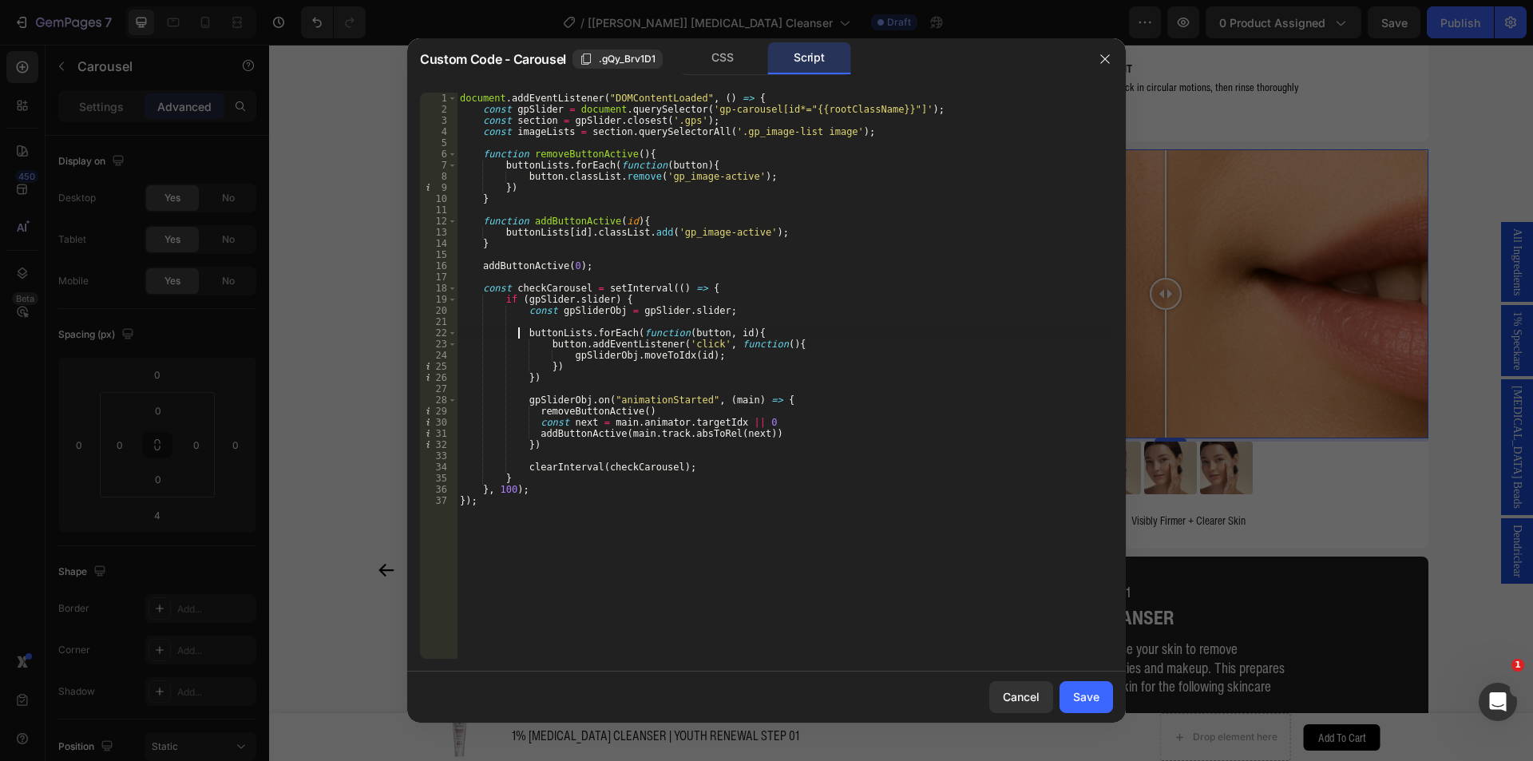
click at [580, 332] on div "document . addEventListener ( "DOMContentLoaded" , ( ) => { const gpSlider = do…" at bounding box center [785, 387] width 656 height 588
paste textarea "image"
click at [664, 336] on div "document . addEventListener ( "DOMContentLoaded" , ( ) => { const gpSlider = do…" at bounding box center [785, 387] width 656 height 588
click at [694, 335] on div "document . addEventListener ( "DOMContentLoaded" , ( ) => { const gpSlider = do…" at bounding box center [785, 387] width 656 height 588
click at [700, 331] on div "document . addEventListener ( "DOMContentLoaded" , ( ) => { const gpSlider = do…" at bounding box center [785, 376] width 656 height 566
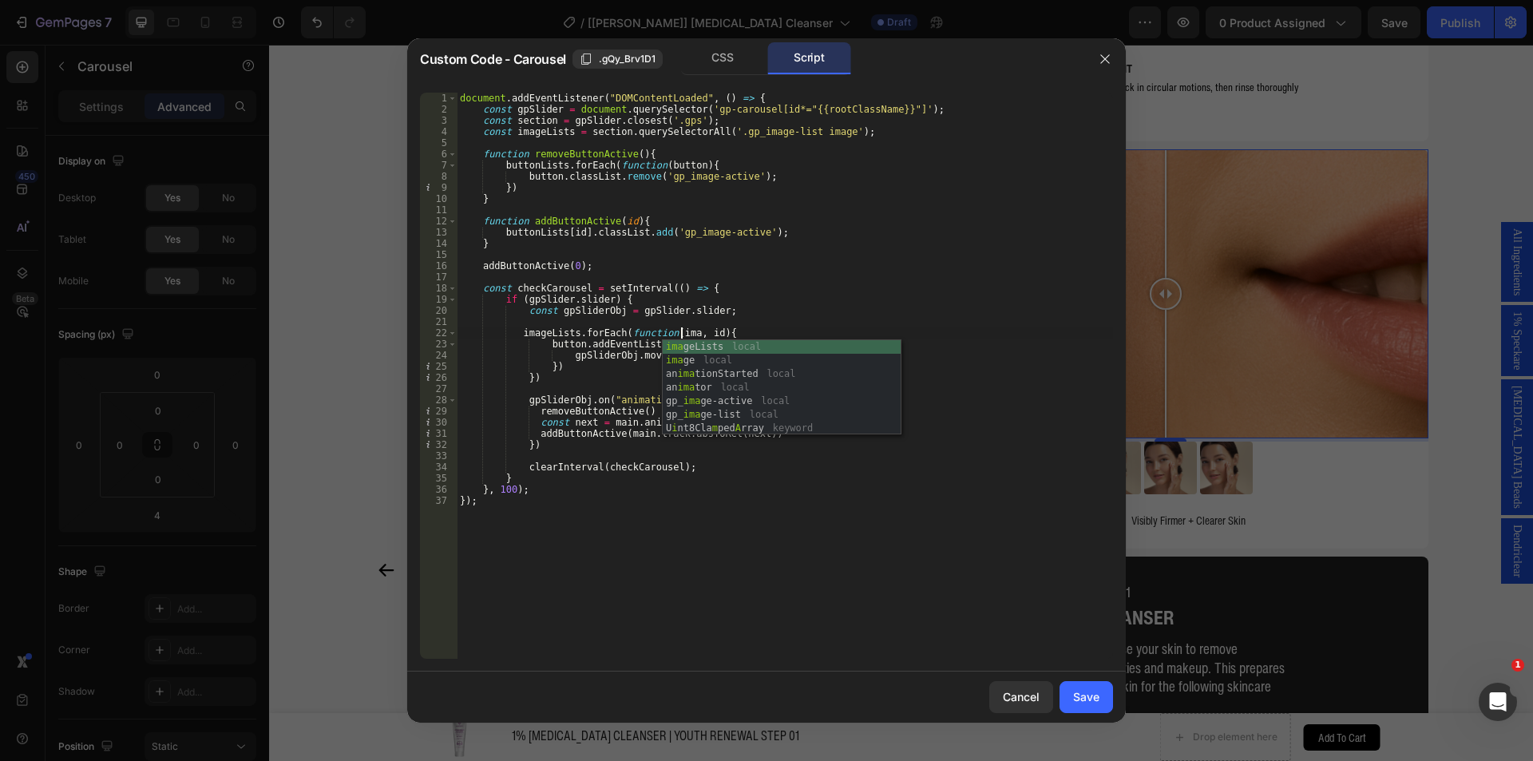
scroll to position [0, 19]
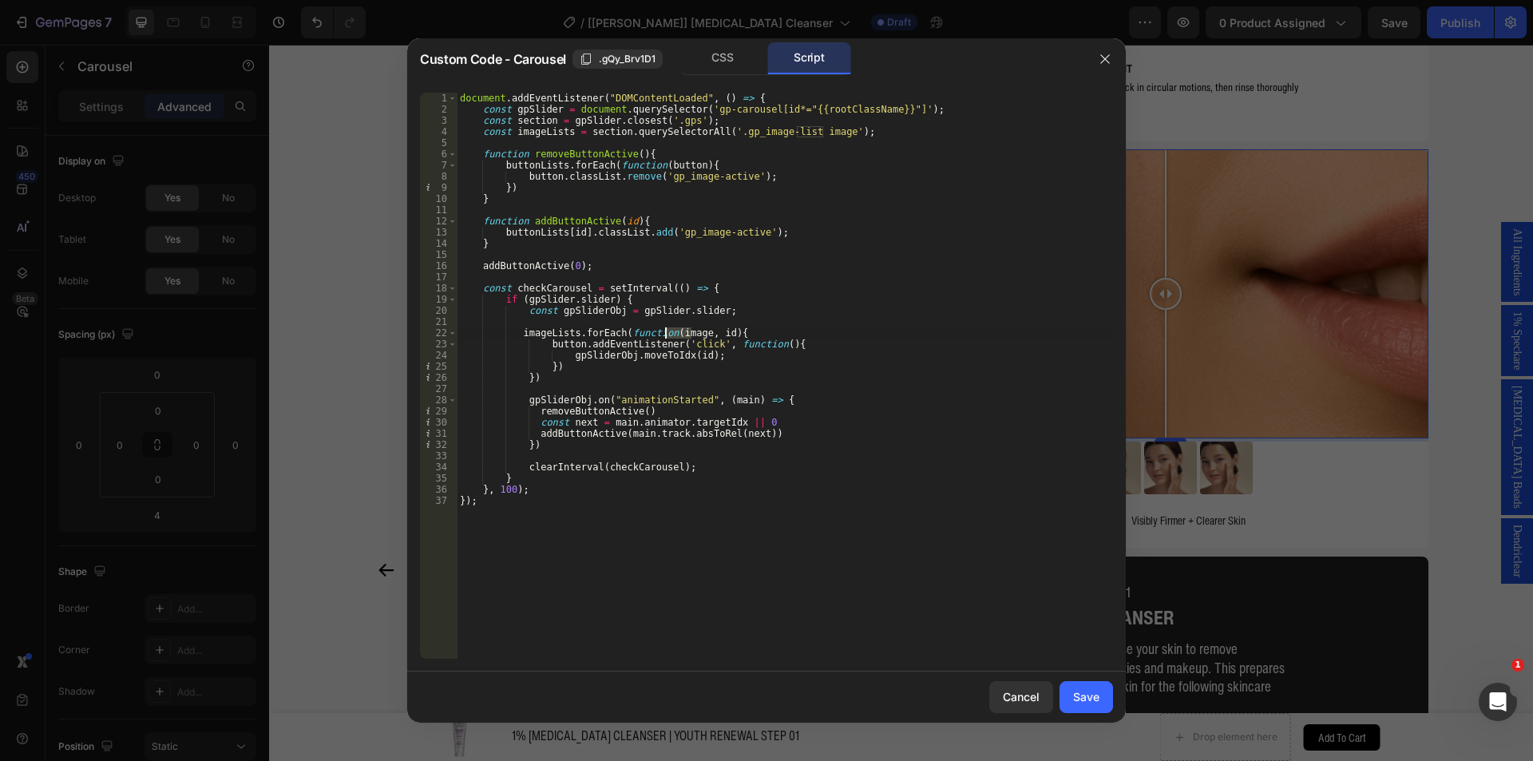
click at [666, 332] on div "document . addEventListener ( "DOMContentLoaded" , ( ) => { const gpSlider = do…" at bounding box center [785, 387] width 656 height 588
click at [544, 346] on div "document . addEventListener ( "DOMContentLoaded" , ( ) => { const gpSlider = do…" at bounding box center [785, 387] width 656 height 588
click at [576, 343] on div "document . addEventListener ( "DOMContentLoaded" , ( ) => { const gpSlider = do…" at bounding box center [785, 387] width 656 height 588
paste textarea "image"
type textarea "image.addEventListener('click', function(){"
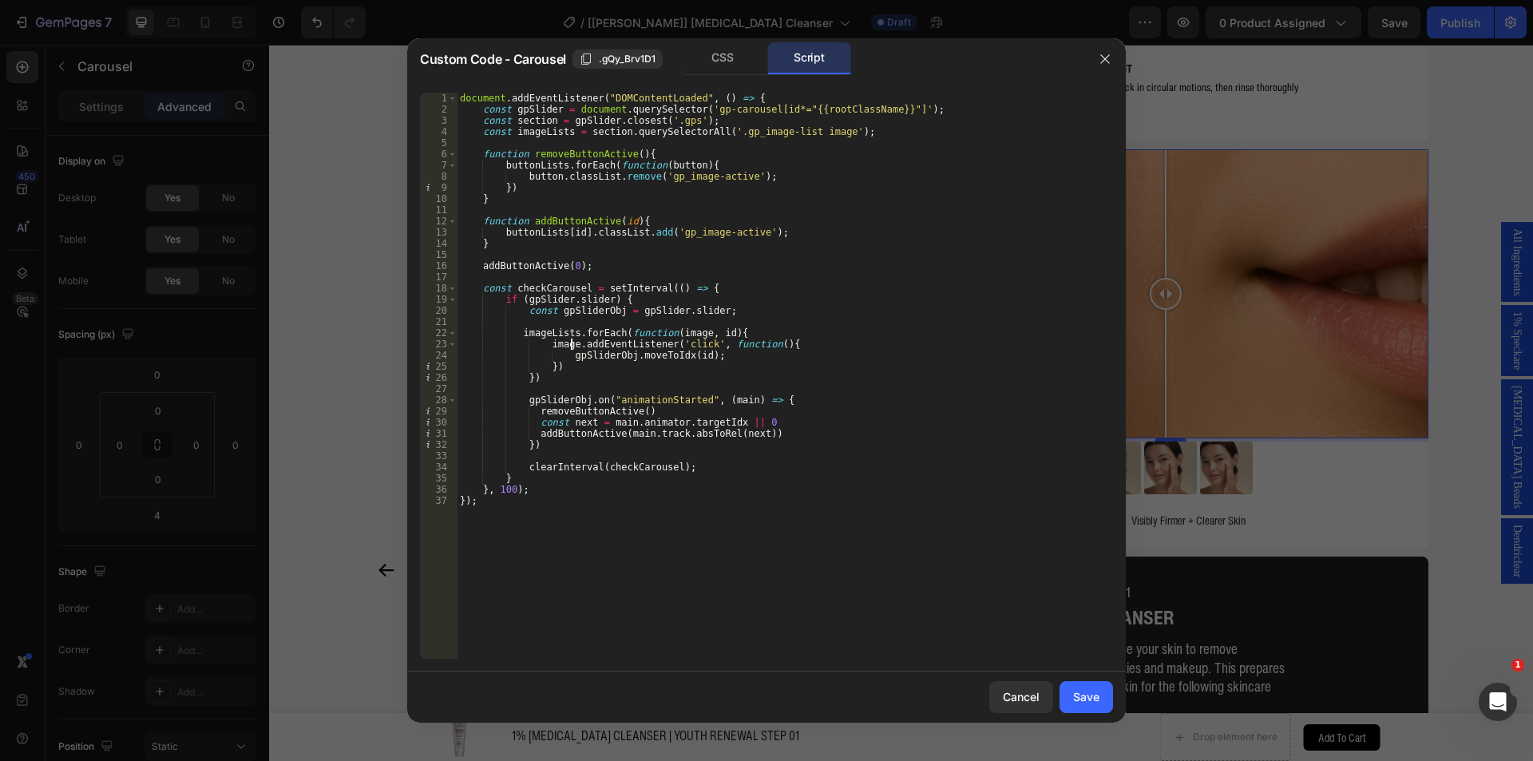
click at [887, 319] on div "document . addEventListener ( "DOMContentLoaded" , ( ) => { const gpSlider = do…" at bounding box center [785, 387] width 656 height 588
click at [512, 131] on div "document . addEventListener ( "DOMContentLoaded" , ( ) => { const gpSlider = do…" at bounding box center [785, 387] width 656 height 588
click at [566, 133] on div "document . addEventListener ( "DOMContentLoaded" , ( ) => { const gpSlider = do…" at bounding box center [785, 387] width 656 height 588
click at [501, 167] on div "document . addEventListener ( "DOMContentLoaded" , ( ) => { const gpSlider = do…" at bounding box center [785, 387] width 656 height 588
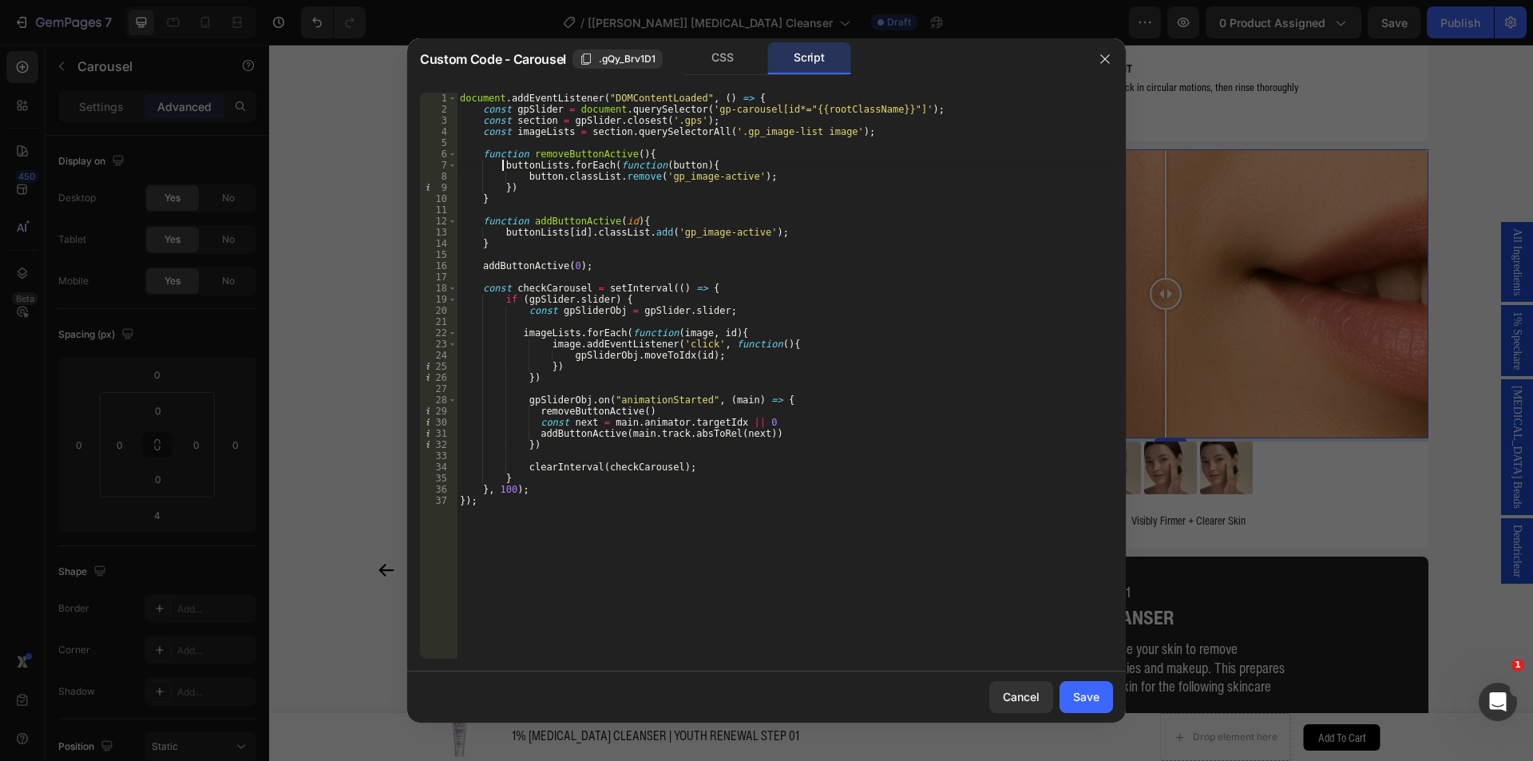
click at [561, 165] on div "document . addEventListener ( "DOMContentLoaded" , ( ) => { const gpSlider = do…" at bounding box center [785, 387] width 656 height 588
paste textarea "image"
click at [504, 233] on div "document . addEventListener ( "DOMContentLoaded" , ( ) => { const gpSlider = do…" at bounding box center [785, 387] width 656 height 588
click at [559, 233] on div "document . addEventListener ( "DOMContentLoaded" , ( ) => { const gpSlider = do…" at bounding box center [785, 387] width 656 height 588
click at [696, 233] on div "document . addEventListener ( "DOMContentLoaded" , ( ) => { const gpSlider = do…" at bounding box center [785, 387] width 656 height 588
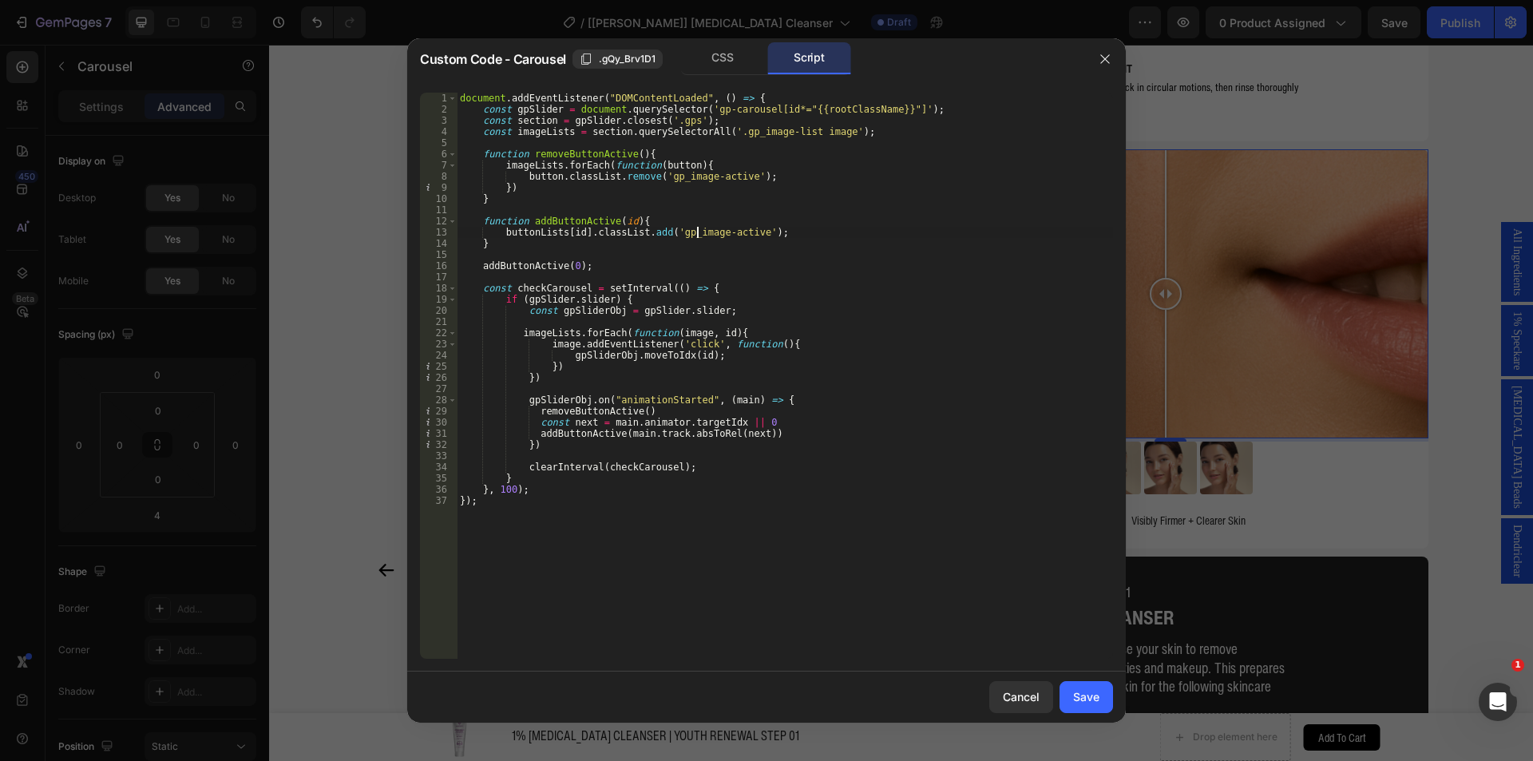
click at [659, 228] on div "document . addEventListener ( "DOMContentLoaded" , ( ) => { const gpSlider = do…" at bounding box center [785, 387] width 656 height 588
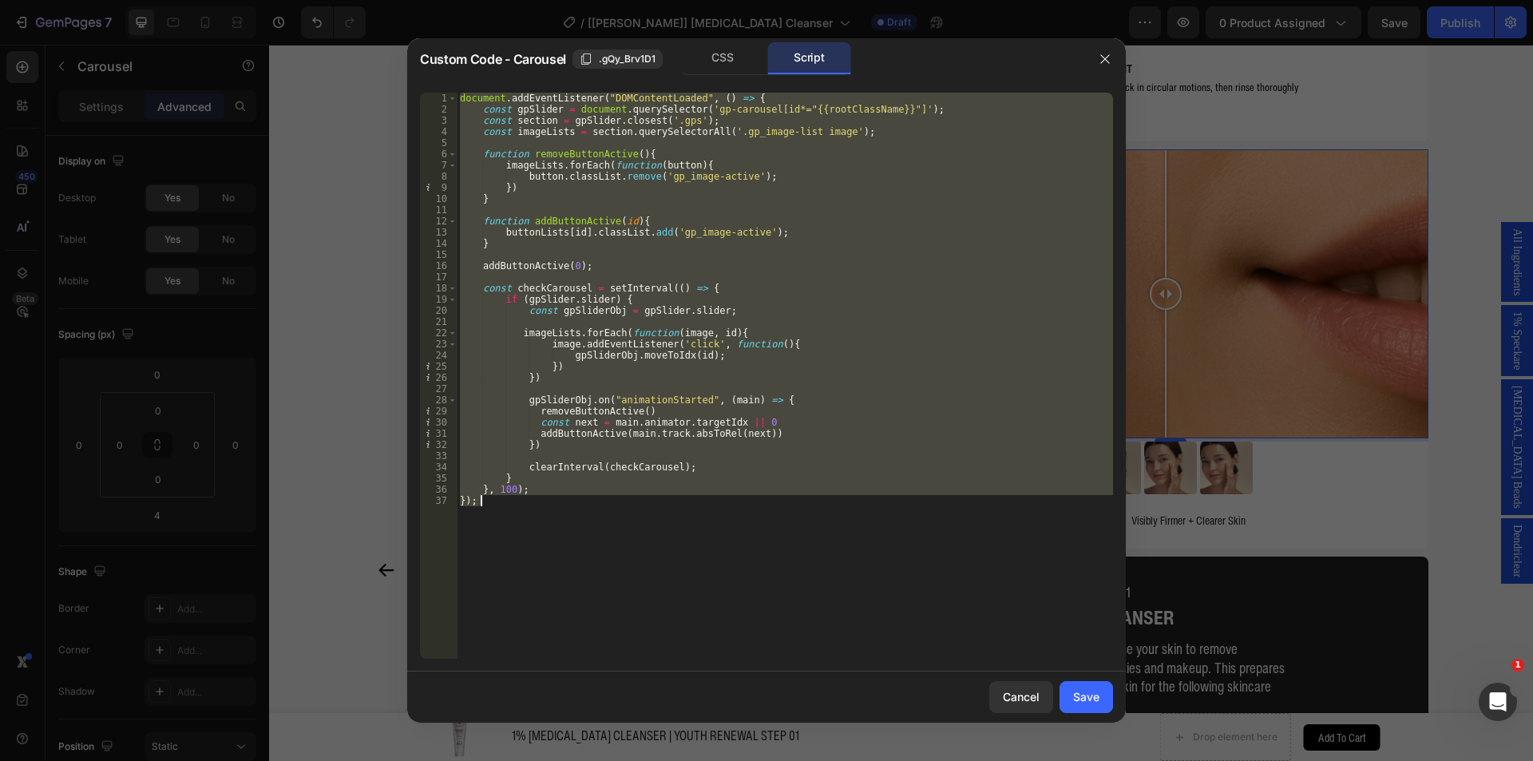
paste textarea
type textarea "});"
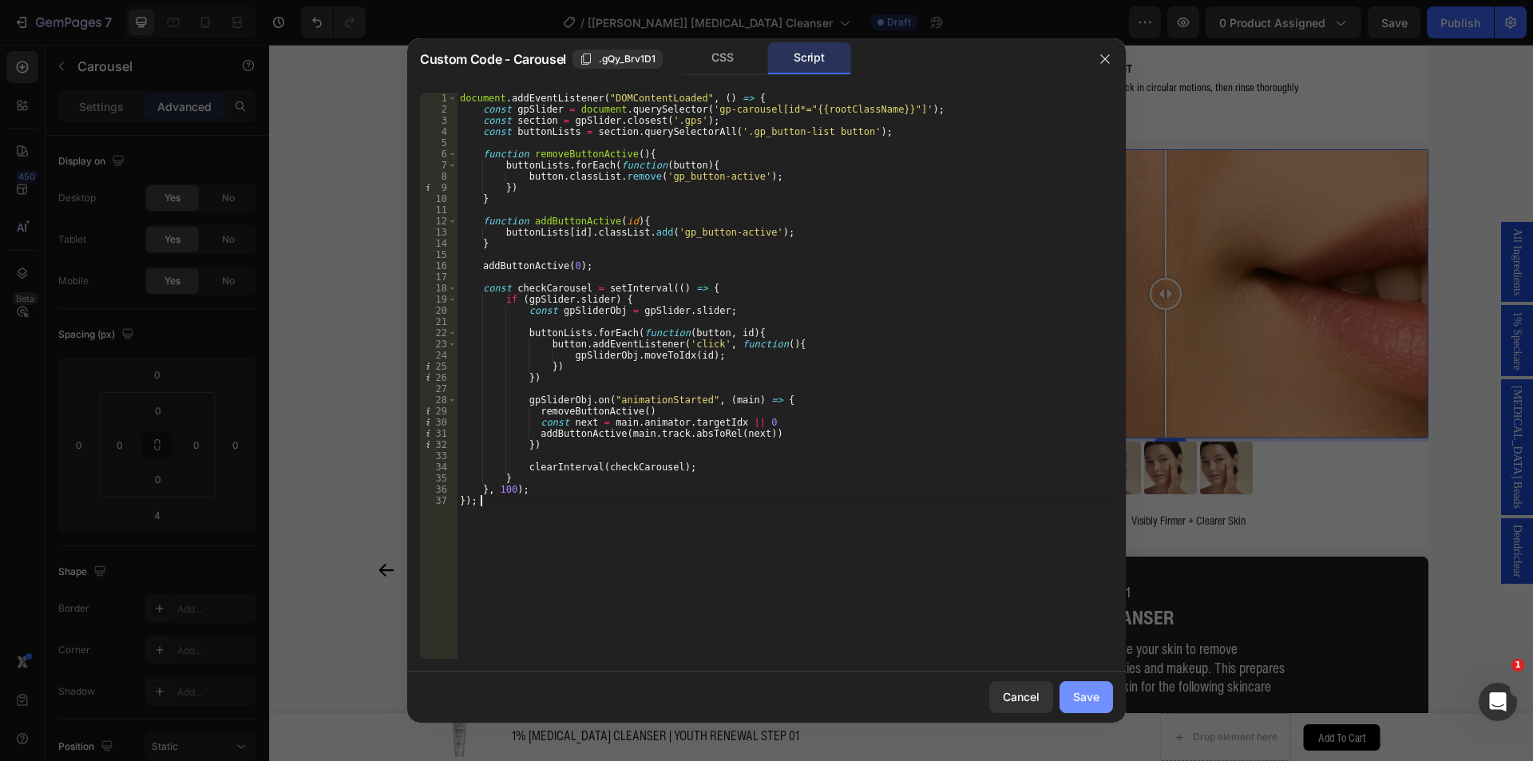
click at [1082, 698] on div "Save" at bounding box center [1086, 696] width 26 height 17
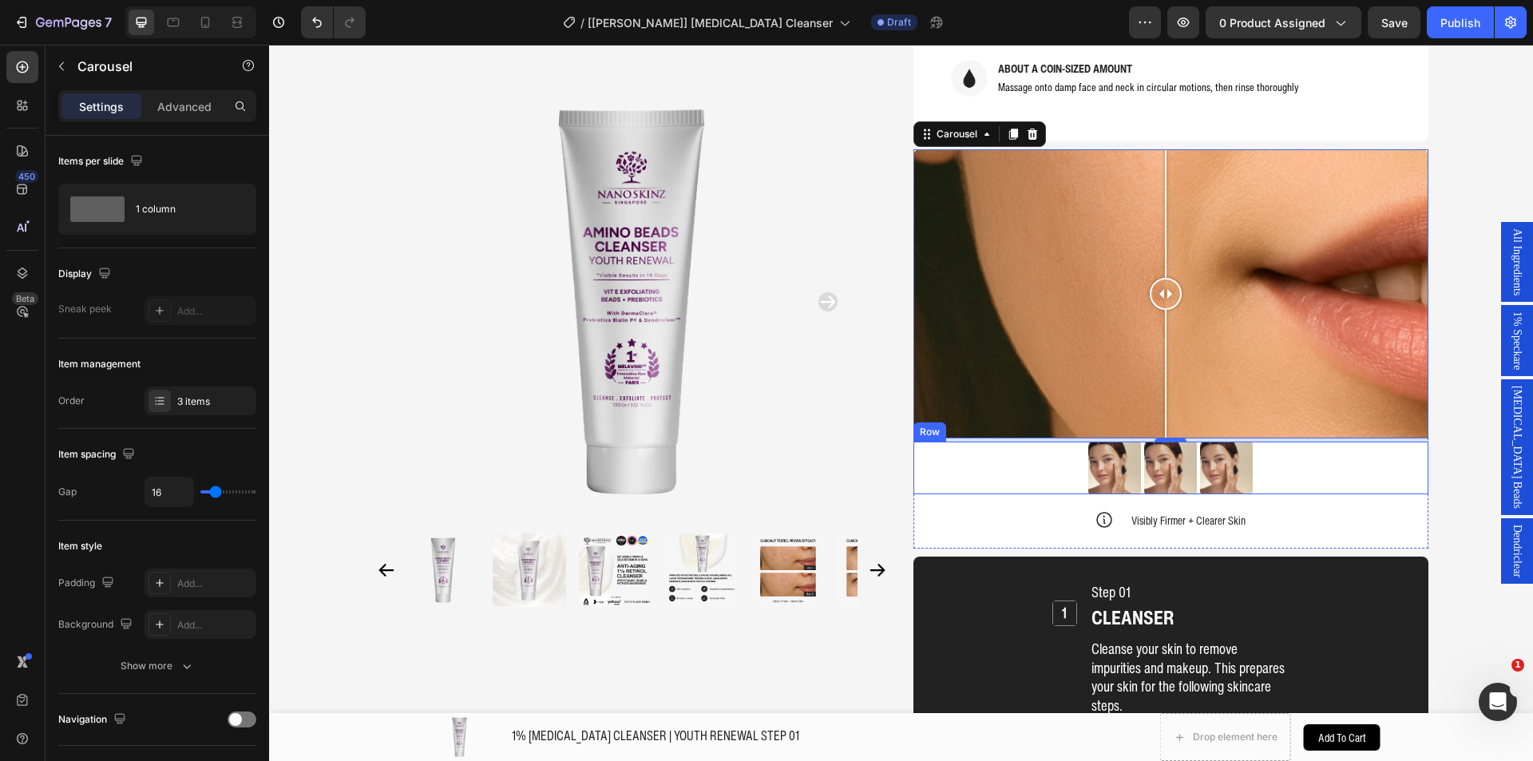
click at [1035, 441] on div "Image Image Image Row" at bounding box center [1170, 467] width 515 height 53
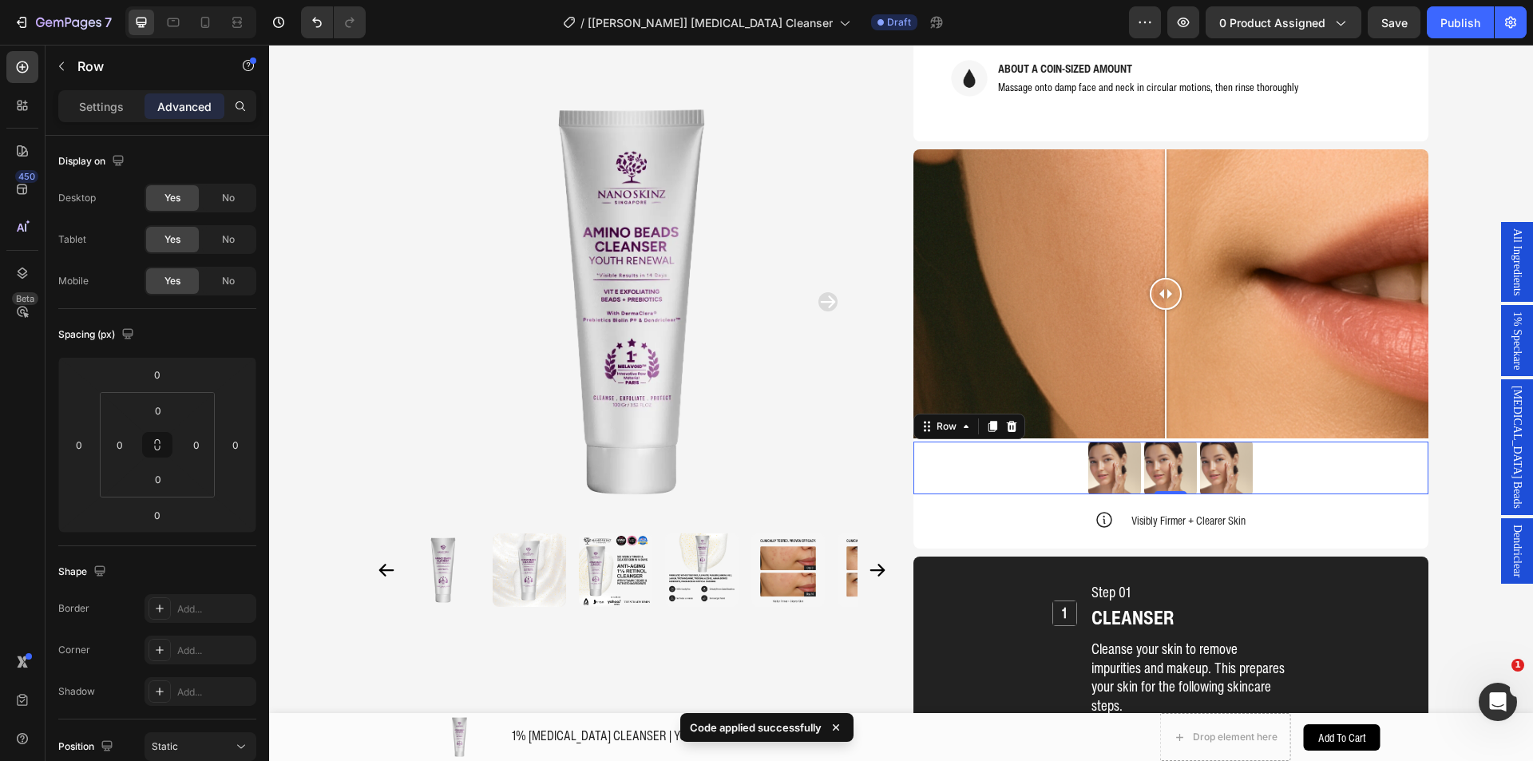
scroll to position [394, 0]
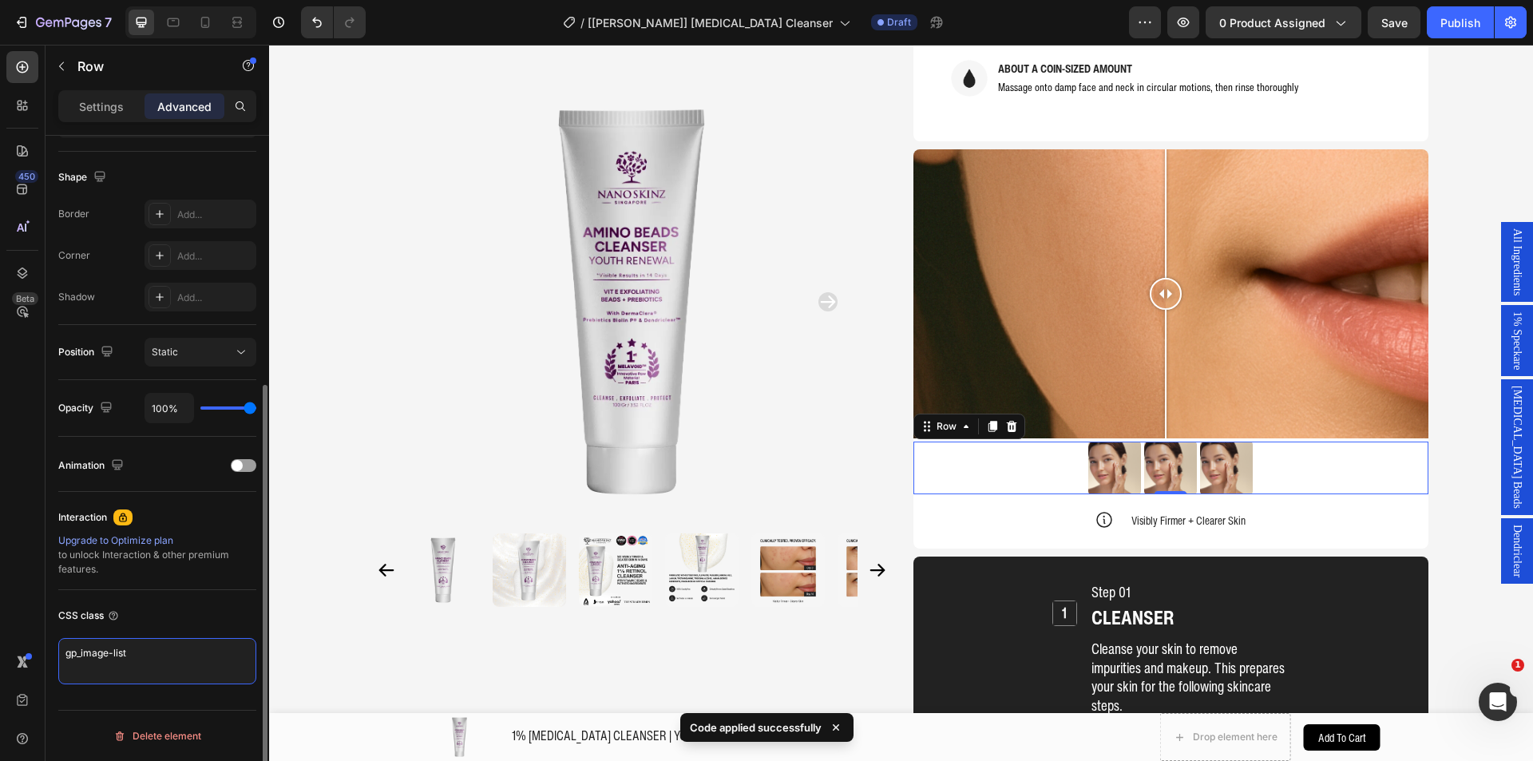
drag, startPoint x: 81, startPoint y: 654, endPoint x: 109, endPoint y: 655, distance: 28.0
click at [109, 655] on textarea "gp_image-list" at bounding box center [157, 661] width 198 height 46
type textarea "gp_button-list"
click at [178, 610] on div "CSS class" at bounding box center [157, 616] width 198 height 26
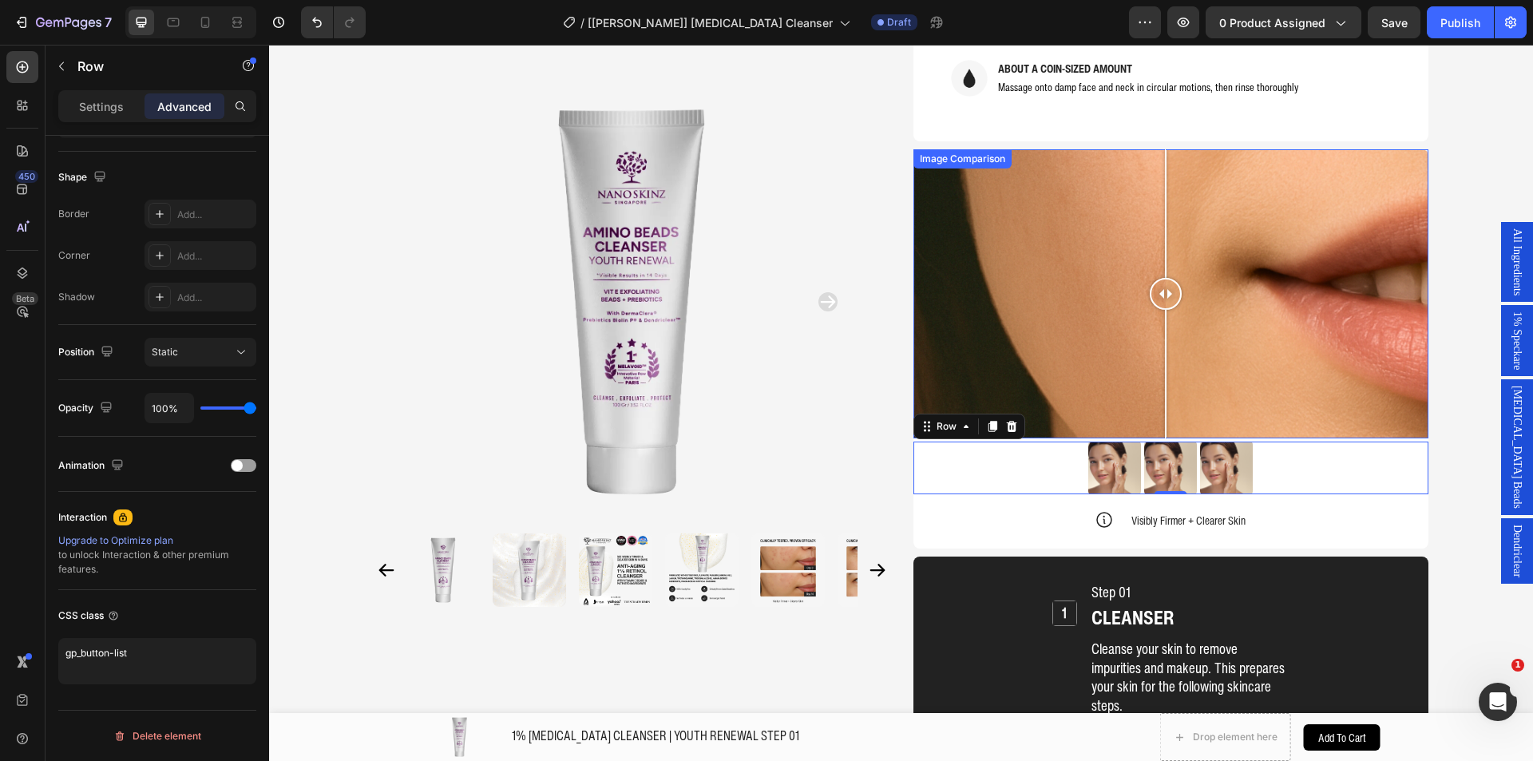
click at [913, 193] on div at bounding box center [1170, 294] width 515 height 290
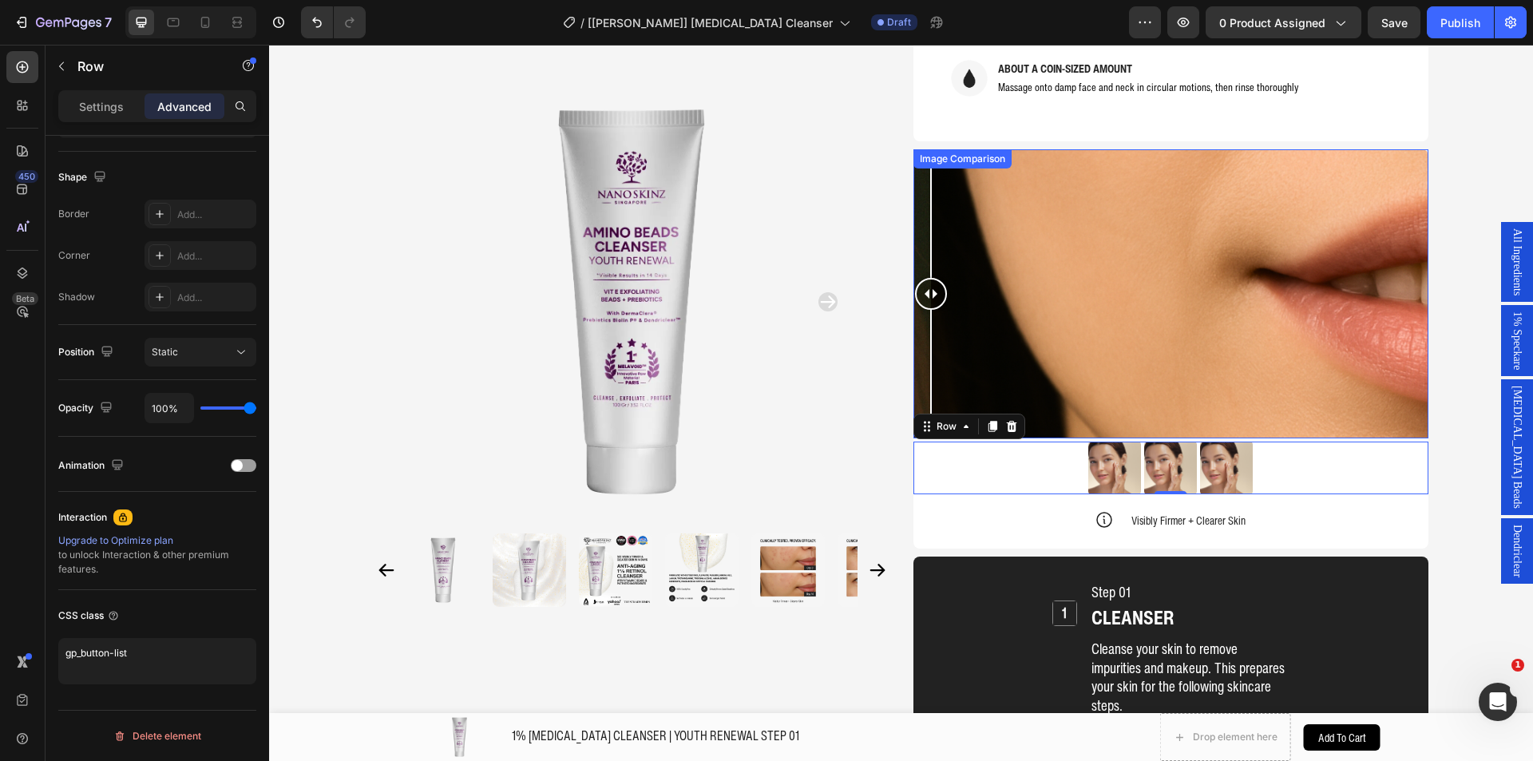
click at [947, 152] on div "Image Comparison" at bounding box center [962, 159] width 92 height 14
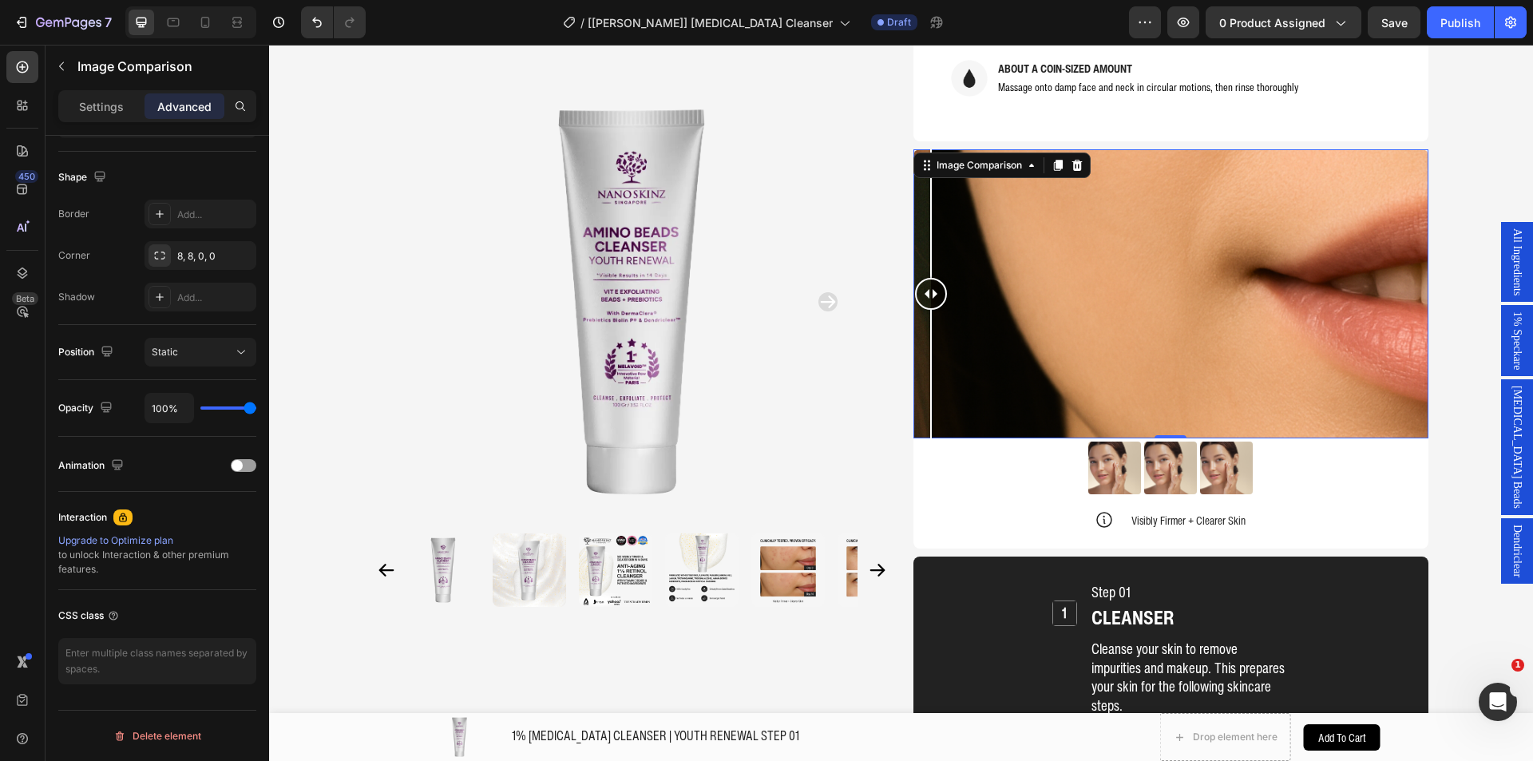
scroll to position [0, 0]
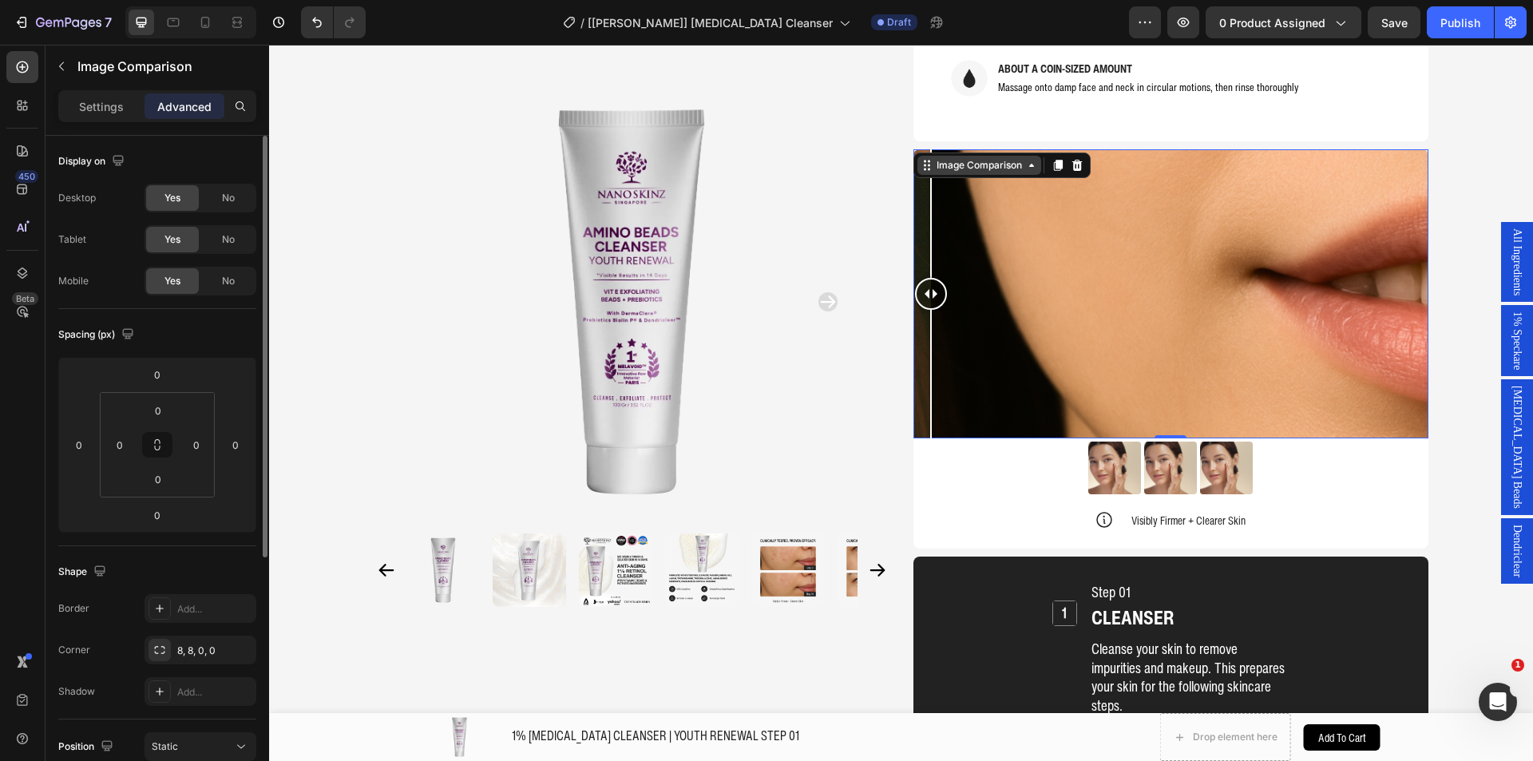
click at [949, 158] on div "Image Comparison" at bounding box center [979, 165] width 92 height 14
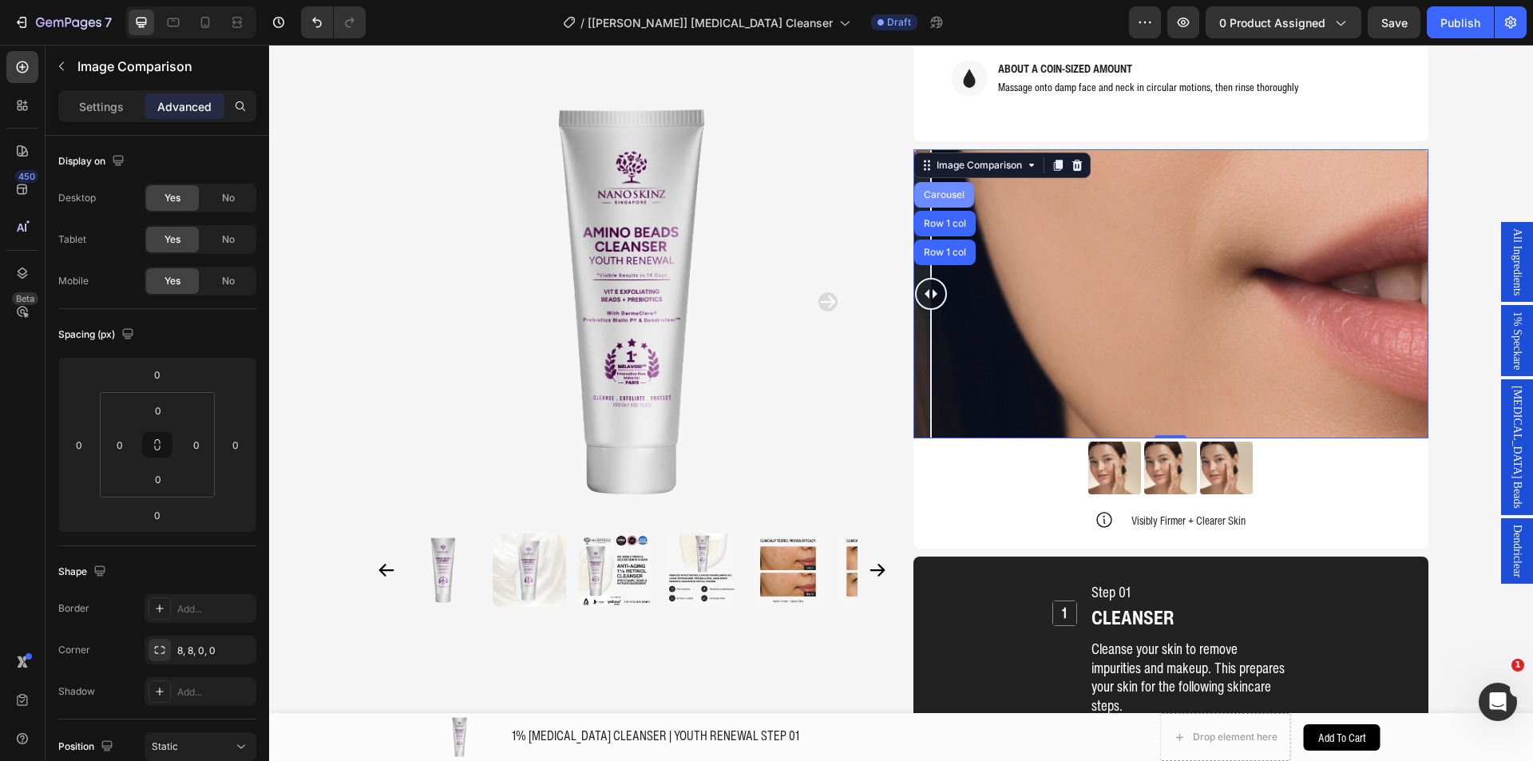
click at [939, 190] on div "Carousel" at bounding box center [943, 195] width 47 height 10
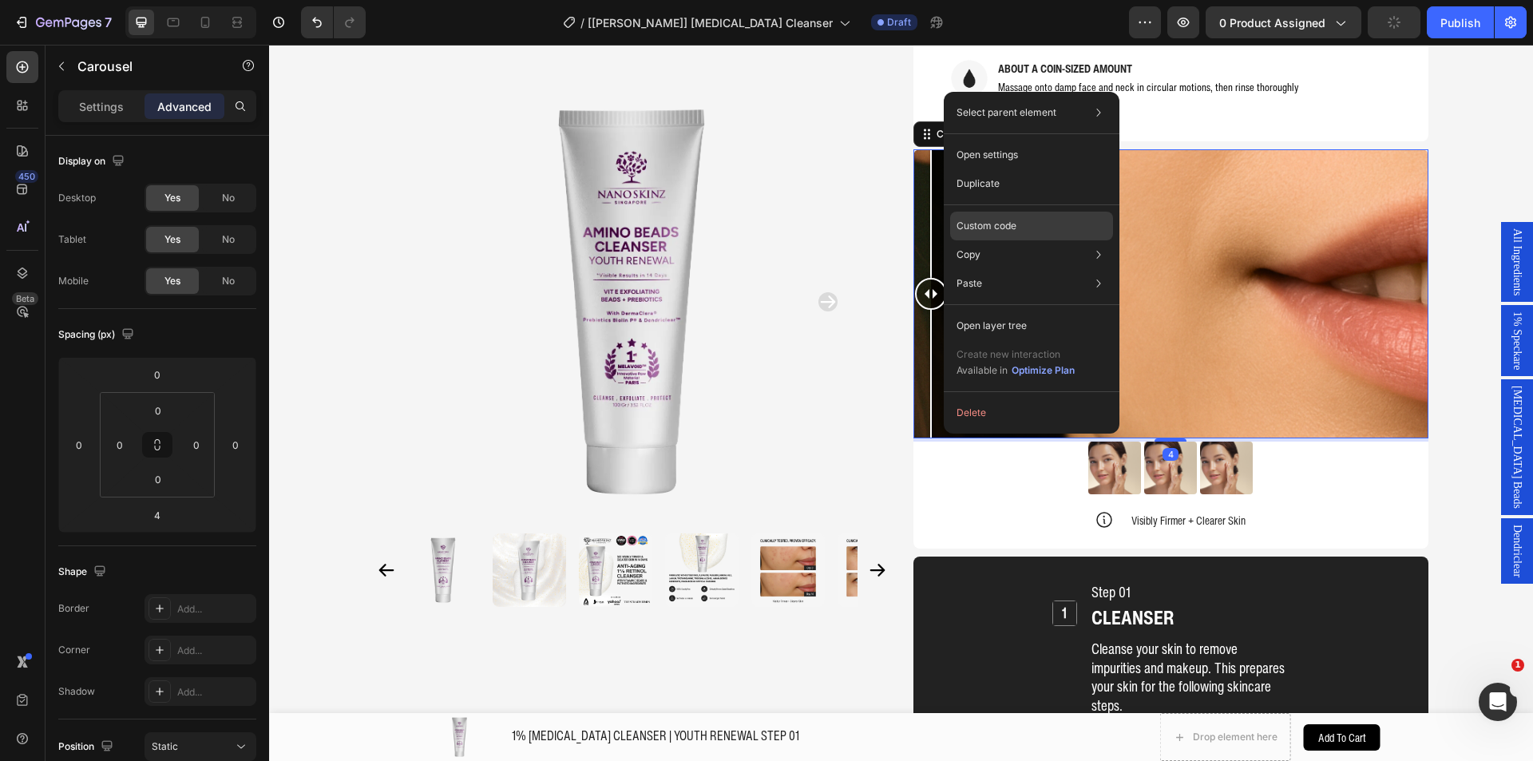
click at [974, 220] on p "Custom code" at bounding box center [986, 226] width 60 height 14
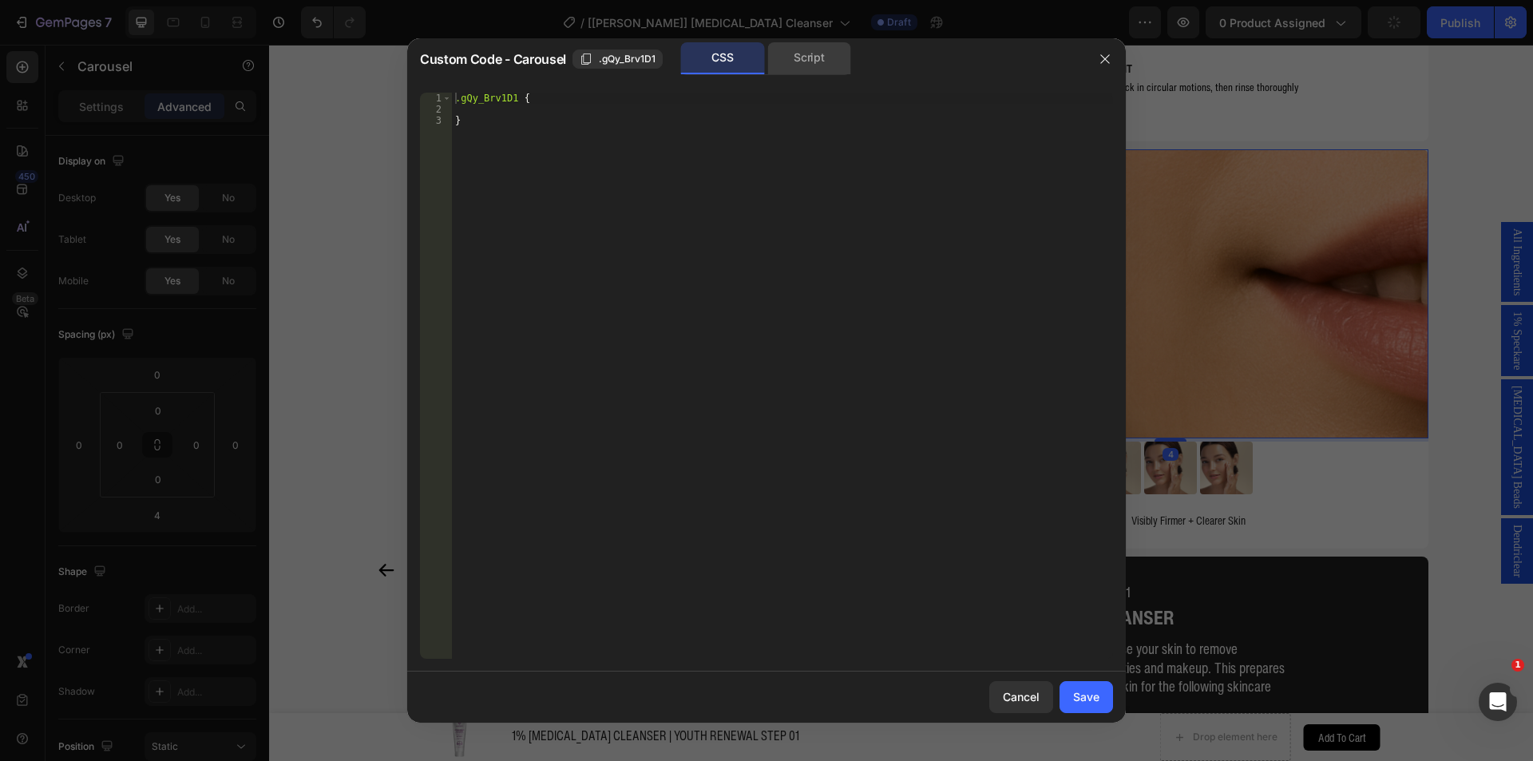
click at [780, 58] on div "Script" at bounding box center [809, 58] width 84 height 32
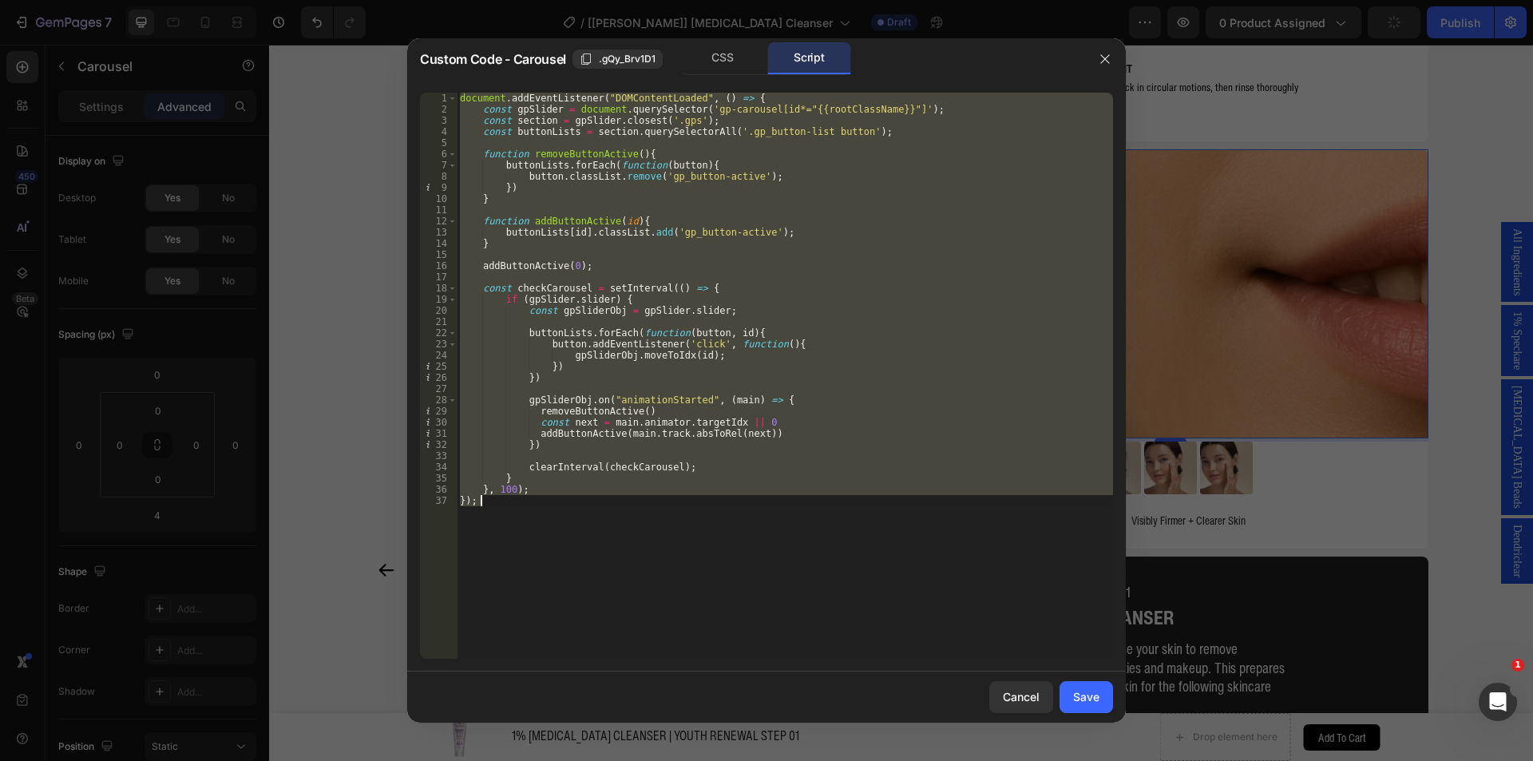
click at [694, 222] on div "document . addEventListener ( "DOMContentLoaded" , ( ) => { const gpSlider = do…" at bounding box center [785, 376] width 656 height 566
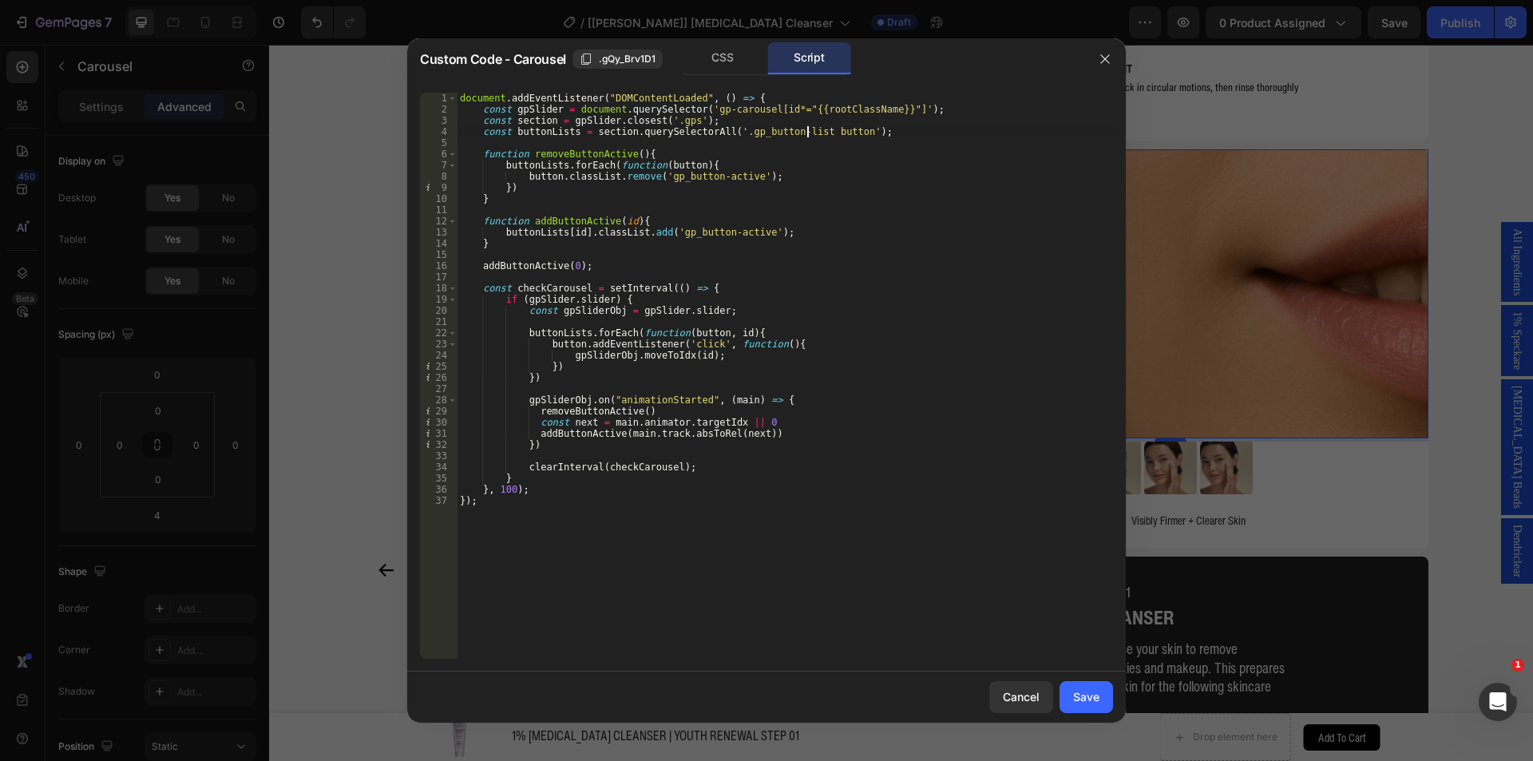
click at [806, 129] on div "document . addEventListener ( "DOMContentLoaded" , ( ) => { const gpSlider = do…" at bounding box center [785, 387] width 656 height 588
click at [838, 133] on div "document . addEventListener ( "DOMContentLoaded" , ( ) => { const gpSlider = do…" at bounding box center [785, 387] width 656 height 588
click at [906, 298] on div "document . addEventListener ( "DOMContentLoaded" , ( ) => { const gpSlider = do…" at bounding box center [785, 387] width 656 height 588
click at [759, 330] on div "document . addEventListener ( "DOMContentLoaded" , ( ) => { const gpSlider = do…" at bounding box center [785, 387] width 656 height 588
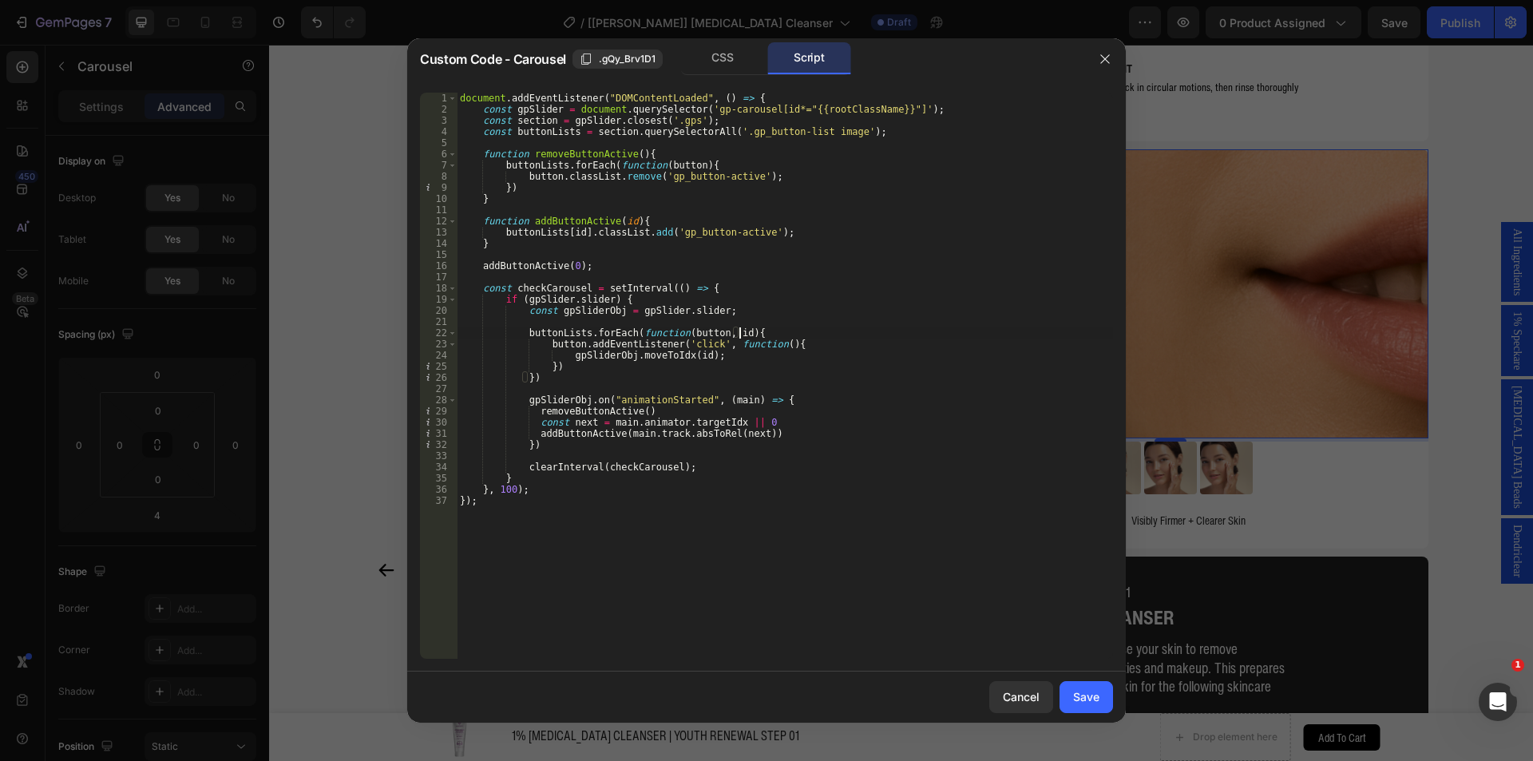
type textarea "buttonLists.forEach(function(button, id){"
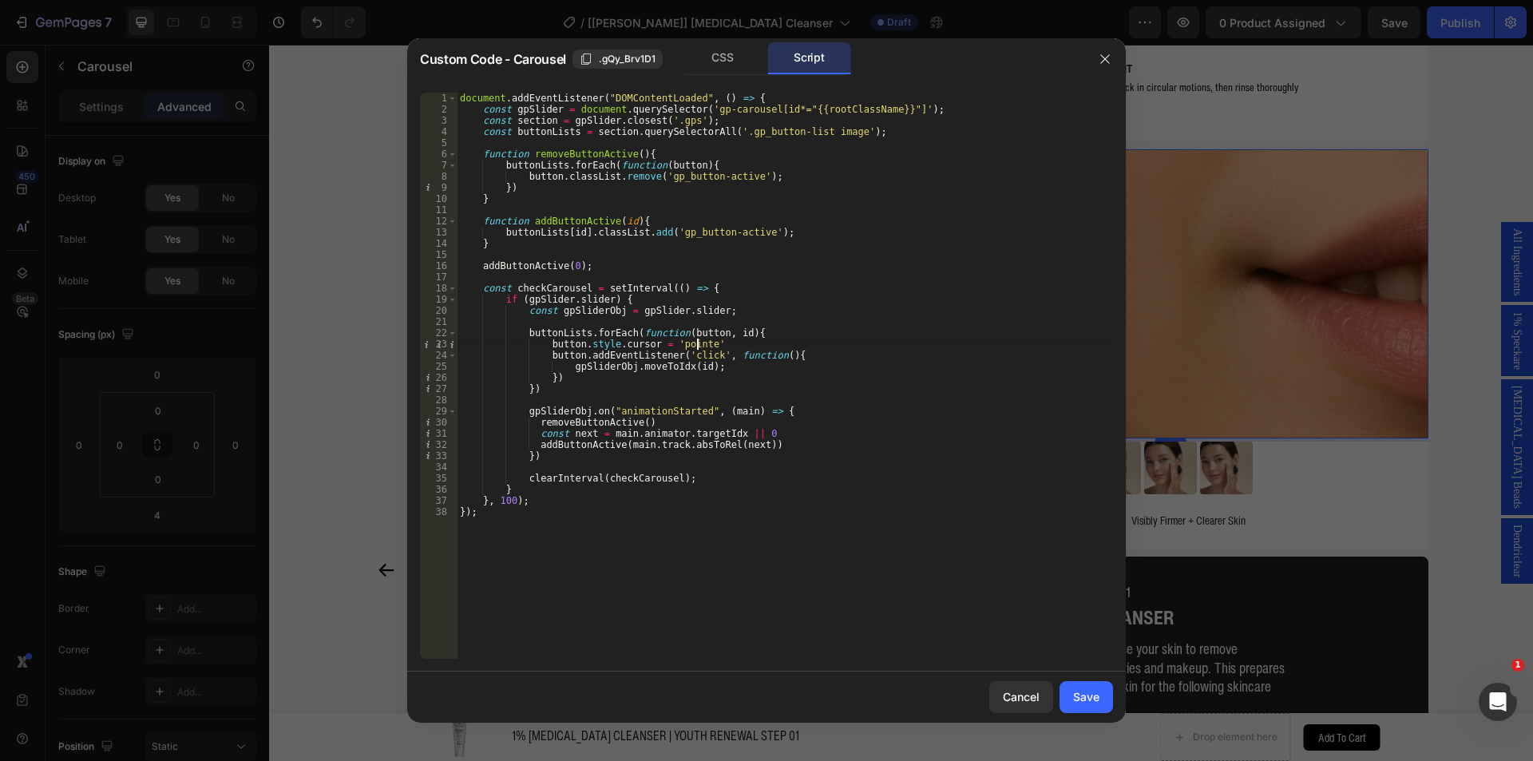
scroll to position [0, 19]
click at [726, 346] on div "document . addEventListener ( "DOMContentLoaded" , ( ) => { const gpSlider = do…" at bounding box center [785, 387] width 656 height 588
type textarea "button.style.cursor = 'pointer';"
click at [842, 462] on div "document . addEventListener ( "DOMContentLoaded" , ( ) => { const gpSlider = do…" at bounding box center [785, 387] width 656 height 588
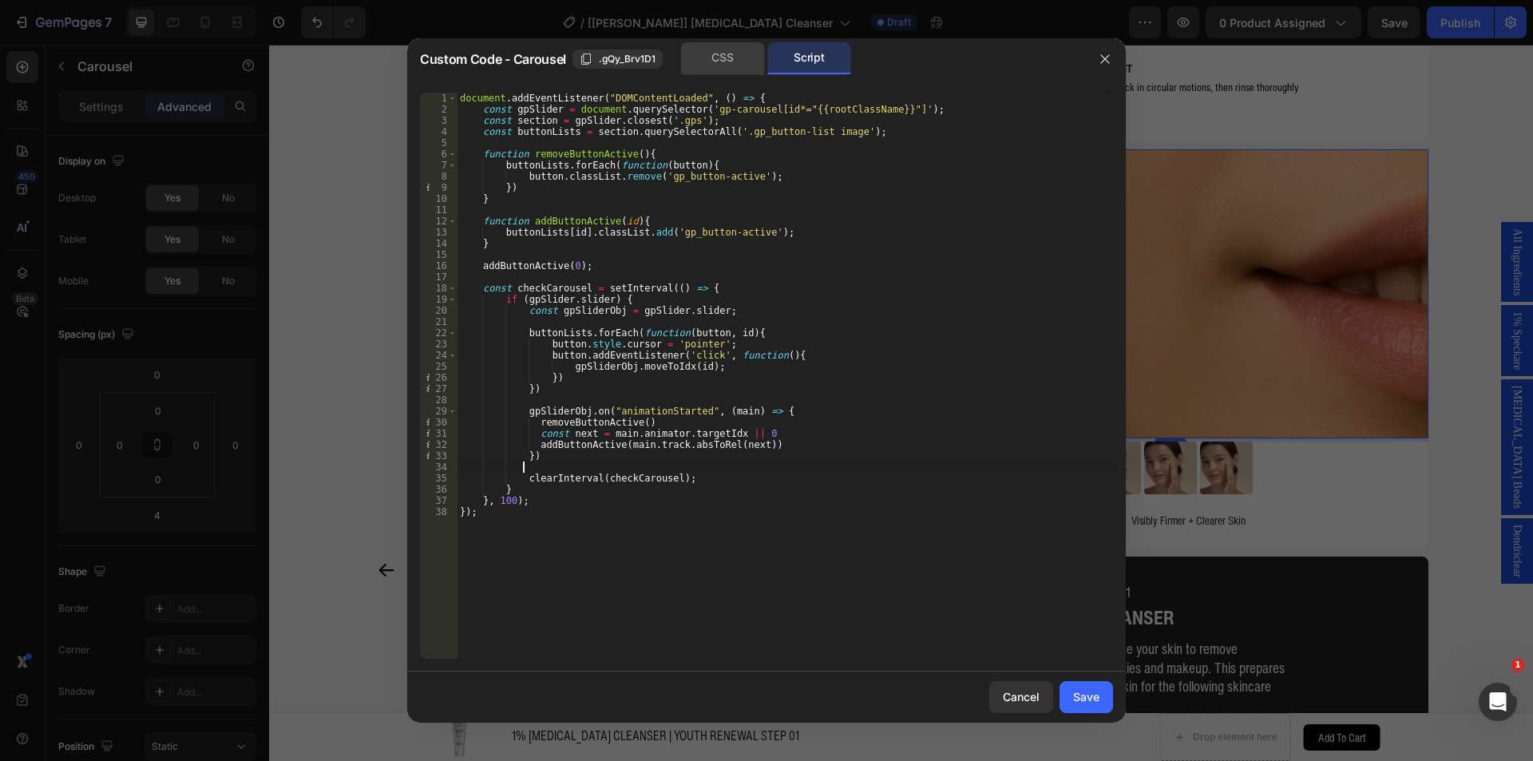
click at [718, 50] on div "CSS" at bounding box center [723, 58] width 84 height 32
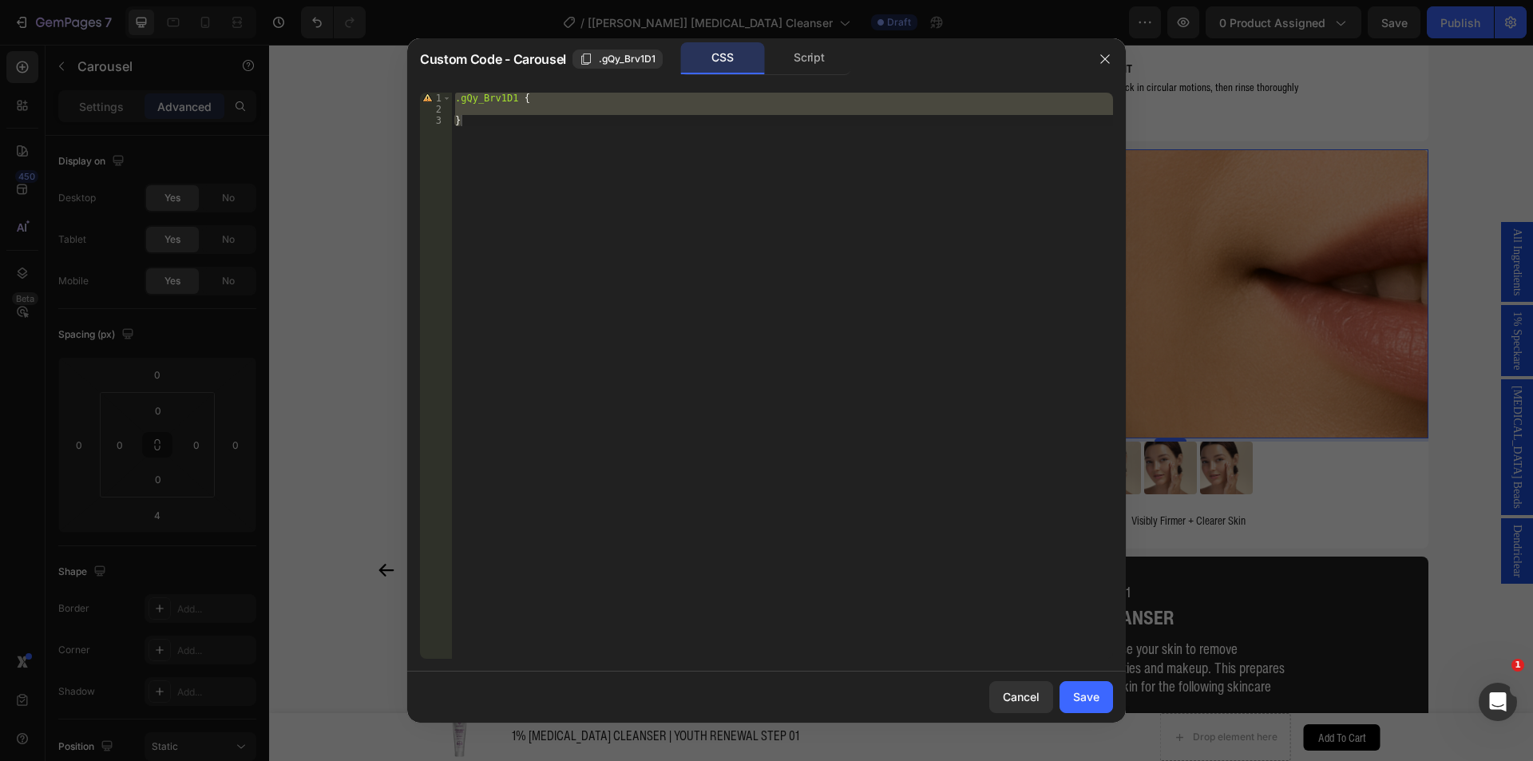
click at [515, 140] on div ".gQy_Brv1D1 { }" at bounding box center [782, 376] width 661 height 566
type textarea "}"
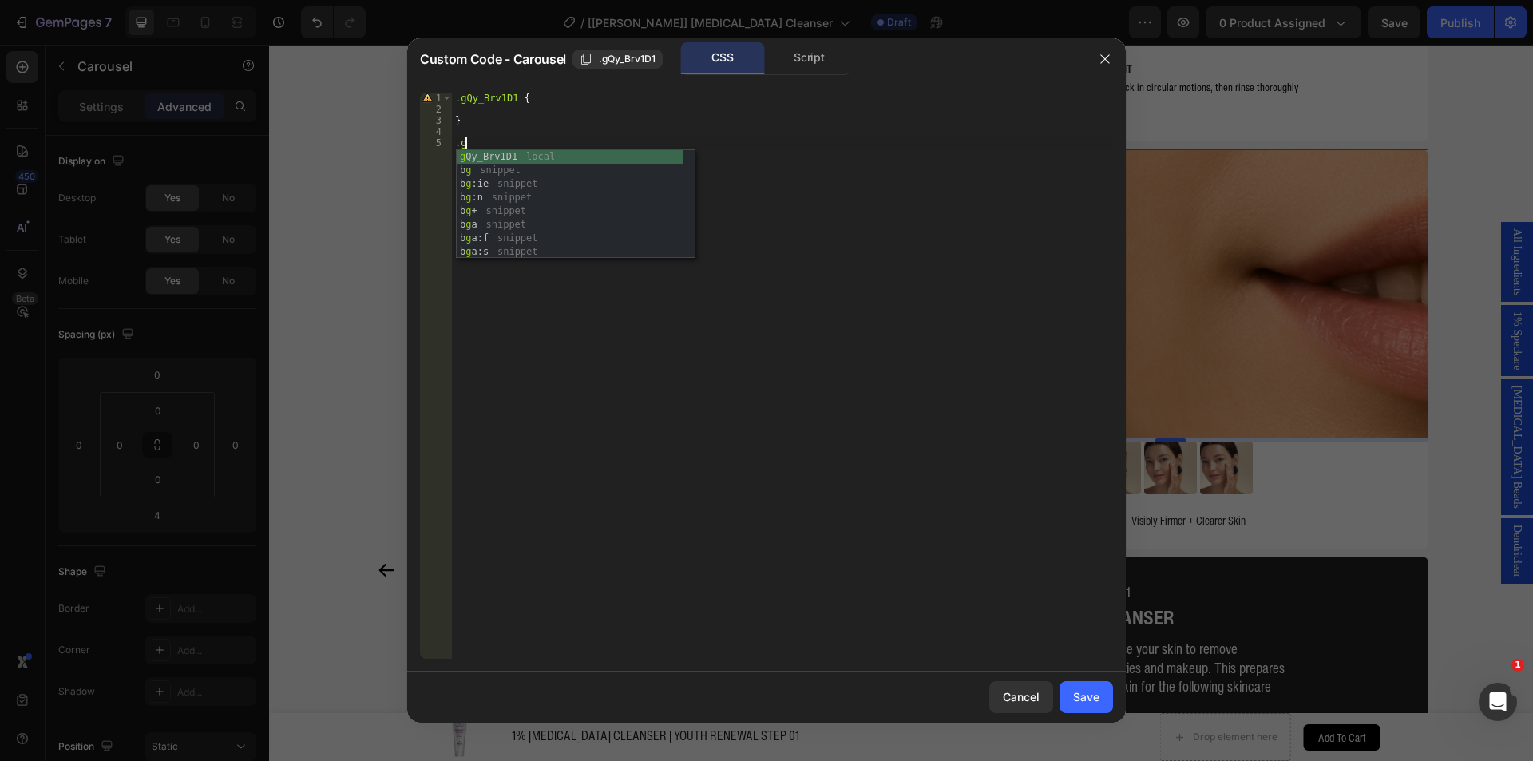
scroll to position [0, 1]
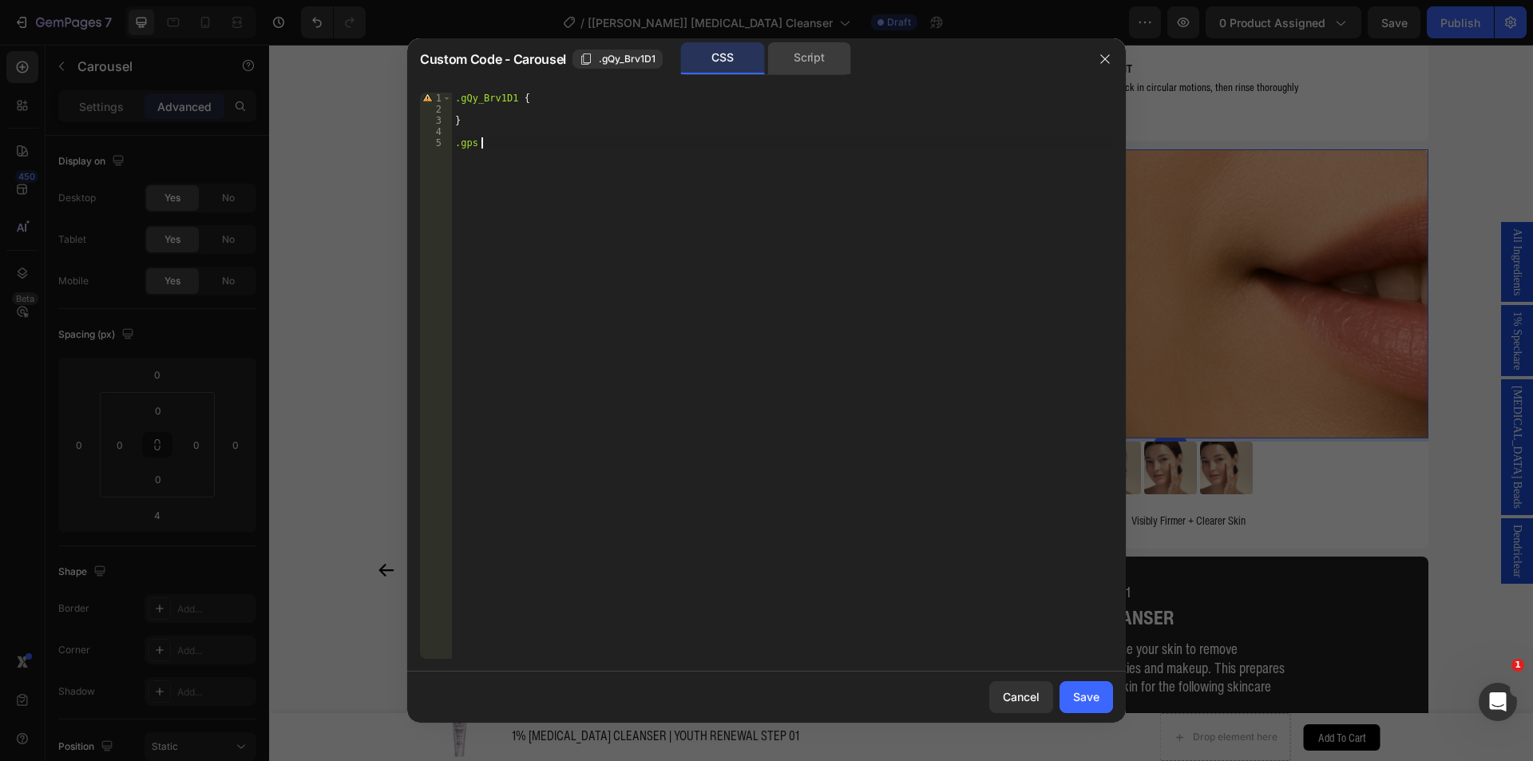
click at [817, 55] on div "Script" at bounding box center [809, 58] width 84 height 32
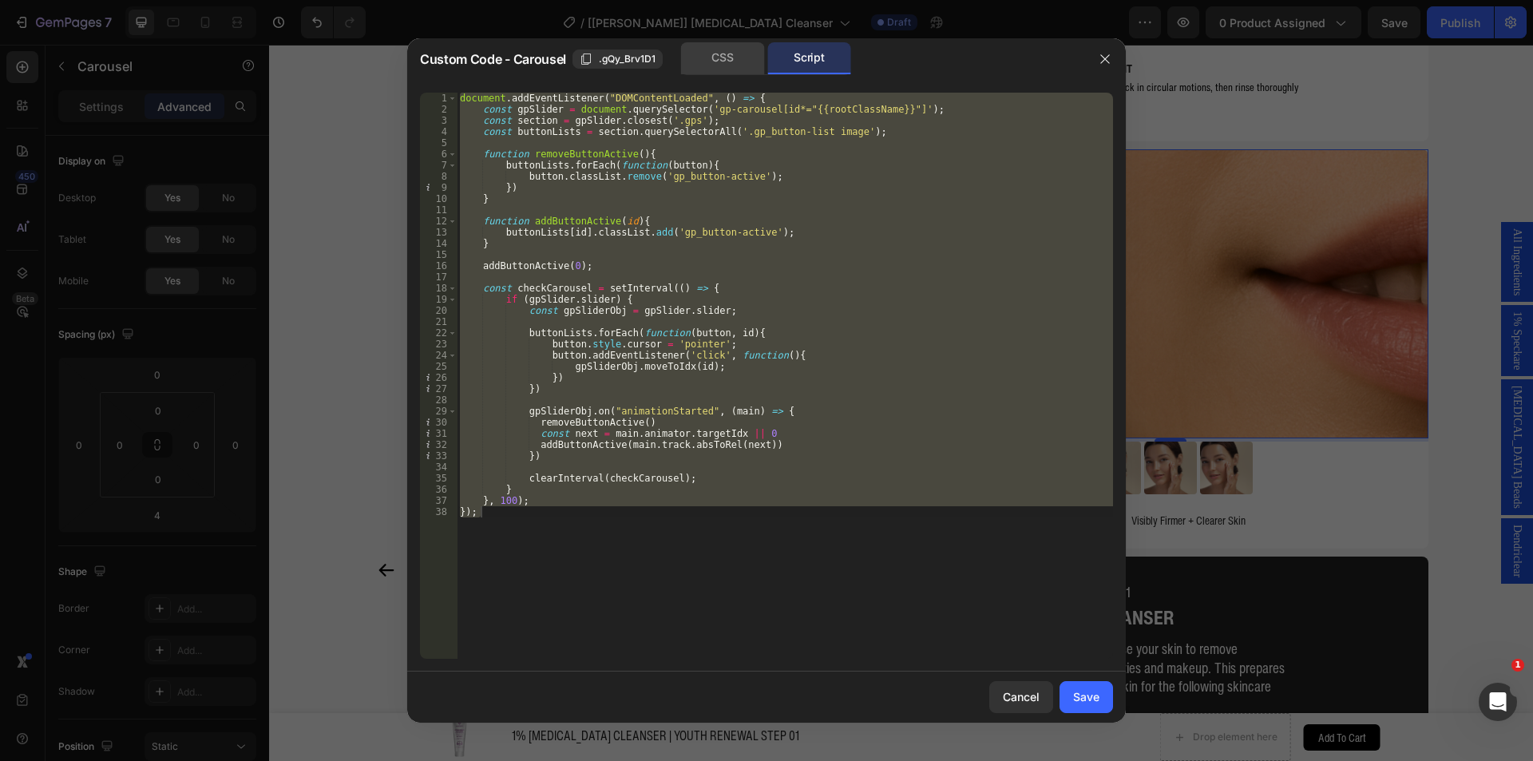
click at [715, 56] on div "CSS" at bounding box center [723, 58] width 84 height 32
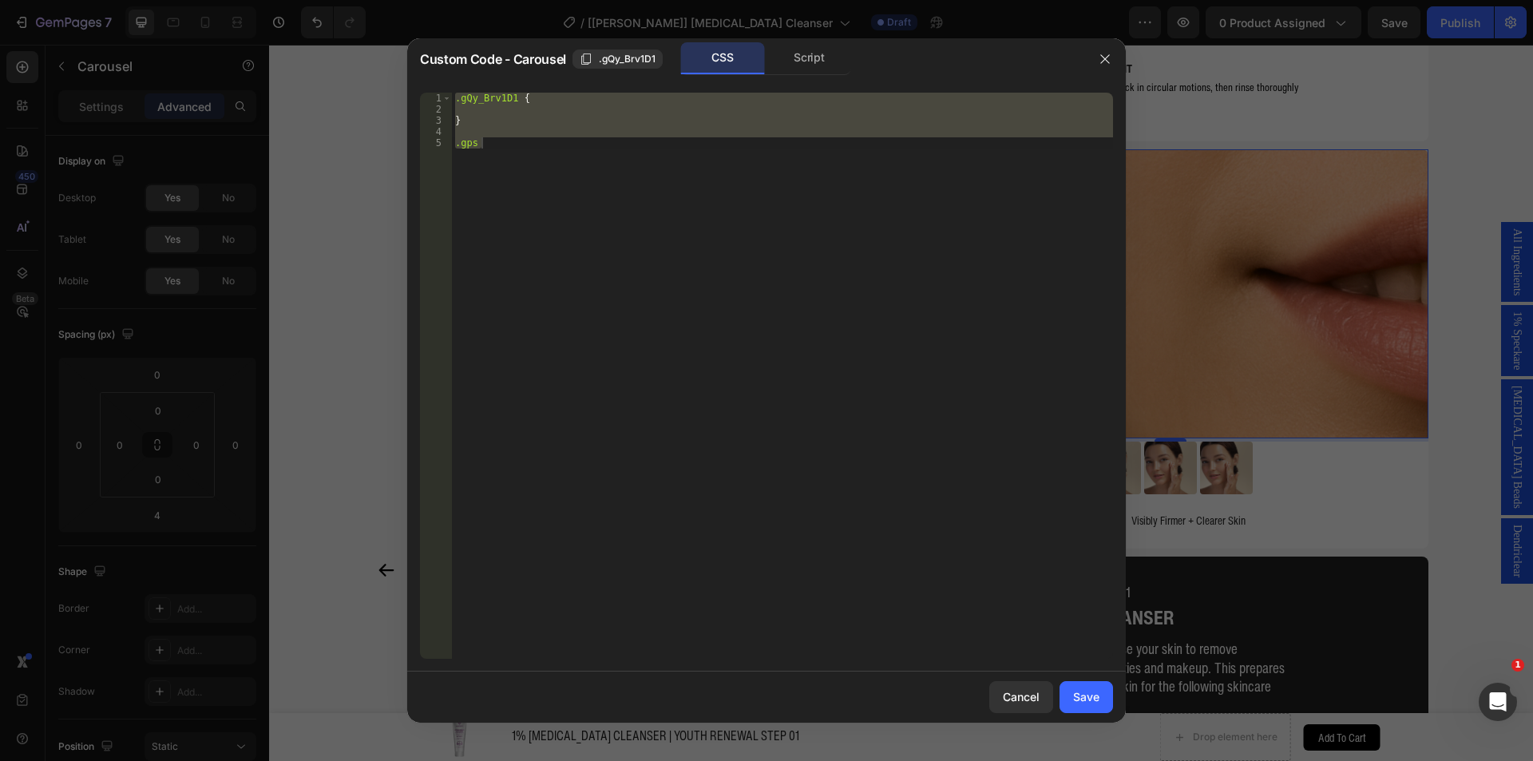
type textarea ".gps"
click at [519, 133] on div ".gQy_Brv1D1 { } .gps" at bounding box center [782, 376] width 661 height 566
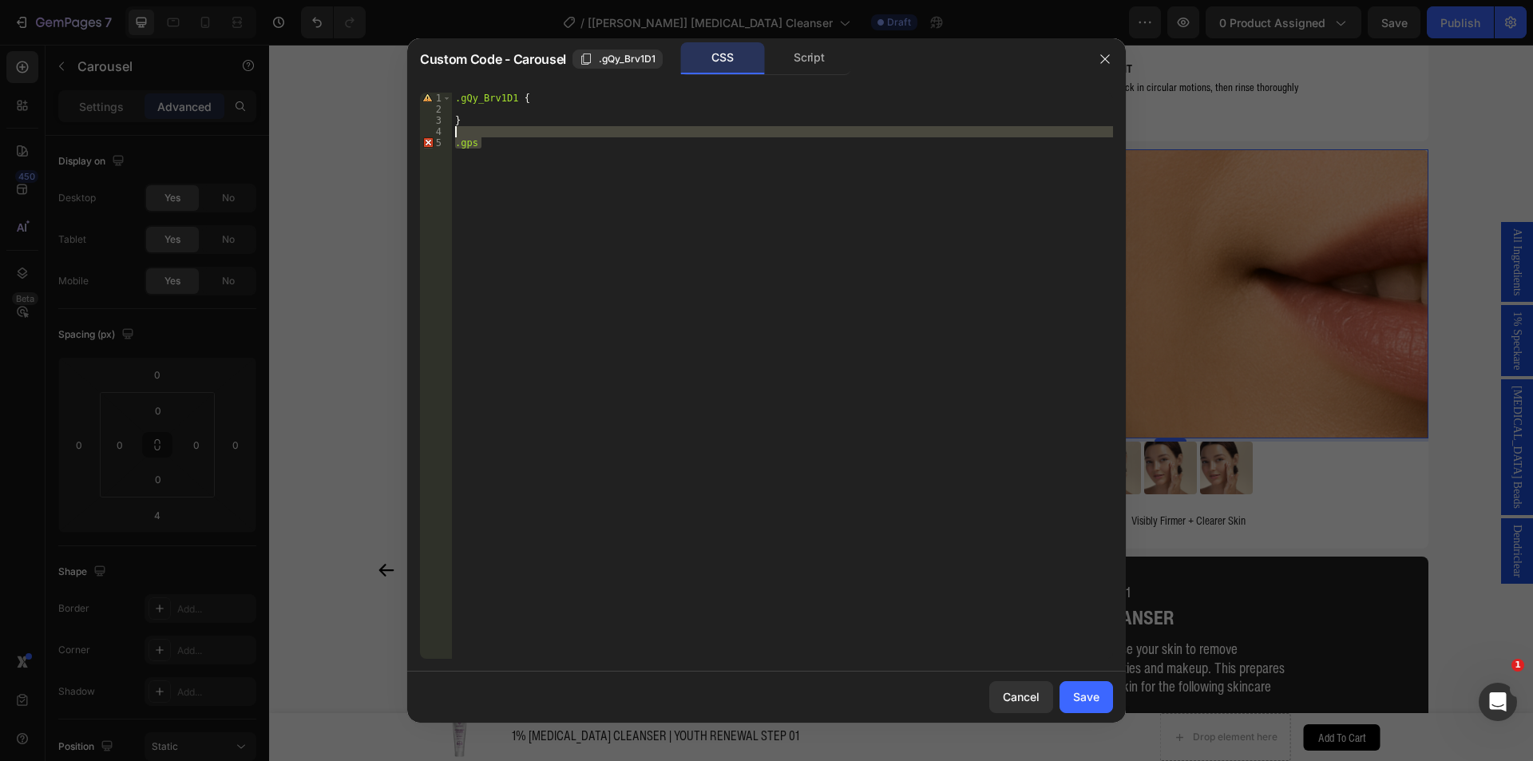
drag, startPoint x: 496, startPoint y: 144, endPoint x: 440, endPoint y: 133, distance: 57.0
click at [440, 133] on div "1 2 3 4 5 .gQy_Brv1D1 { } .gps הההההההההההההההההההההההההההההההההההההההההההההההה…" at bounding box center [766, 376] width 693 height 566
type textarea ".gps"
click at [817, 65] on div "Script" at bounding box center [809, 58] width 84 height 32
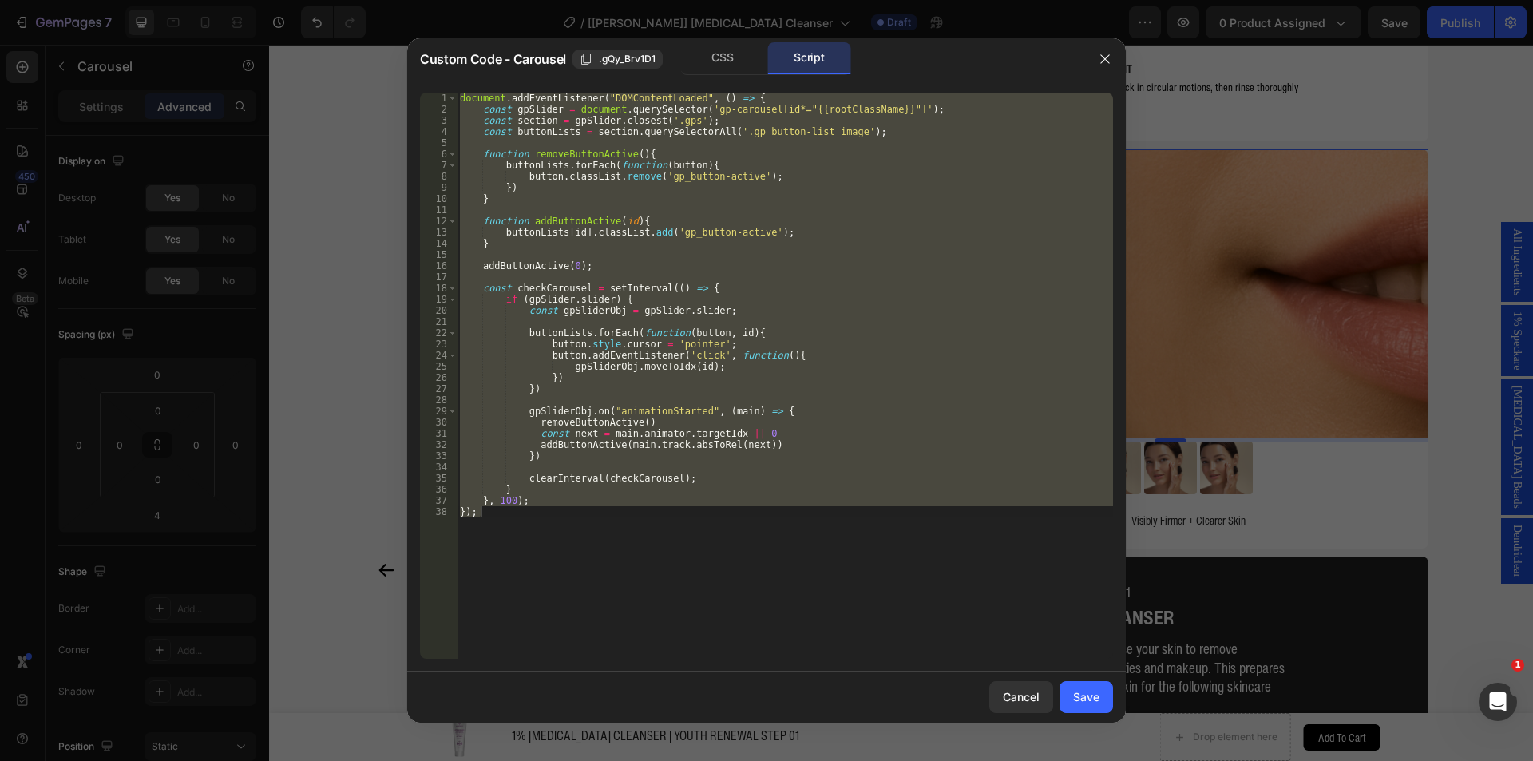
click at [649, 161] on div "document . addEventListener ( "DOMContentLoaded" , ( ) => { const gpSlider = do…" at bounding box center [785, 376] width 656 height 566
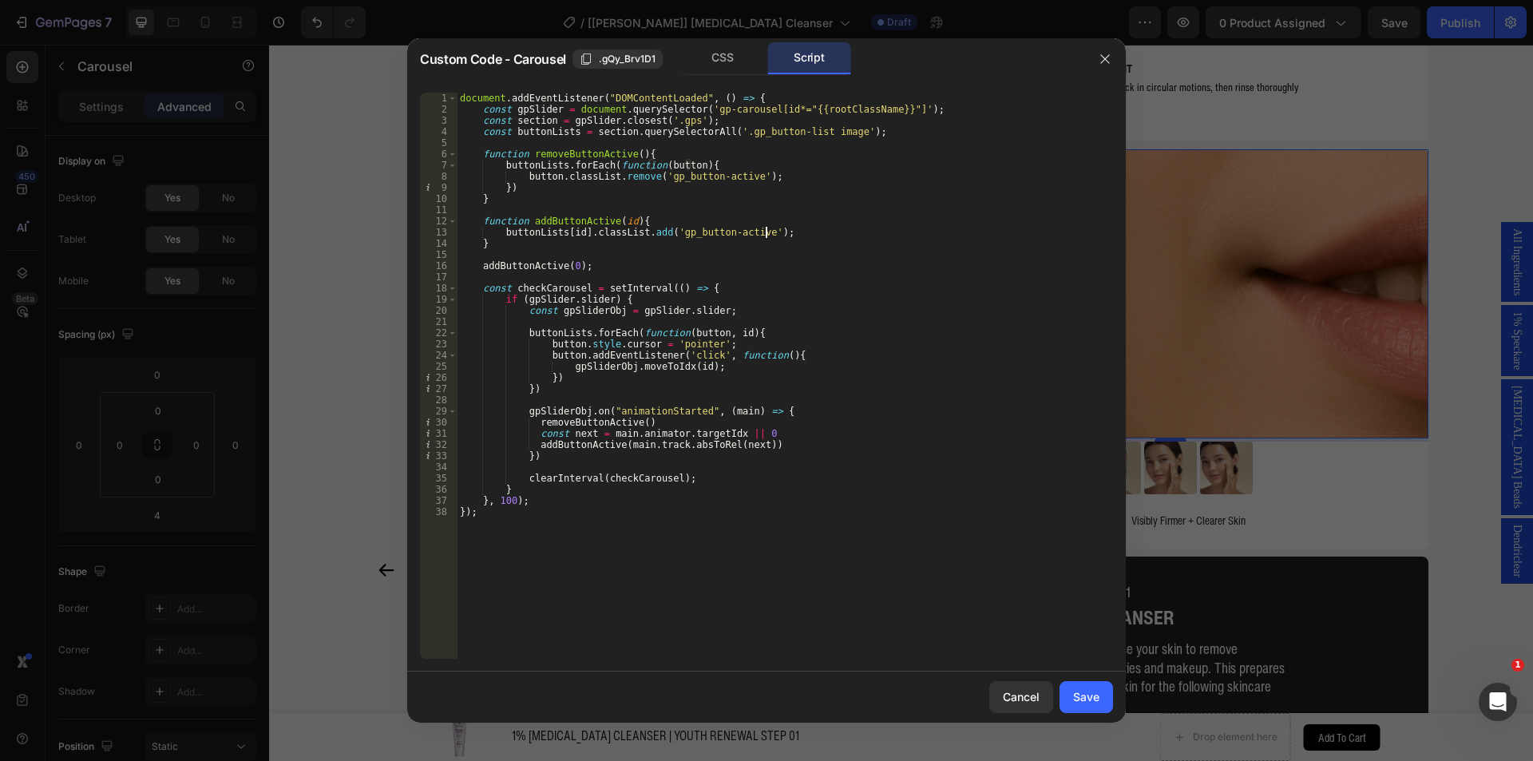
click at [768, 229] on div "document . addEventListener ( "DOMContentLoaded" , ( ) => { const gpSlider = do…" at bounding box center [785, 387] width 656 height 588
type textarea "buttonLists[id].classList.add('gp_button-active');"
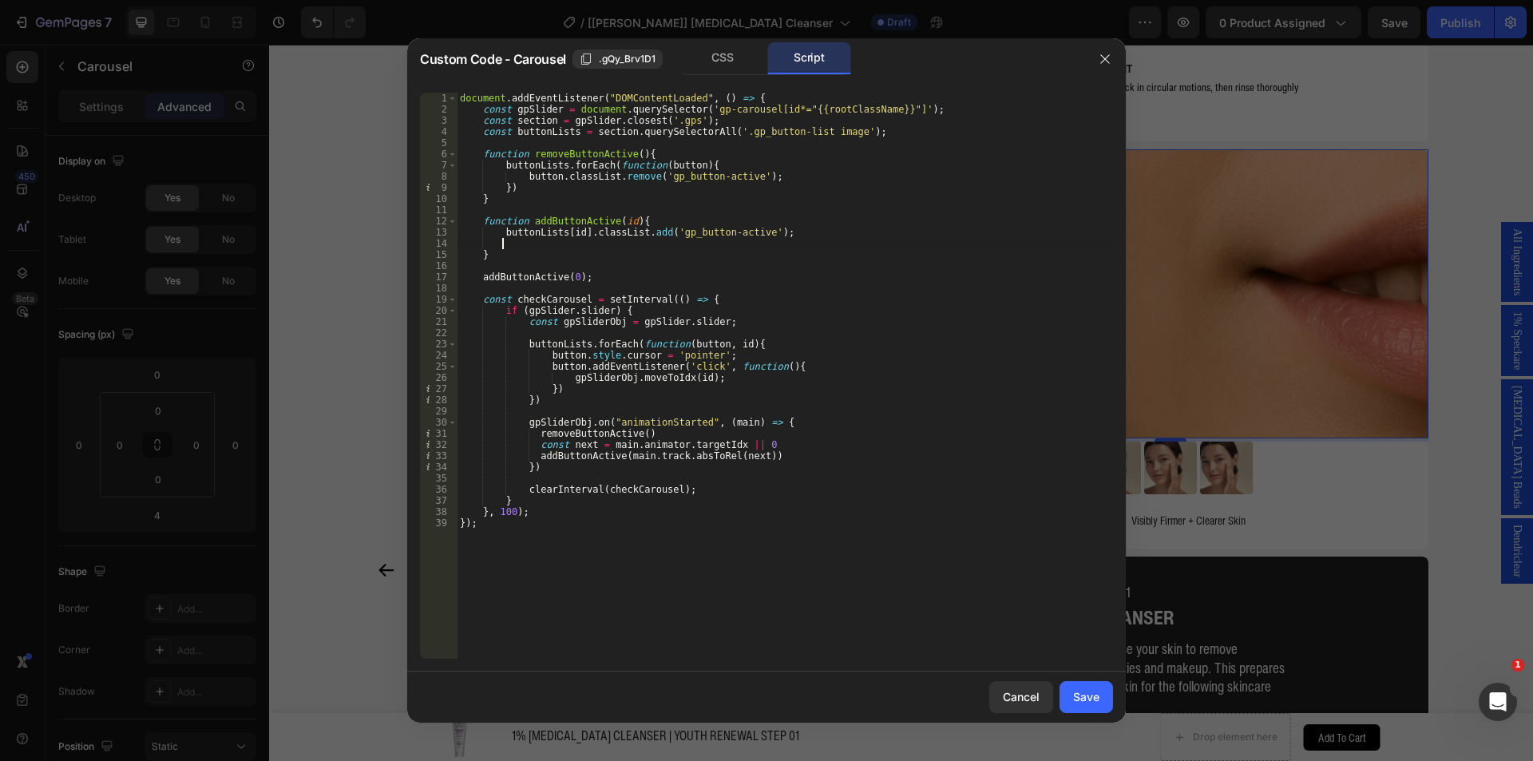
click at [503, 232] on div "document . addEventListener ( "DOMContentLoaded" , ( ) => { const gpSlider = do…" at bounding box center [785, 387] width 656 height 588
click at [581, 233] on div "document . addEventListener ( "DOMContentLoaded" , ( ) => { const gpSlider = do…" at bounding box center [785, 387] width 656 height 588
click at [516, 250] on div "document . addEventListener ( "DOMContentLoaded" , ( ) => { const gpSlider = do…" at bounding box center [785, 387] width 656 height 588
type textarea "}"
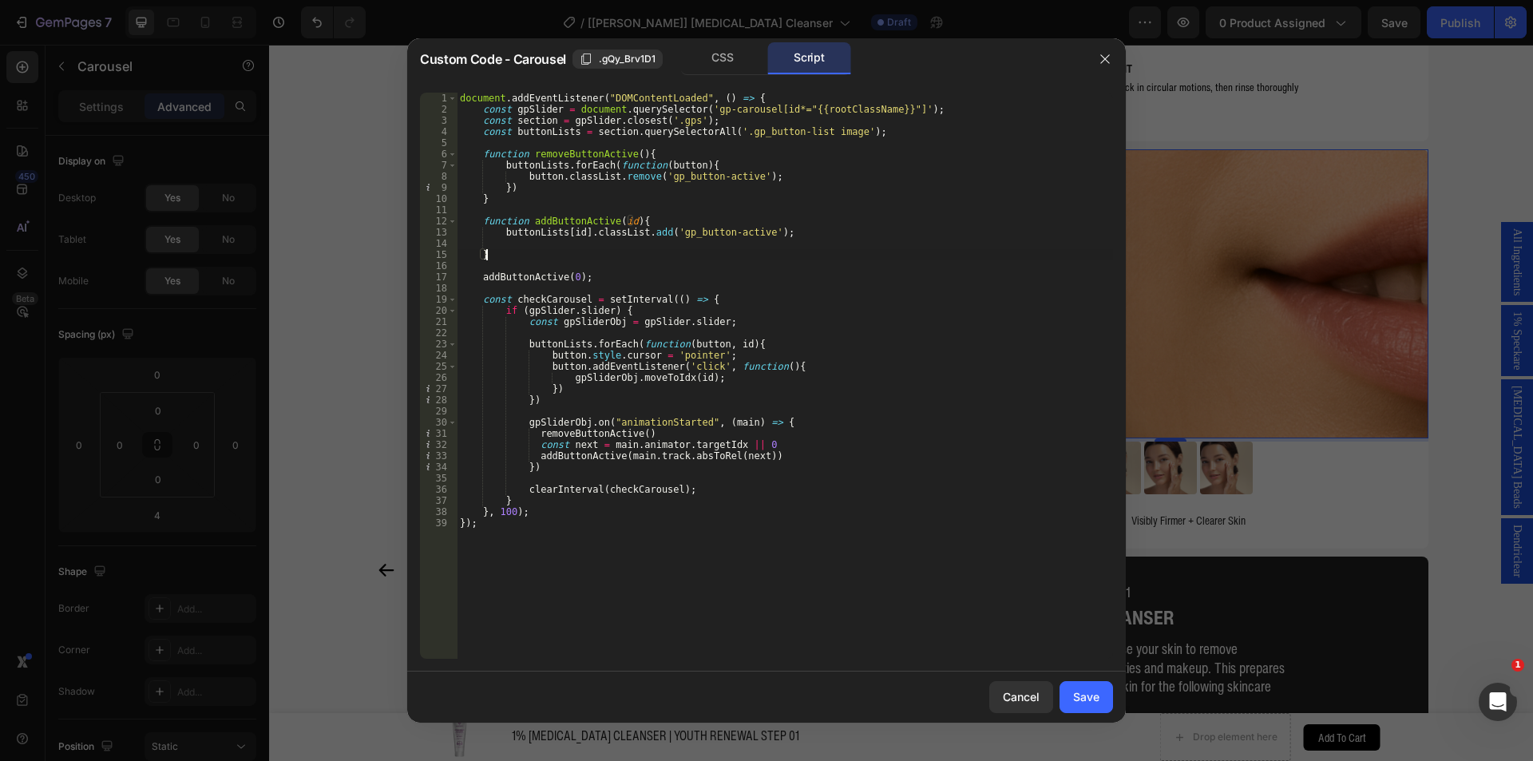
click at [516, 243] on div "document . addEventListener ( "DOMContentLoaded" , ( ) => { const gpSlider = do…" at bounding box center [785, 387] width 656 height 588
paste textarea "buttonLists[id]"
click at [504, 243] on div "document . addEventListener ( "DOMContentLoaded" , ( ) => { const gpSlider = do…" at bounding box center [785, 387] width 656 height 588
click at [778, 176] on div "document . addEventListener ( "DOMContentLoaded" , ( ) => { const gpSlider = do…" at bounding box center [785, 387] width 656 height 588
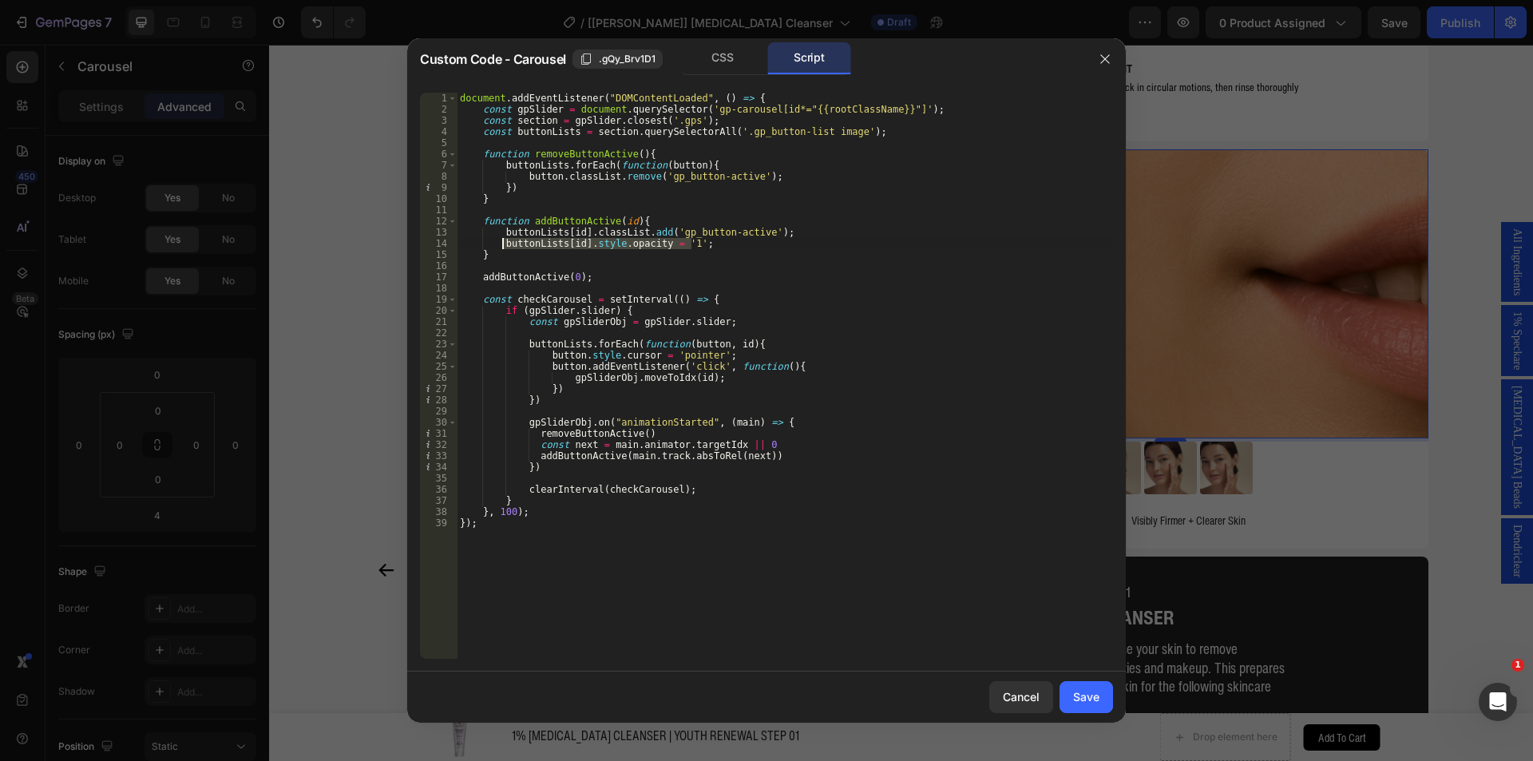
type textarea "button.classList.remove('gp_button-active');"
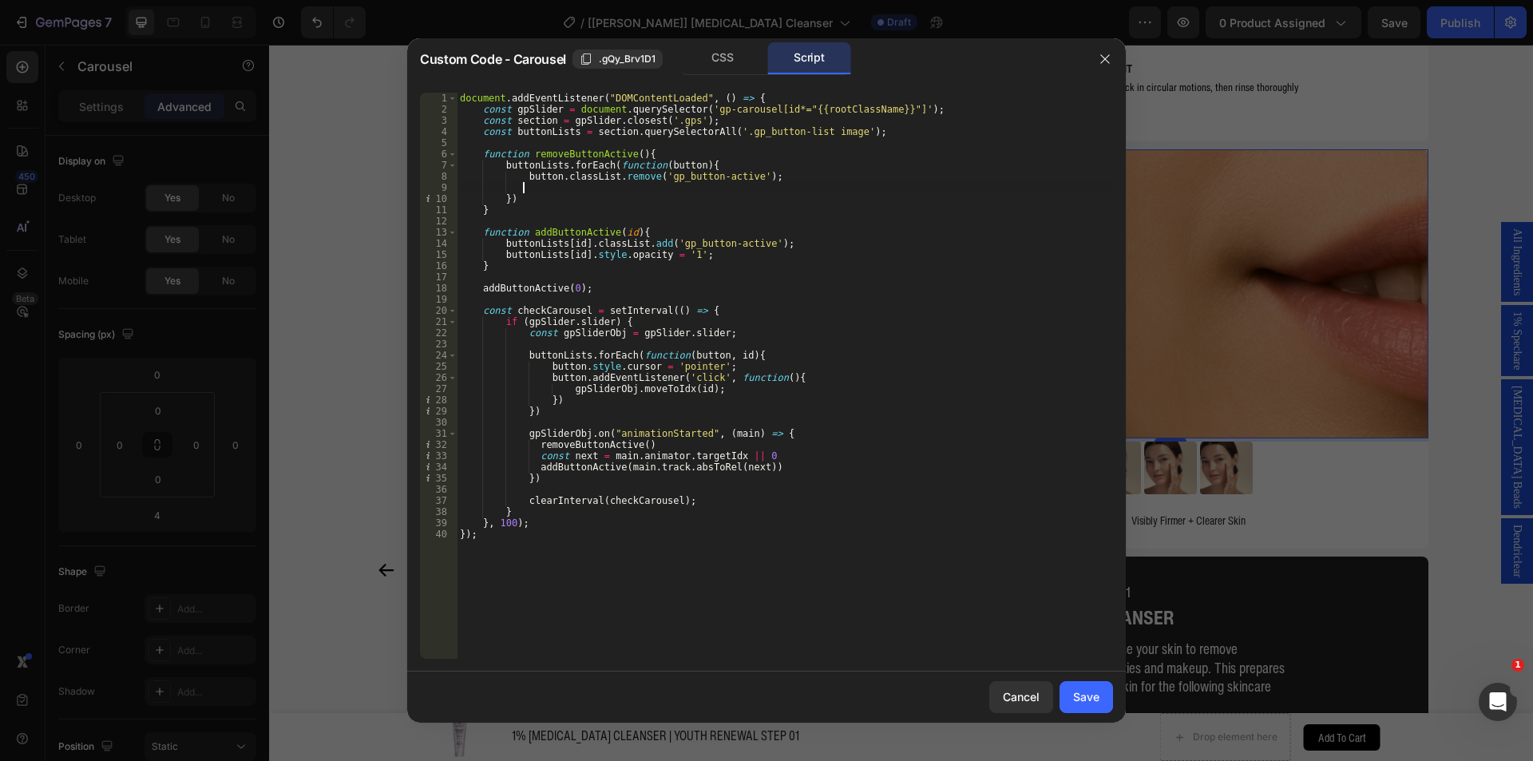
scroll to position [0, 5]
paste textarea "buttonLists[id].style.opacity = '1';"
click at [703, 191] on div "document . addEventListener ( "DOMContentLoaded" , ( ) => { const gpSlider = do…" at bounding box center [785, 387] width 656 height 588
type textarea "buttonLists[id].style.opacity = '0.6';"
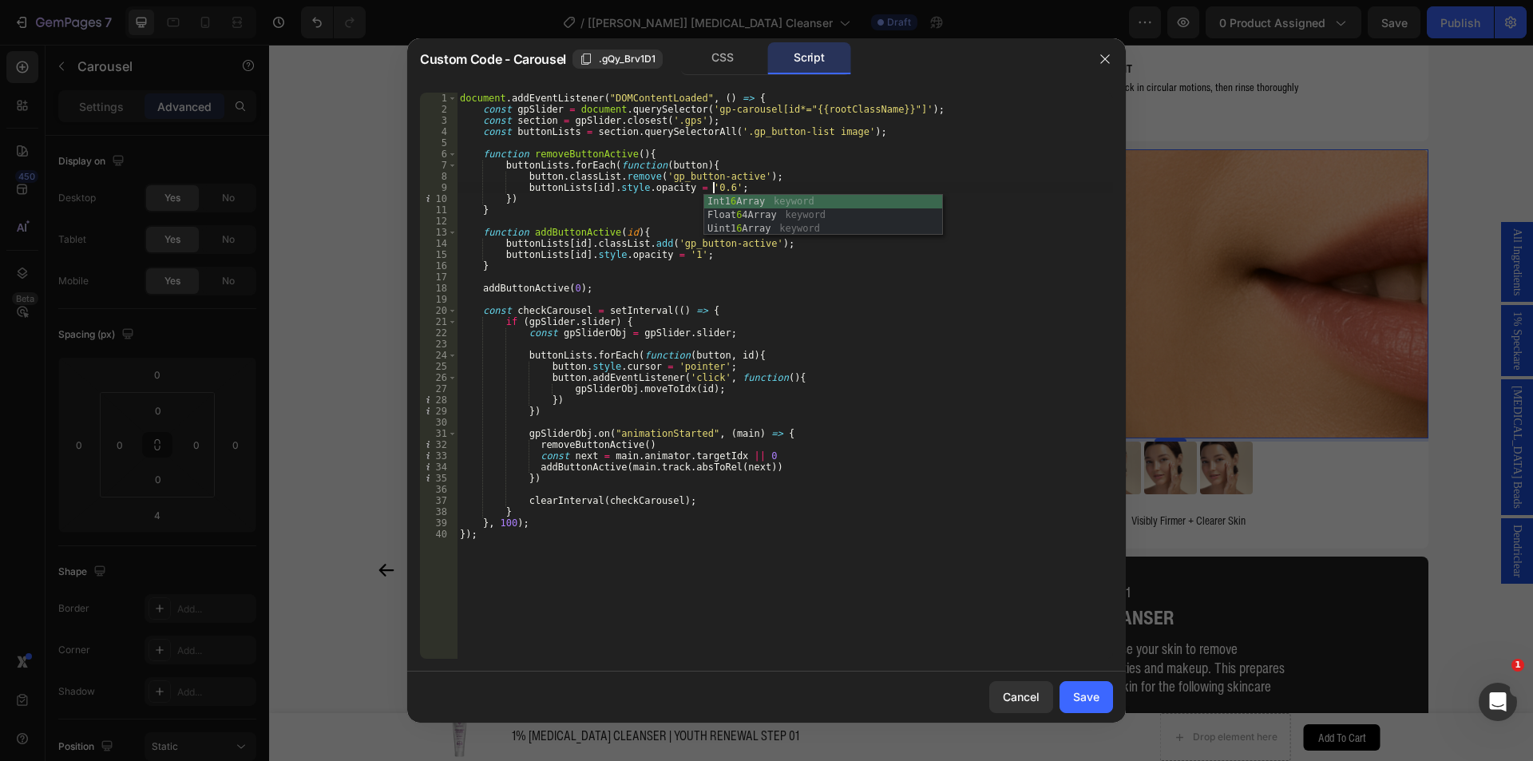
click at [779, 146] on div "document . addEventListener ( "DOMContentLoaded" , ( ) => { const gpSlider = do…" at bounding box center [785, 387] width 656 height 588
click at [1073, 697] on div "Save" at bounding box center [1086, 696] width 26 height 17
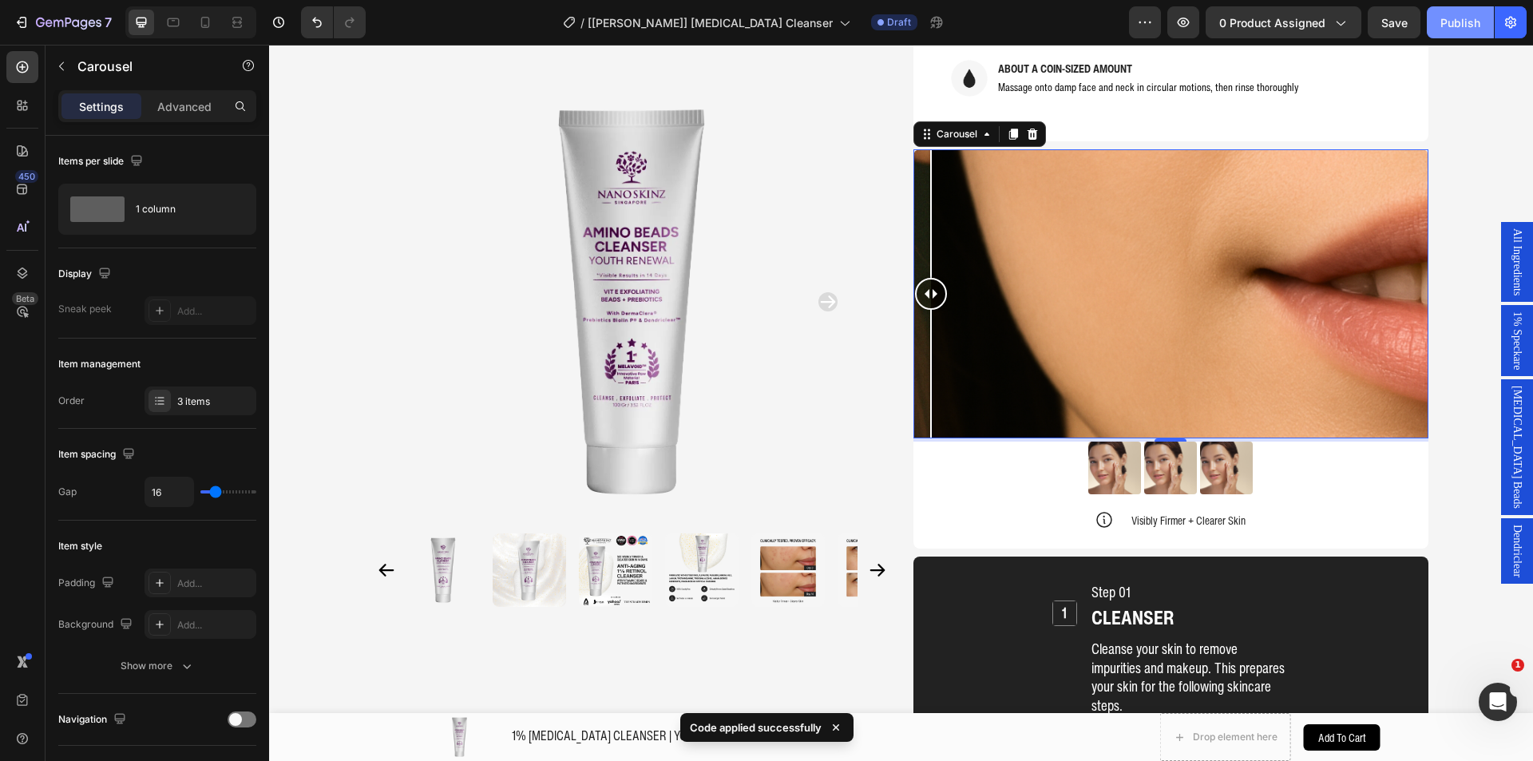
click at [1455, 22] on div "Publish" at bounding box center [1460, 22] width 40 height 17
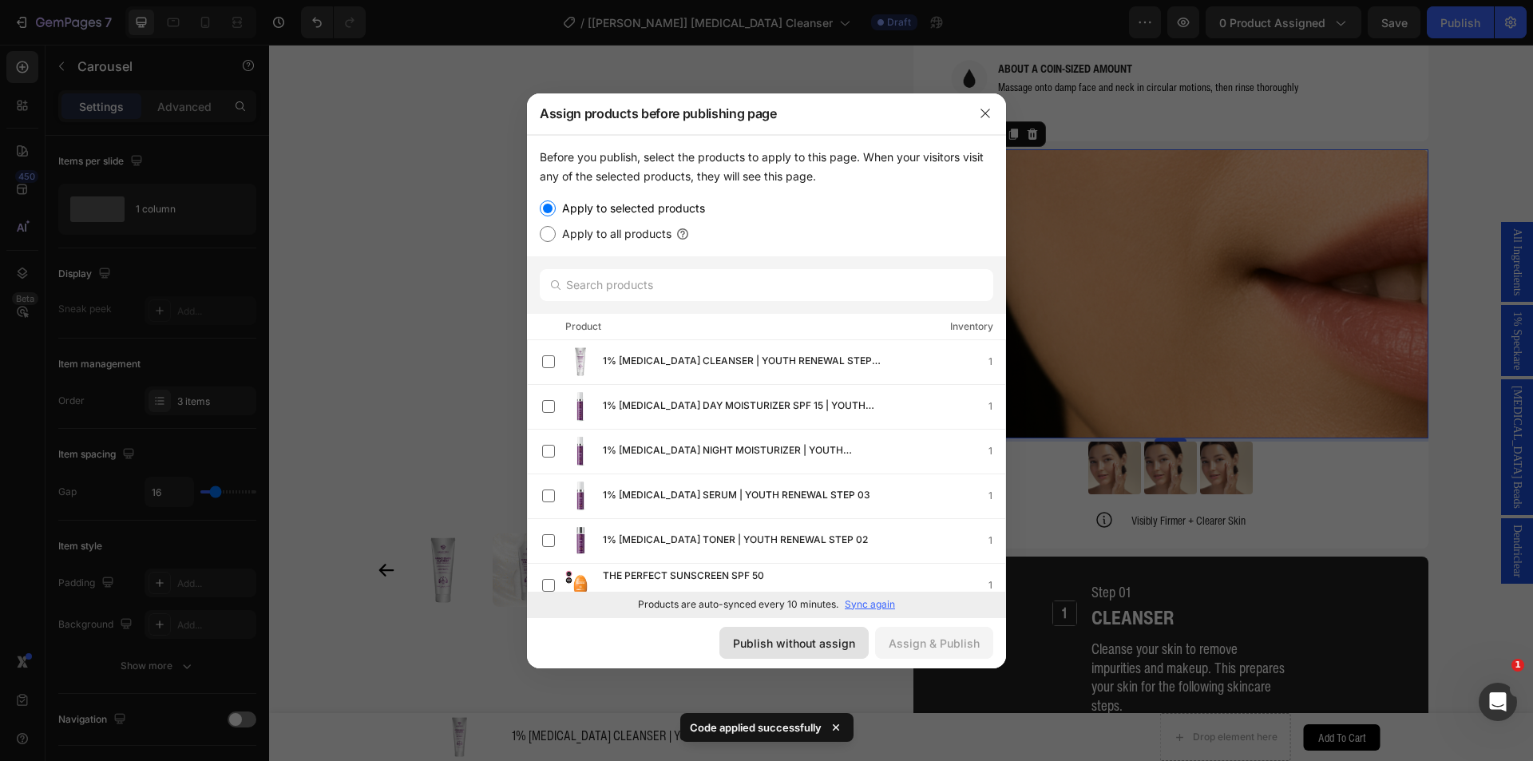
click at [827, 638] on div "Publish without assign" at bounding box center [794, 643] width 122 height 17
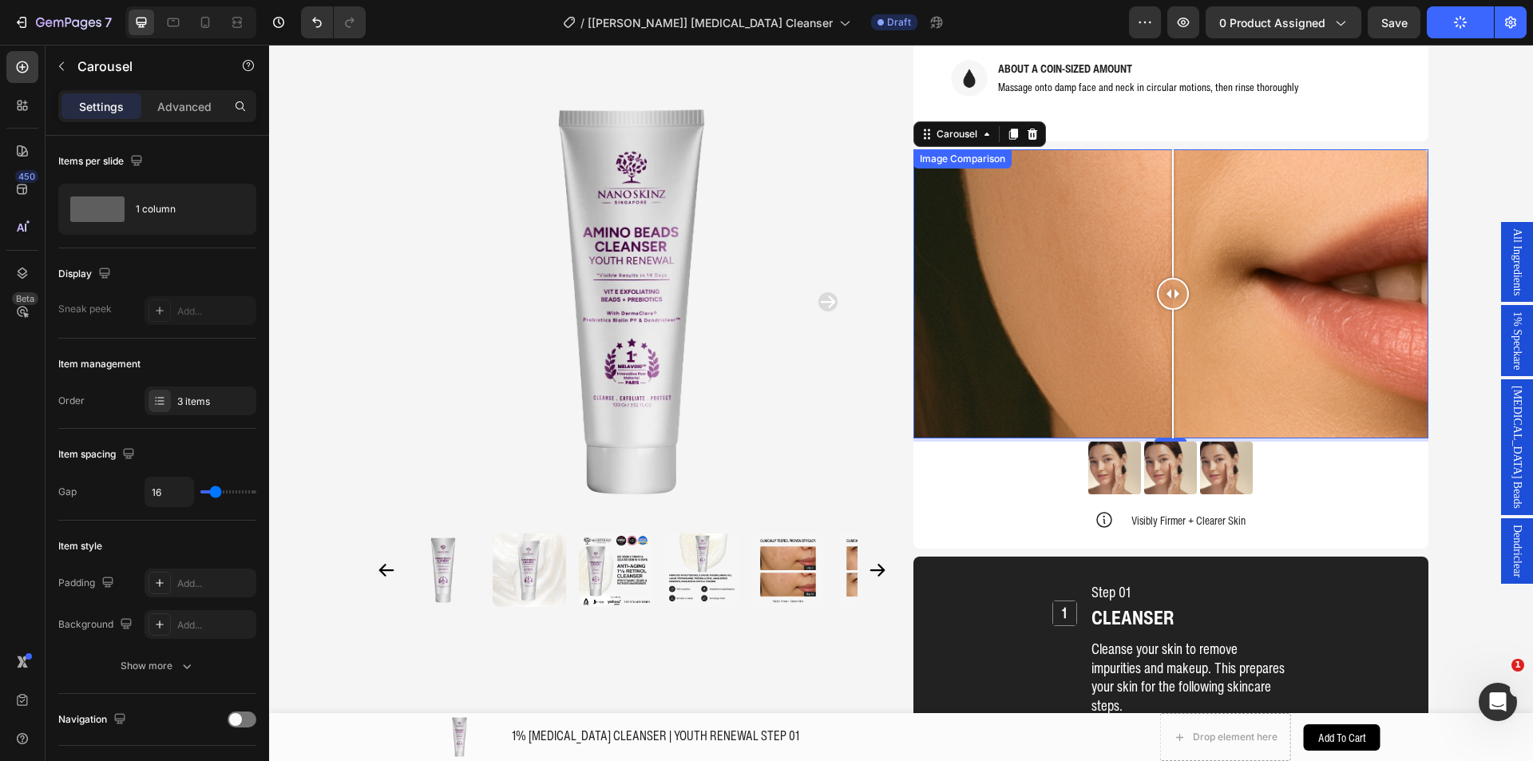
drag, startPoint x: 932, startPoint y: 244, endPoint x: 1166, endPoint y: 241, distance: 233.9
click at [1166, 278] on div at bounding box center [1173, 294] width 32 height 32
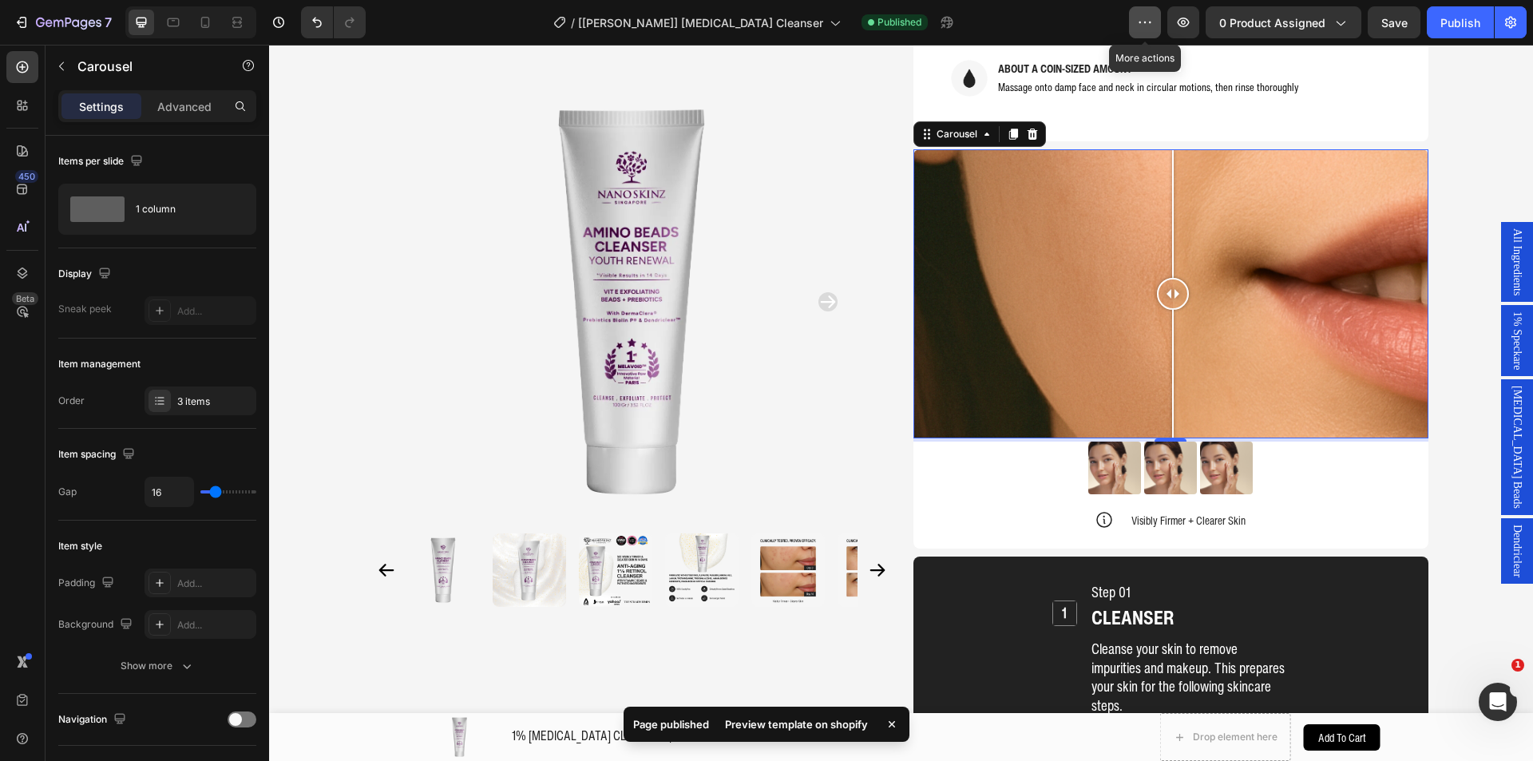
click at [1145, 16] on icon "button" at bounding box center [1145, 22] width 16 height 16
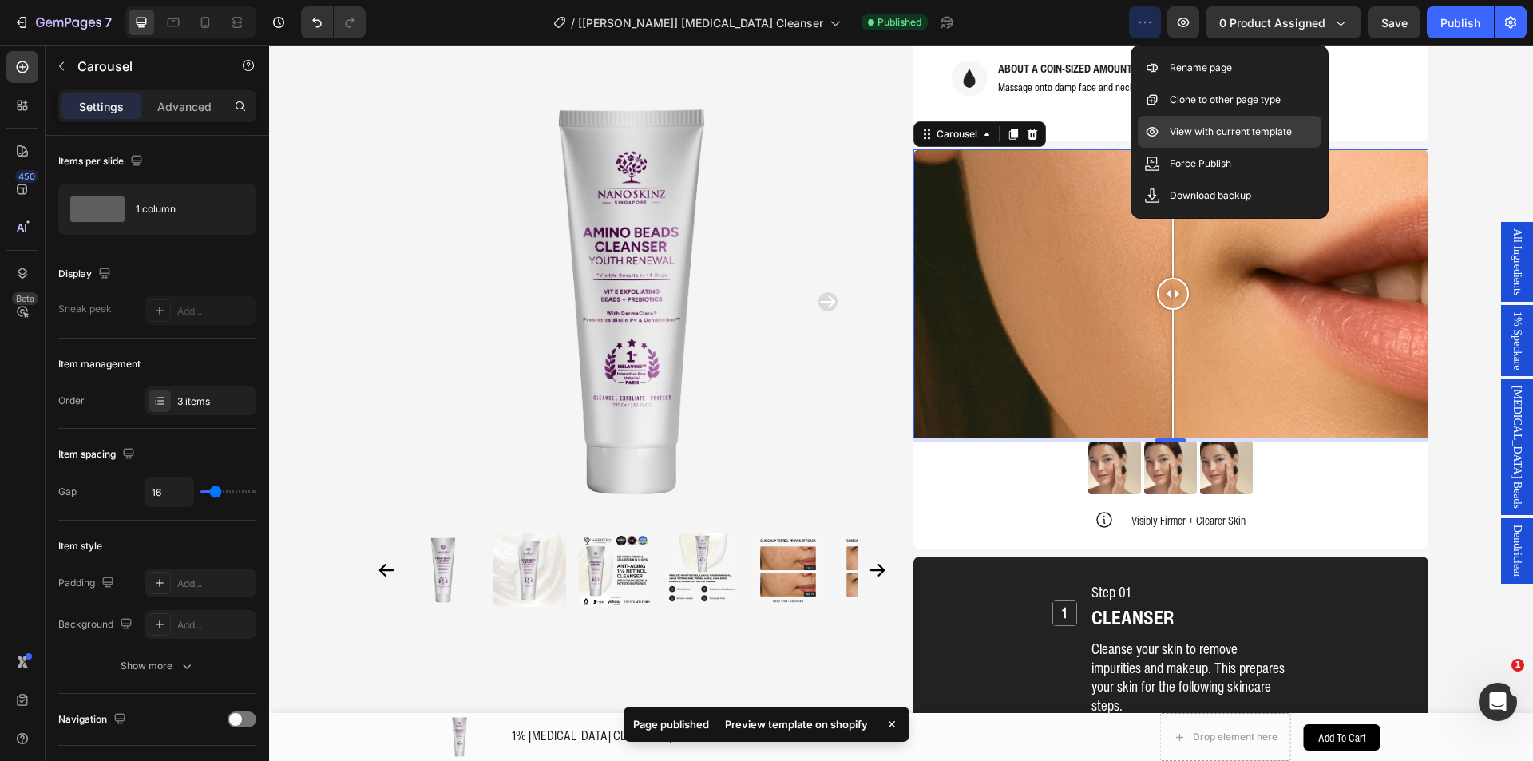
click at [1191, 130] on p "View with current template" at bounding box center [1230, 132] width 122 height 16
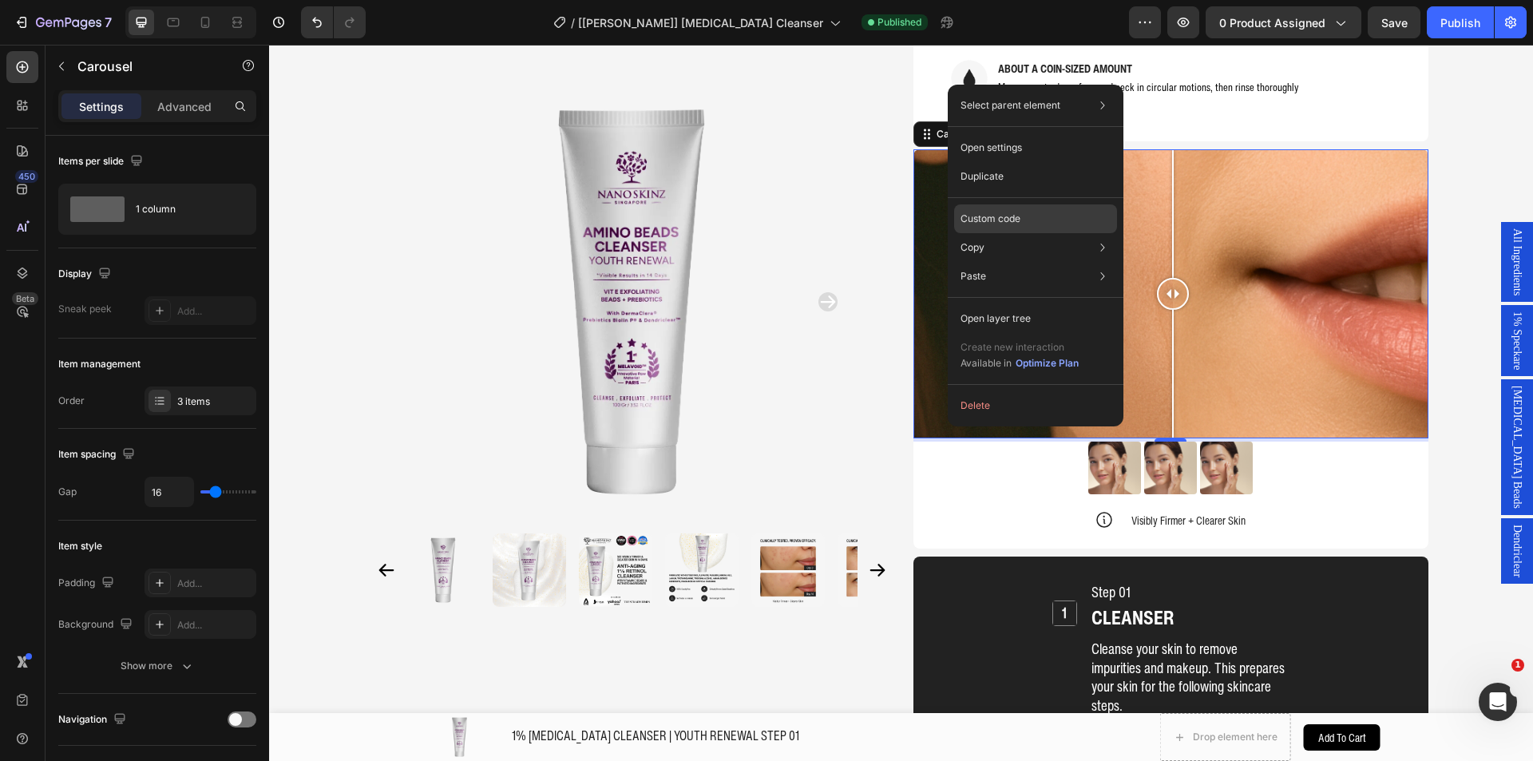
click at [989, 212] on p "Custom code" at bounding box center [990, 219] width 60 height 14
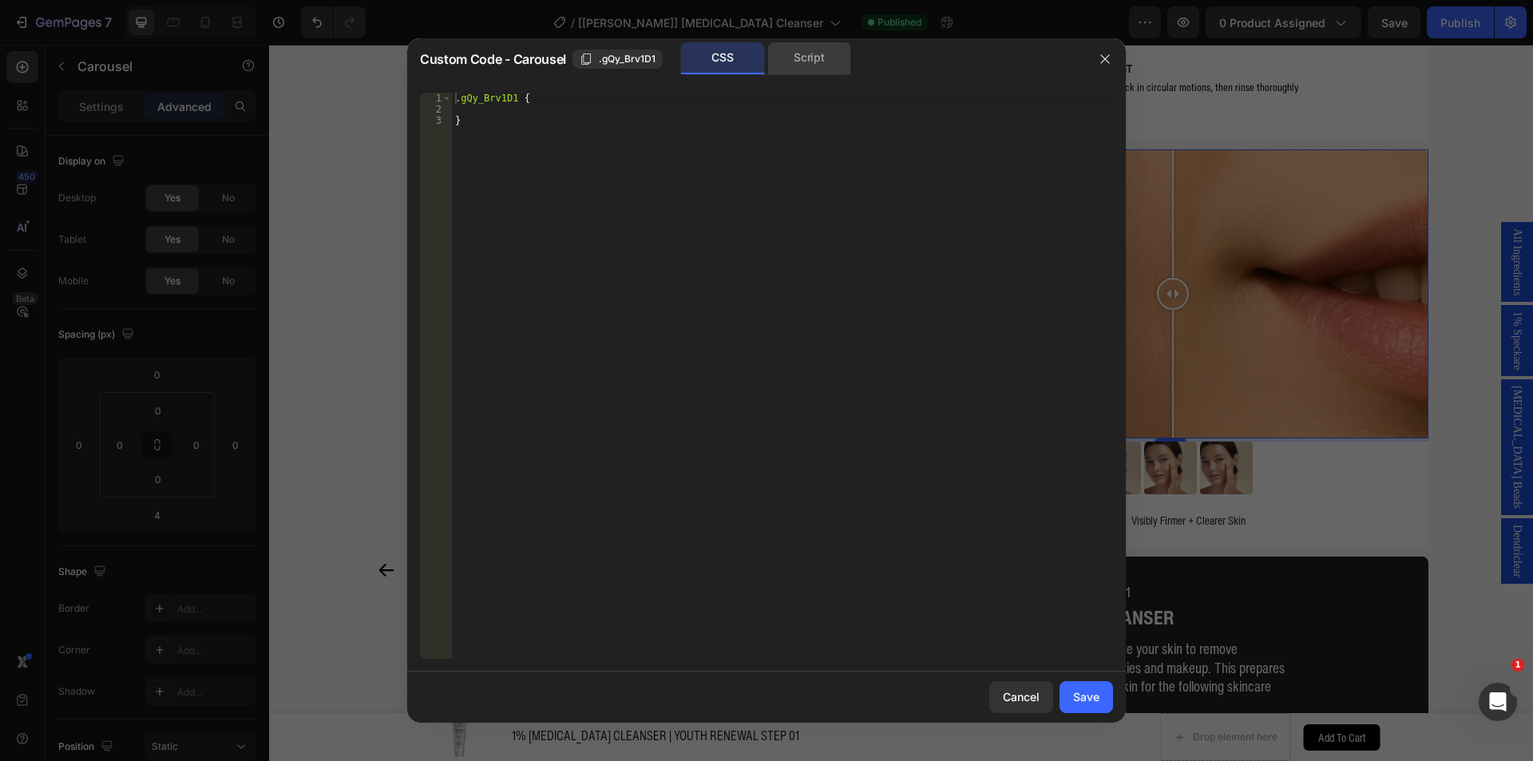
click at [810, 65] on div "Script" at bounding box center [809, 58] width 84 height 32
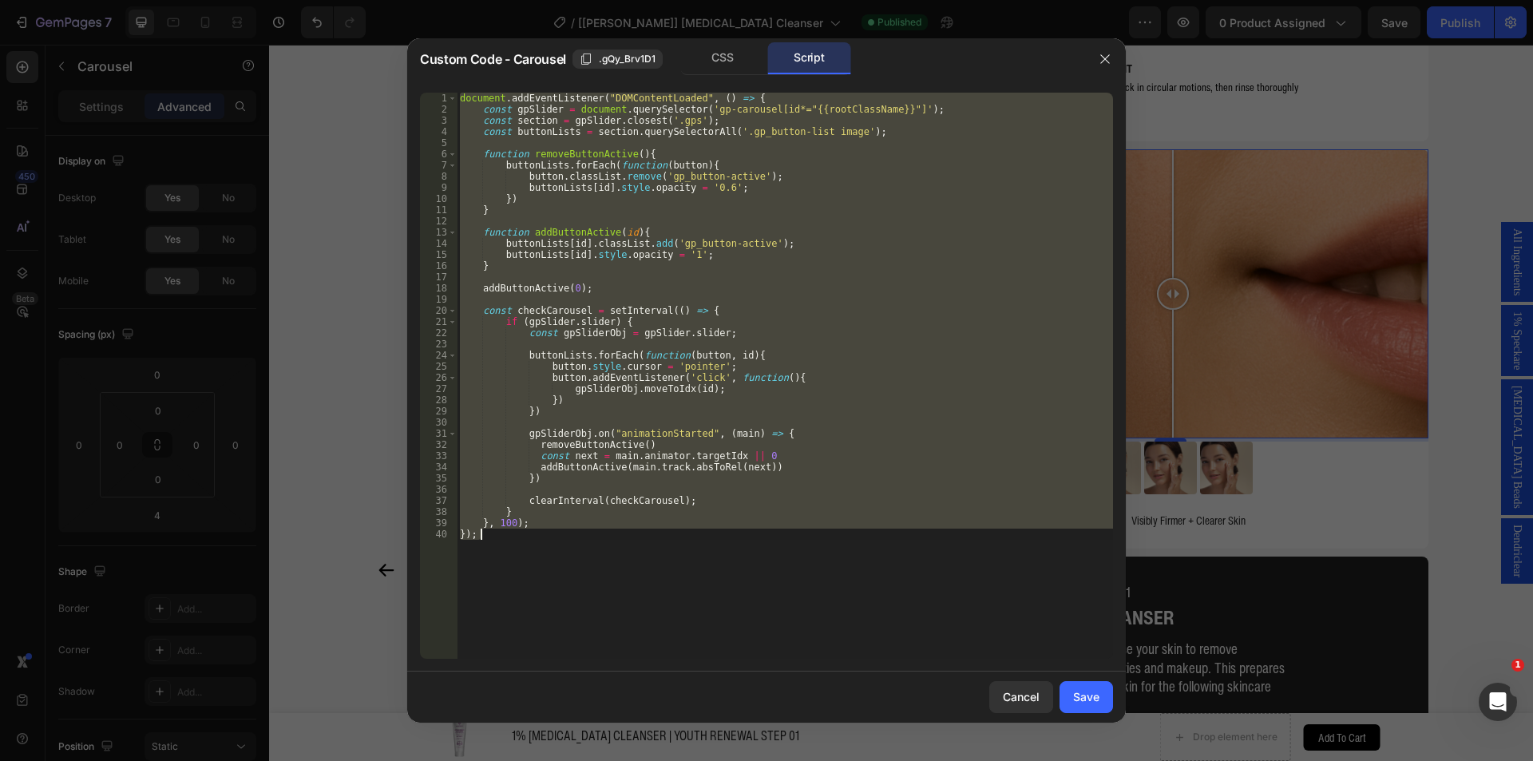
click at [780, 160] on div "document . addEventListener ( "DOMContentLoaded" , ( ) => { const gpSlider = do…" at bounding box center [785, 376] width 656 height 566
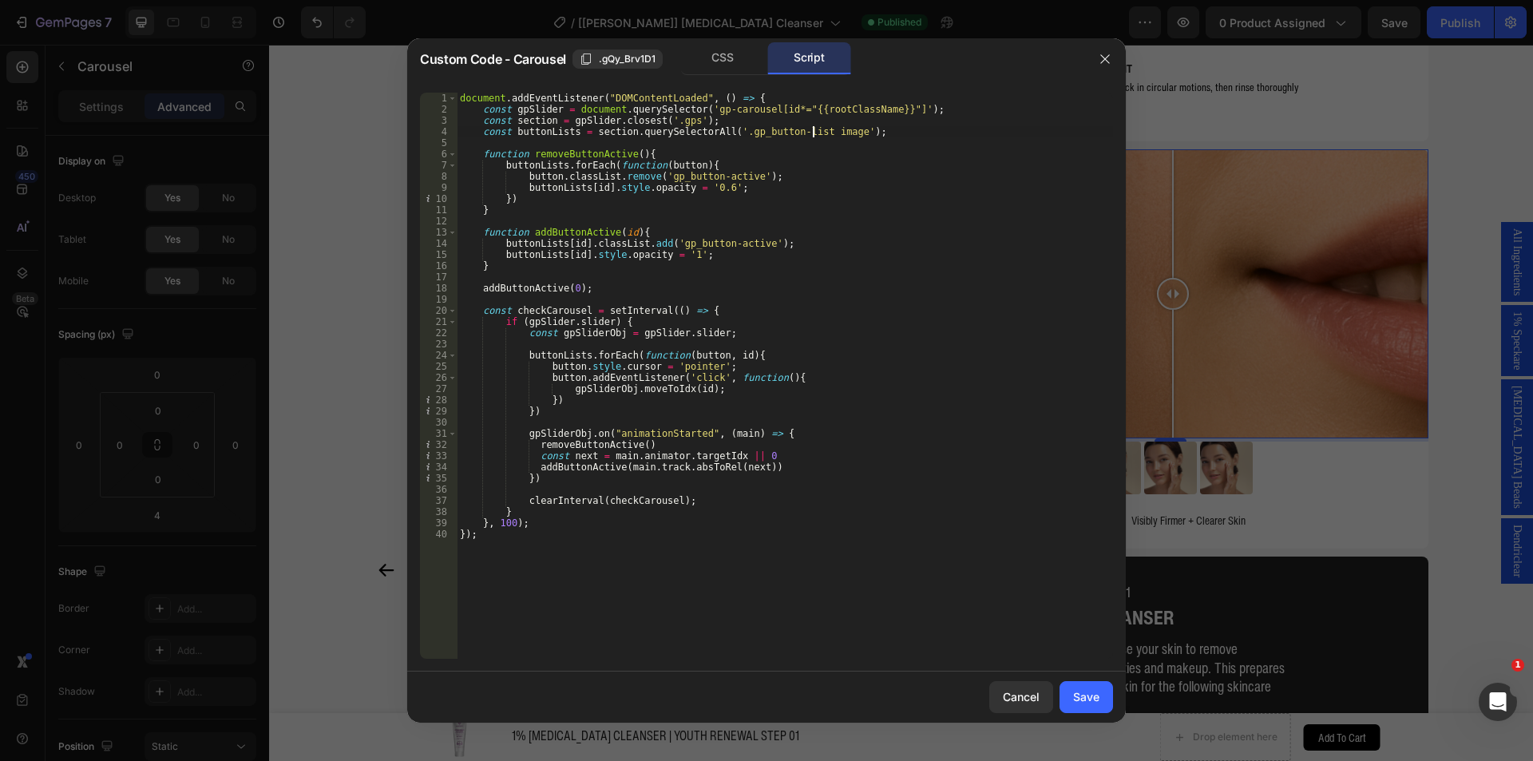
click at [810, 135] on div "document . addEventListener ( "DOMContentLoaded" , ( ) => { const gpSlider = do…" at bounding box center [785, 387] width 656 height 588
click at [809, 133] on div "document . addEventListener ( "DOMContentLoaded" , ( ) => { const gpSlider = do…" at bounding box center [785, 387] width 656 height 588
click at [832, 131] on div "document . addEventListener ( "DOMContentLoaded" , ( ) => { const gpSlider = do…" at bounding box center [785, 387] width 656 height 588
paste textarea ".gp-group\/"
click at [908, 335] on div "document . addEventListener ( "DOMContentLoaded" , ( ) => { const gpSlider = do…" at bounding box center [785, 387] width 656 height 588
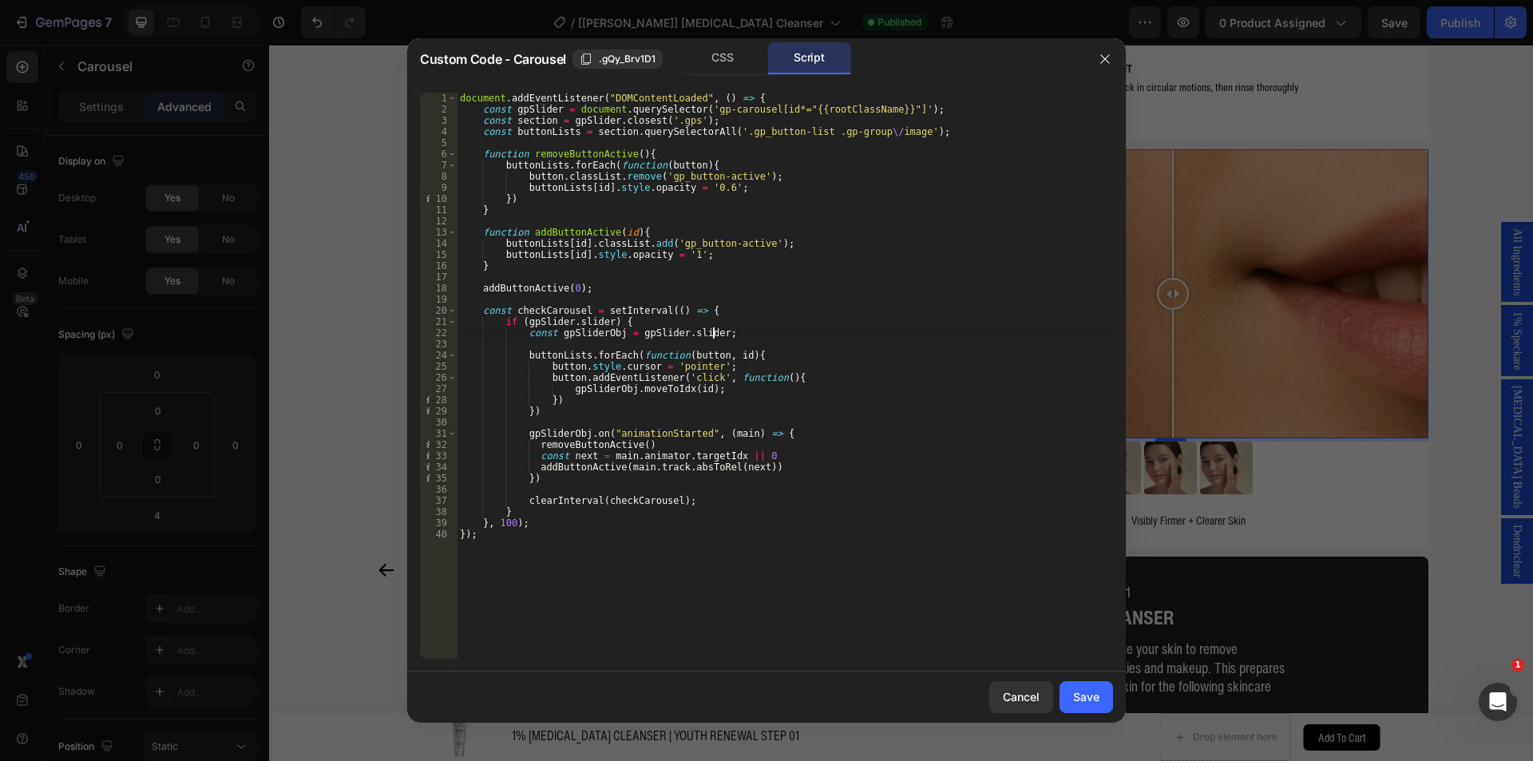
type textarea "const gpSliderObj = gpSlider.slider;"
drag, startPoint x: 1088, startPoint y: 691, endPoint x: 1143, endPoint y: 92, distance: 602.0
click at [1088, 691] on div "Save" at bounding box center [1086, 696] width 26 height 17
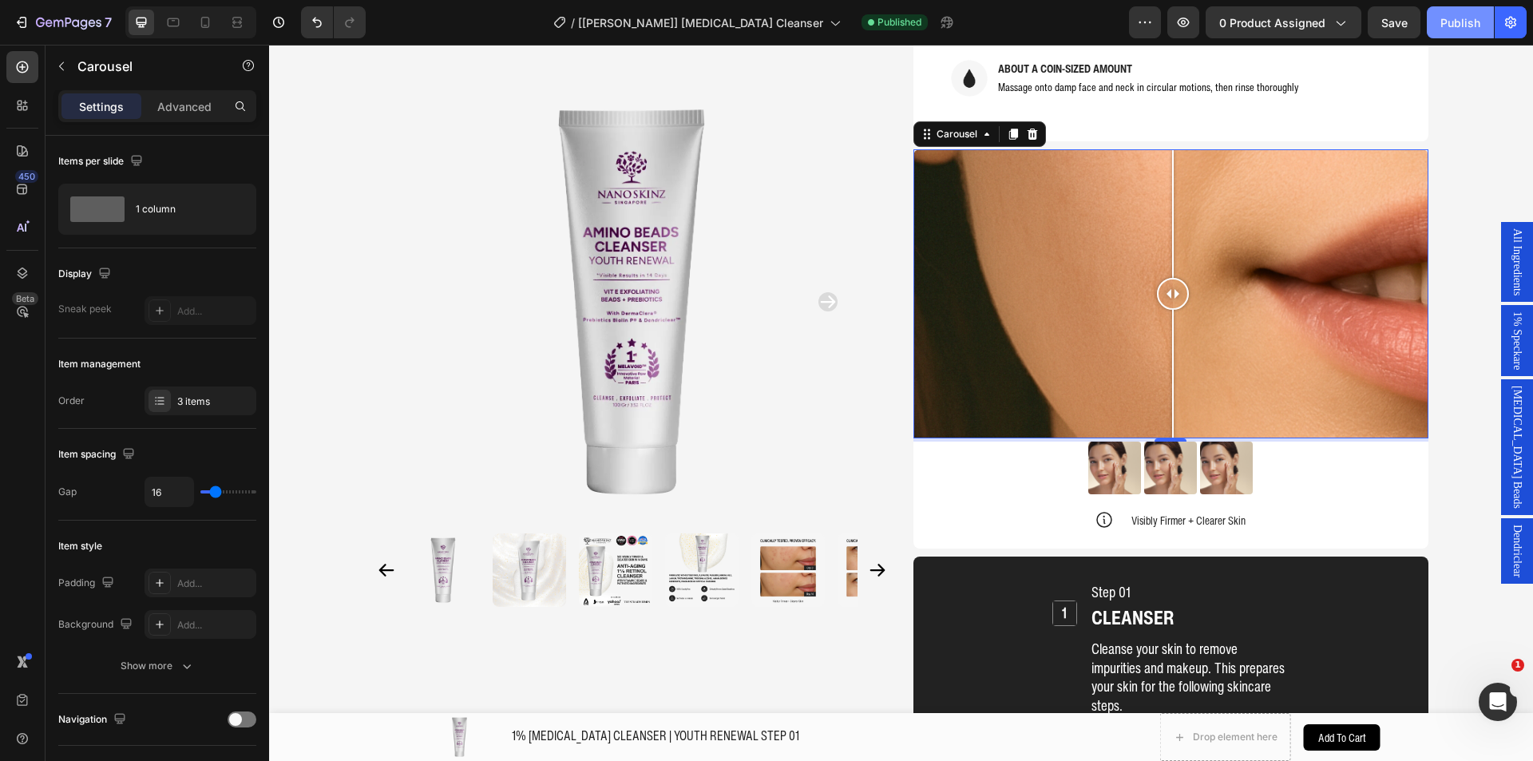
click at [1451, 31] on button "Publish" at bounding box center [1460, 22] width 67 height 32
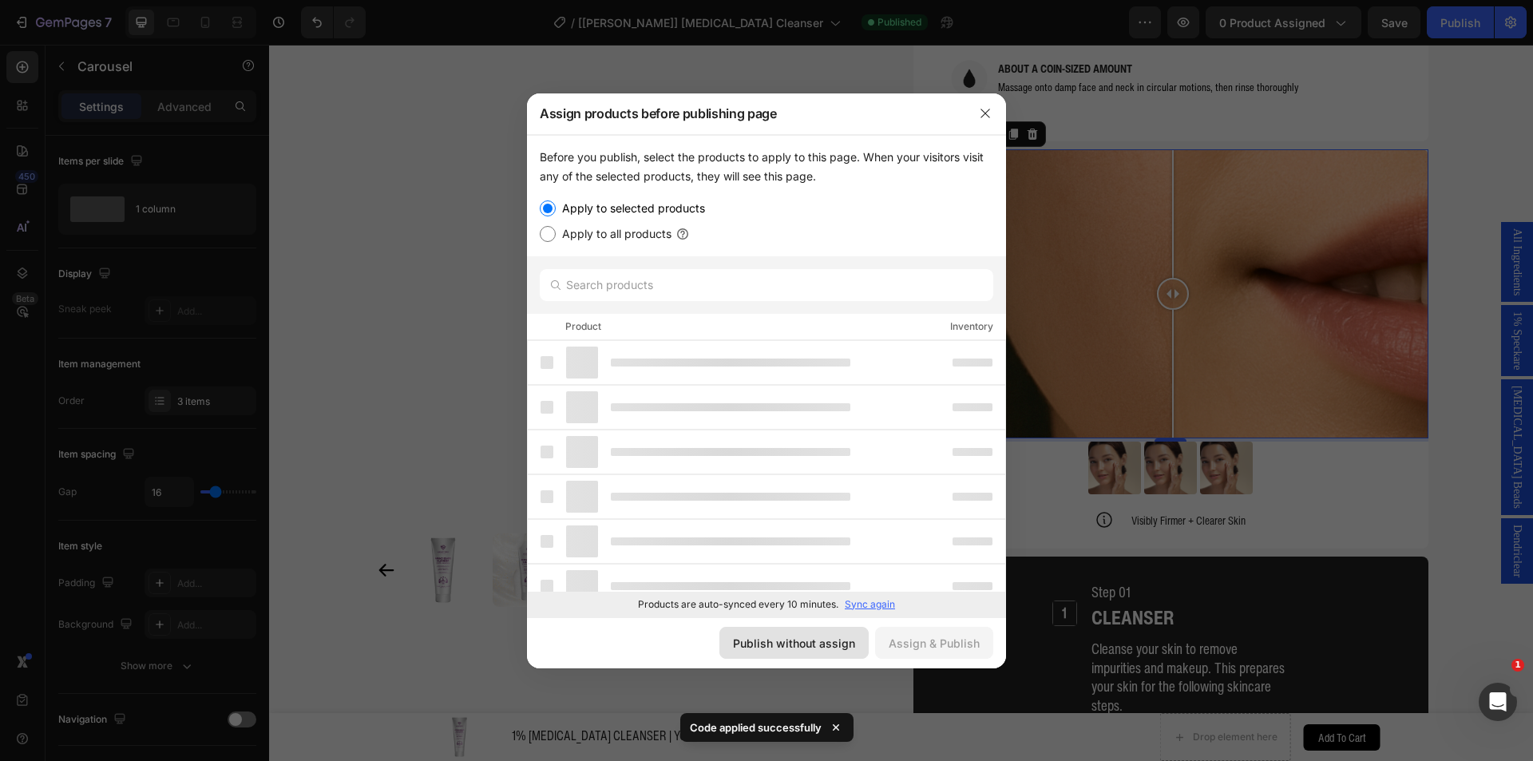
click at [816, 633] on button "Publish without assign" at bounding box center [793, 643] width 149 height 32
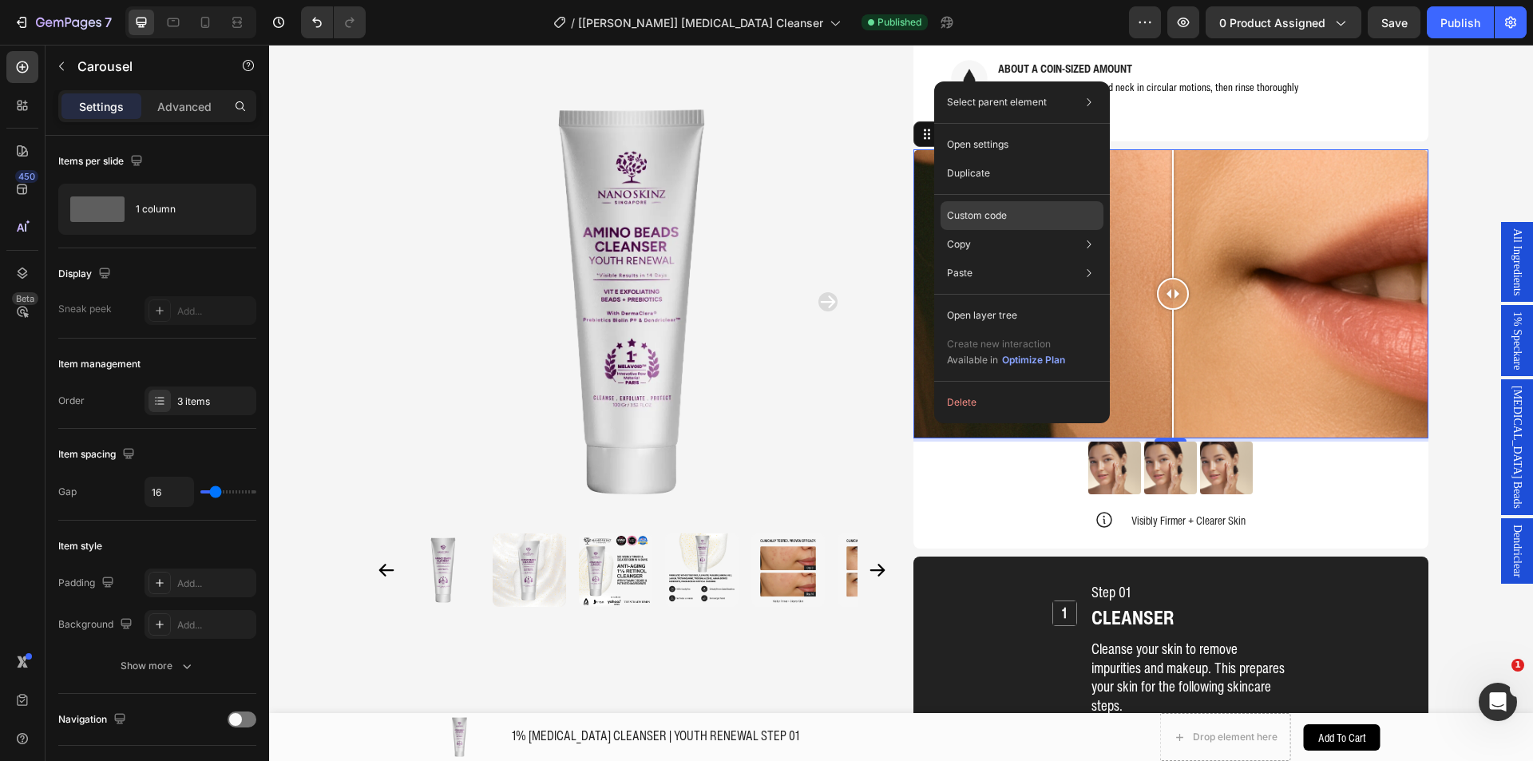
click at [976, 210] on p "Custom code" at bounding box center [977, 215] width 60 height 14
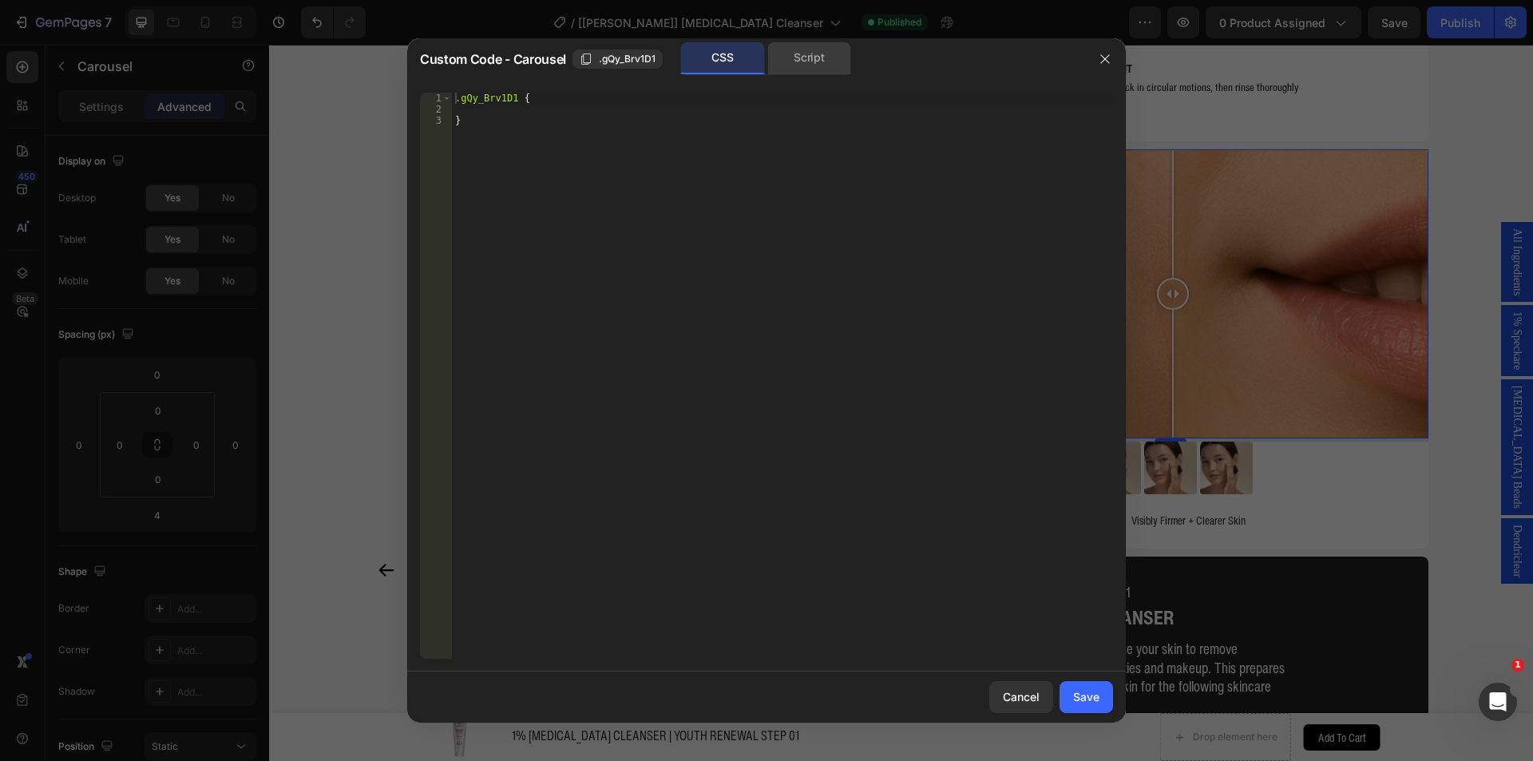
click at [811, 50] on div "Script" at bounding box center [809, 58] width 84 height 32
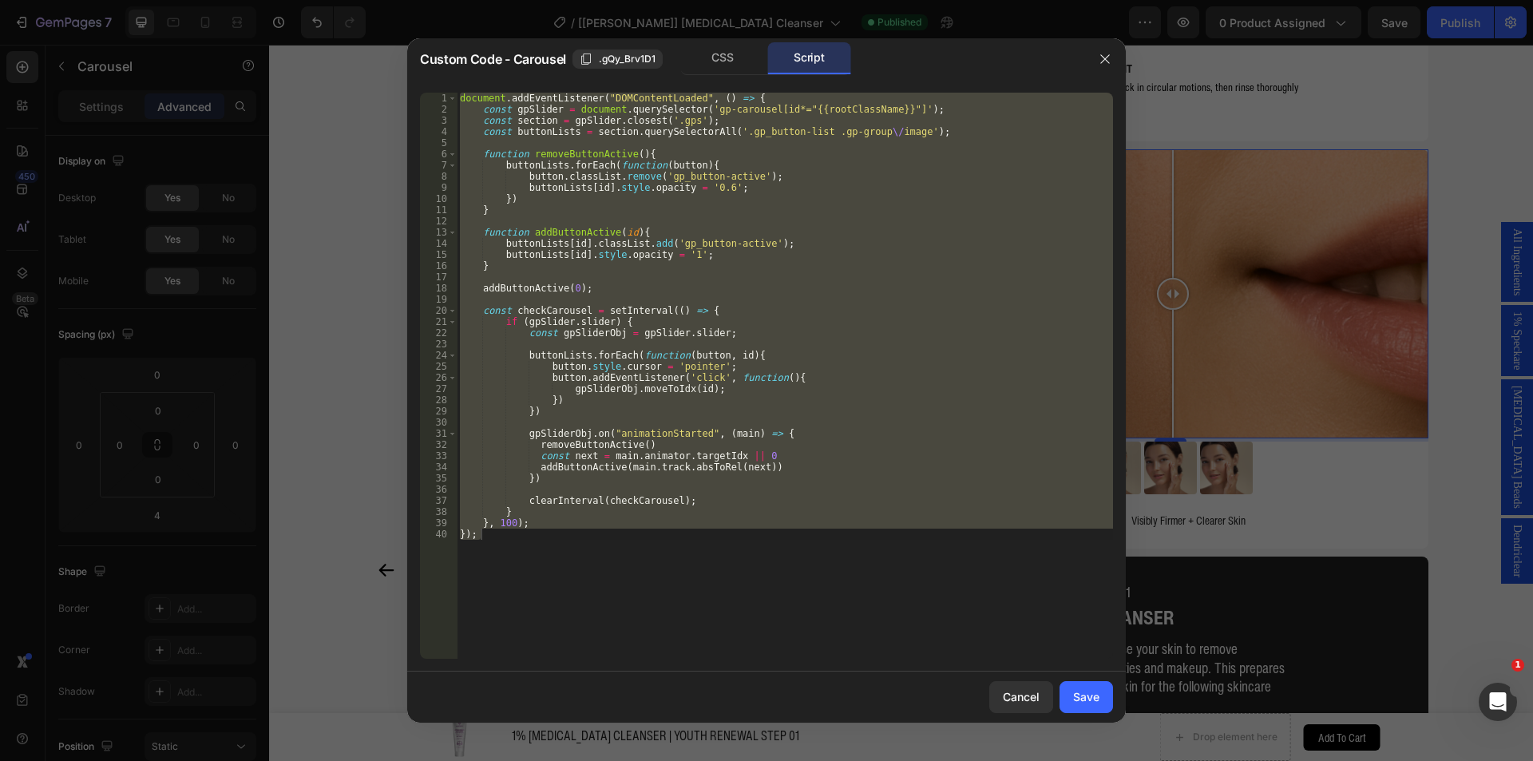
type textarea "}, 100); });"
click at [797, 145] on div "document . addEventListener ( "DOMContentLoaded" , ( ) => { const gpSlider = do…" at bounding box center [785, 376] width 656 height 566
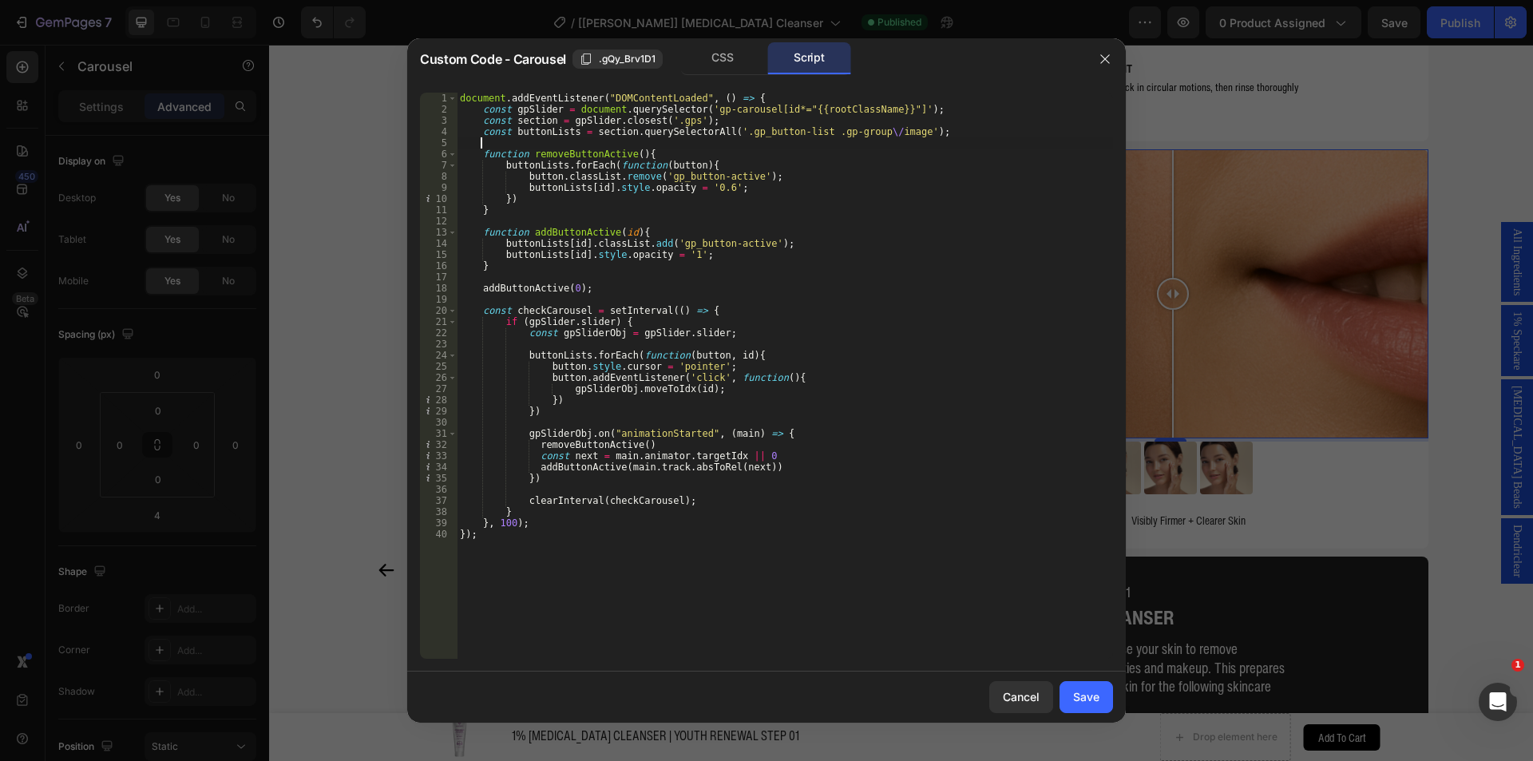
click at [807, 134] on div "document . addEventListener ( "DOMContentLoaded" , ( ) => { const gpSlider = do…" at bounding box center [785, 387] width 656 height 588
paste textarea "gp-group/image"
click at [809, 133] on div "document . addEventListener ( "DOMContentLoaded" , ( ) => { const gpSlider = do…" at bounding box center [785, 387] width 656 height 588
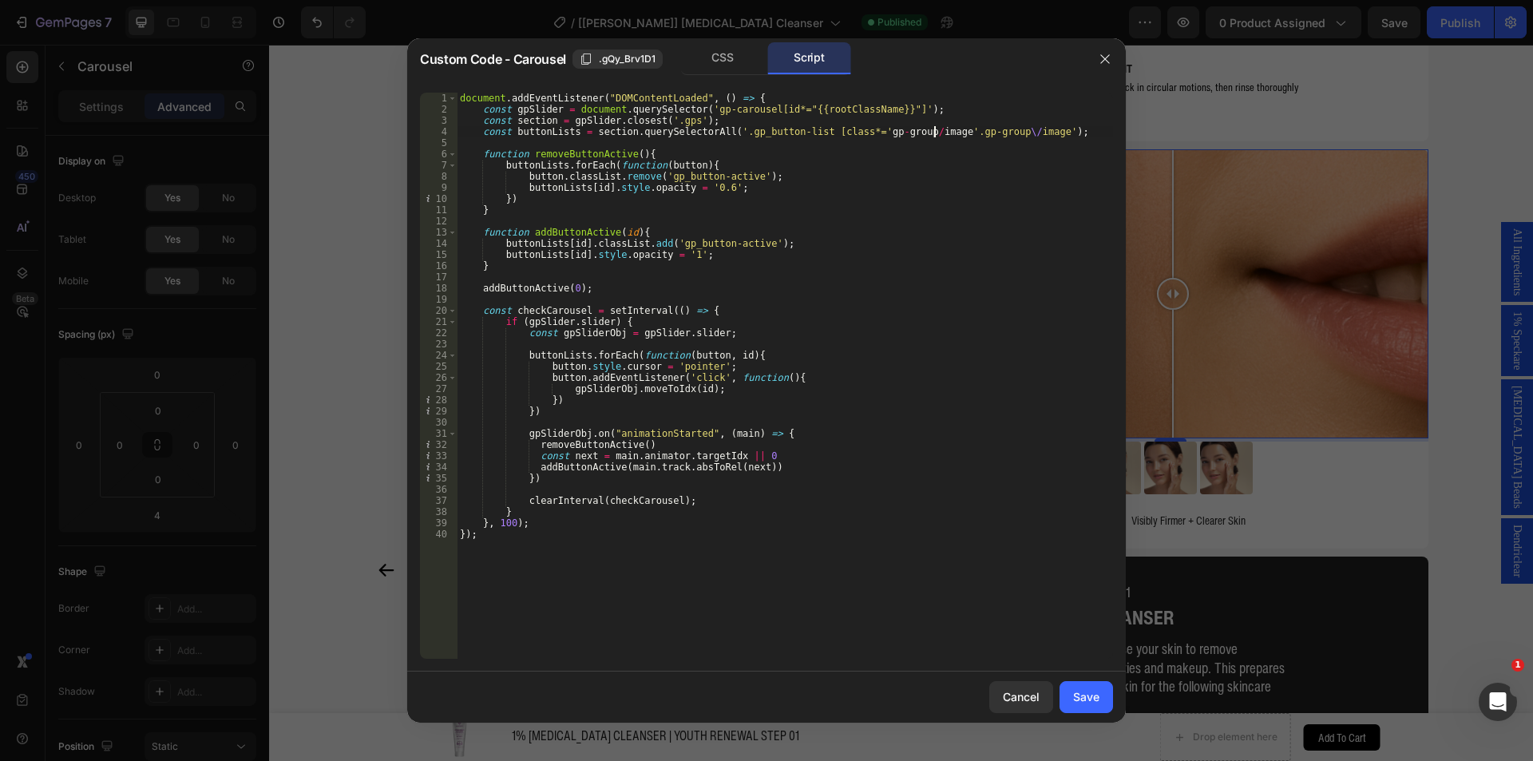
click at [934, 133] on div "document . addEventListener ( "DOMContentLoaded" , ( ) => { const gpSlider = do…" at bounding box center [785, 387] width 656 height 588
click at [1026, 133] on div "document . addEventListener ( "DOMContentLoaded" , ( ) => { const gpSlider = do…" at bounding box center [785, 387] width 656 height 588
click at [942, 133] on div "document . addEventListener ( "DOMContentLoaded" , ( ) => { const gpSlider = do…" at bounding box center [785, 387] width 656 height 588
click at [856, 134] on div "document . addEventListener ( "DOMContentLoaded" , ( ) => { const gpSlider = do…" at bounding box center [785, 387] width 656 height 588
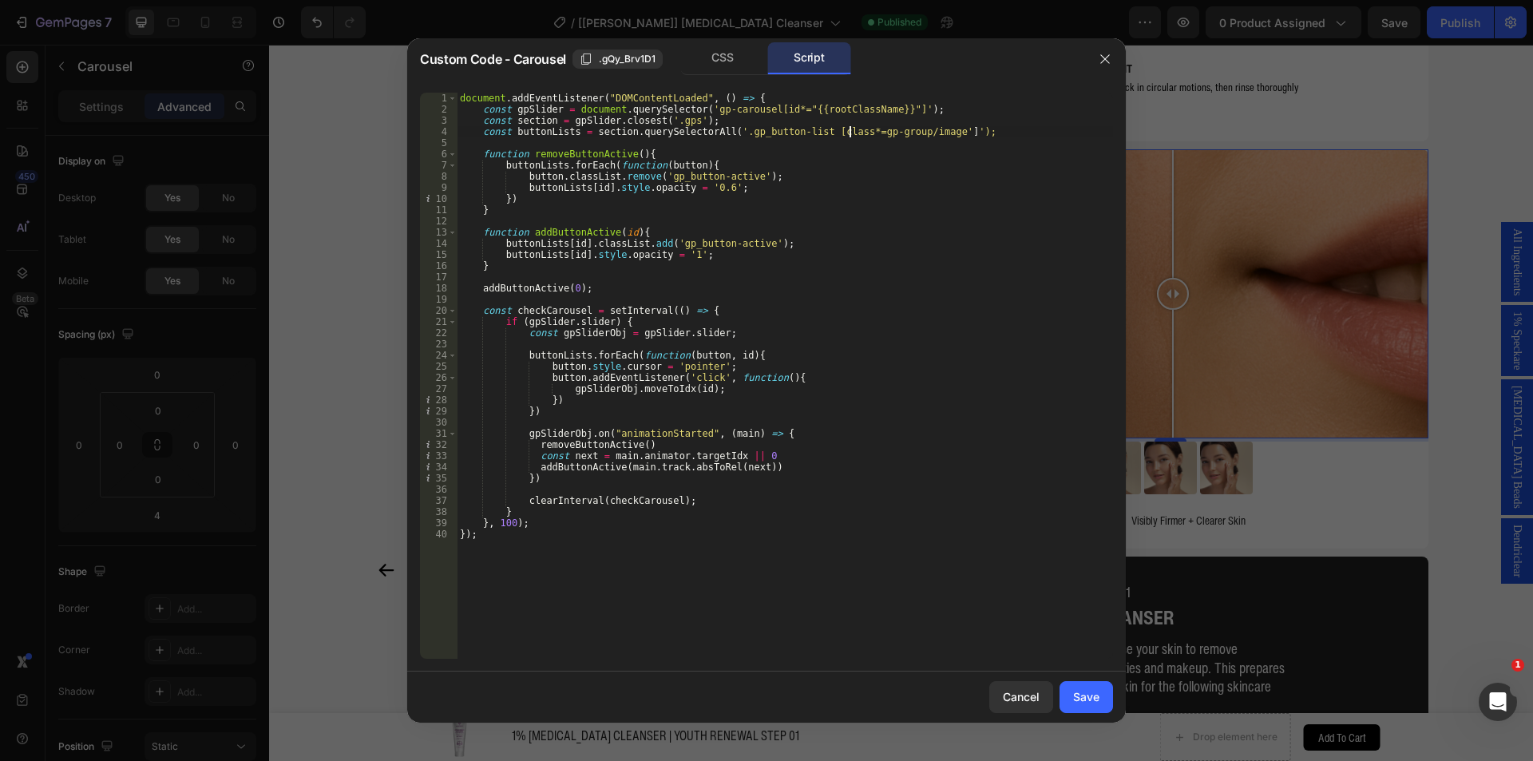
scroll to position [0, 34]
click at [932, 133] on div "document . addEventListener ( "DOMContentLoaded" , ( ) => { const gpSlider = do…" at bounding box center [785, 387] width 656 height 588
click at [939, 252] on div "document . addEventListener ( "DOMContentLoaded" , ( ) => { const gpSlider = do…" at bounding box center [785, 387] width 656 height 588
type textarea "buttonLists[id].style.opacity = '1';"
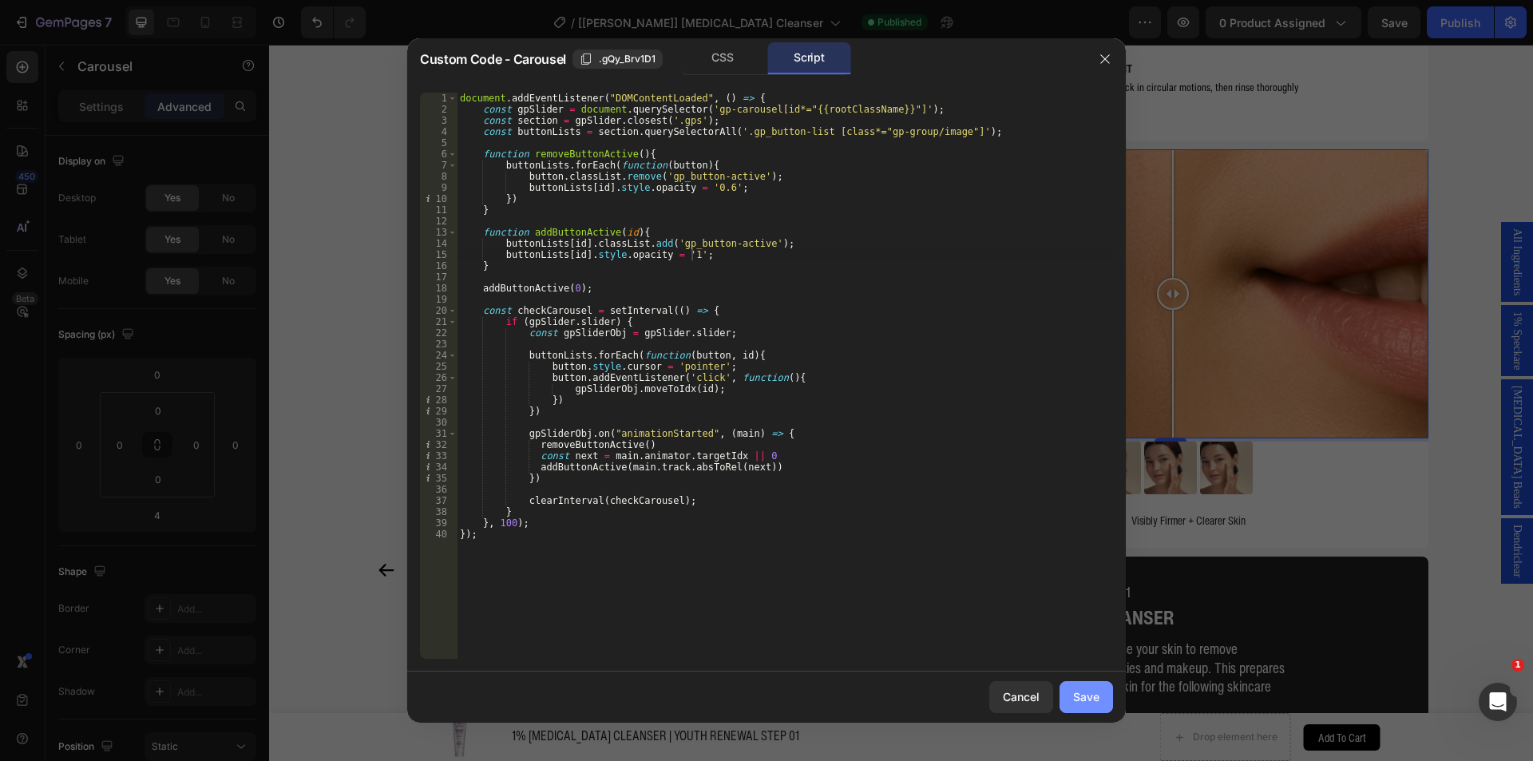
click at [1078, 702] on div "Save" at bounding box center [1086, 696] width 26 height 17
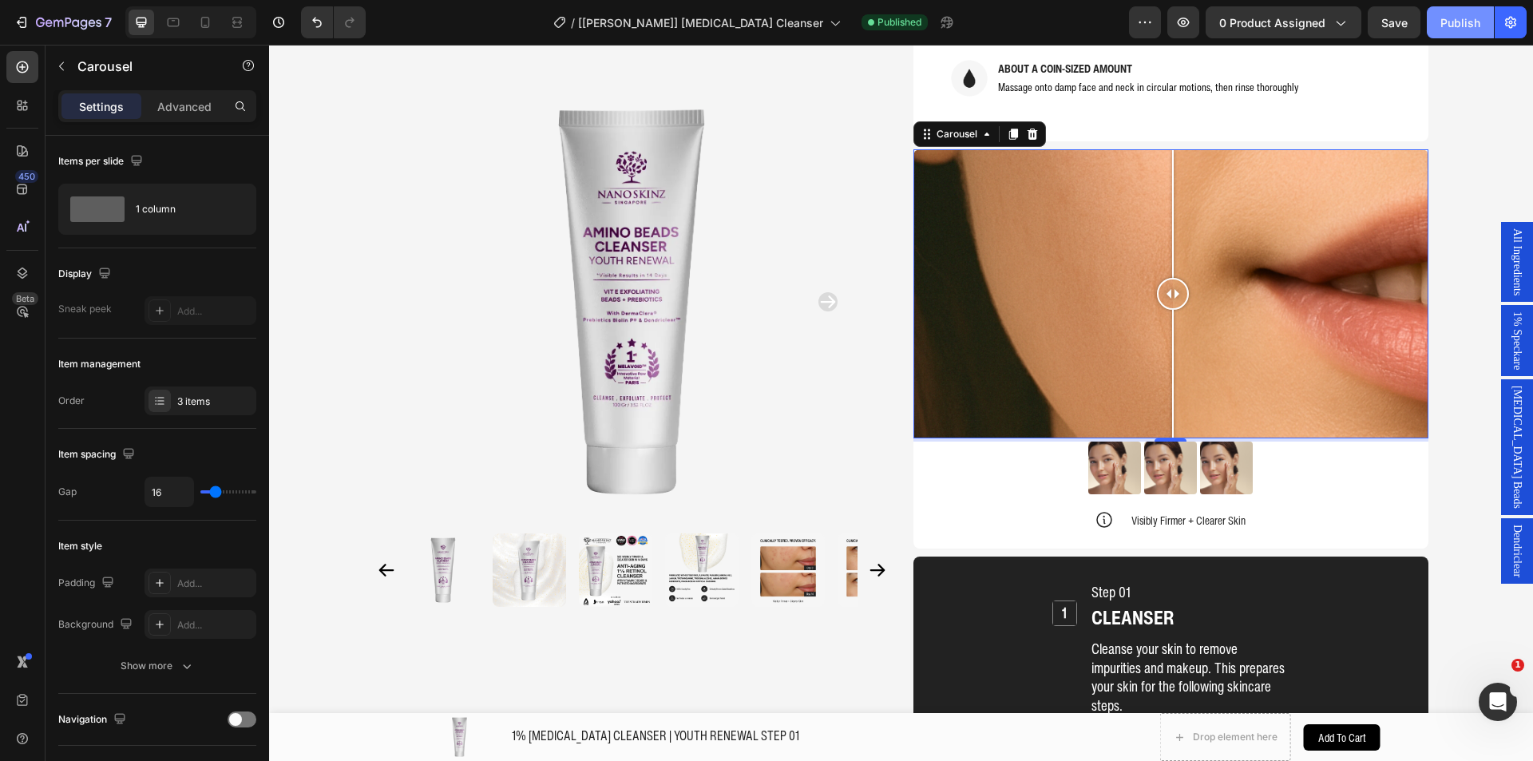
click at [1474, 23] on div "Publish" at bounding box center [1460, 22] width 40 height 17
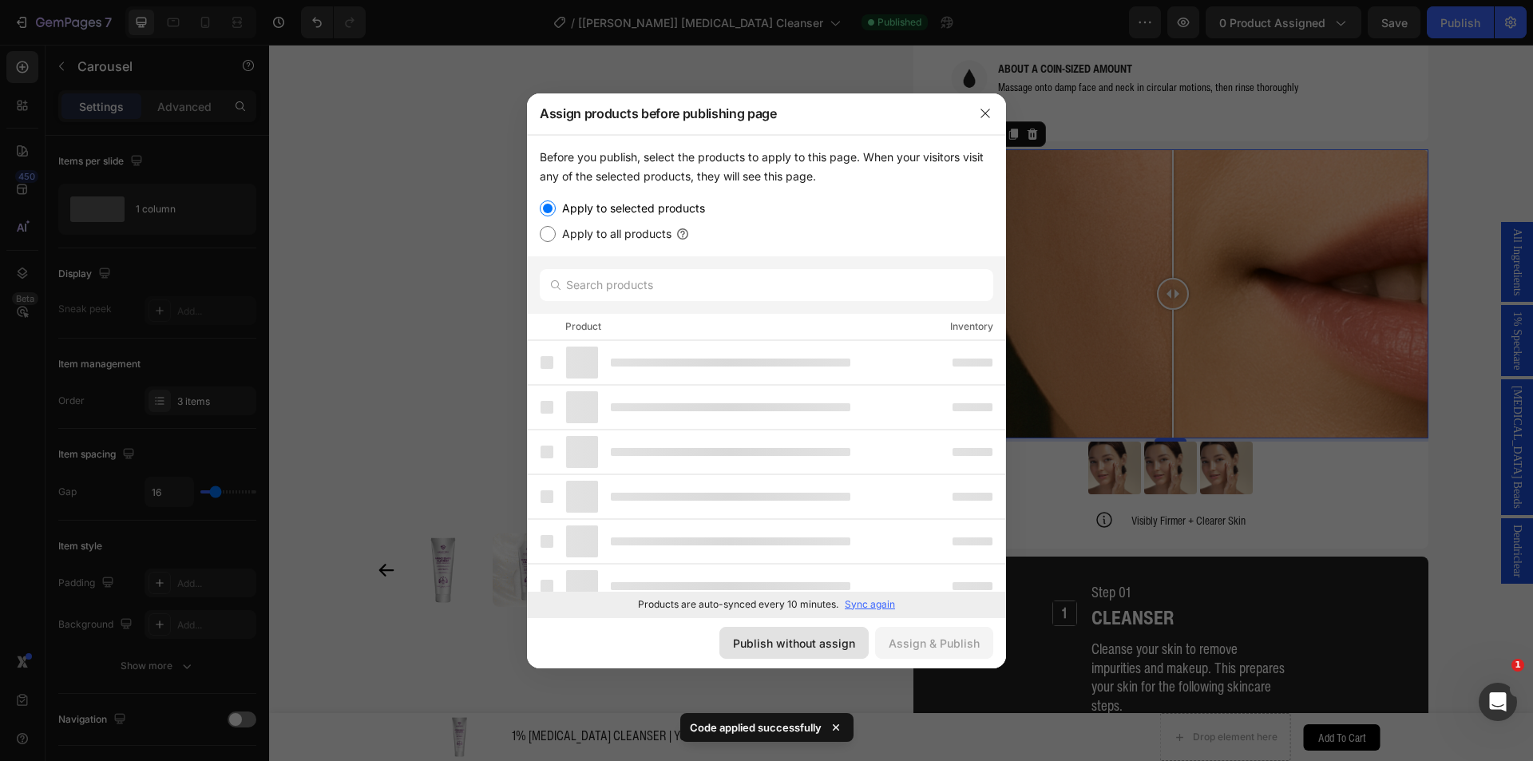
click at [807, 647] on div "Publish without assign" at bounding box center [794, 643] width 122 height 17
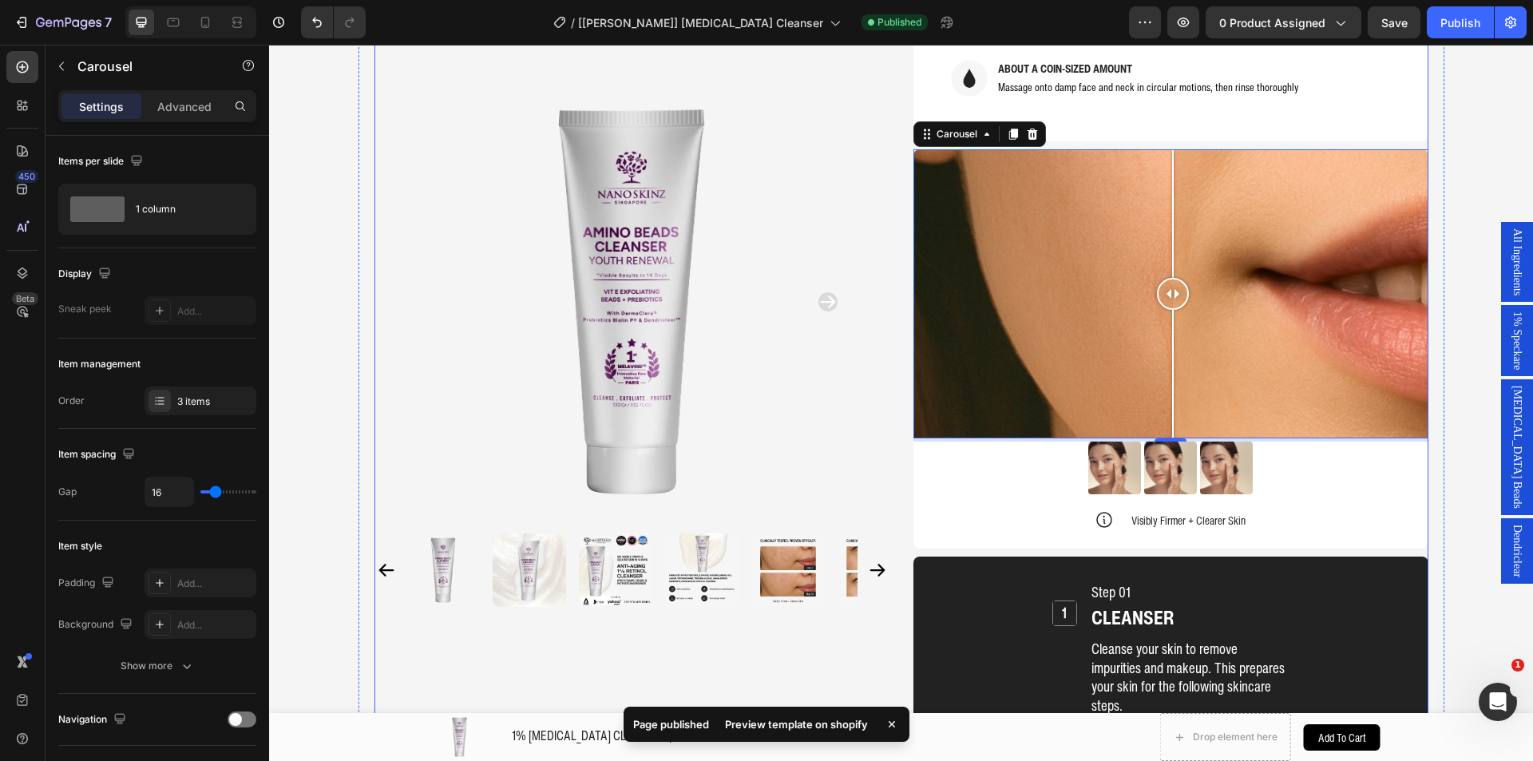
scroll to position [1518, 0]
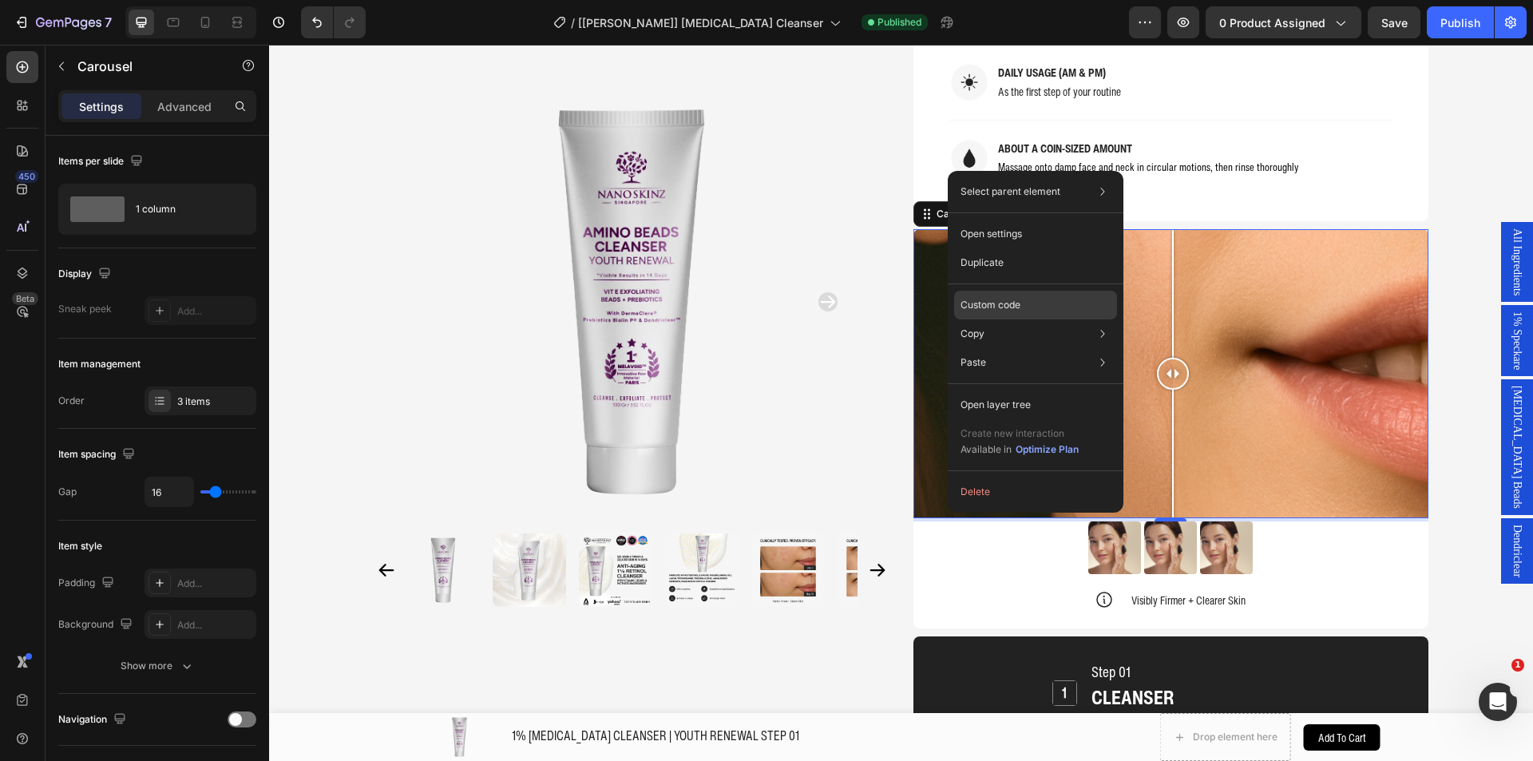
click at [979, 307] on p "Custom code" at bounding box center [990, 305] width 60 height 14
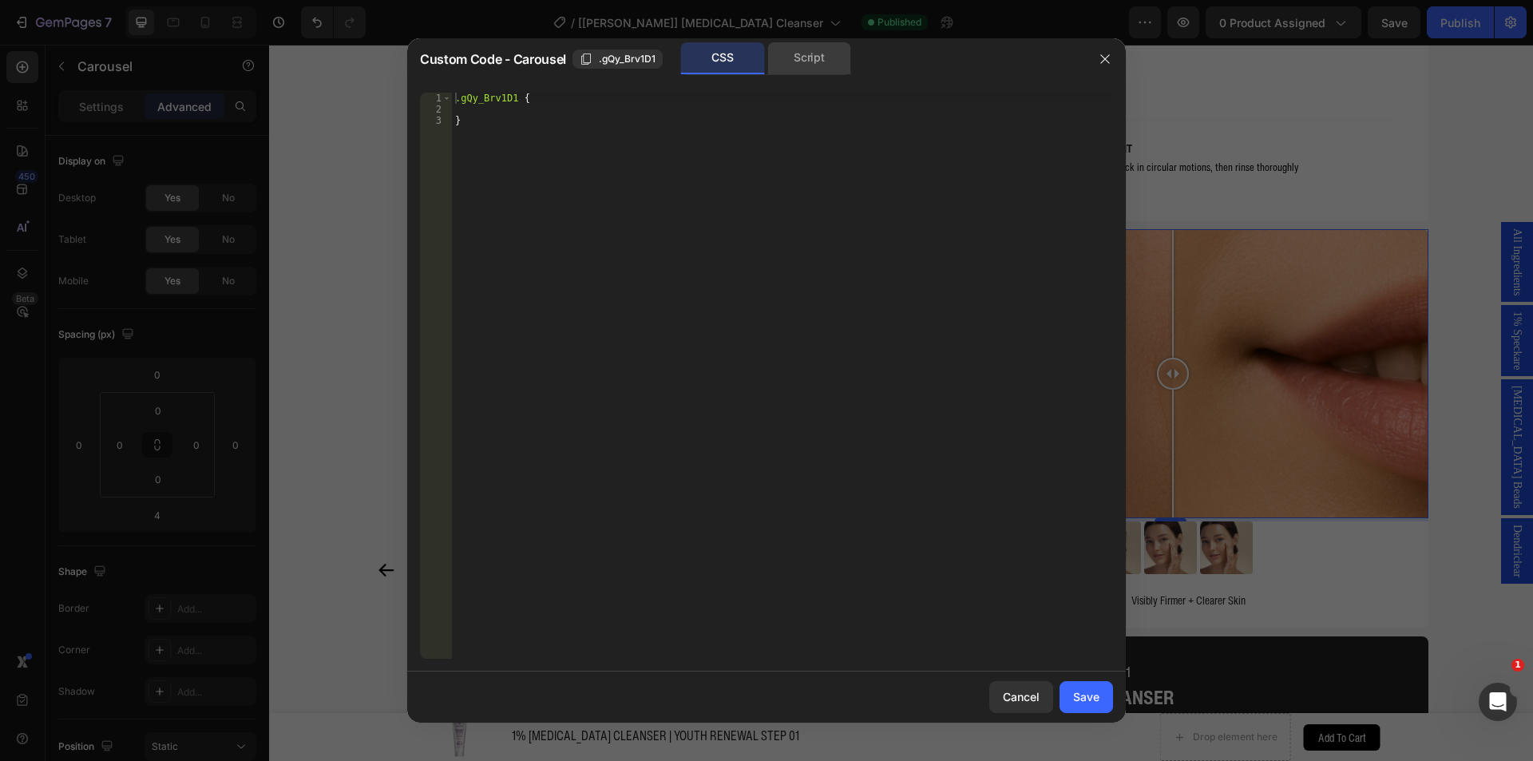
drag, startPoint x: 816, startPoint y: 47, endPoint x: 809, endPoint y: 53, distance: 9.0
click at [815, 48] on div "Script" at bounding box center [809, 58] width 84 height 32
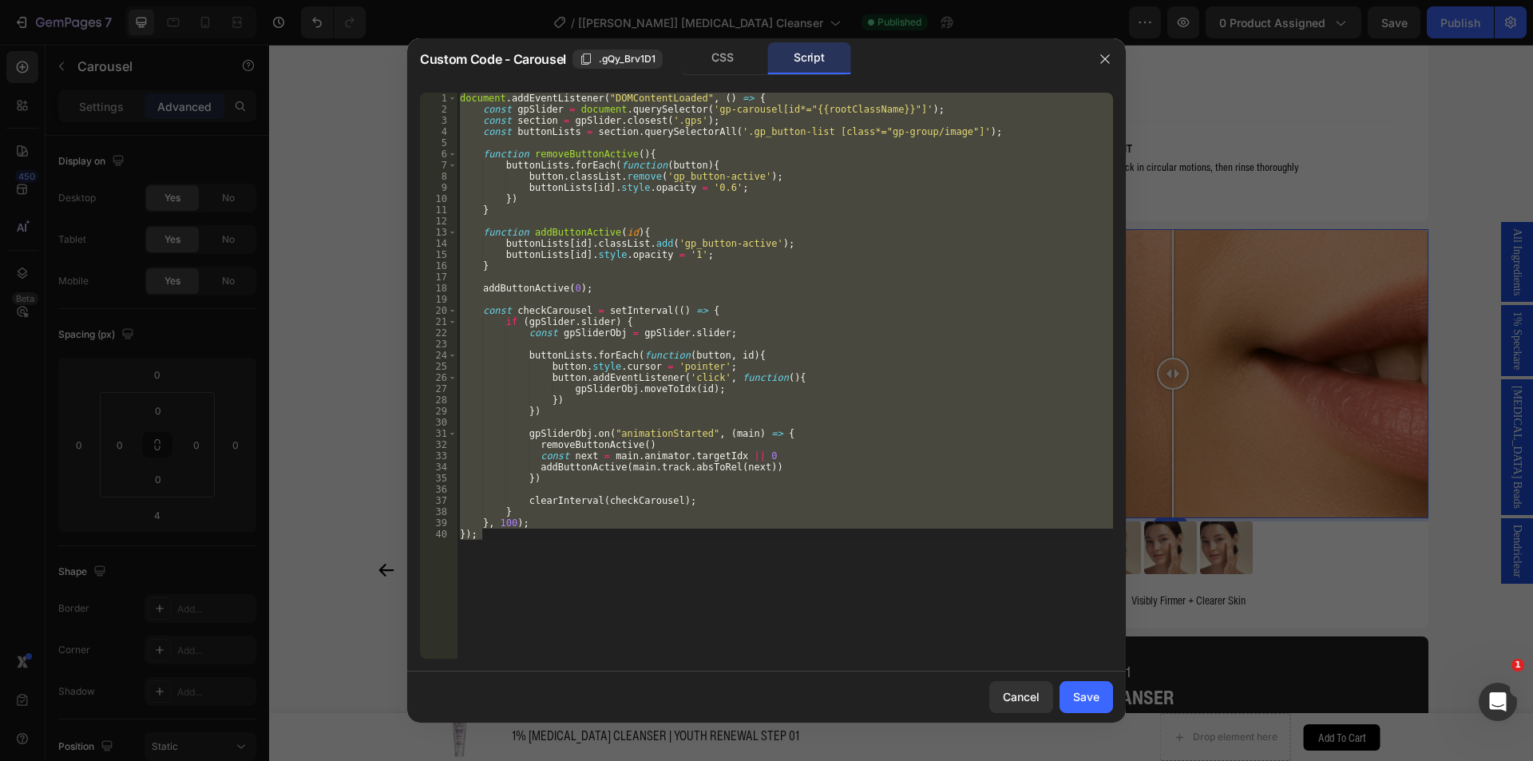
click at [611, 160] on div "document . addEventListener ( "DOMContentLoaded" , ( ) => { const gpSlider = do…" at bounding box center [785, 376] width 656 height 566
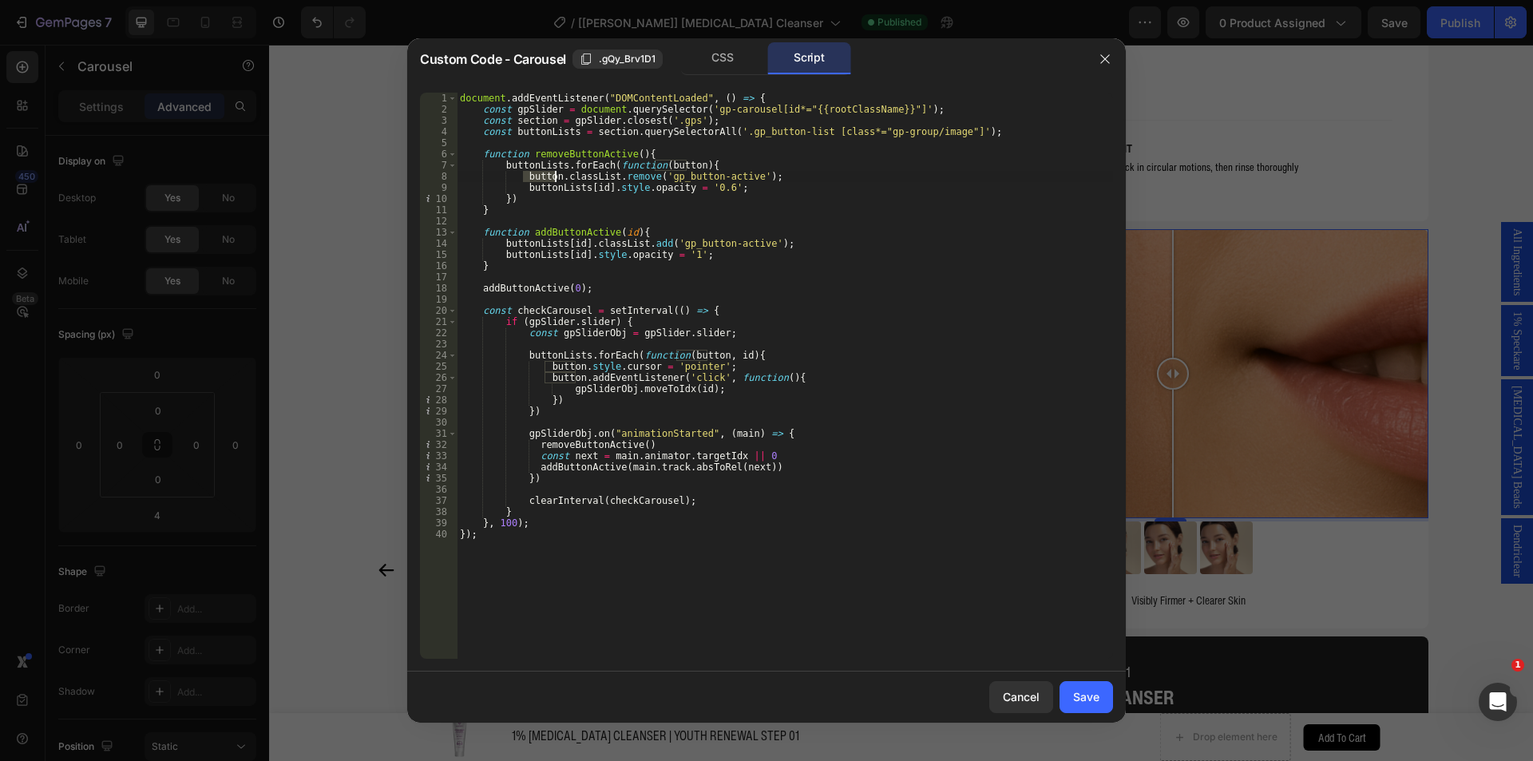
drag, startPoint x: 522, startPoint y: 176, endPoint x: 554, endPoint y: 176, distance: 31.9
click at [554, 176] on div "document . addEventListener ( "DOMContentLoaded" , ( ) => { const gpSlider = do…" at bounding box center [785, 387] width 656 height 588
click at [525, 187] on div "document . addEventListener ( "DOMContentLoaded" , ( ) => { const gpSlider = do…" at bounding box center [785, 387] width 656 height 588
click at [600, 187] on div "document . addEventListener ( "DOMContentLoaded" , ( ) => { const gpSlider = do…" at bounding box center [785, 387] width 656 height 588
paste textarea
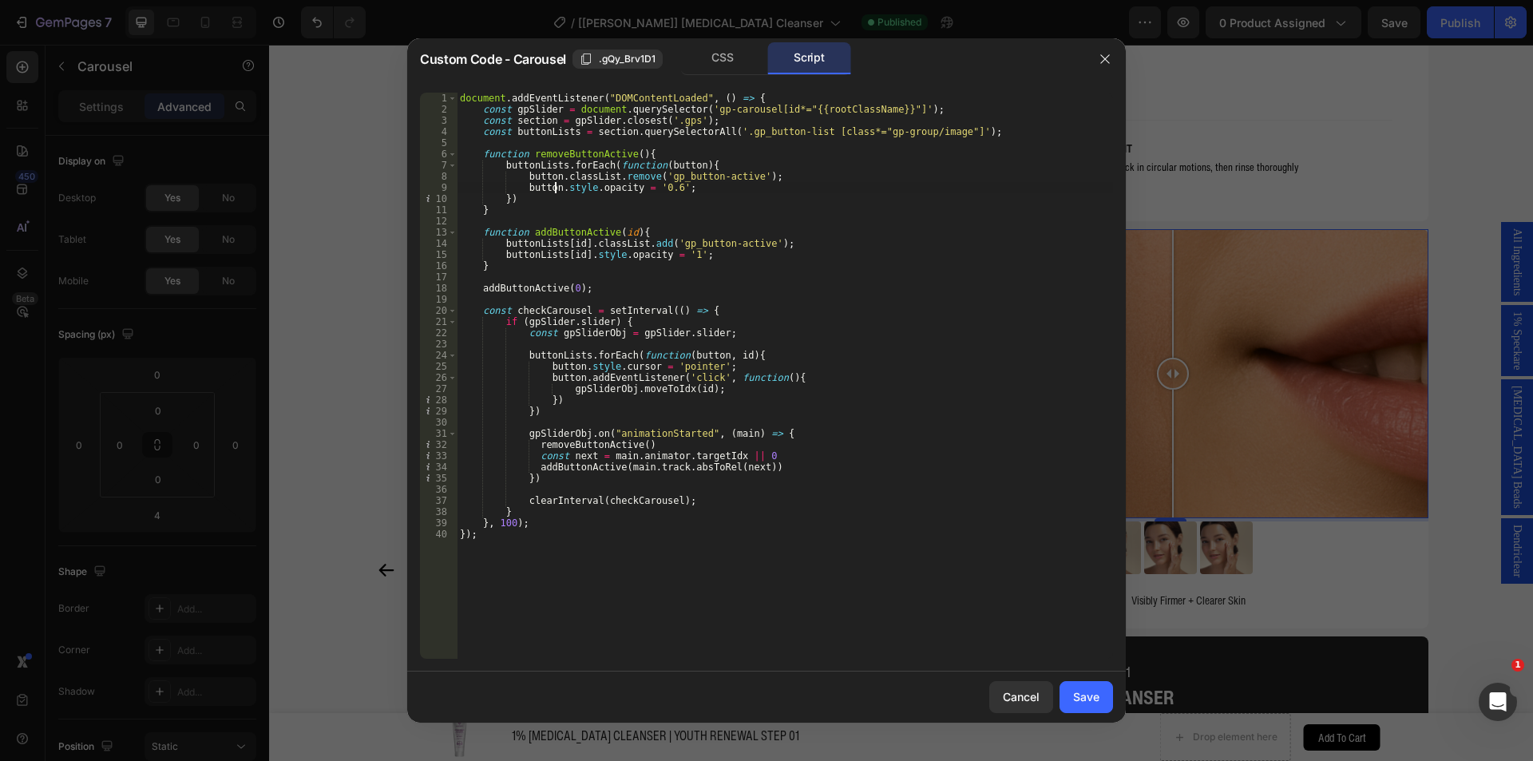
click at [770, 240] on div "document . addEventListener ( "DOMContentLoaded" , ( ) => { const gpSlider = do…" at bounding box center [785, 387] width 656 height 588
click at [529, 153] on div "document . addEventListener ( "DOMContentLoaded" , ( ) => { const gpSlider = do…" at bounding box center [785, 387] width 656 height 588
type textarea "function removeButtonActive(){"
click at [635, 154] on div "document . addEventListener ( "DOMContentLoaded" , ( ) => { const gpSlider = do…" at bounding box center [785, 387] width 656 height 588
click at [599, 282] on div "document . addEventListener ( "DOMContentLoaded" , ( ) => { const gpSlider = do…" at bounding box center [785, 387] width 656 height 588
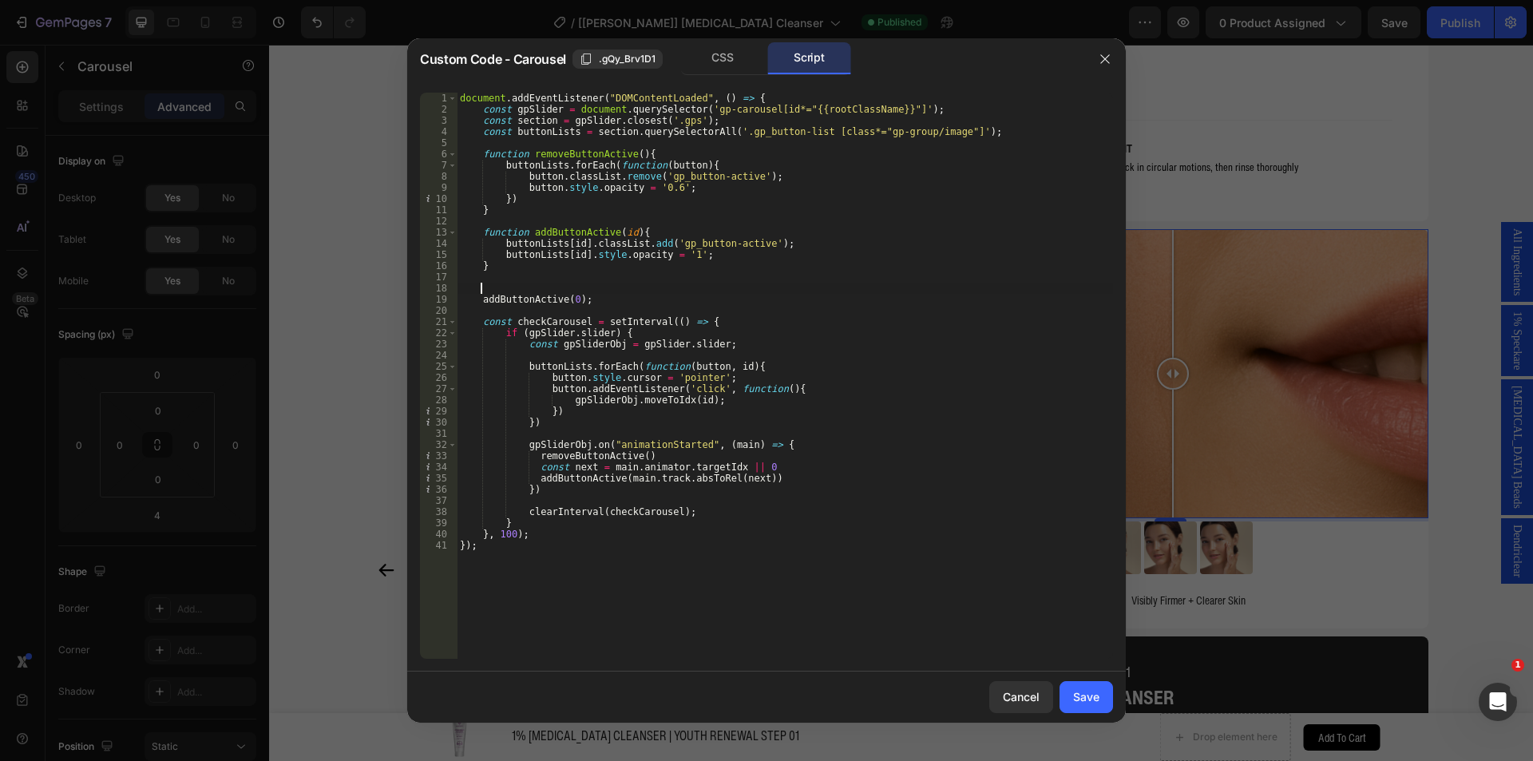
scroll to position [0, 1]
paste textarea "removeButtonActive()"
type textarea "removeButtonActive();"
click at [1078, 700] on div "Save" at bounding box center [1086, 696] width 26 height 17
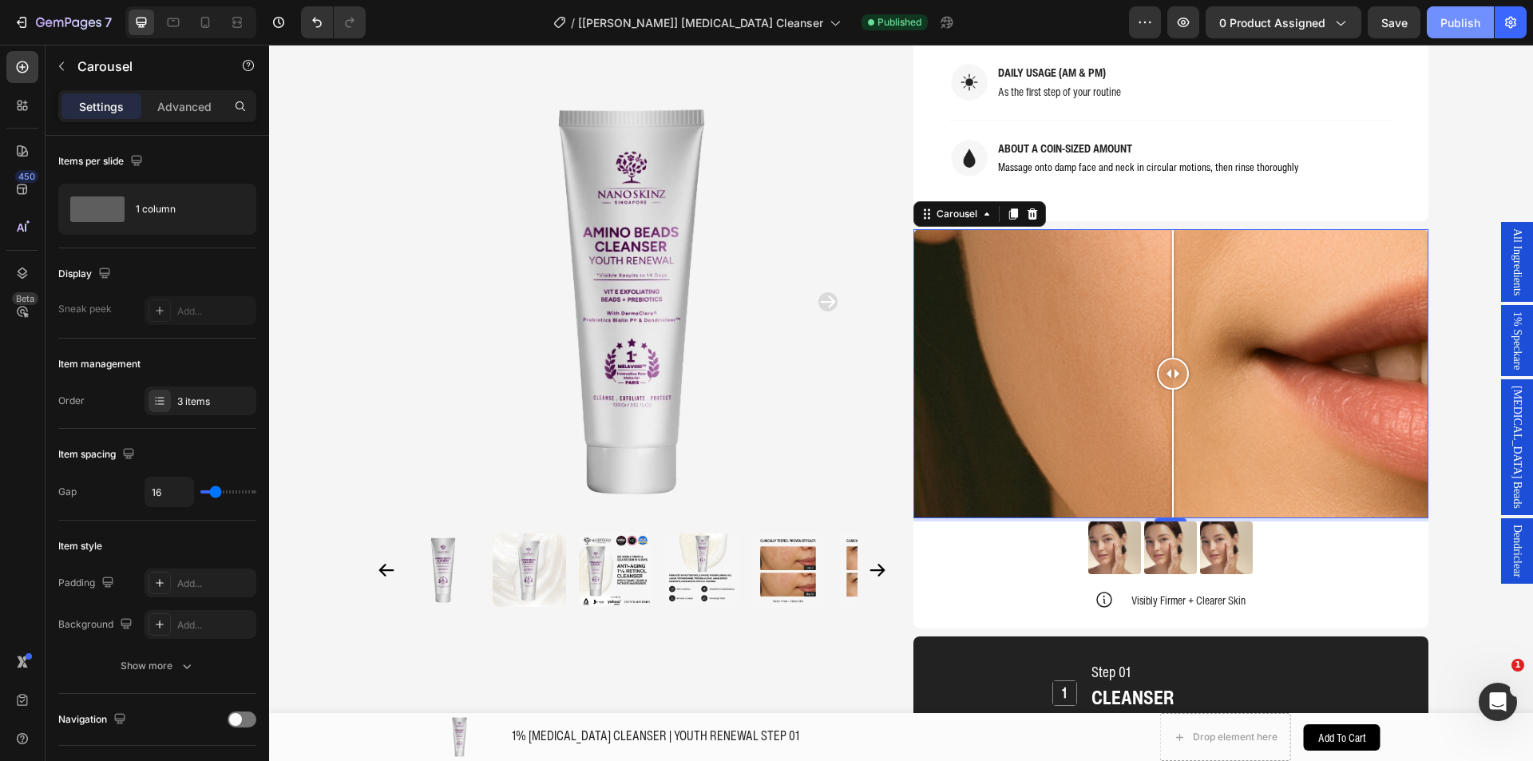
click at [1454, 29] on div "Publish" at bounding box center [1460, 22] width 40 height 17
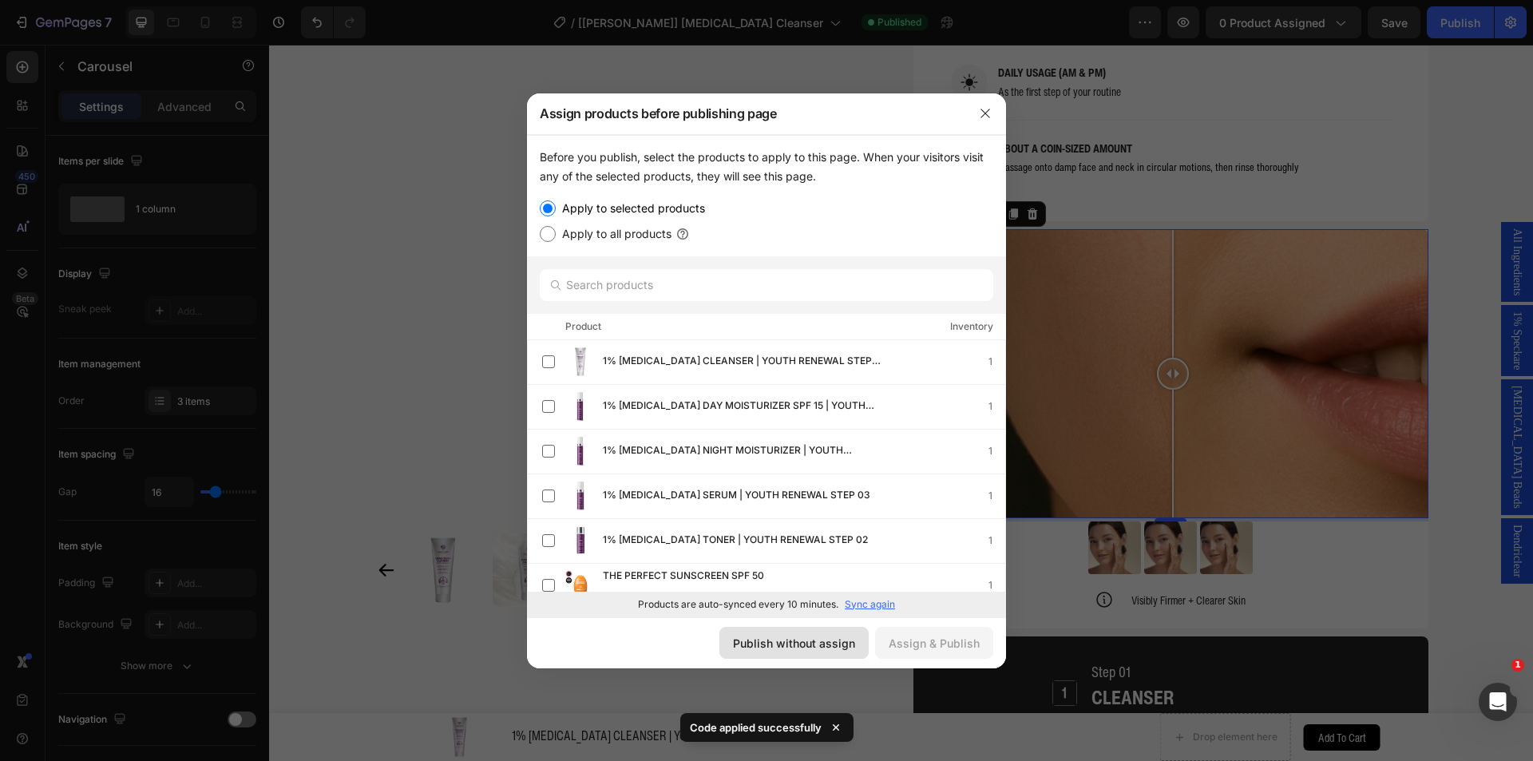
click at [784, 643] on div "Publish without assign" at bounding box center [794, 643] width 122 height 17
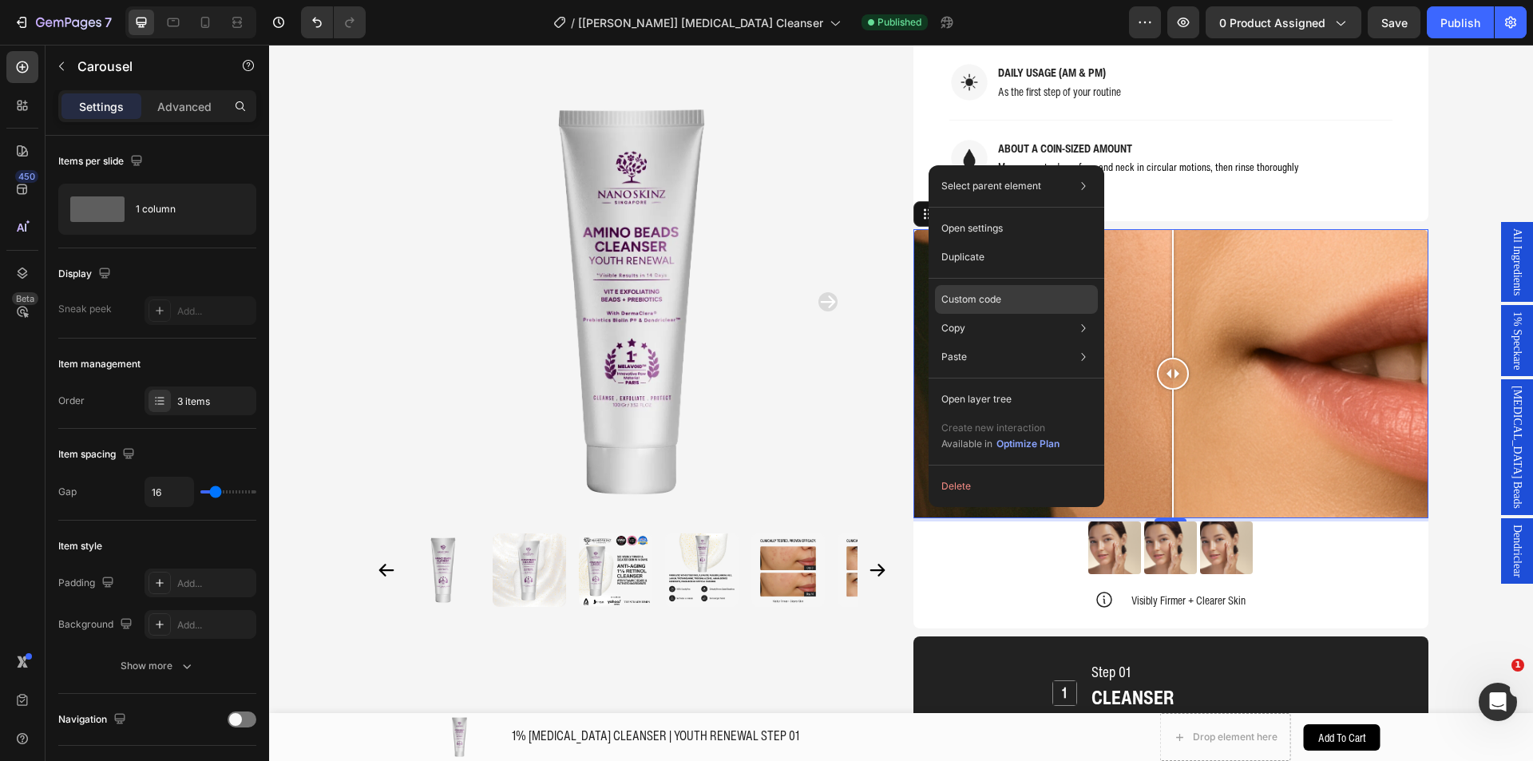
click at [980, 293] on p "Custom code" at bounding box center [971, 299] width 60 height 14
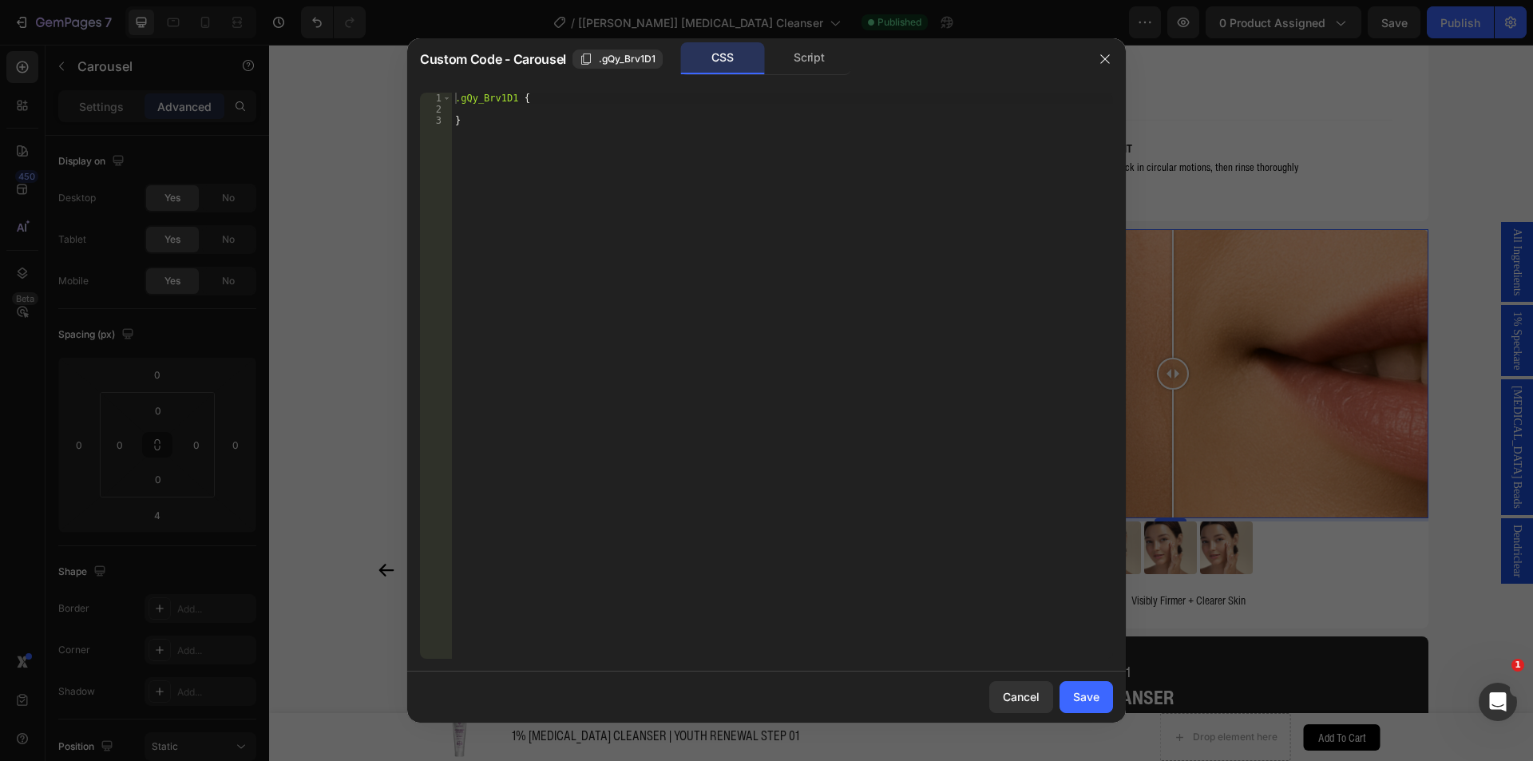
click at [816, 49] on div "Script" at bounding box center [809, 58] width 84 height 32
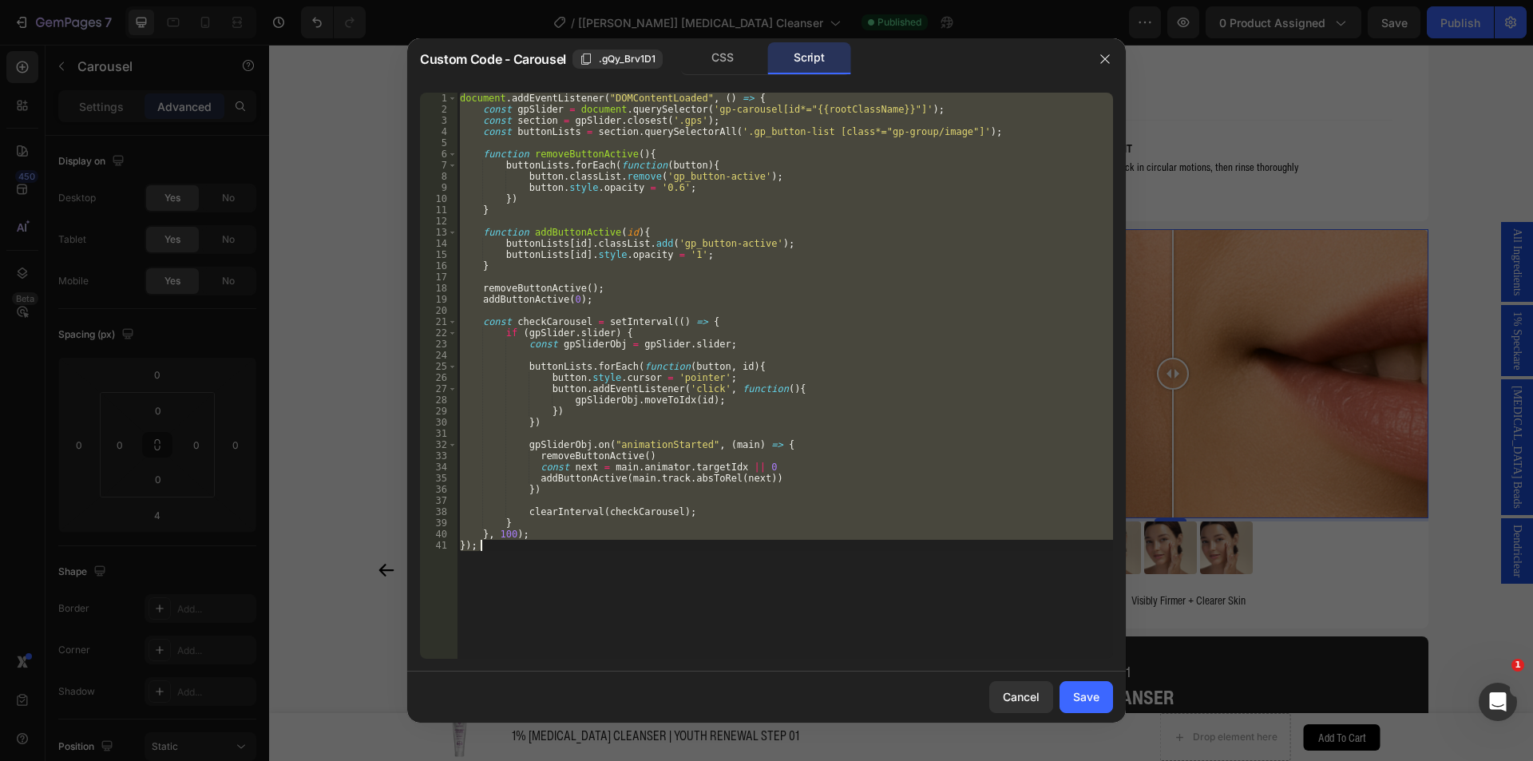
click at [652, 382] on div "document . addEventListener ( "DOMContentLoaded" , ( ) => { const gpSlider = do…" at bounding box center [785, 376] width 656 height 566
type textarea "button.style.cursor = 'pointer';"
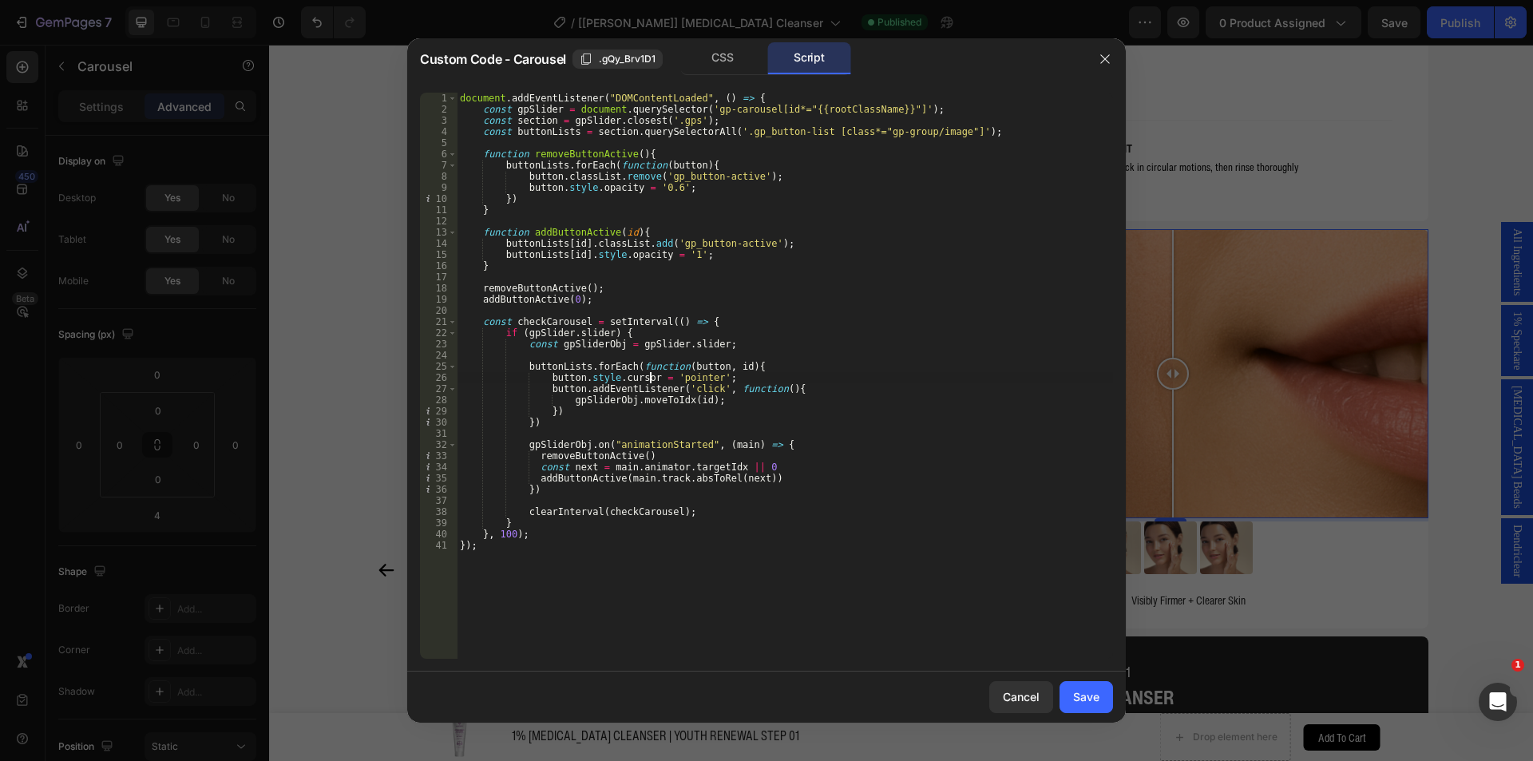
click at [714, 380] on div "document . addEventListener ( "DOMContentLoaded" , ( ) => { const gpSlider = do…" at bounding box center [785, 387] width 656 height 588
click at [543, 380] on div "document . addEventListener ( "DOMContentLoaded" , ( ) => { const gpSlider = do…" at bounding box center [785, 387] width 656 height 588
click at [646, 379] on div "document . addEventListener ( "DOMContentLoaded" , ( ) => { const gpSlider = do…" at bounding box center [785, 387] width 656 height 588
click at [757, 378] on div "document . addEventListener ( "DOMContentLoaded" , ( ) => { const gpSlider = do…" at bounding box center [785, 387] width 656 height 588
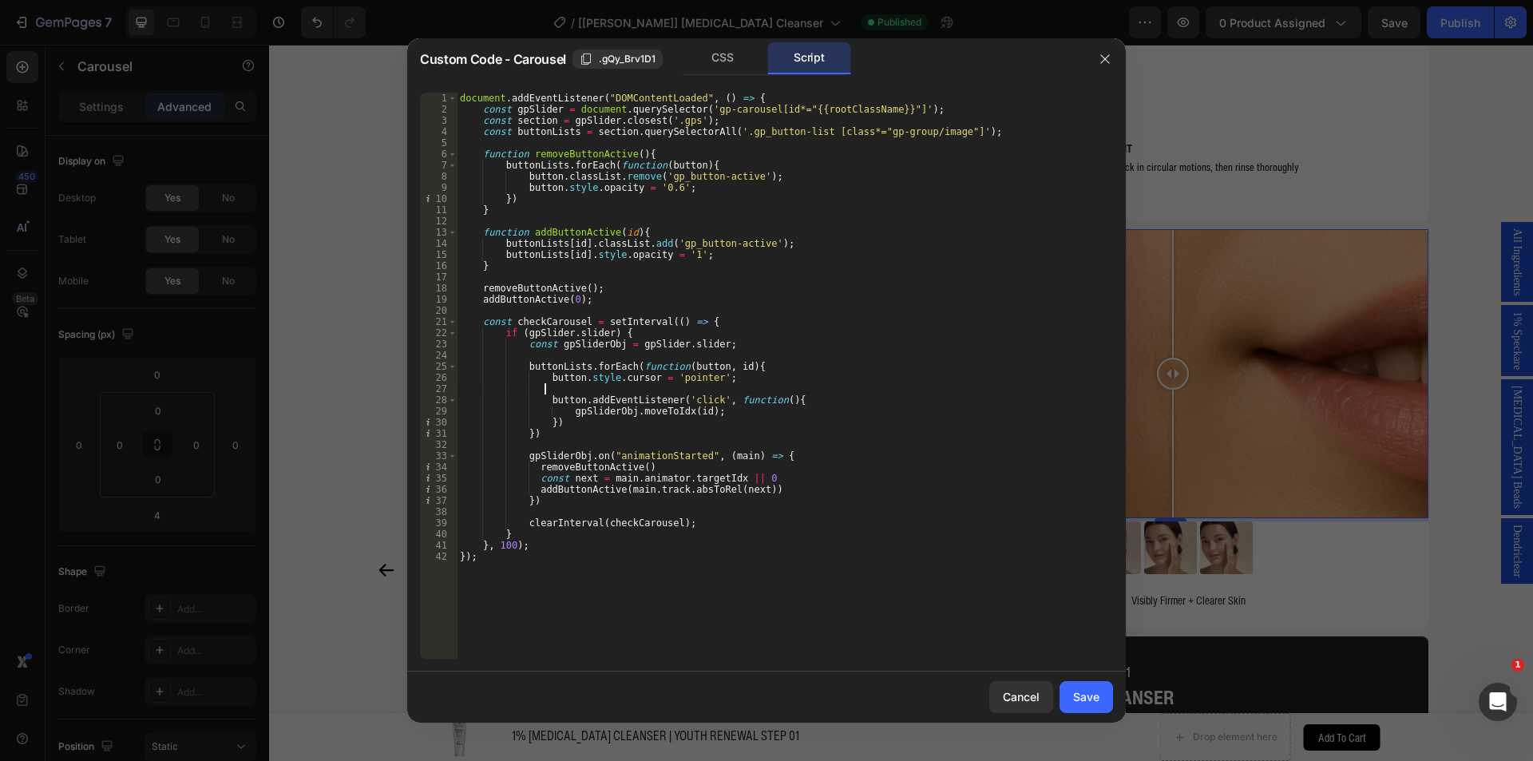
paste textarea "button.style.cursor"
type textarea "button.style.transition = 'opaticy 0.3s'"
click at [1104, 699] on button "Save" at bounding box center [1085, 697] width 53 height 32
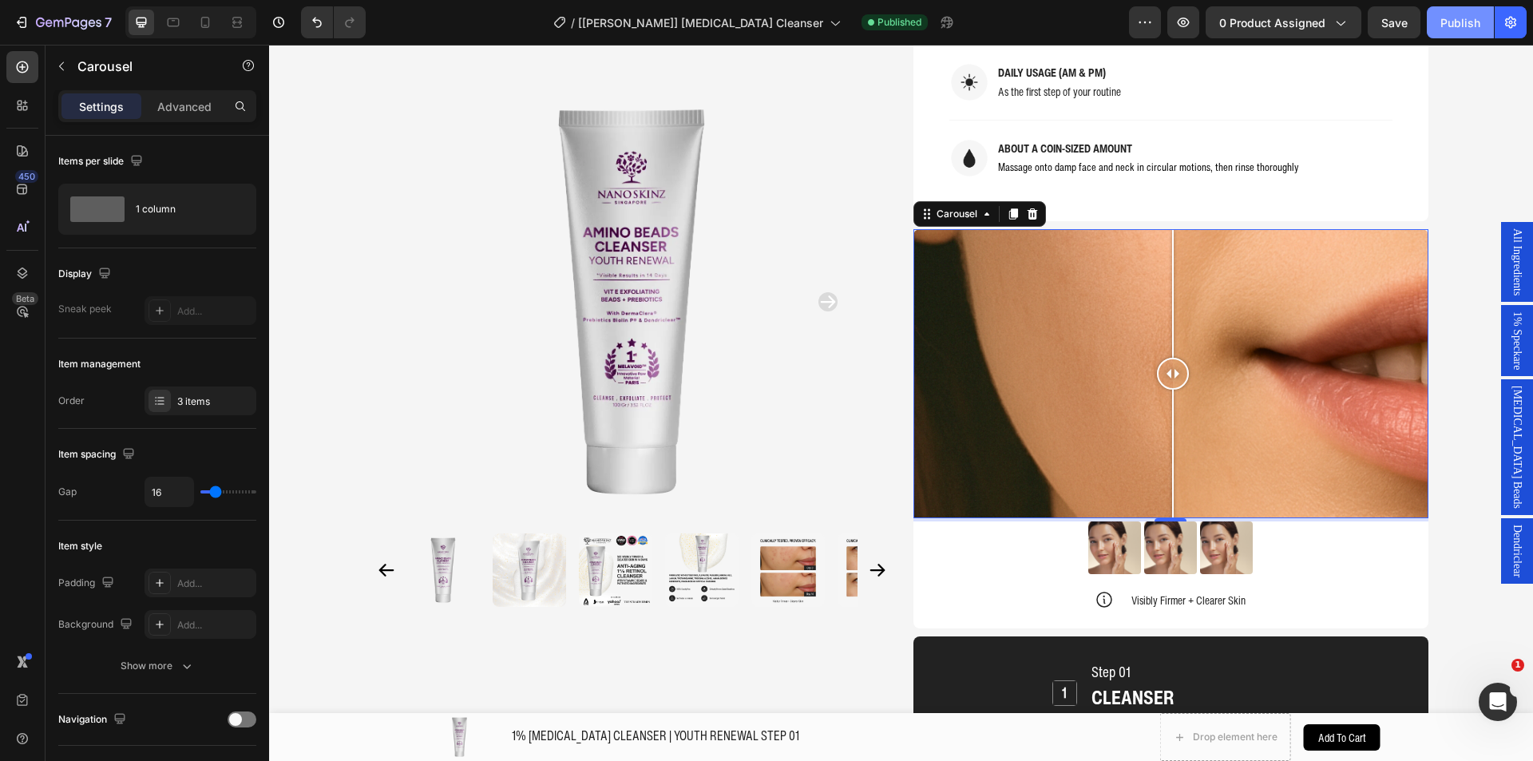
click at [1467, 21] on div "Publish" at bounding box center [1460, 22] width 40 height 17
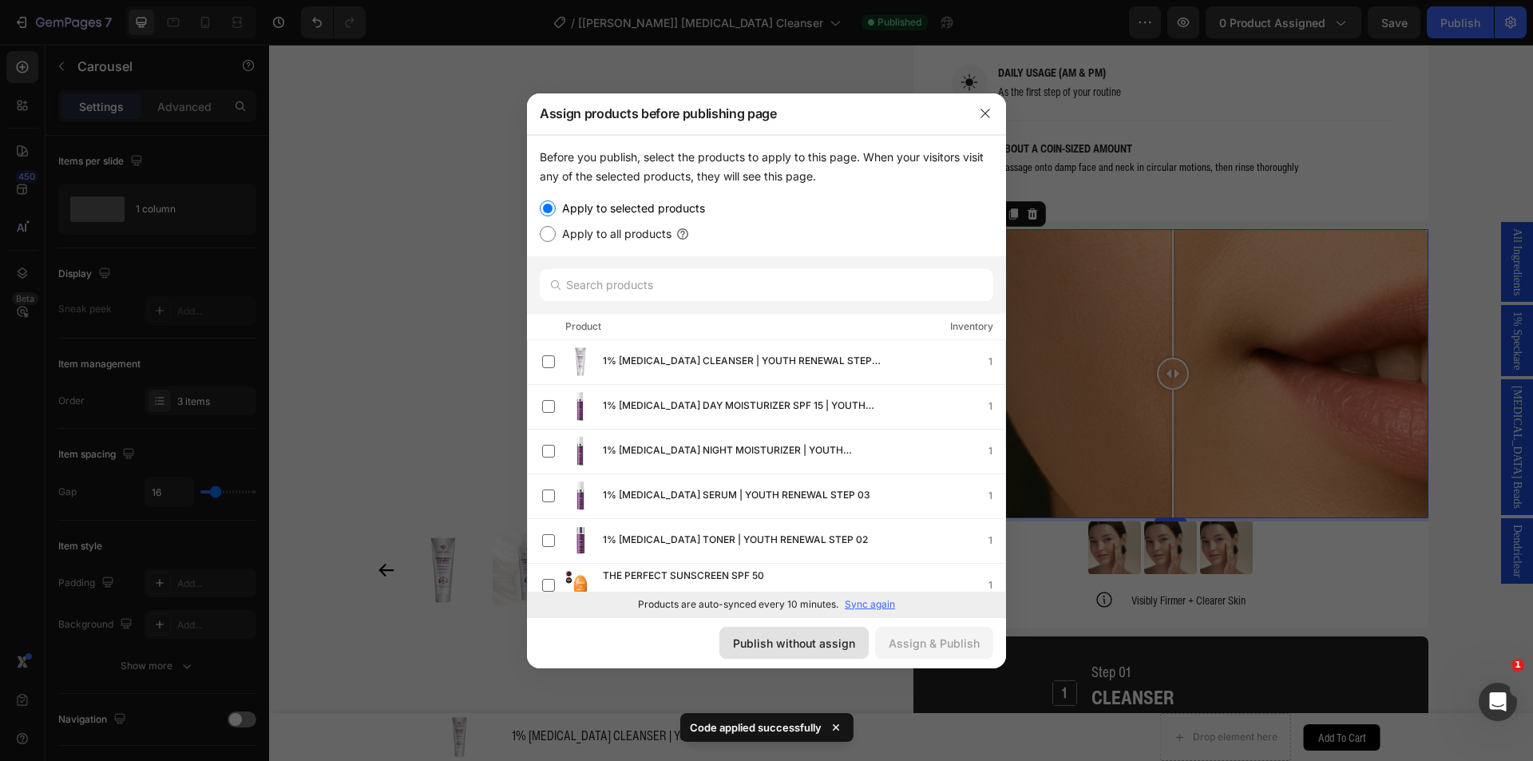
click at [788, 651] on div "Publish without assign" at bounding box center [794, 643] width 122 height 17
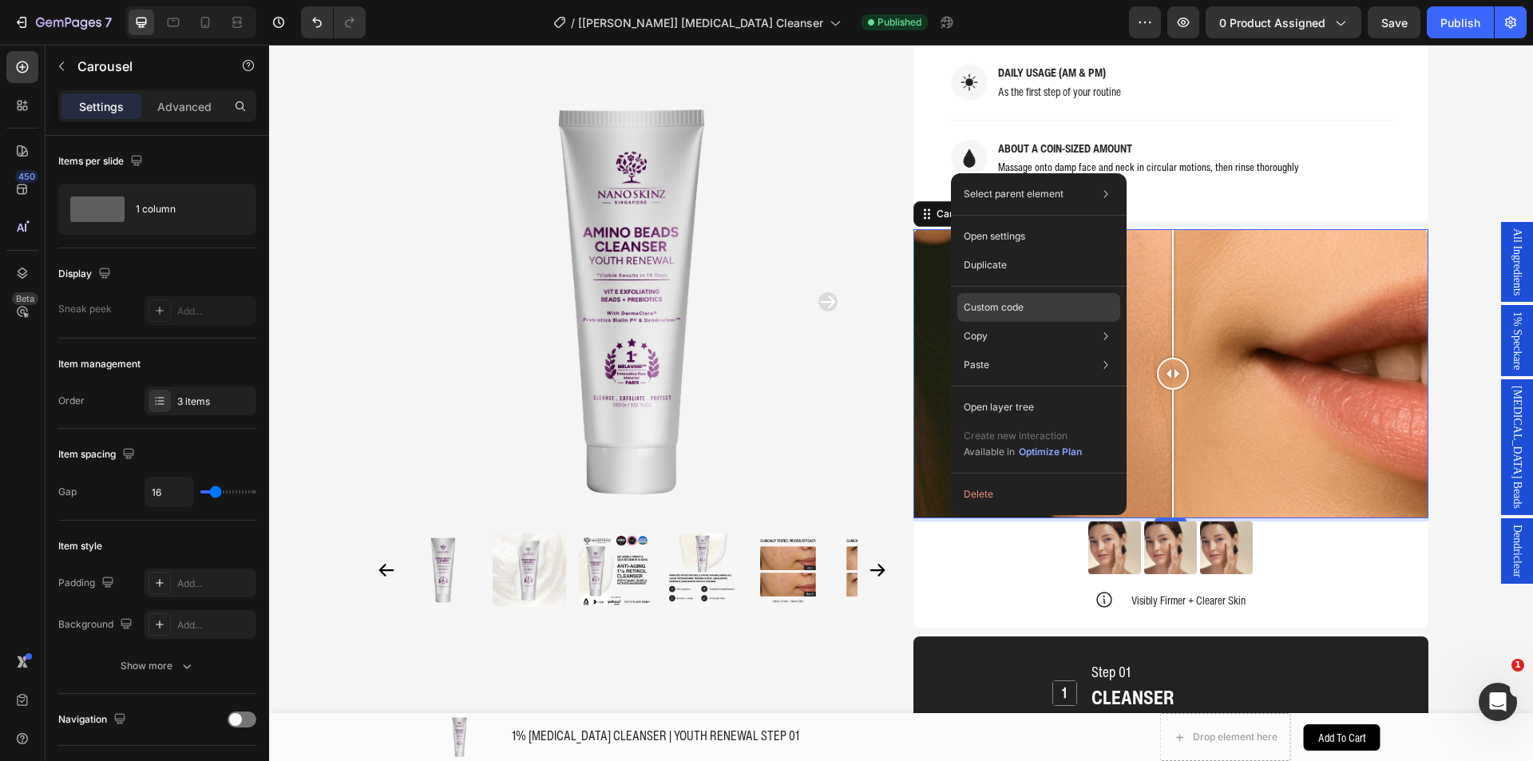
click at [984, 311] on p "Custom code" at bounding box center [994, 307] width 60 height 14
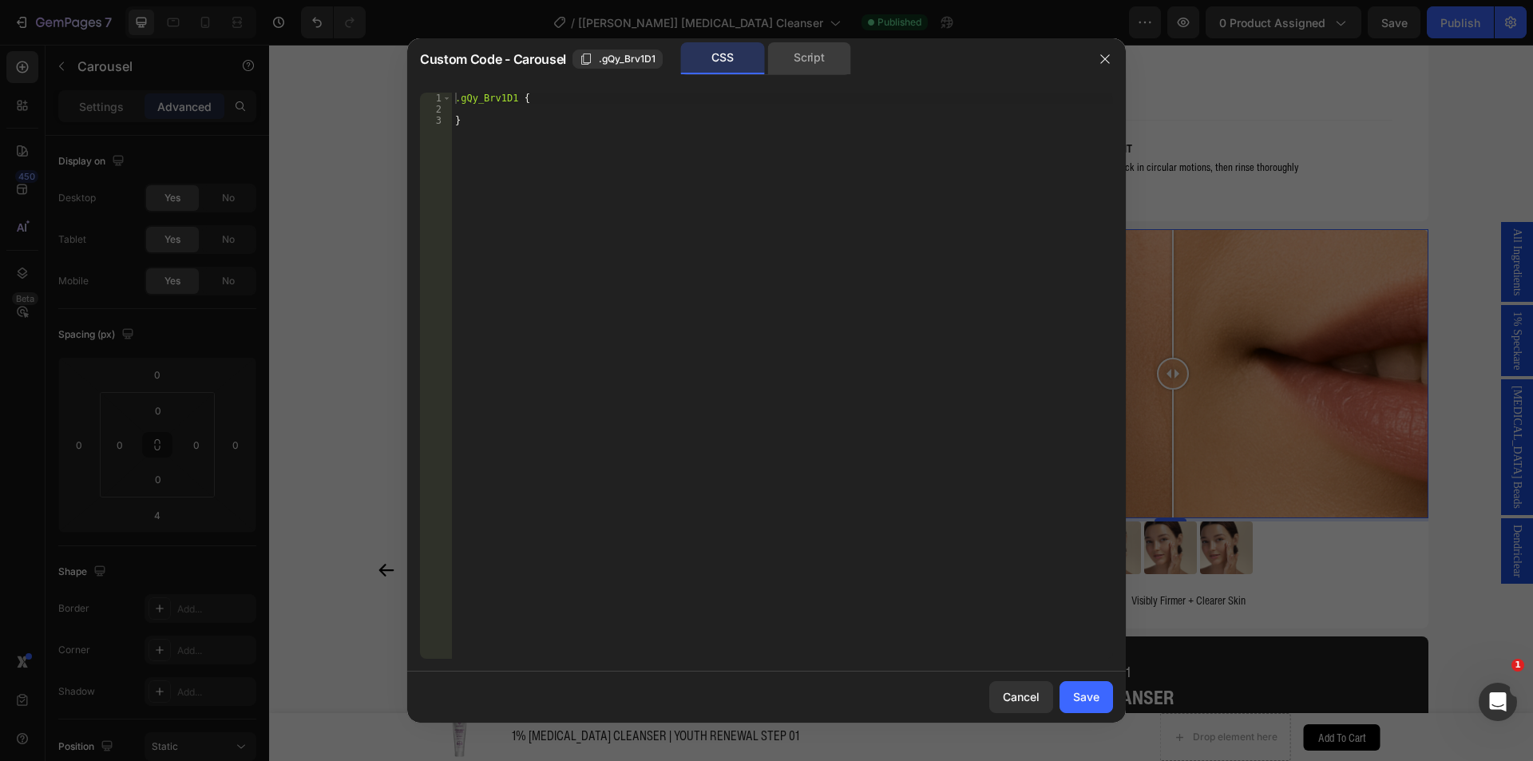
click at [813, 61] on div "Script" at bounding box center [809, 58] width 84 height 32
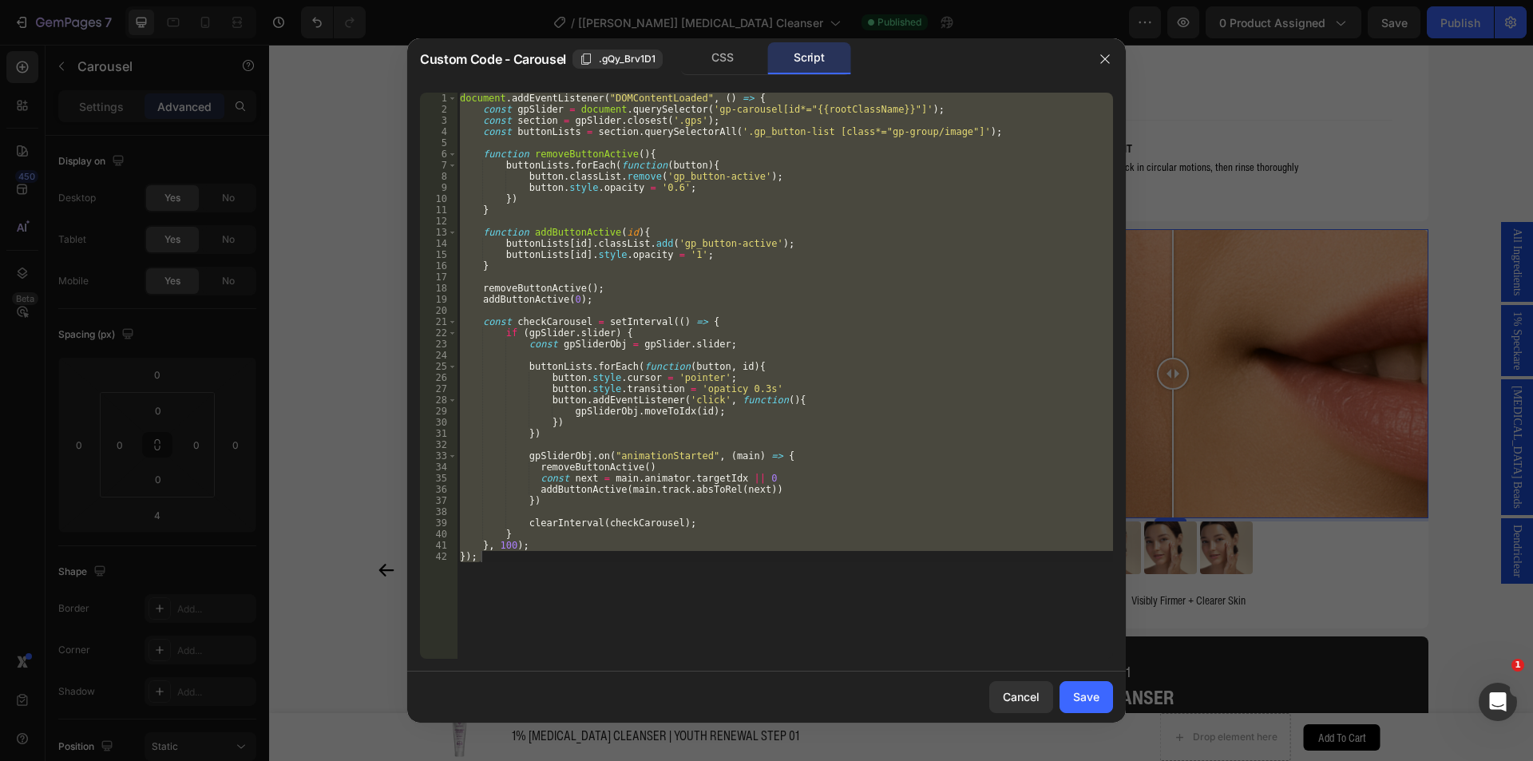
type textarea "}, 100); });"
click at [702, 225] on div "document . addEventListener ( "DOMContentLoaded" , ( ) => { const gpSlider = do…" at bounding box center [785, 376] width 656 height 566
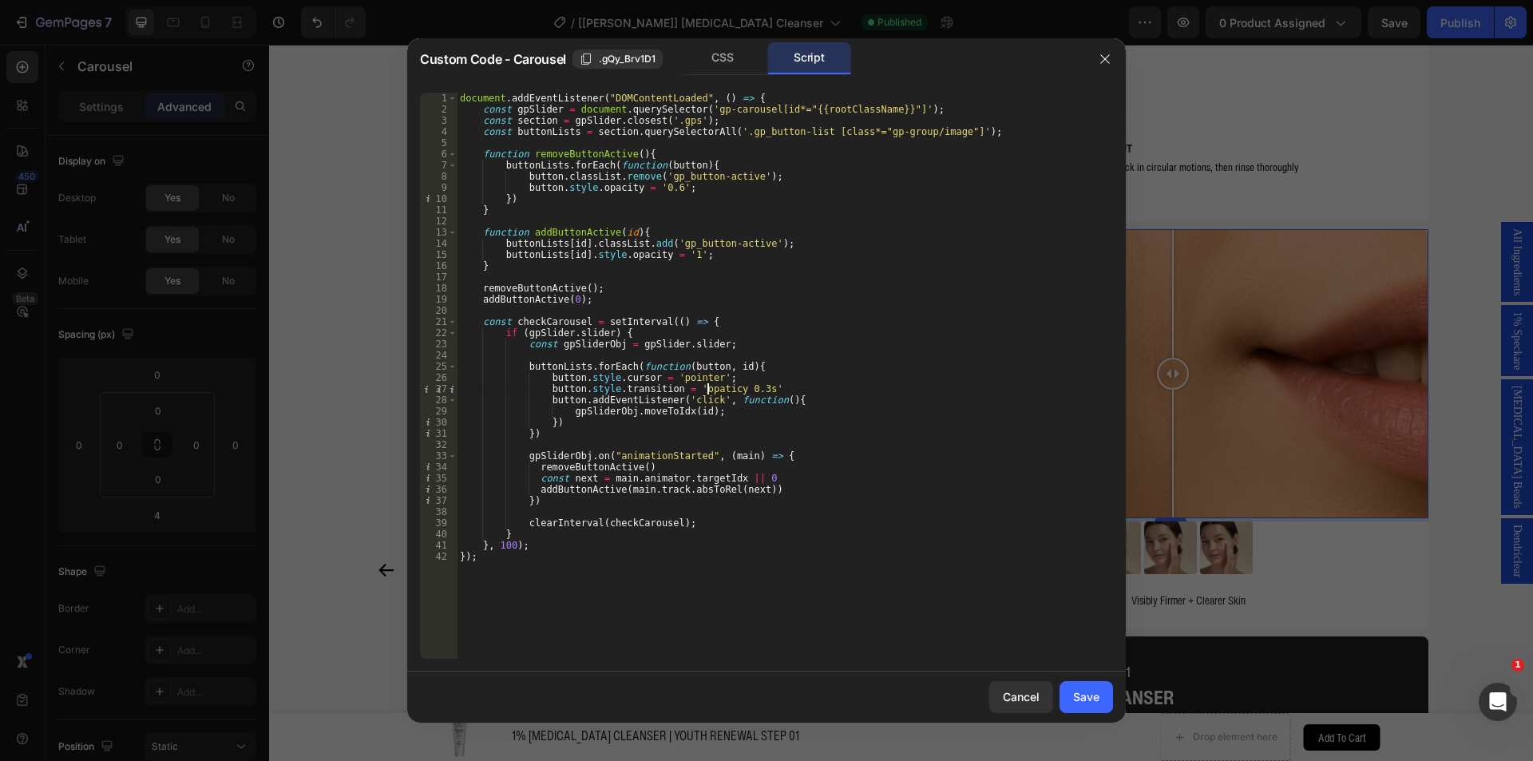
click at [706, 389] on div "document . addEventListener ( "DOMContentLoaded" , ( ) => { const gpSlider = do…" at bounding box center [785, 387] width 656 height 588
click at [813, 401] on div "document . addEventListener ( "DOMContentLoaded" , ( ) => { const gpSlider = do…" at bounding box center [785, 387] width 656 height 588
type textarea "button.addEventListener('click', function(){"
click at [1091, 695] on div "Save" at bounding box center [1086, 696] width 26 height 17
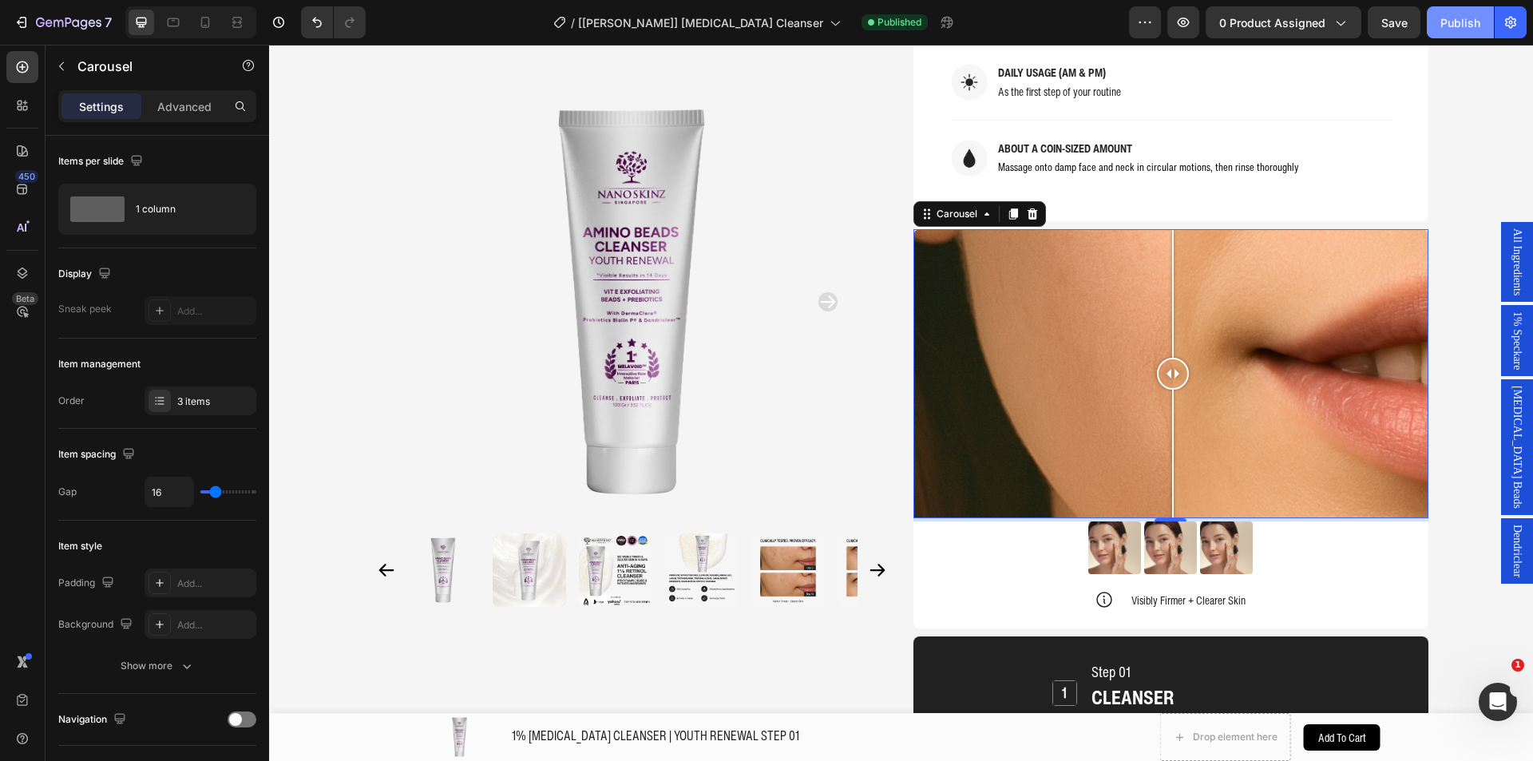
click at [1462, 19] on div "Publish" at bounding box center [1460, 22] width 40 height 17
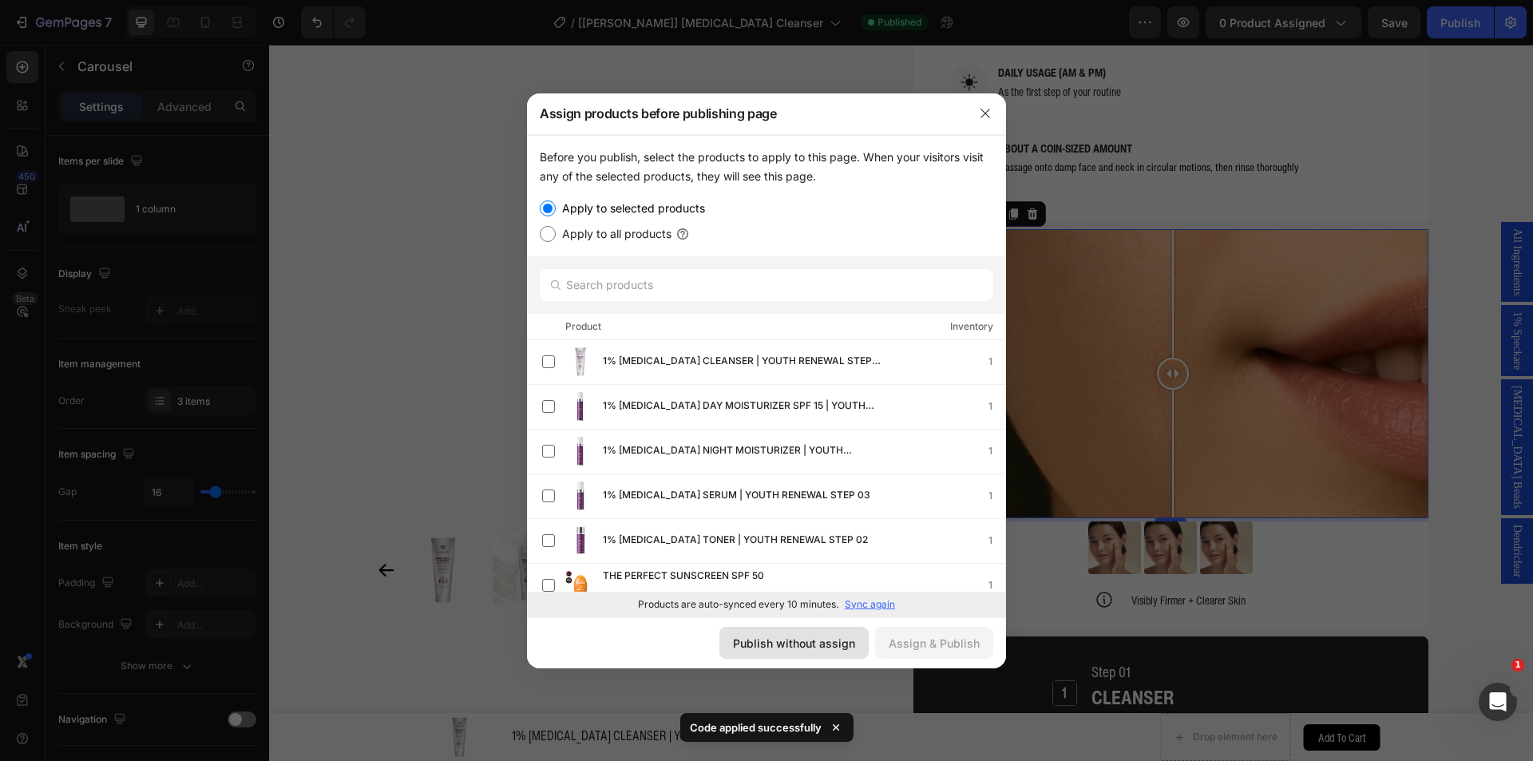
click at [806, 643] on div "Publish without assign" at bounding box center [794, 643] width 122 height 17
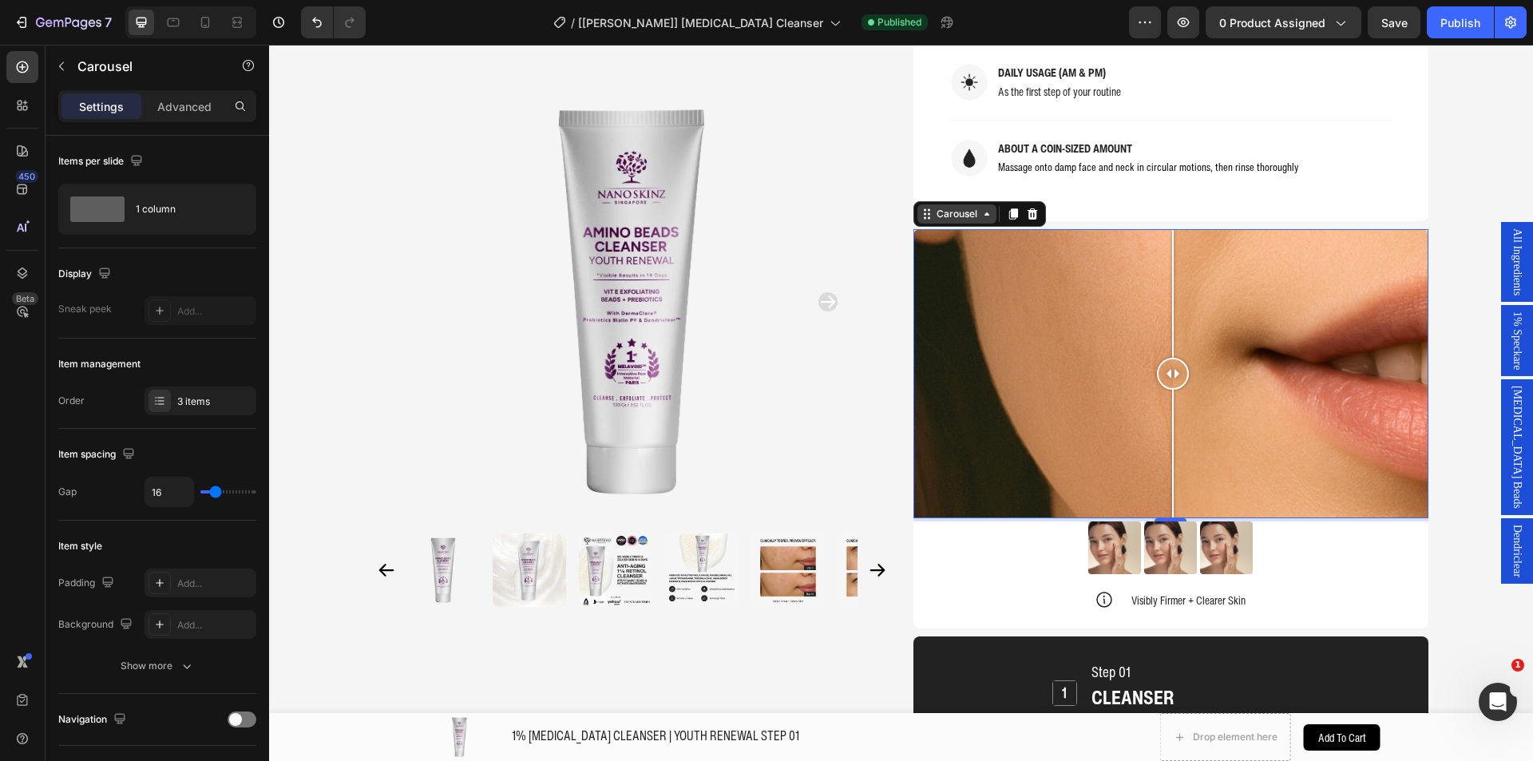
click at [953, 207] on div "Carousel" at bounding box center [956, 214] width 47 height 14
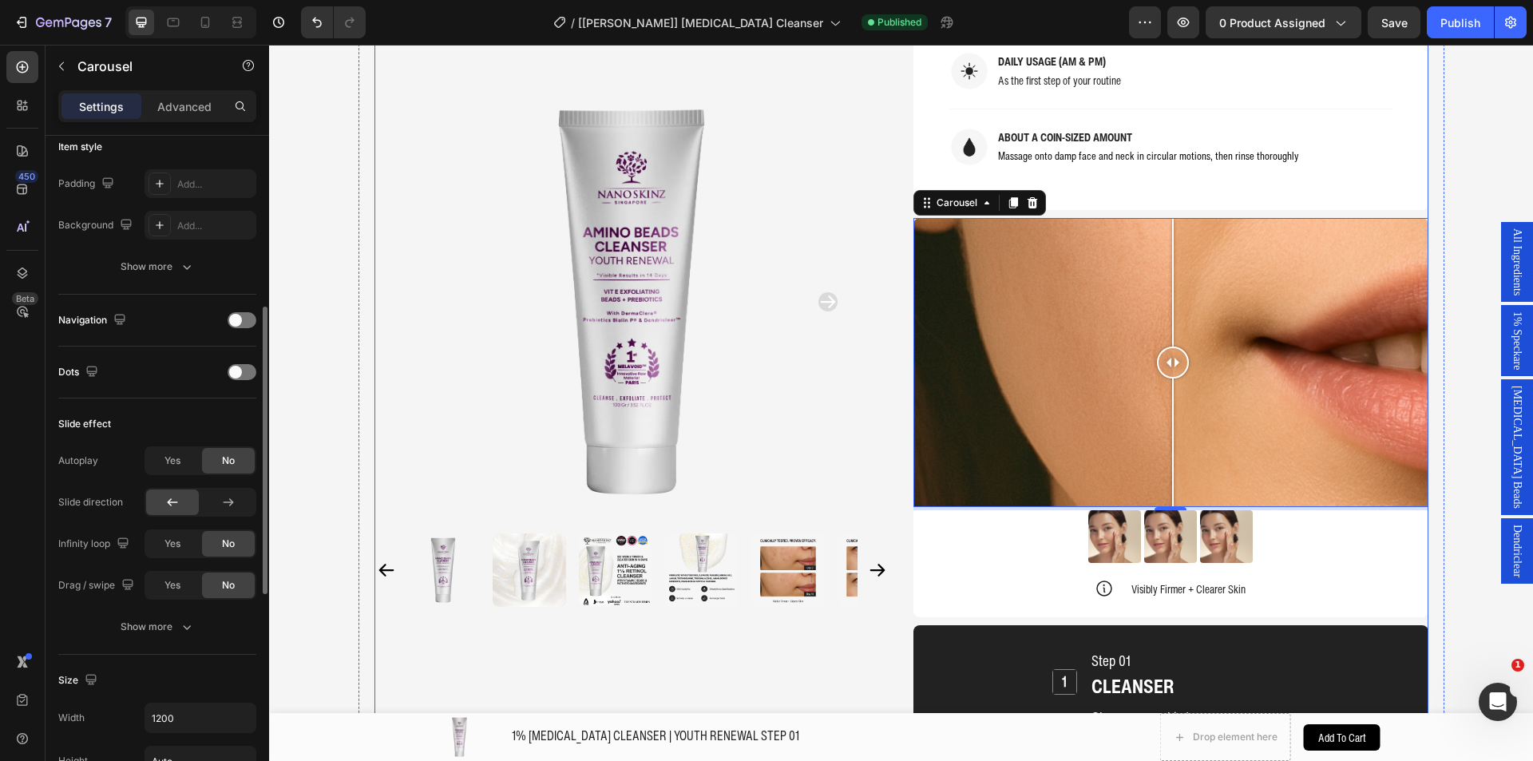
scroll to position [1758, 0]
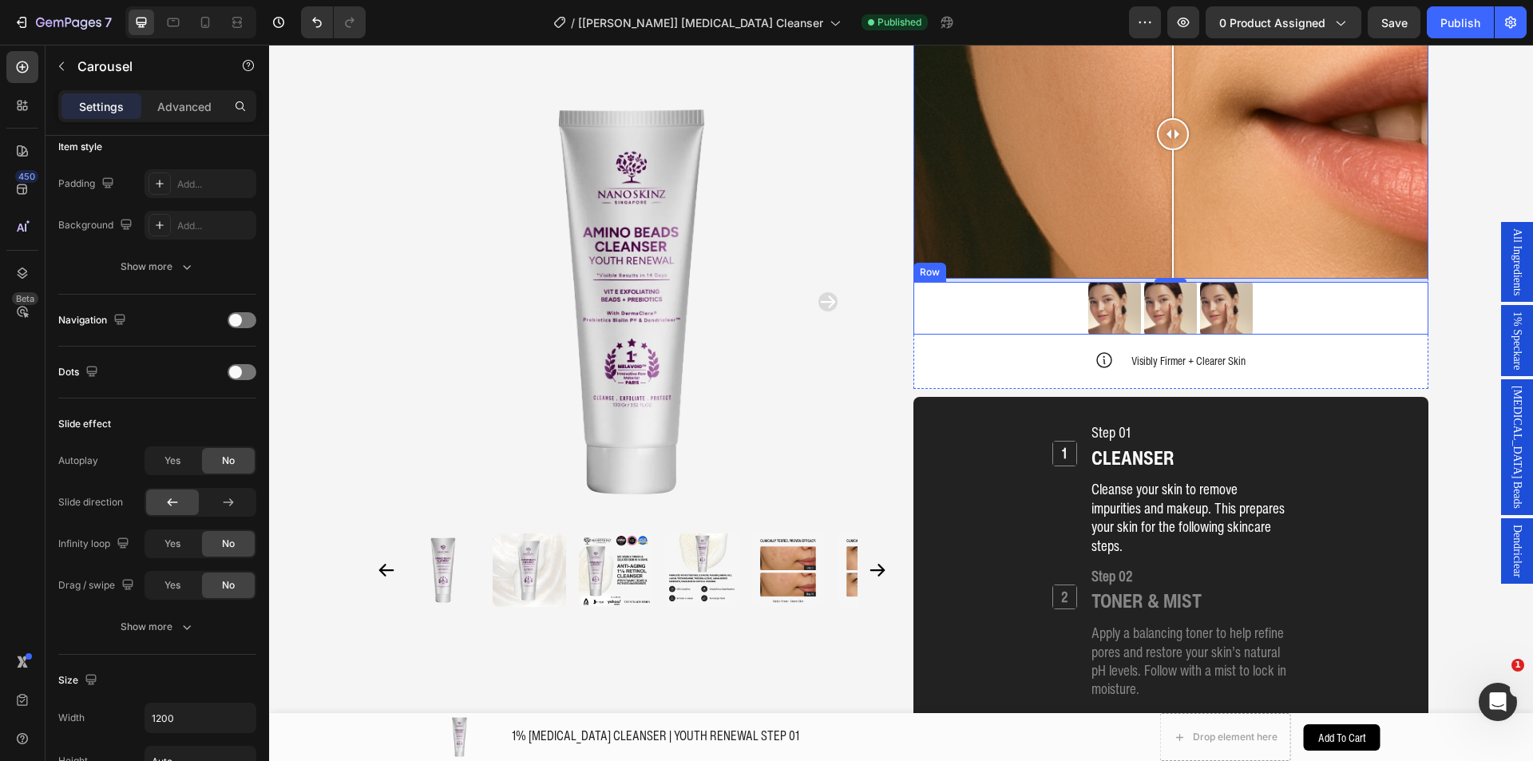
click at [941, 282] on div "Image Image Image Row" at bounding box center [1170, 308] width 515 height 53
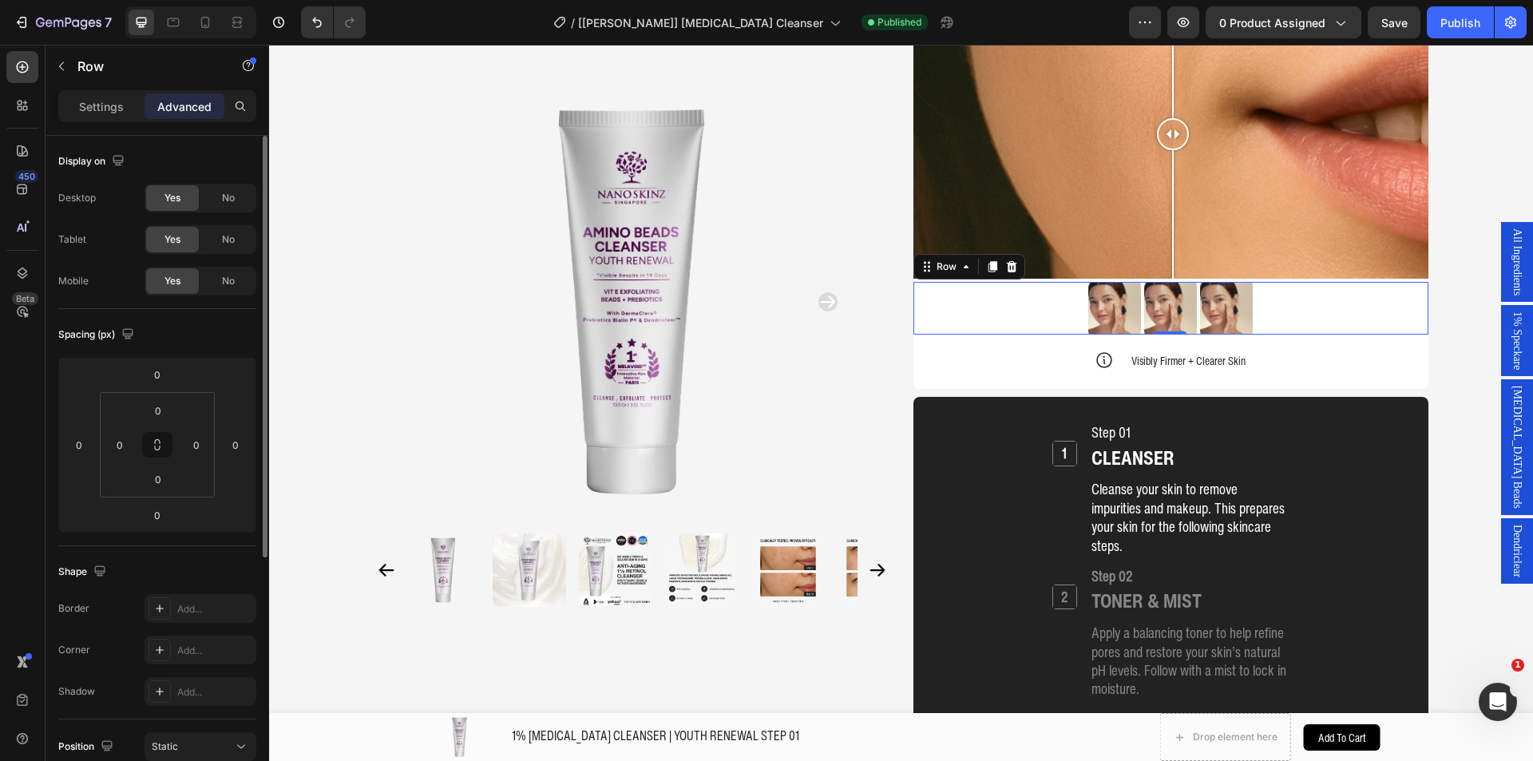
scroll to position [394, 0]
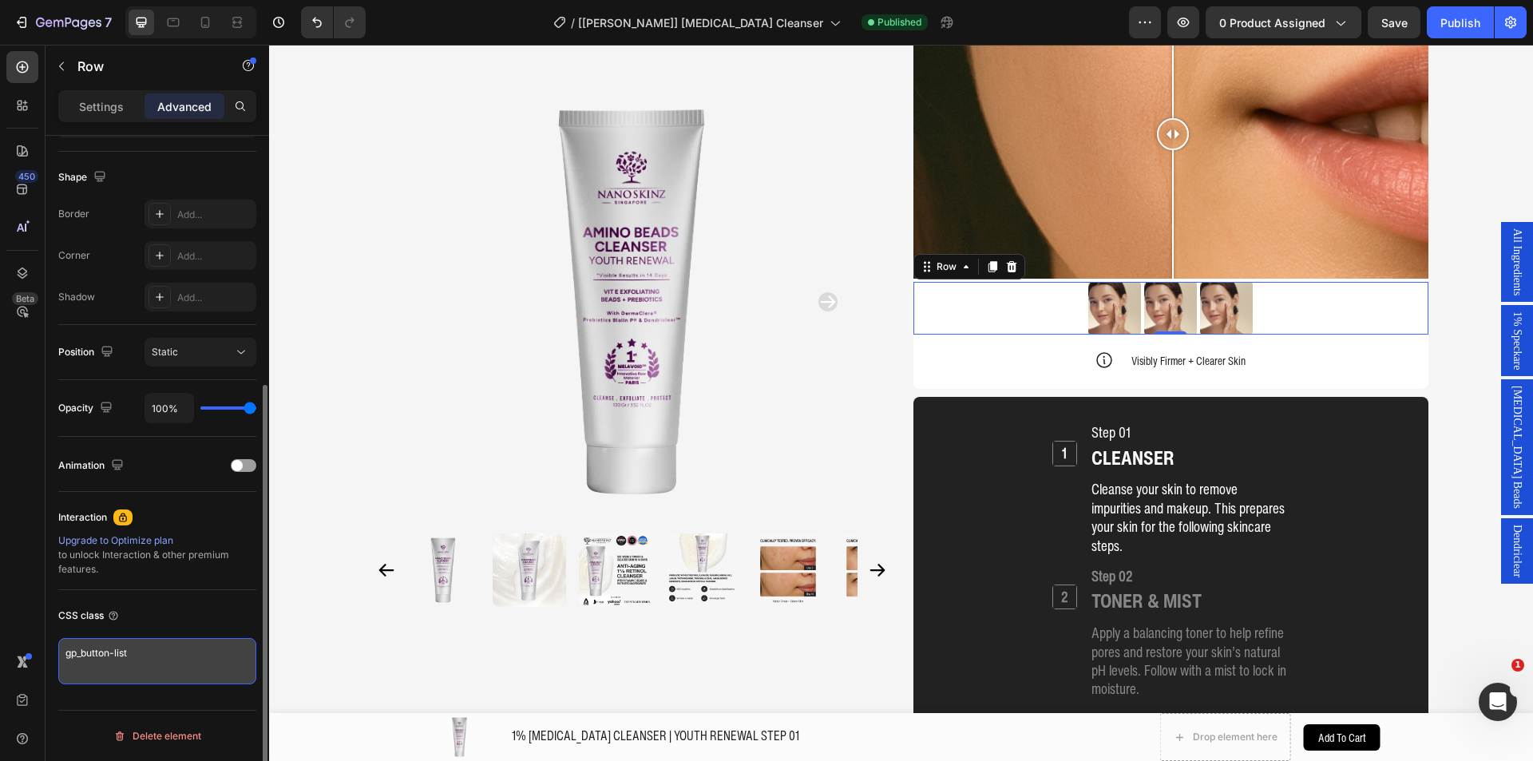
click at [164, 647] on textarea "gp_button-list" at bounding box center [157, 661] width 198 height 46
click at [144, 600] on div "CSS class gp_button-list" at bounding box center [157, 643] width 198 height 107
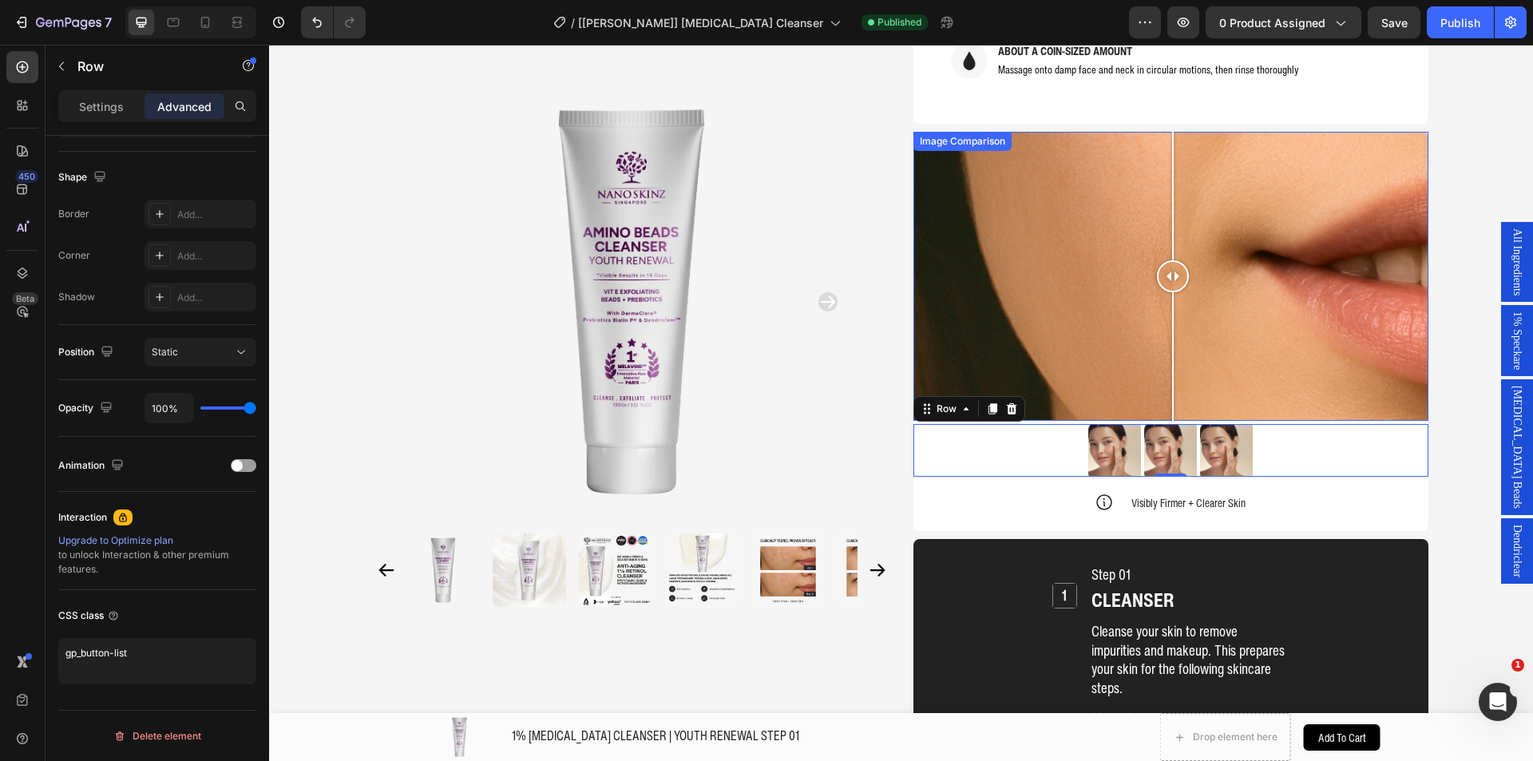
scroll to position [1598, 0]
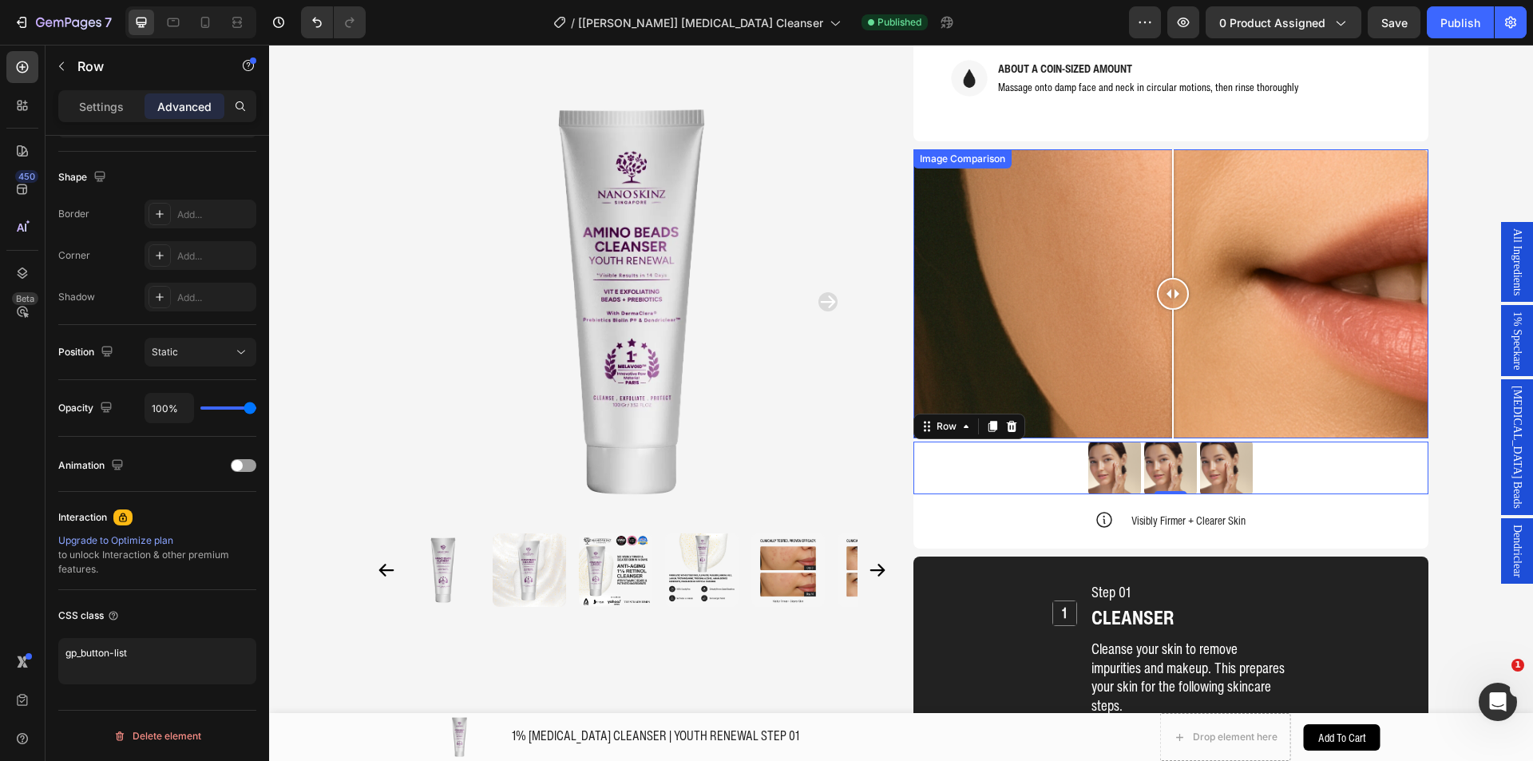
click at [936, 152] on div "Image Comparison" at bounding box center [962, 159] width 92 height 14
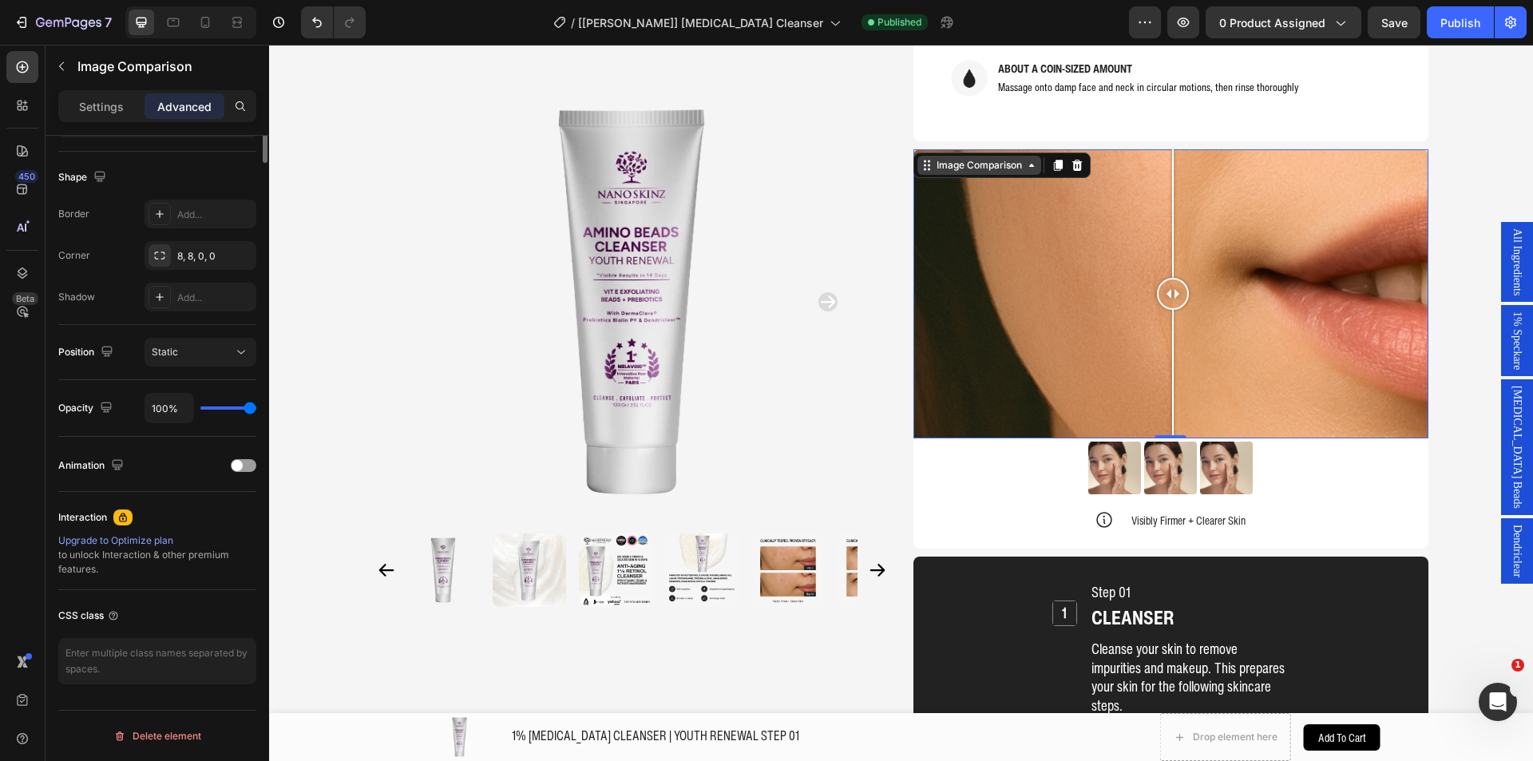
scroll to position [0, 0]
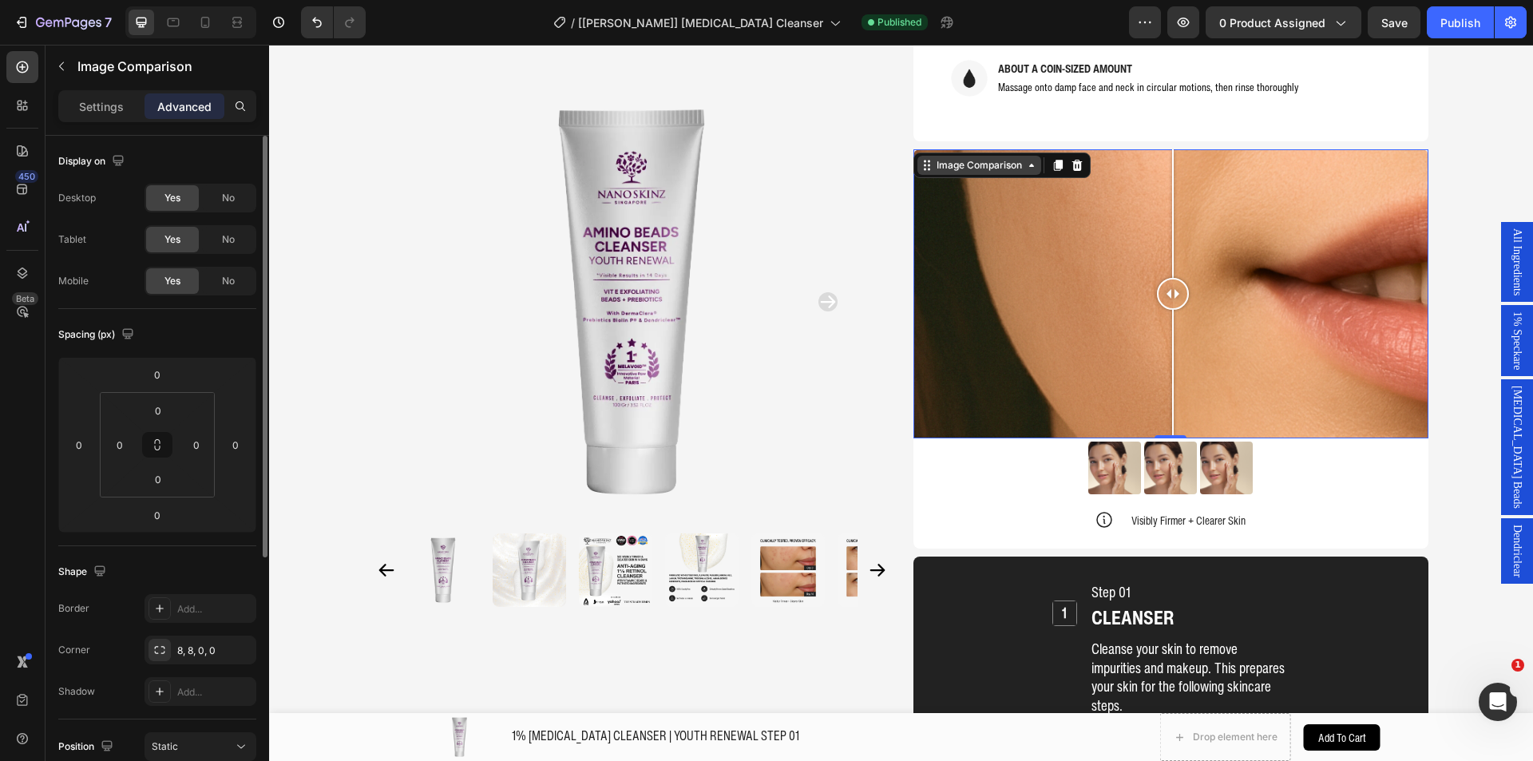
click at [936, 158] on div "Image Comparison" at bounding box center [979, 165] width 92 height 14
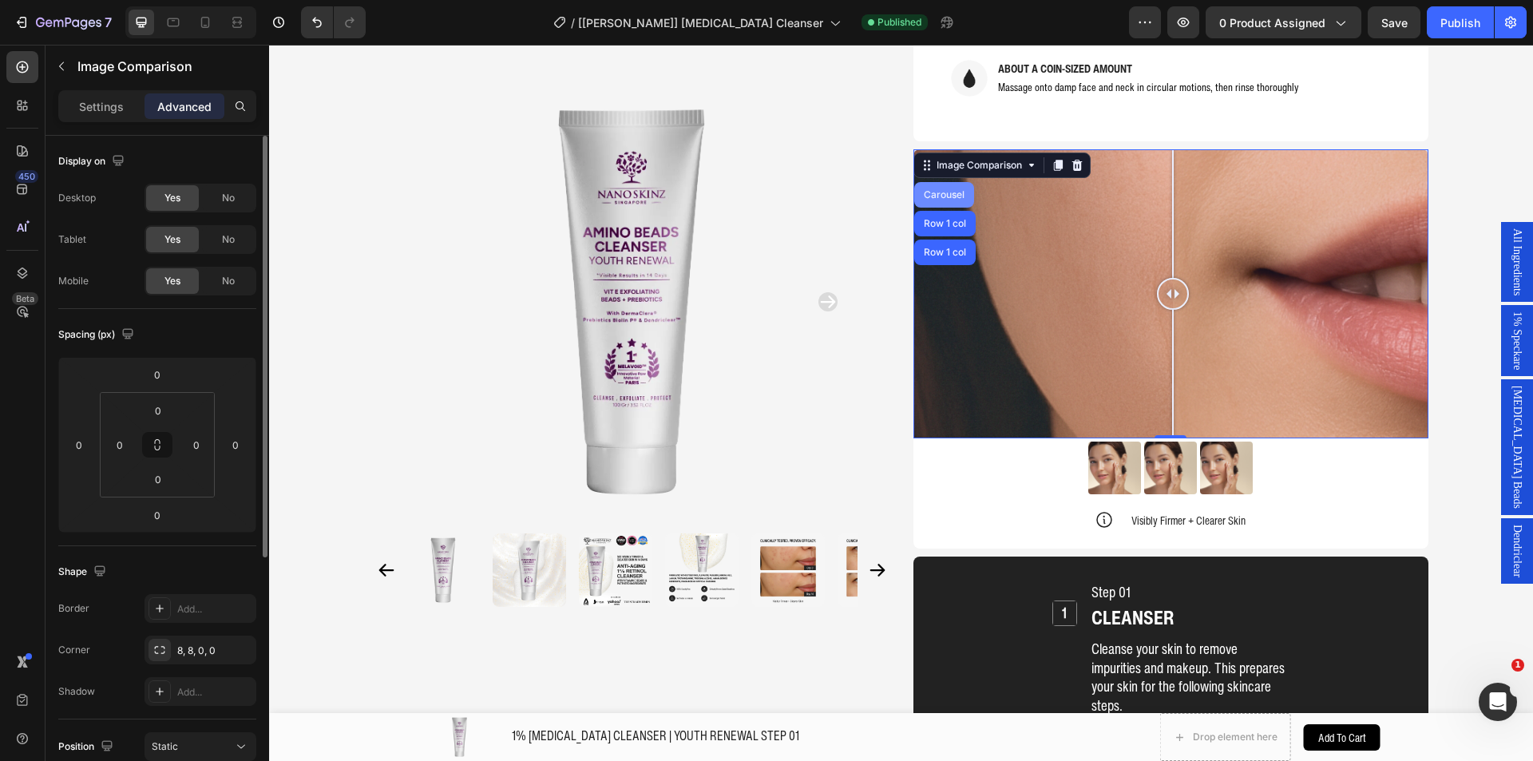
click at [936, 182] on div "Carousel" at bounding box center [944, 195] width 60 height 26
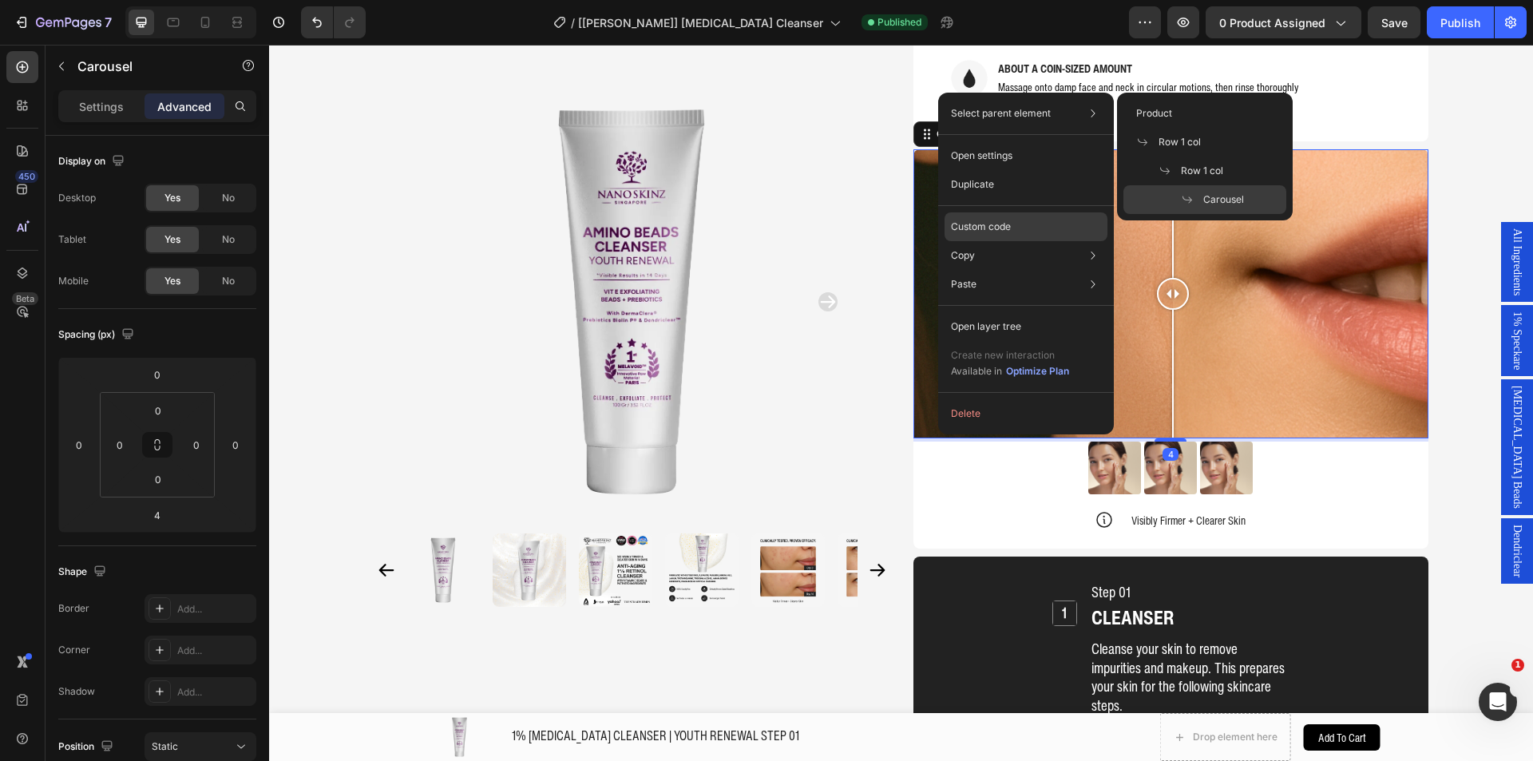
click at [982, 270] on div "Custom code" at bounding box center [1025, 284] width 163 height 29
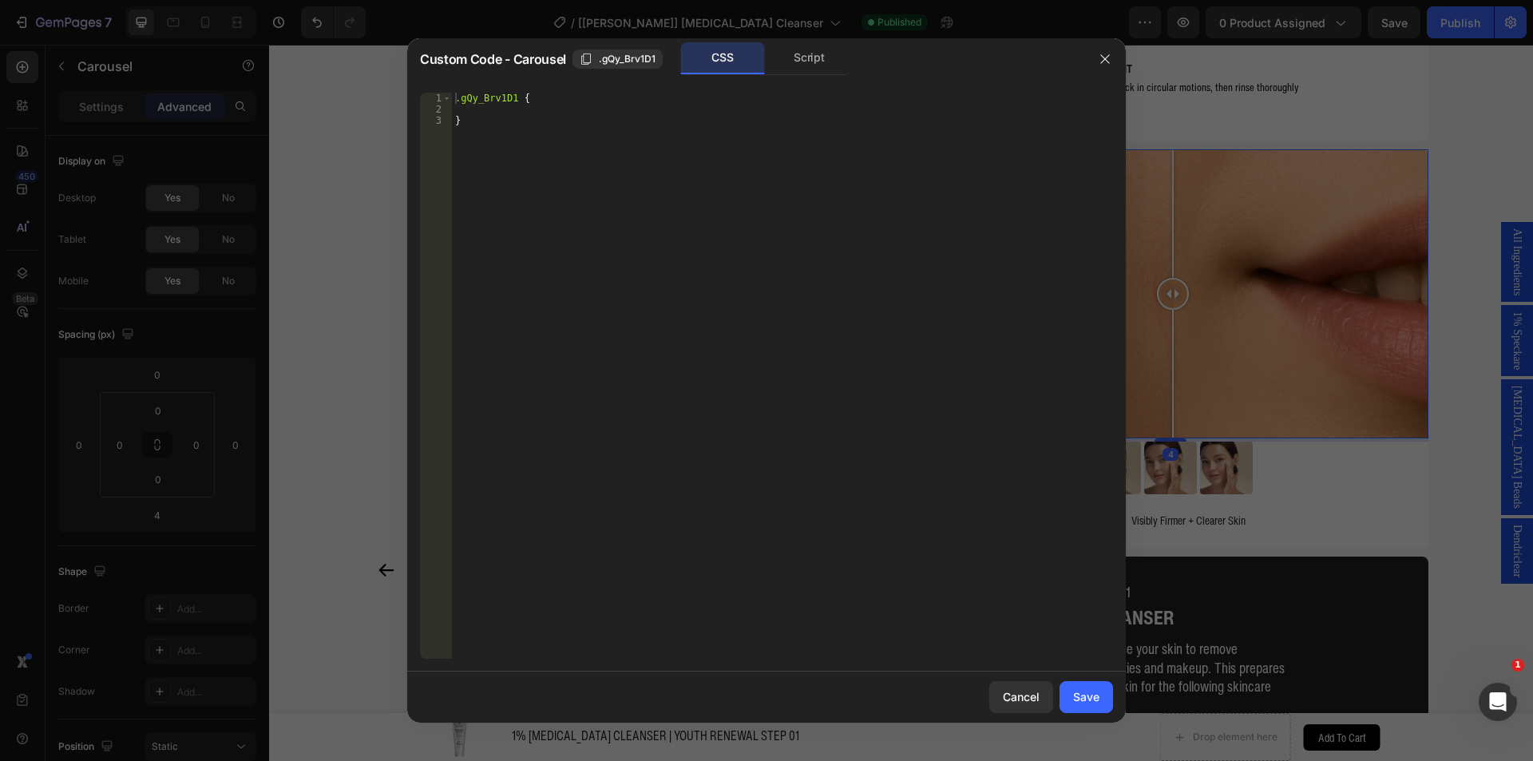
click at [806, 77] on div "Custom Code - Carousel .gQy_Brv1D1 CSS Script" at bounding box center [745, 59] width 677 height 42
click at [805, 66] on div "Script" at bounding box center [809, 58] width 84 height 32
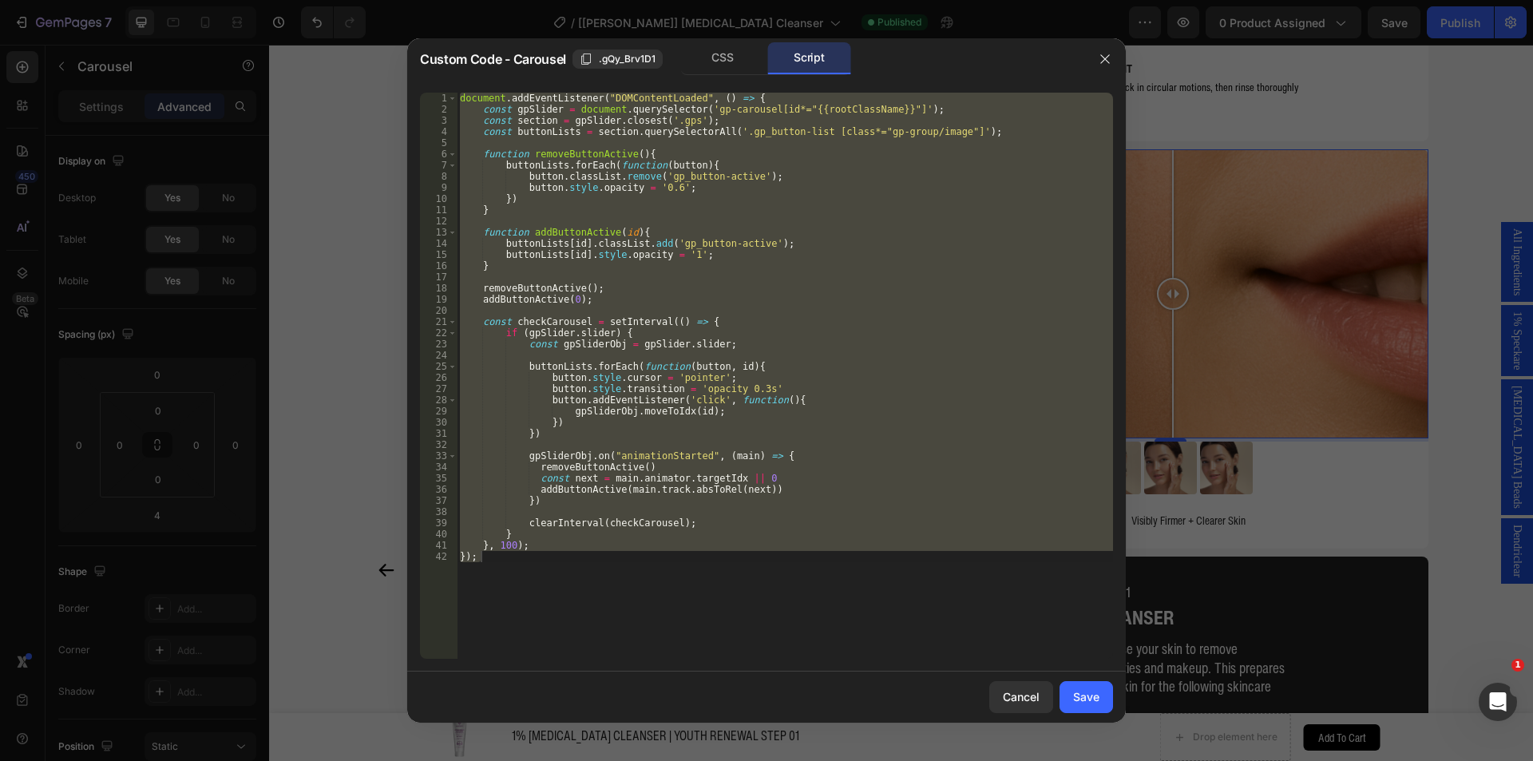
click at [915, 84] on div "1 2 3 4 5 6 7 8 9 10 11 12 13 14 15 16 17 18 19 20 21 22 23 24 25 26 27 28 29 3…" at bounding box center [766, 376] width 718 height 592
drag, startPoint x: 1094, startPoint y: 58, endPoint x: 756, endPoint y: 16, distance: 341.1
click at [1094, 58] on button "button" at bounding box center [1105, 59] width 26 height 26
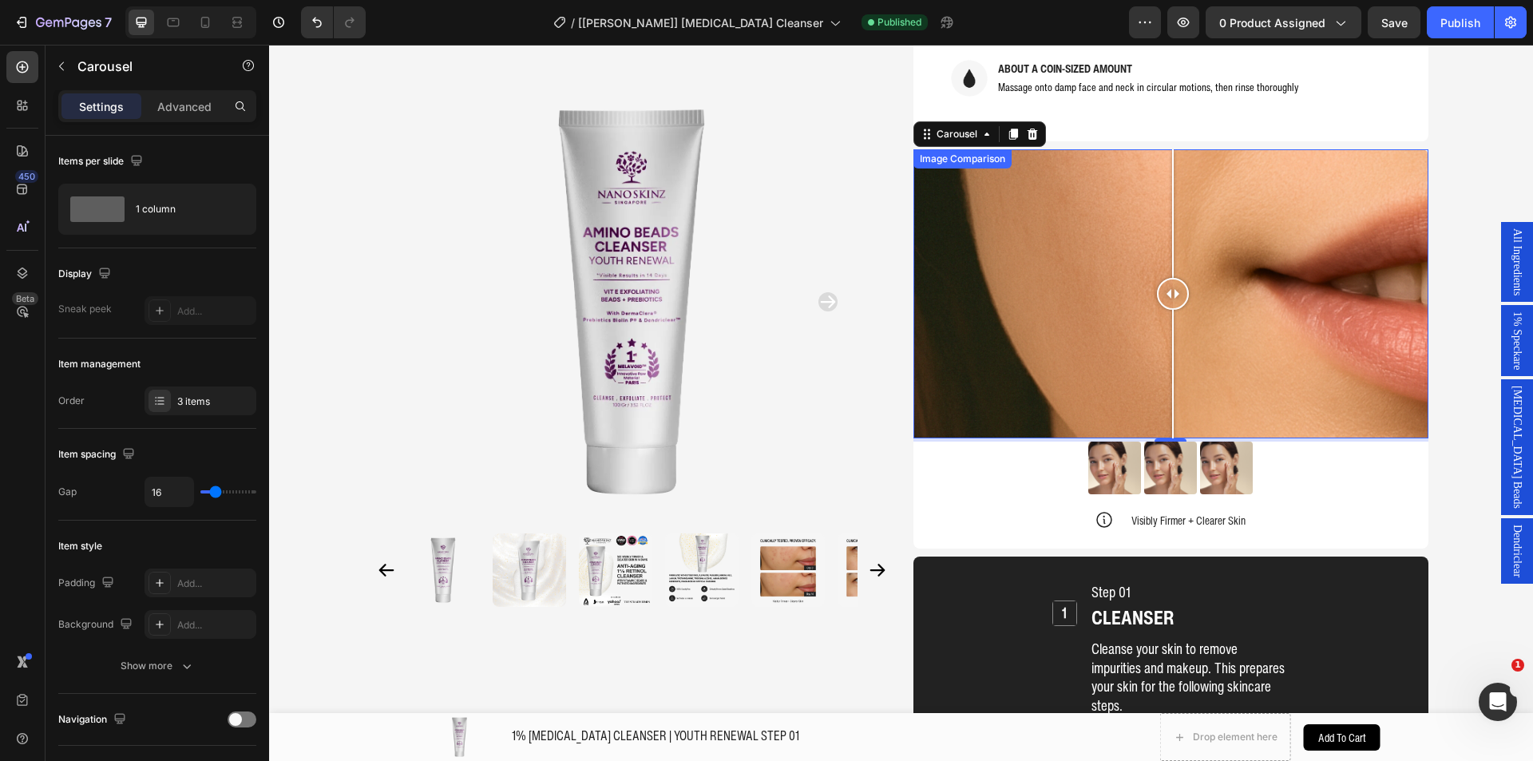
click at [1029, 220] on div at bounding box center [1170, 294] width 515 height 290
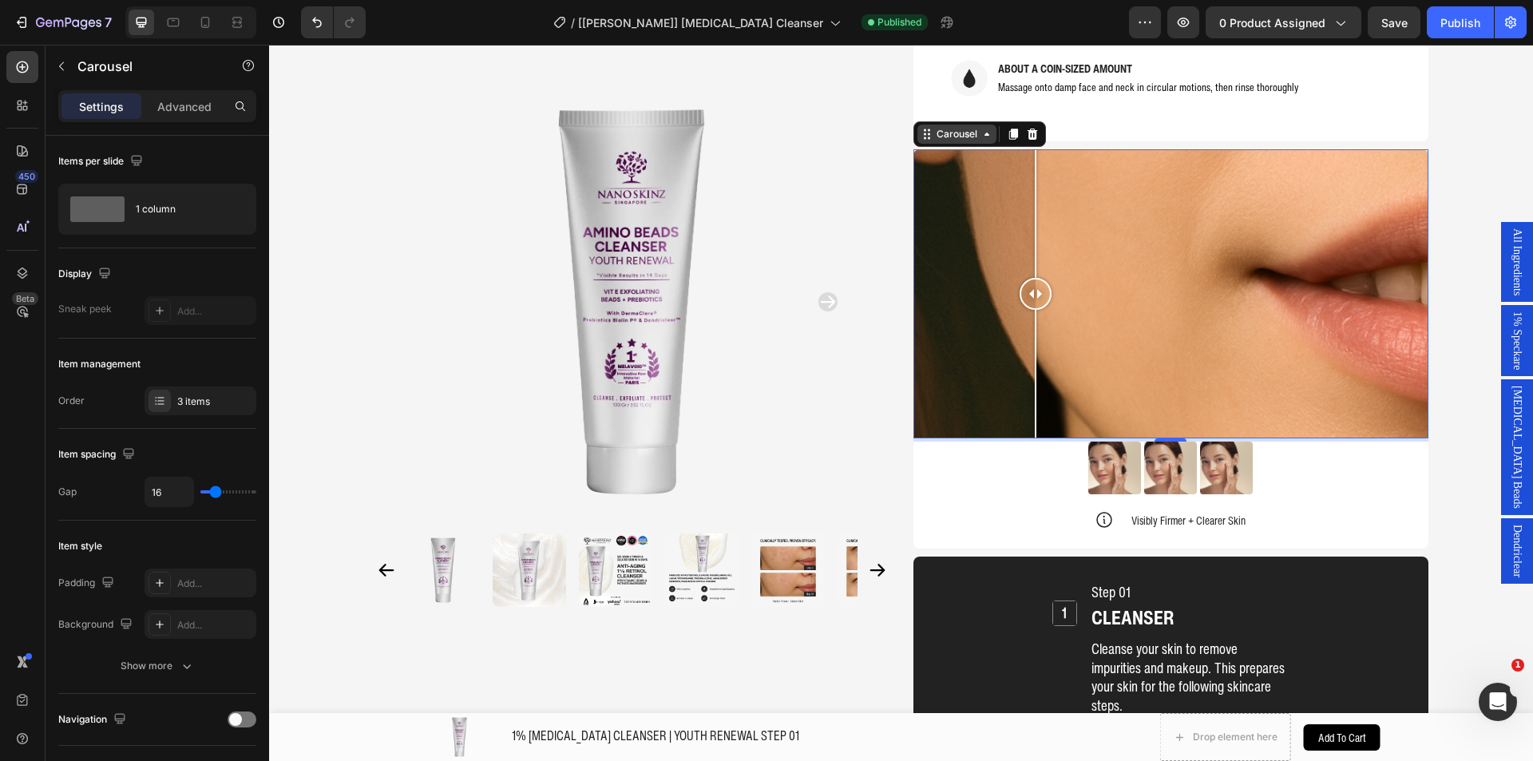
click at [934, 127] on div "Carousel" at bounding box center [956, 134] width 47 height 14
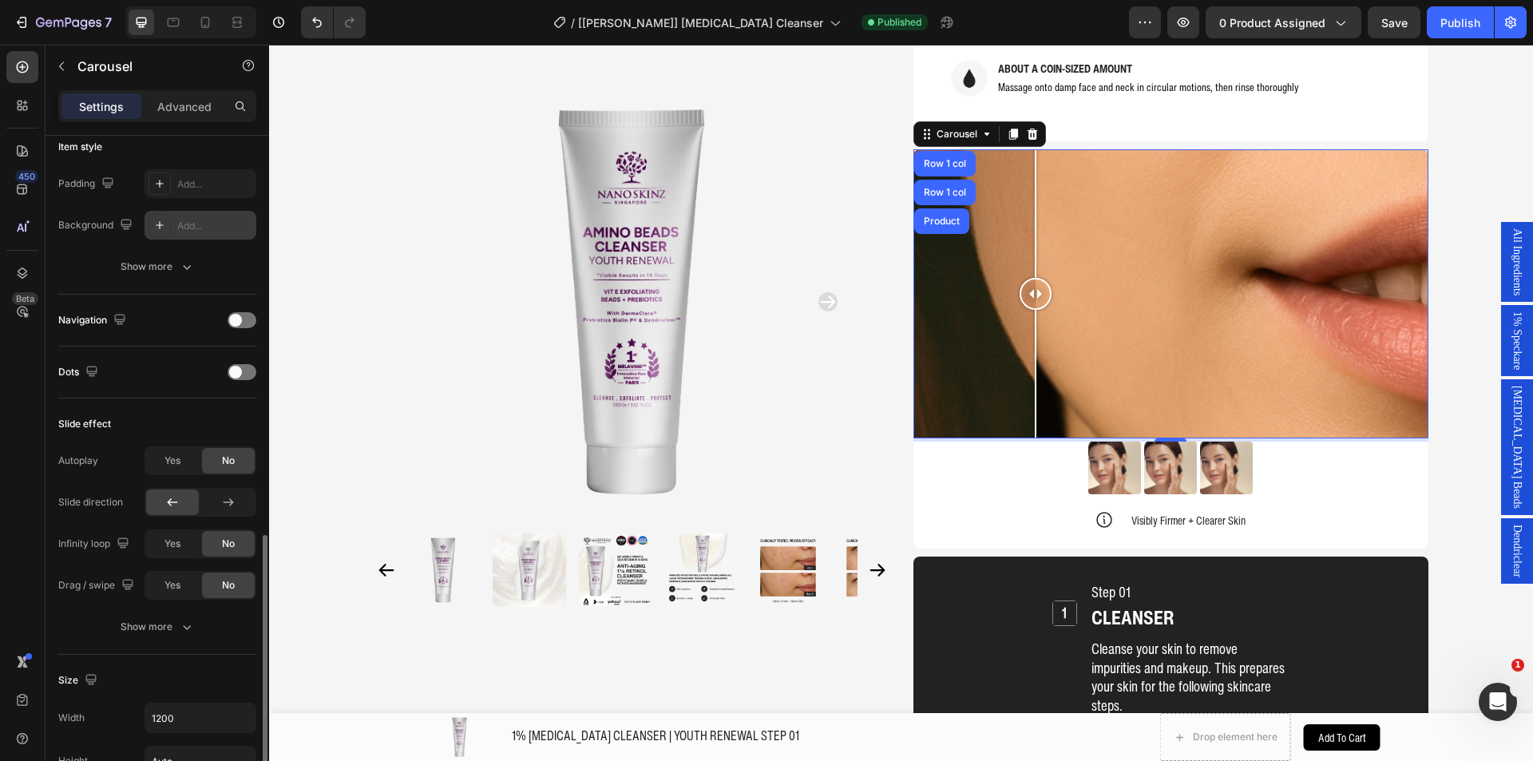
scroll to position [639, 0]
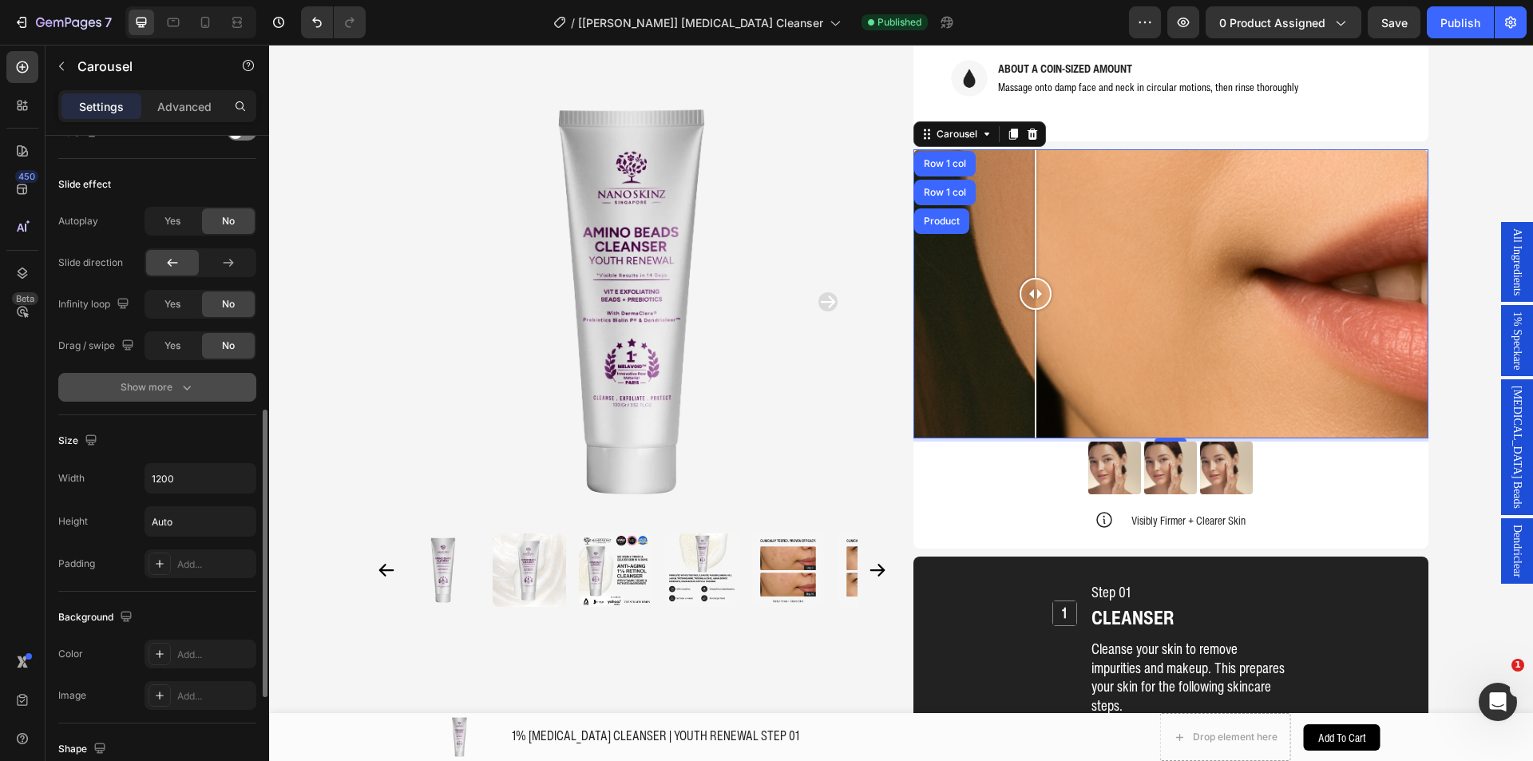
click at [165, 394] on div "Show more" at bounding box center [158, 387] width 74 height 16
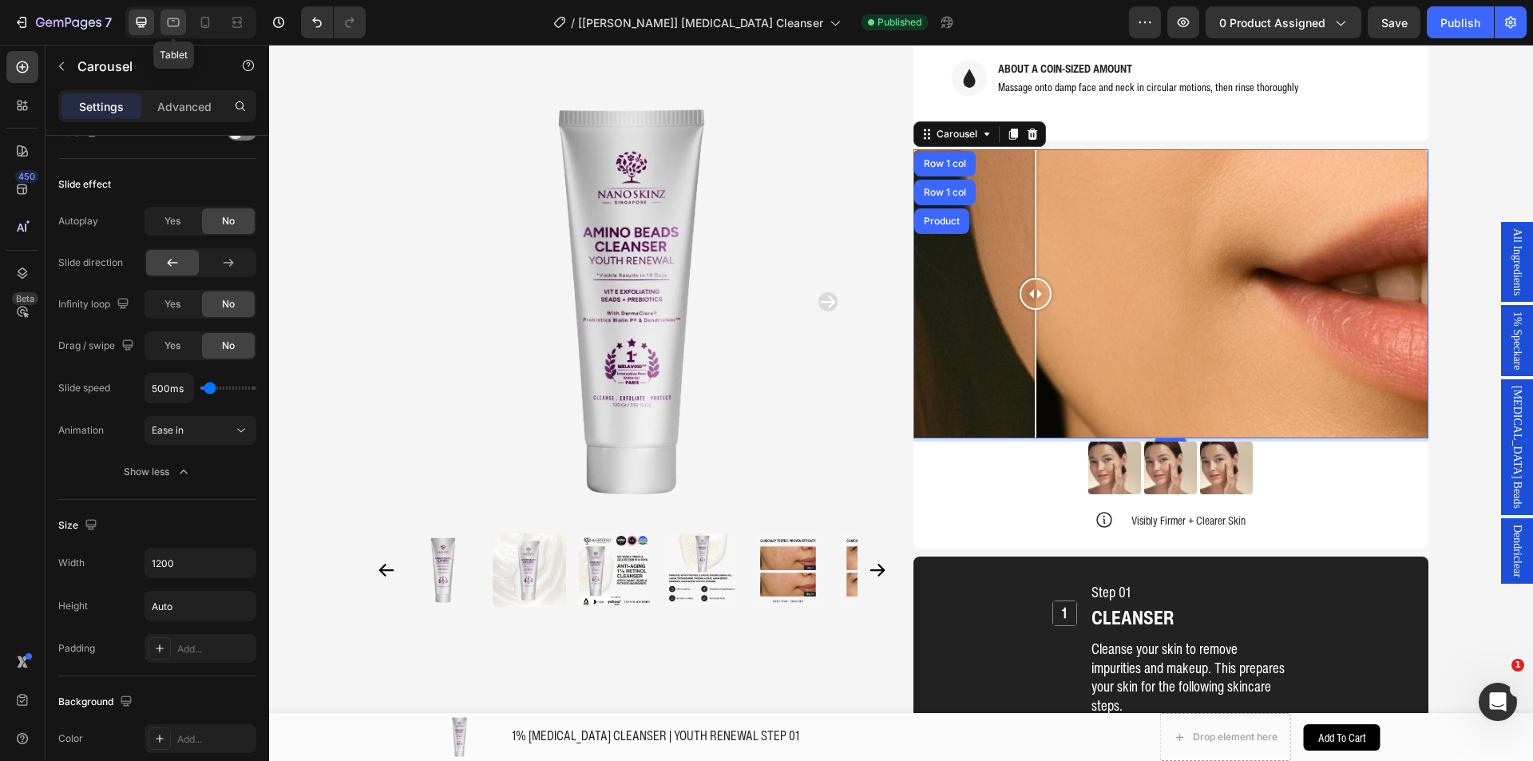
click at [171, 22] on icon at bounding box center [173, 22] width 16 height 16
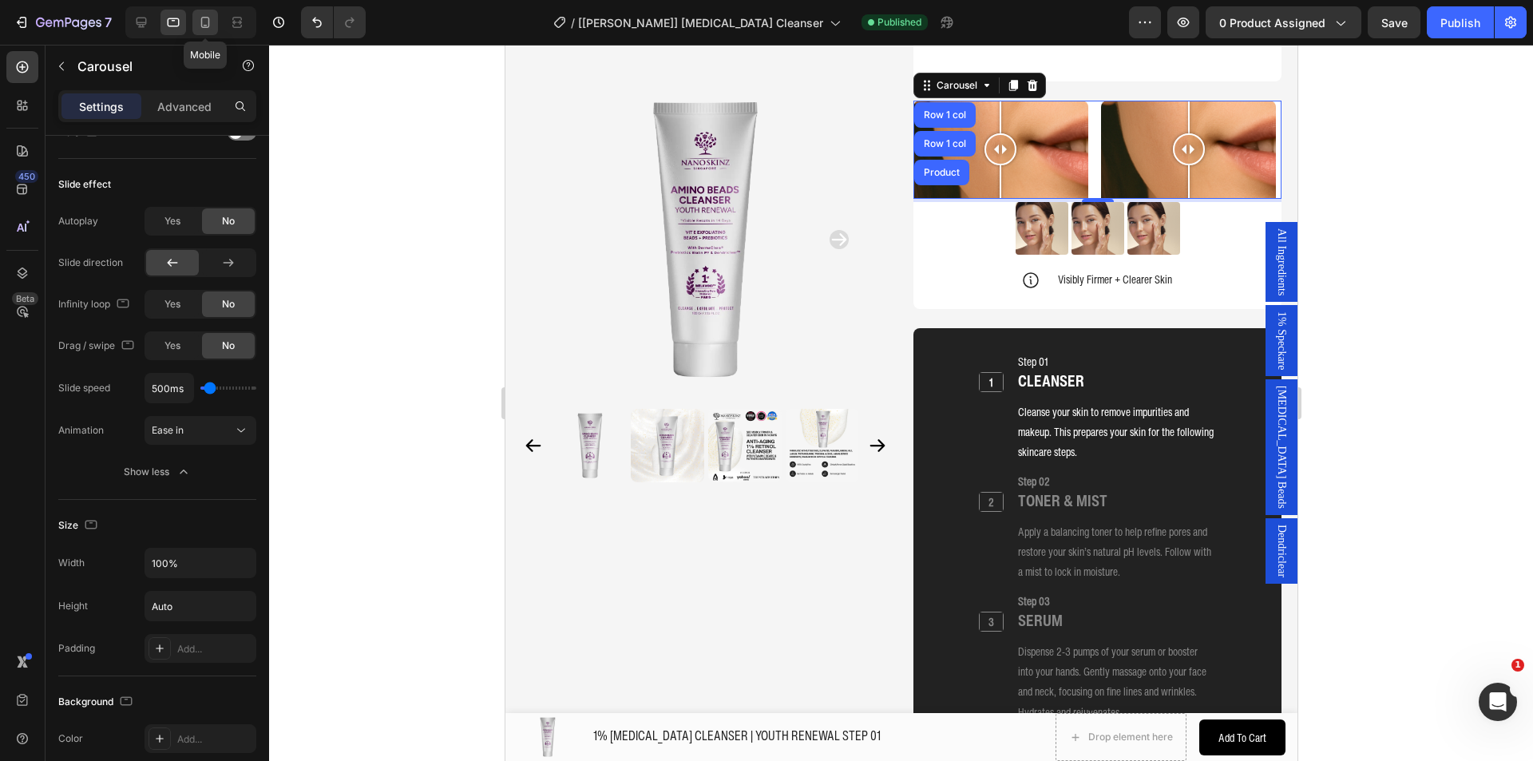
click at [206, 22] on icon at bounding box center [205, 22] width 16 height 16
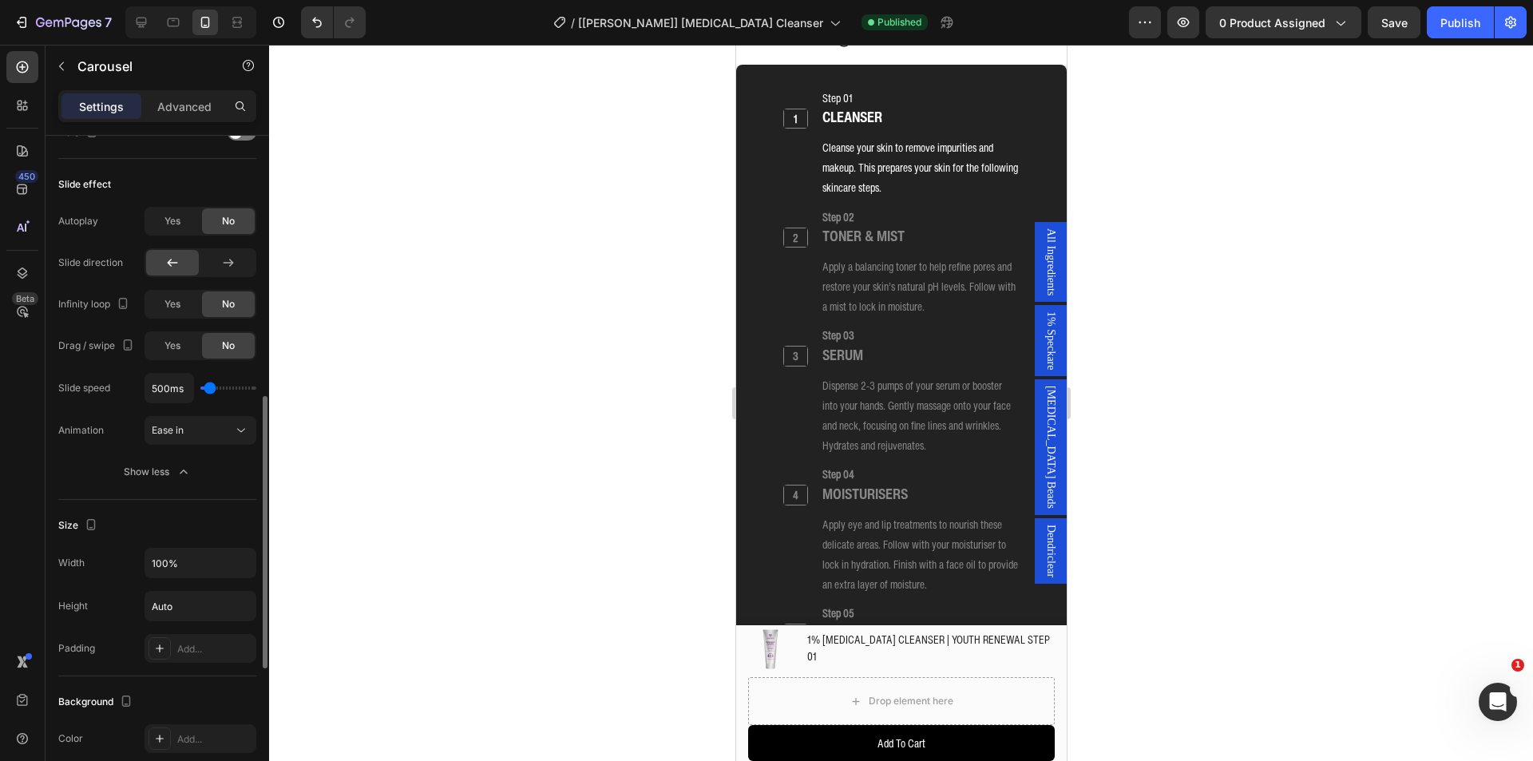
scroll to position [319, 0]
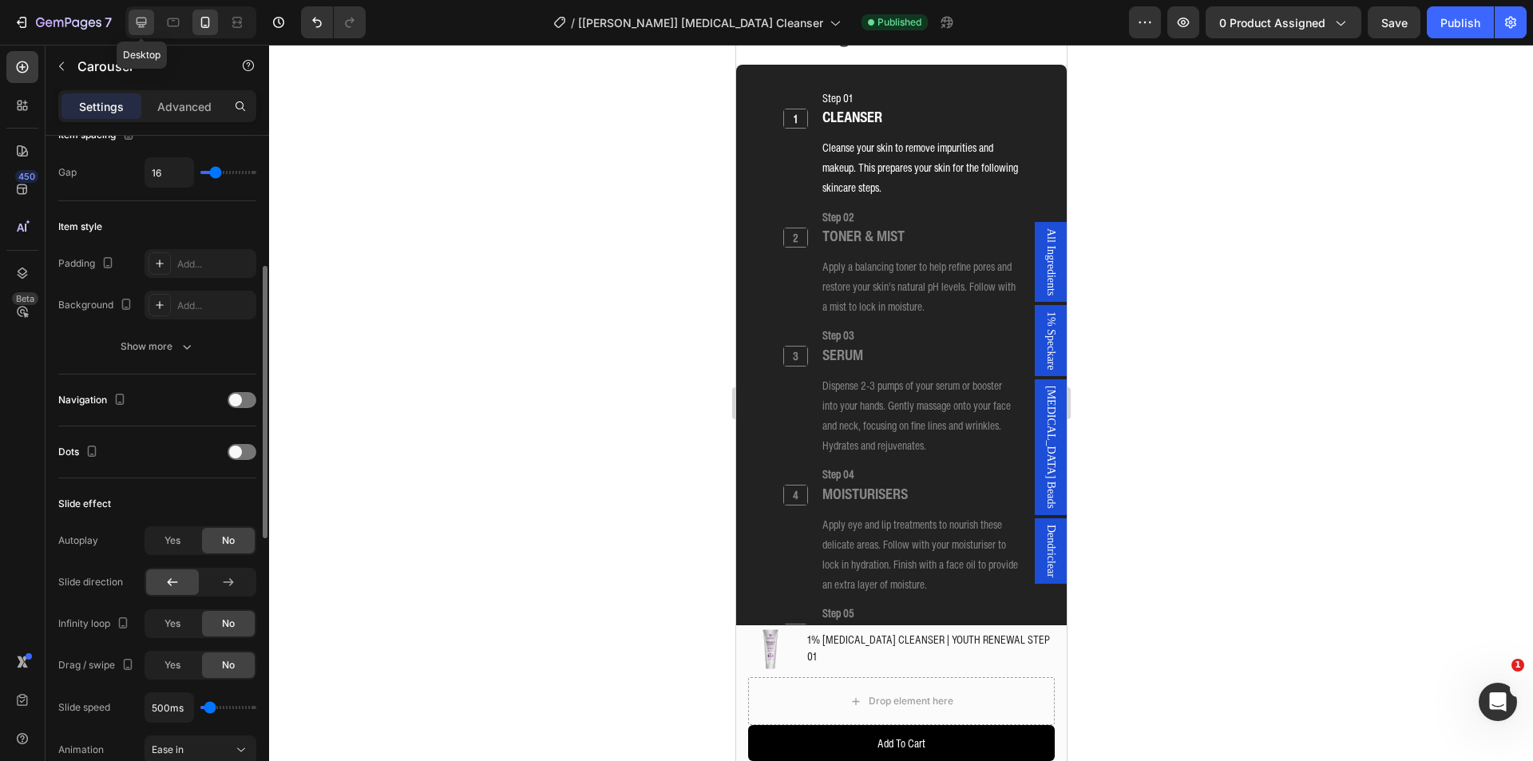
click at [139, 34] on div at bounding box center [142, 23] width 26 height 26
type input "1200"
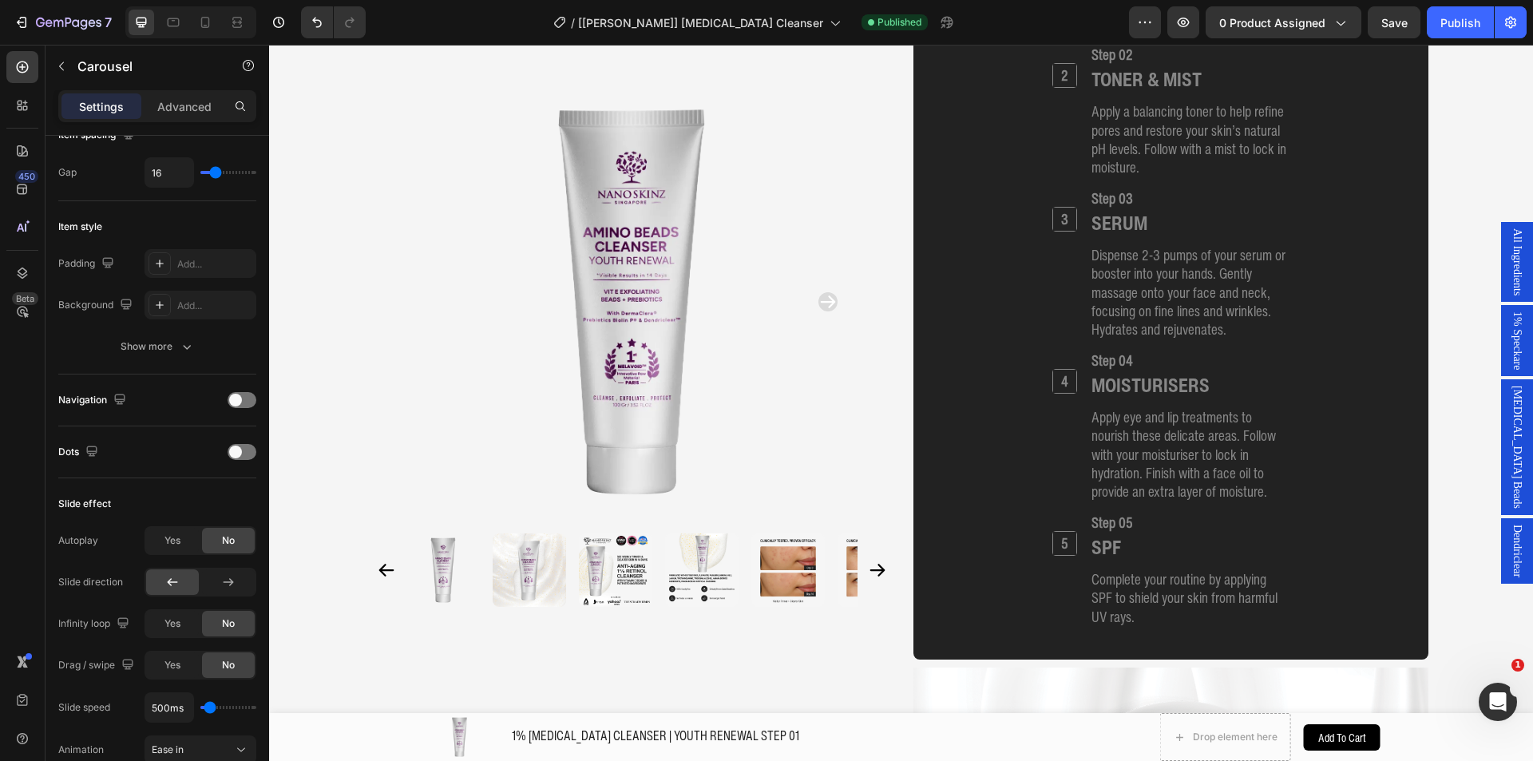
scroll to position [1601, 0]
